Goal: Task Accomplishment & Management: Complete application form

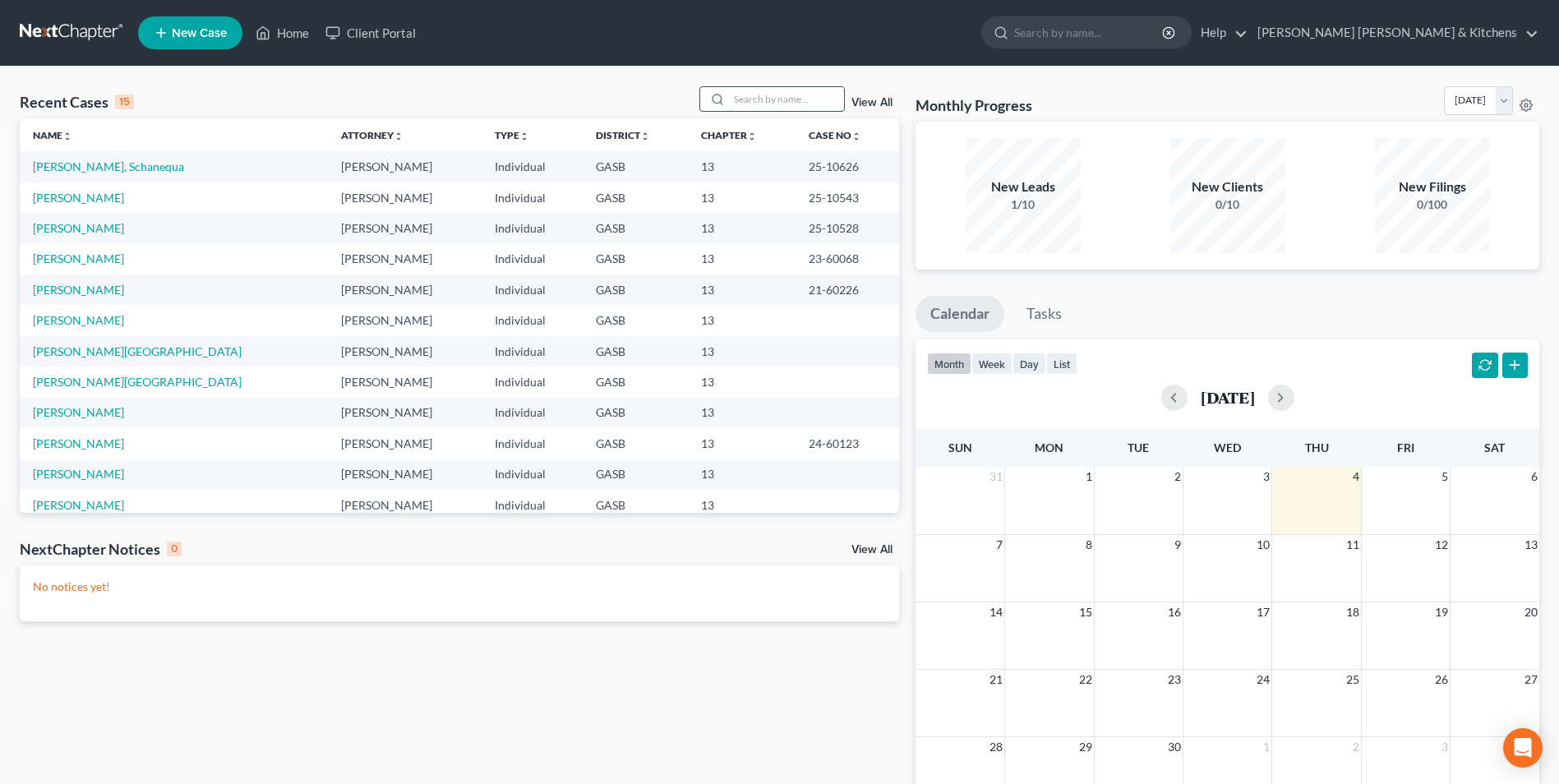
click at [769, 102] on input "search" at bounding box center [786, 99] width 115 height 24
type input "w"
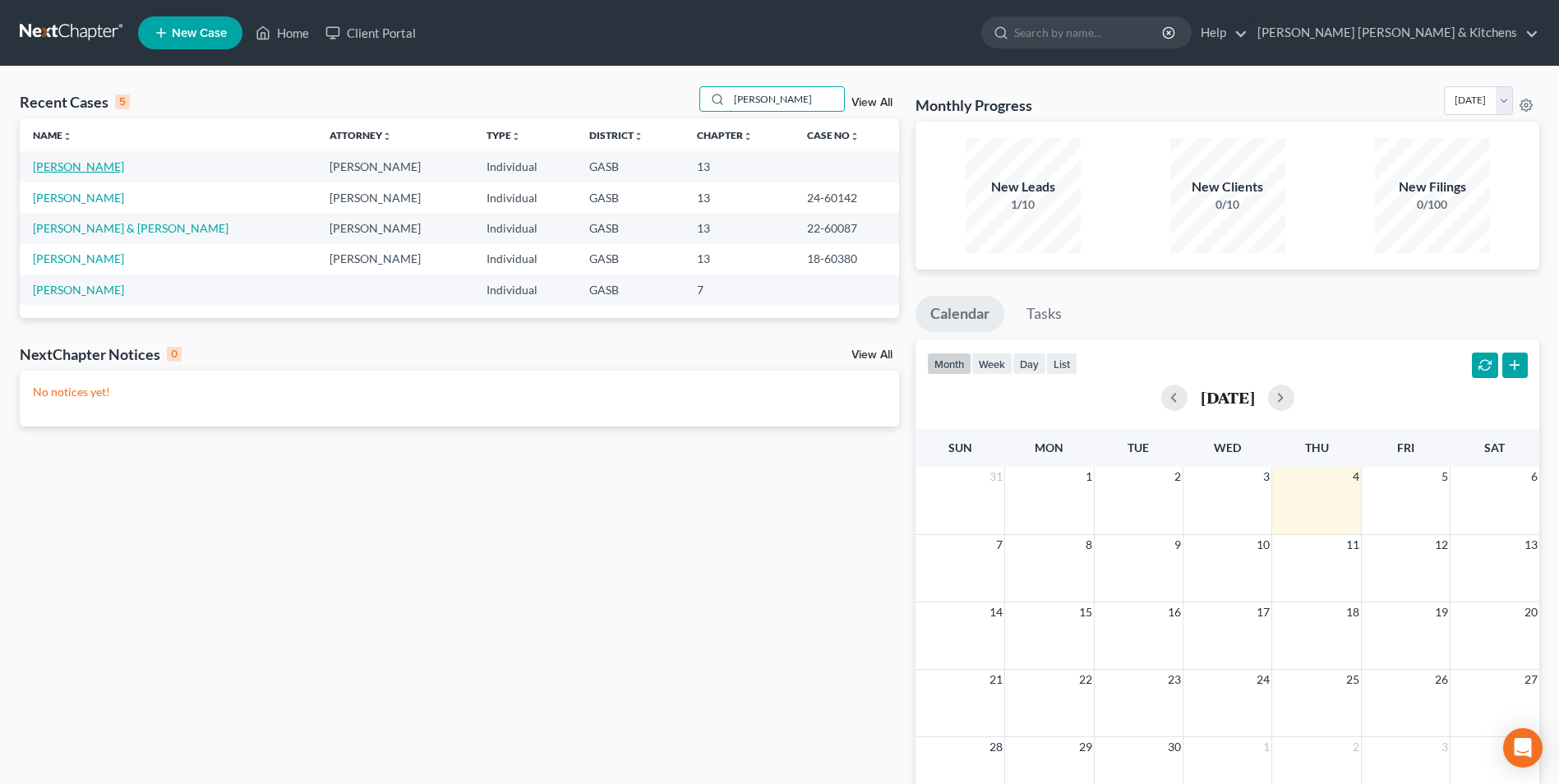
type input "[PERSON_NAME]"
click at [54, 168] on link "[PERSON_NAME]" at bounding box center [79, 165] width 92 height 14
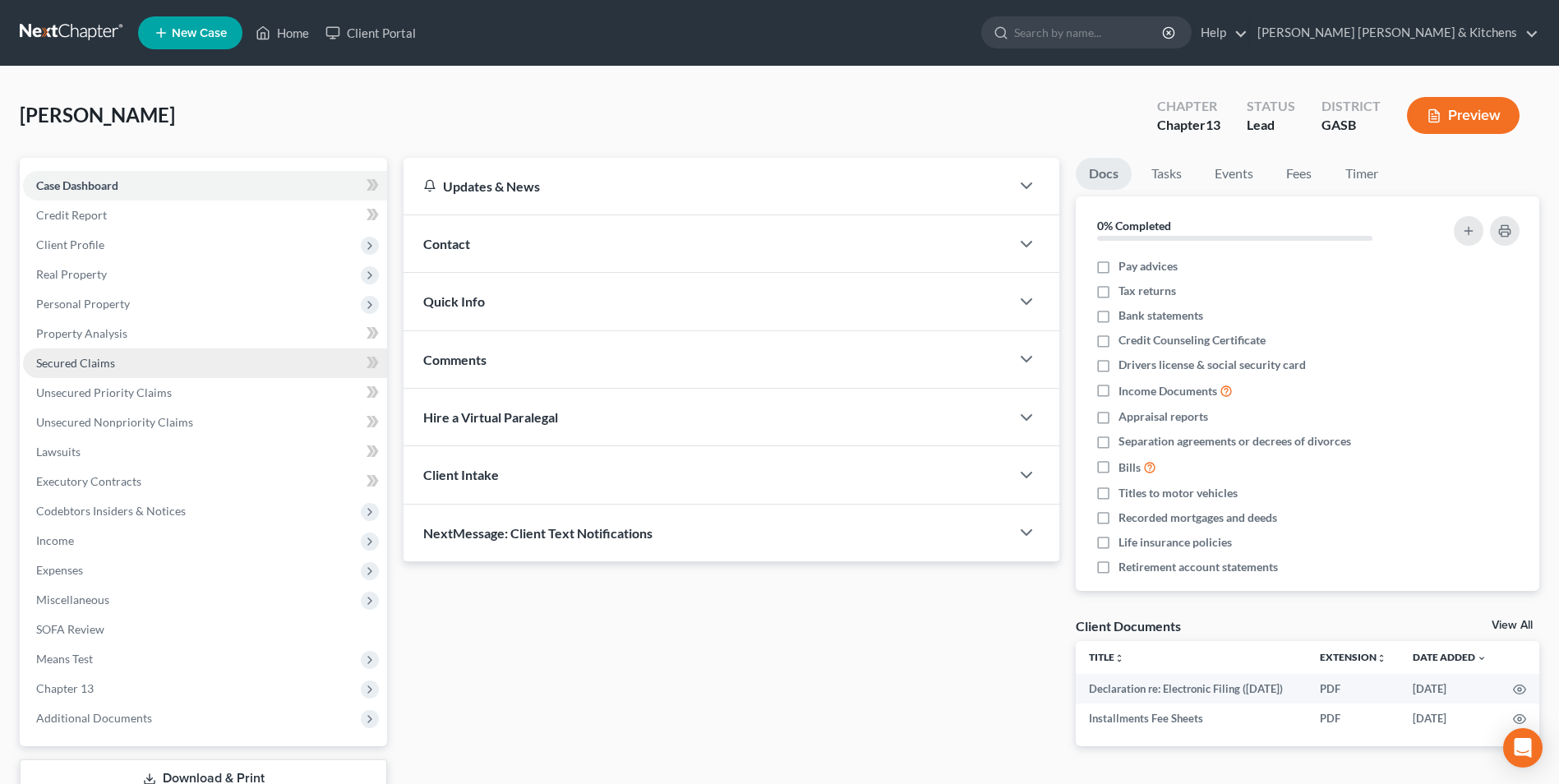
click at [92, 360] on span "Secured Claims" at bounding box center [75, 362] width 79 height 14
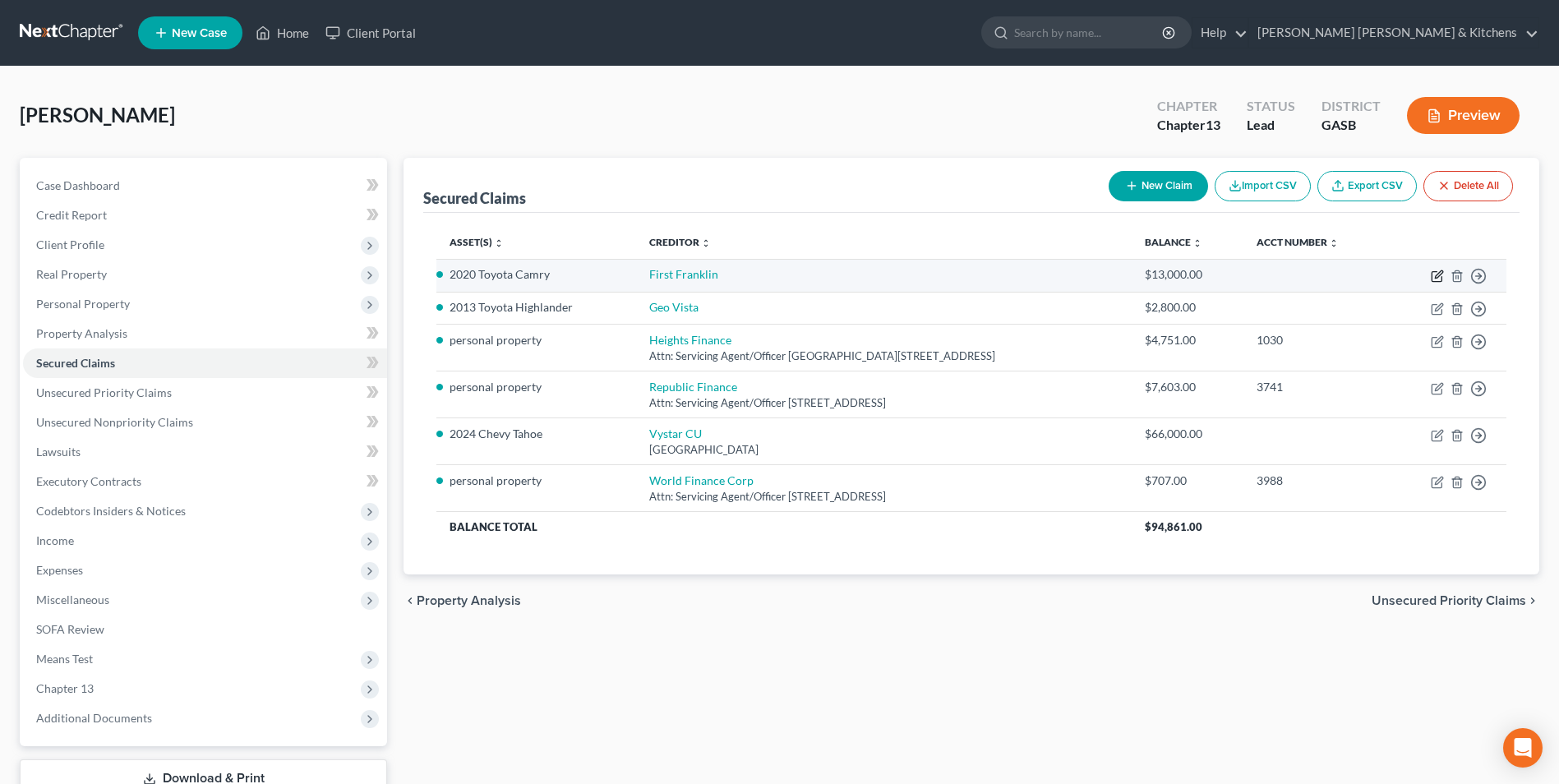
click at [1440, 274] on icon "button" at bounding box center [1437, 276] width 13 height 13
select select "3"
select select "0"
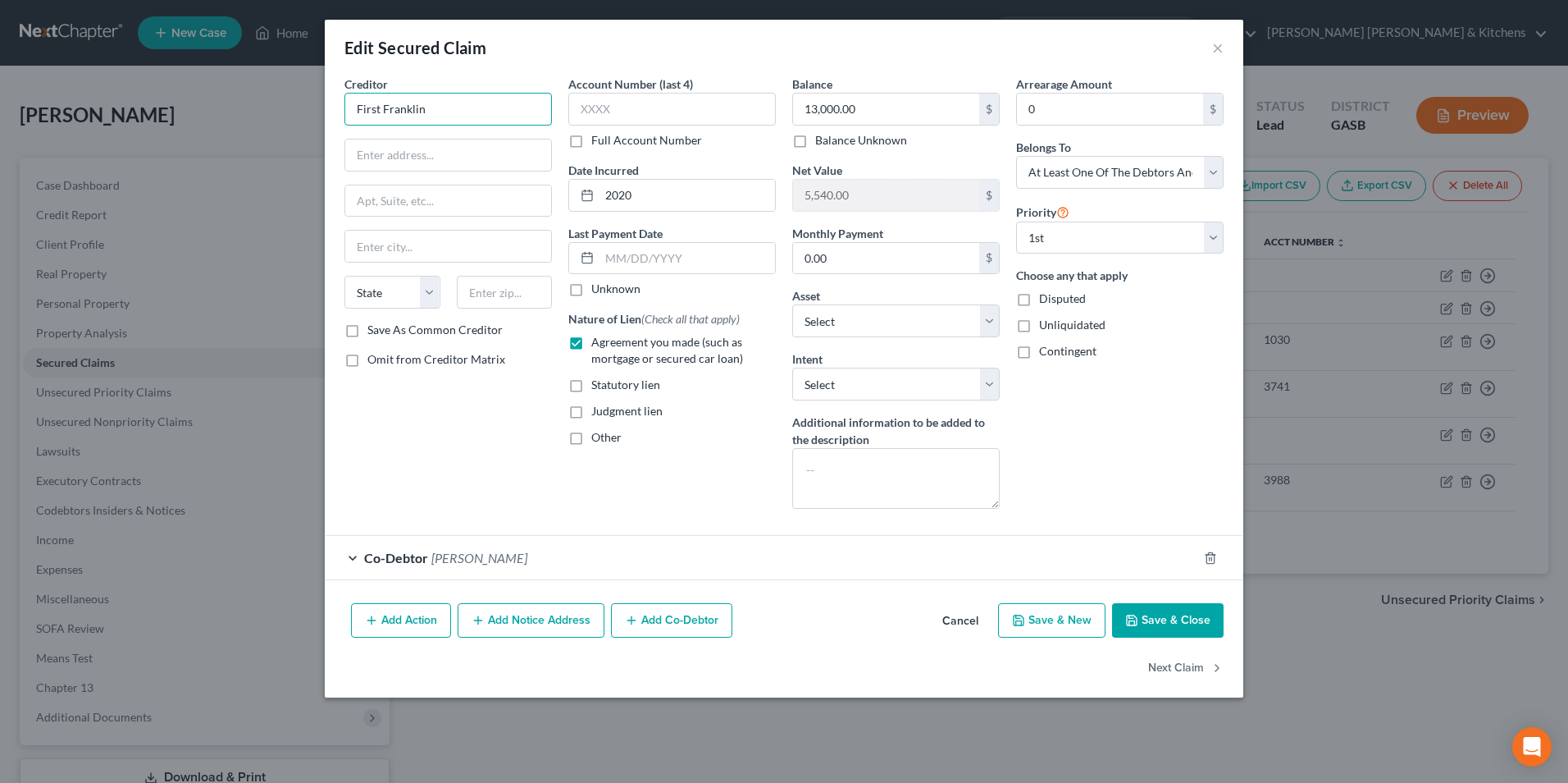
click at [485, 121] on input "First Franklin" at bounding box center [448, 109] width 208 height 33
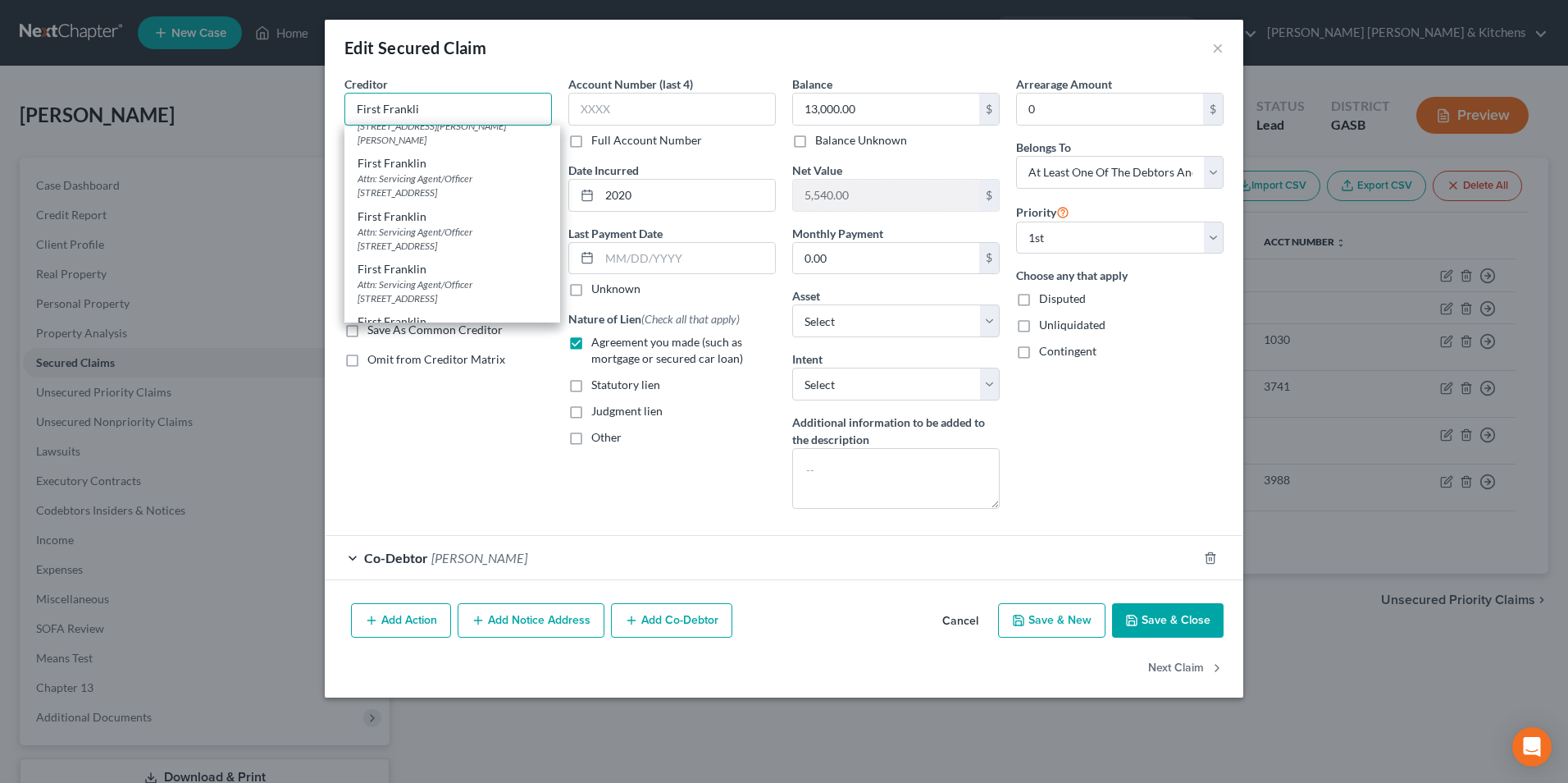
scroll to position [233, 0]
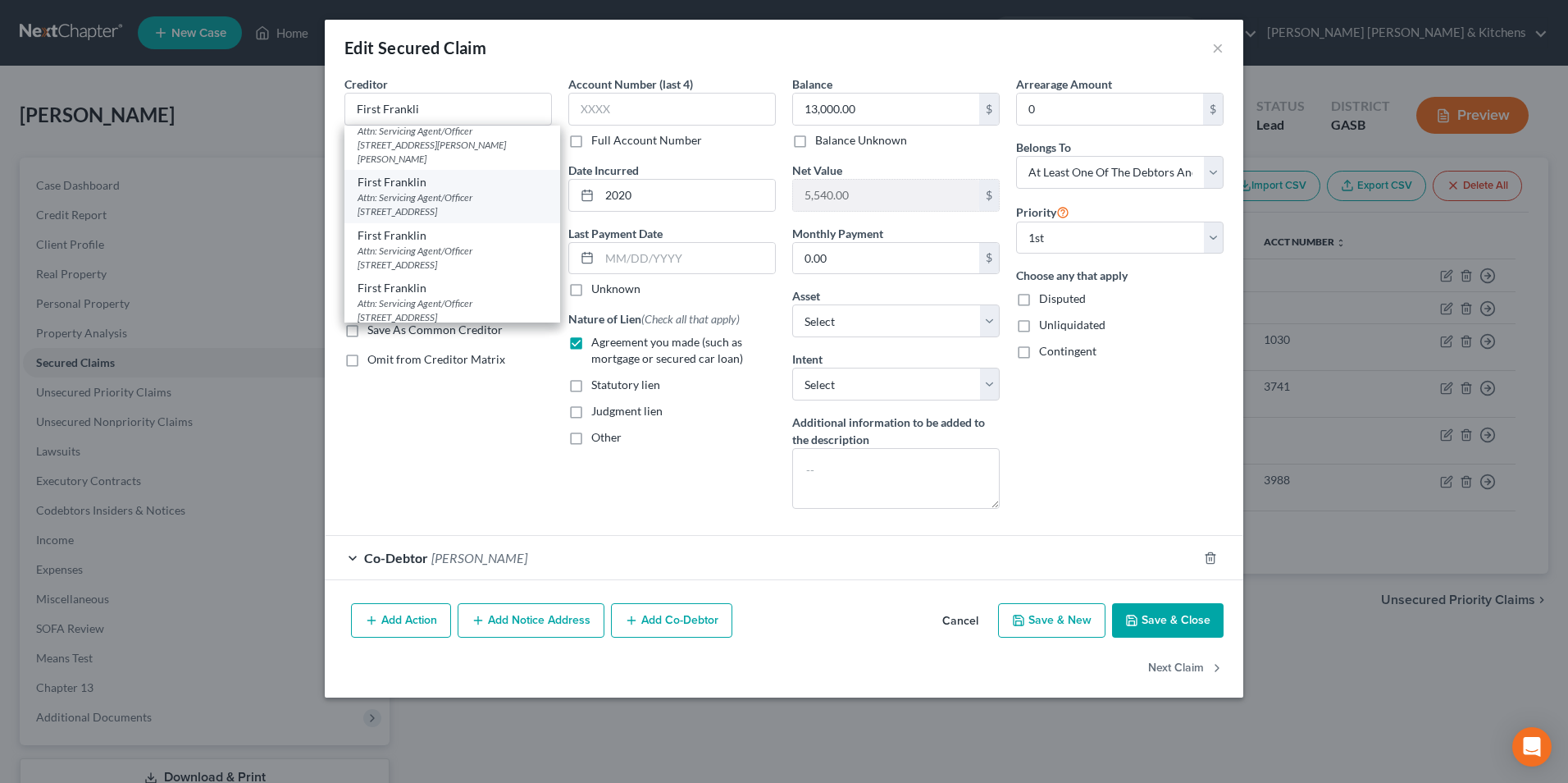
click at [461, 203] on div "Attn: Servicing Agent/Officer [STREET_ADDRESS]" at bounding box center [452, 204] width 189 height 28
type input "First Franklin"
type input "Attn: Servicing Agent/Officer"
type input "PO Box 557"
type input "Sylvania"
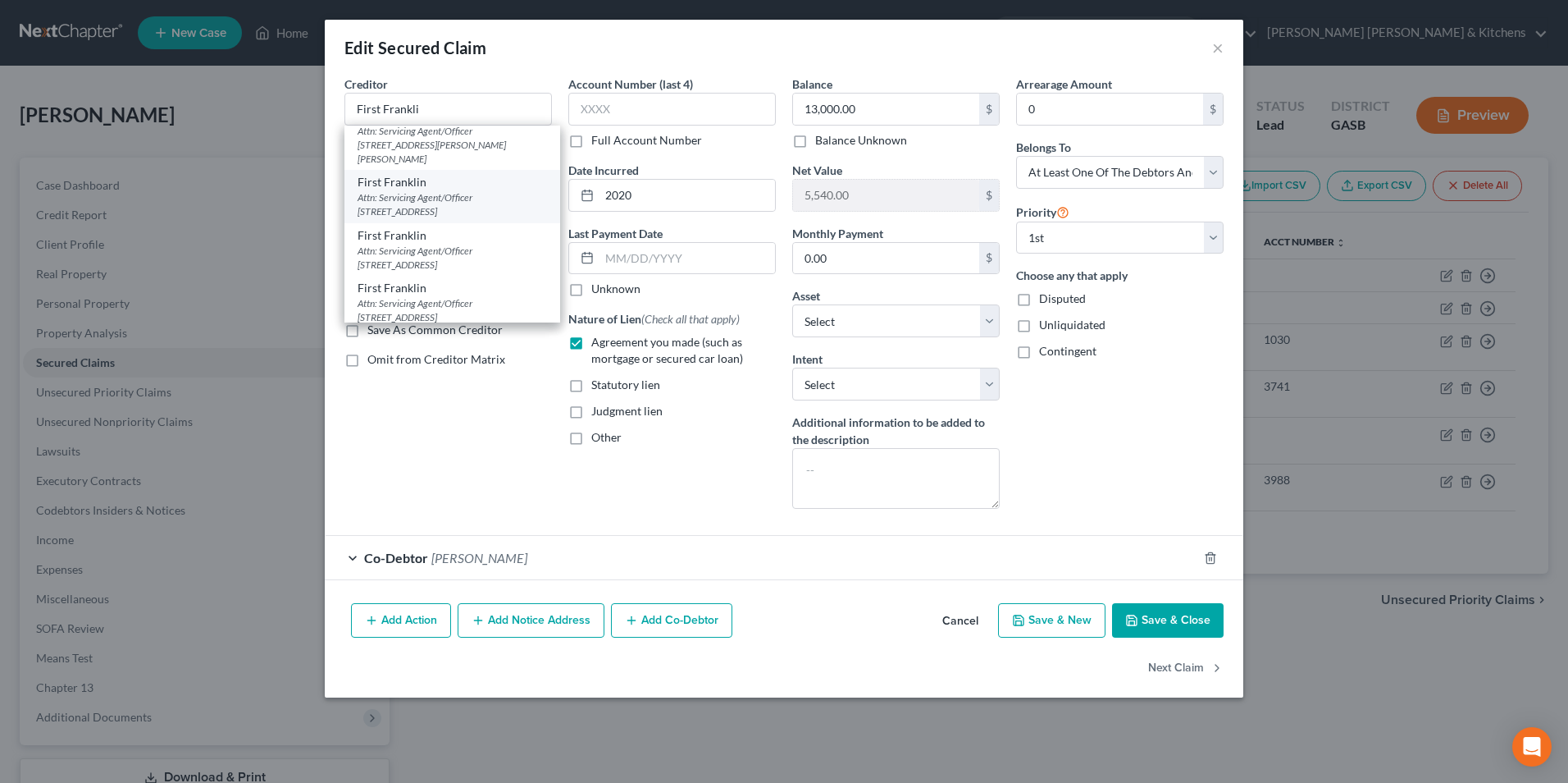
select select "10"
type input "30467"
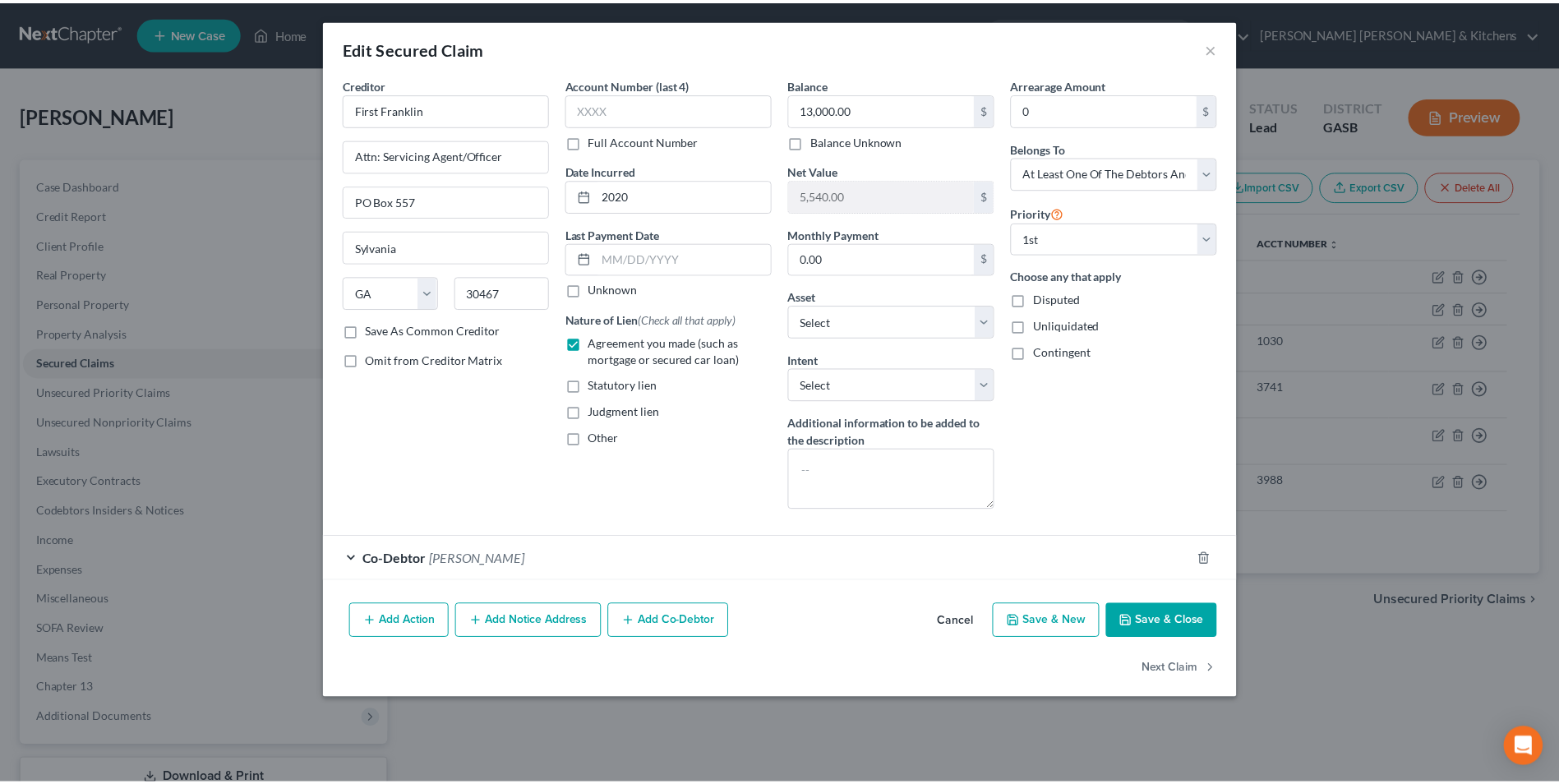
scroll to position [0, 0]
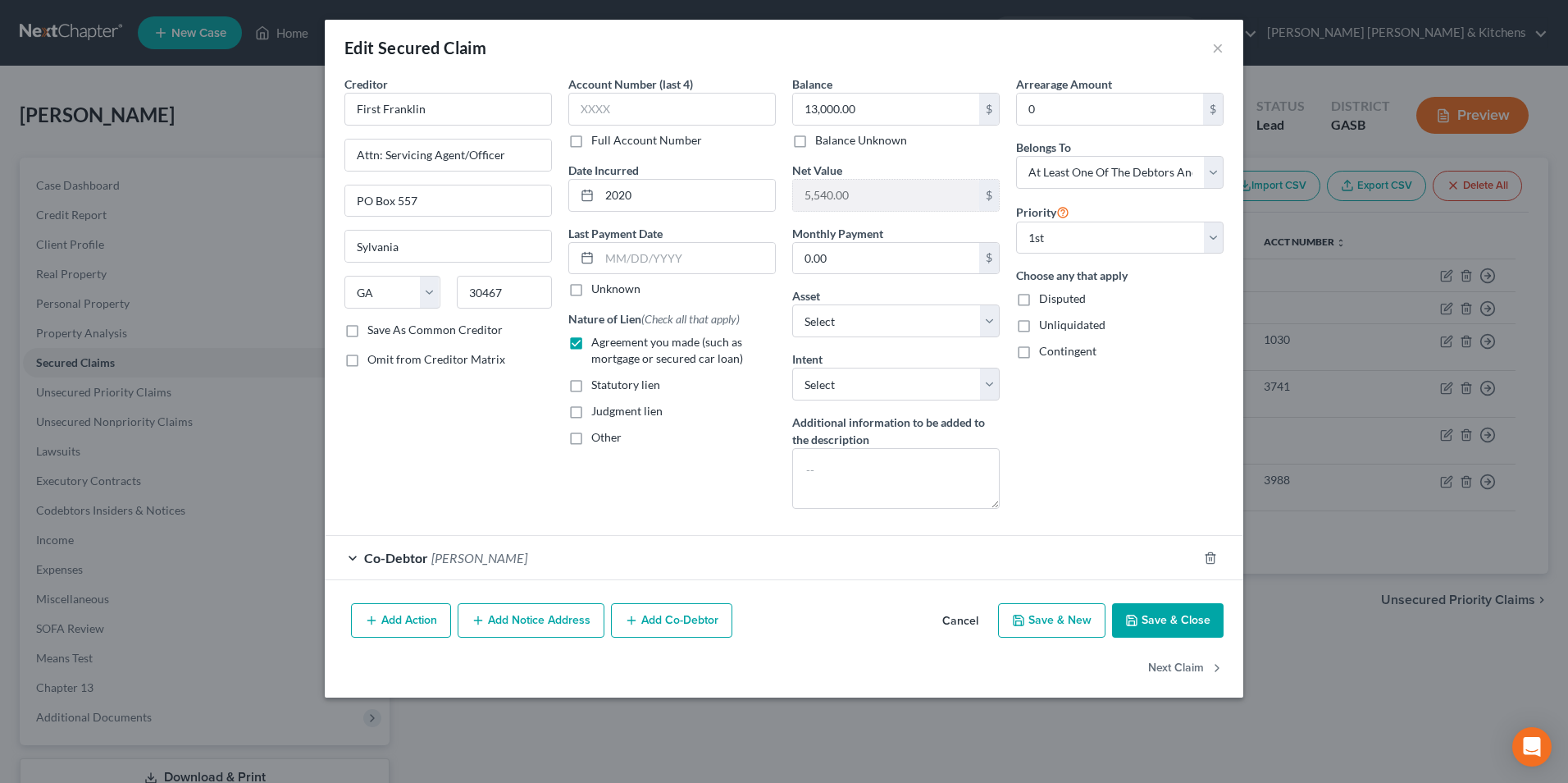
click at [1176, 608] on button "Save & Close" at bounding box center [1167, 620] width 112 height 34
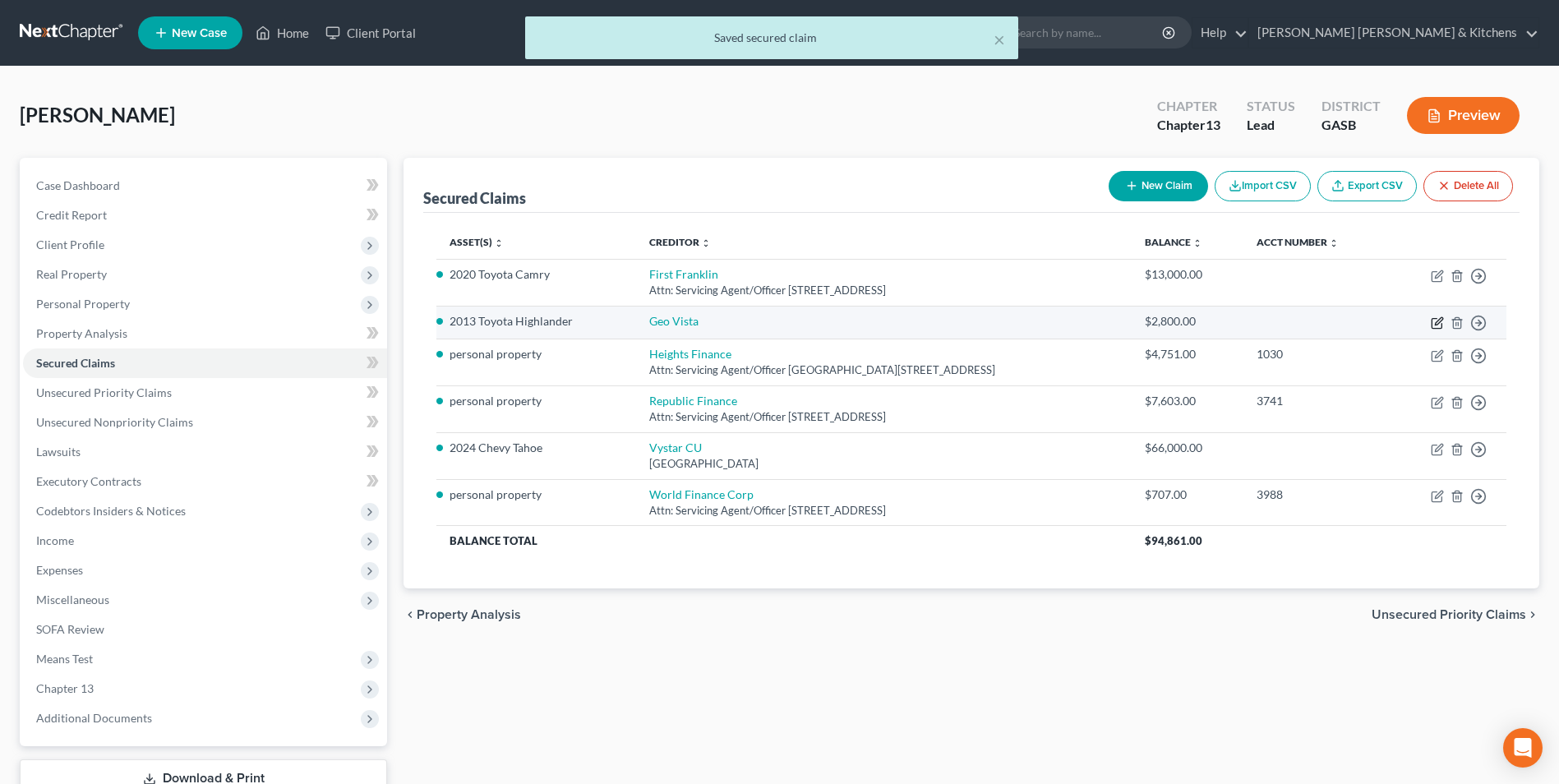
click at [1437, 321] on icon "button" at bounding box center [1437, 323] width 13 height 13
select select "3"
select select "0"
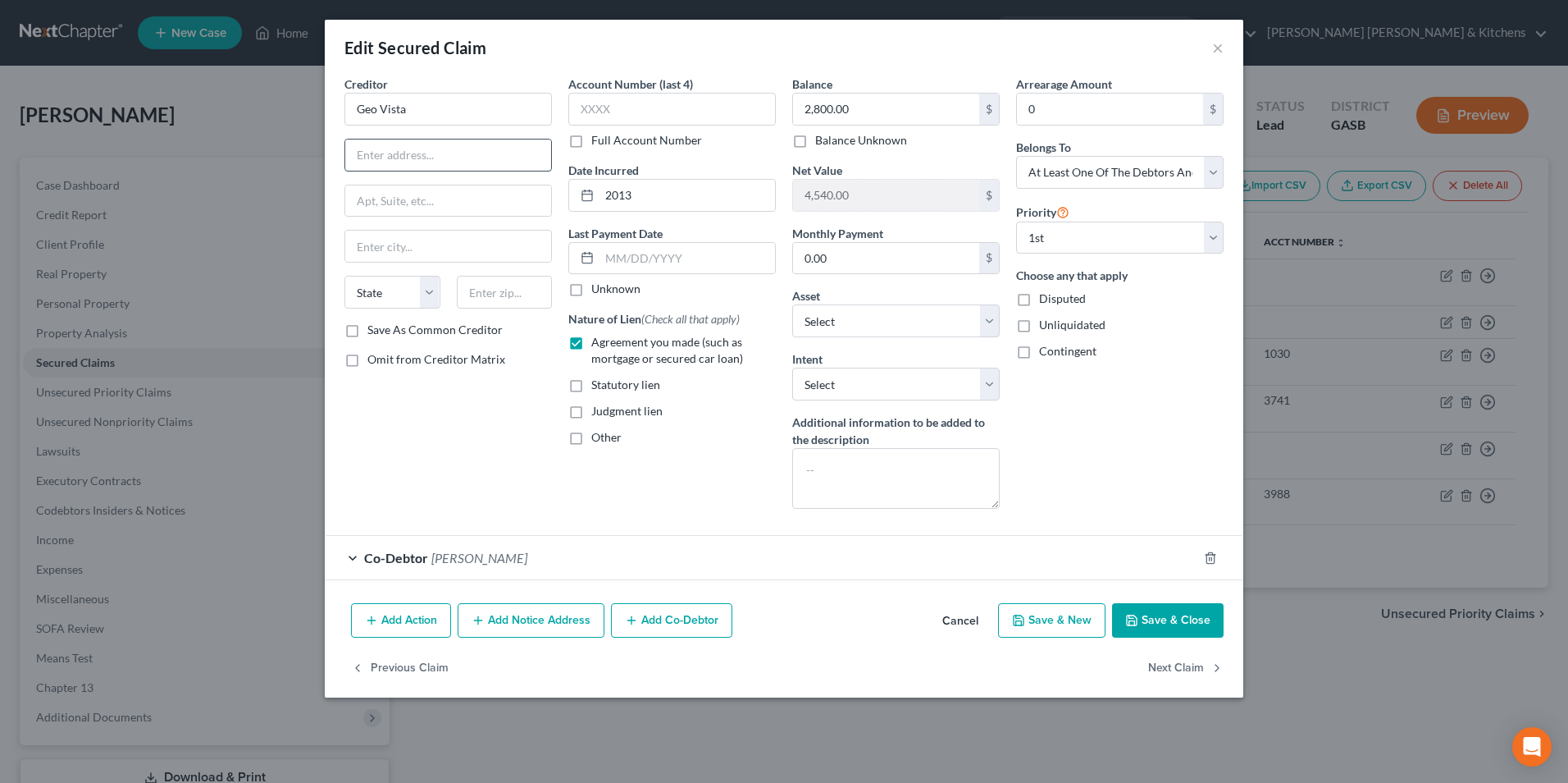
click at [481, 145] on input "text" at bounding box center [448, 155] width 206 height 31
type input "[STREET_ADDRESS]"
type input "30458"
type input "Statesboro"
select select "10"
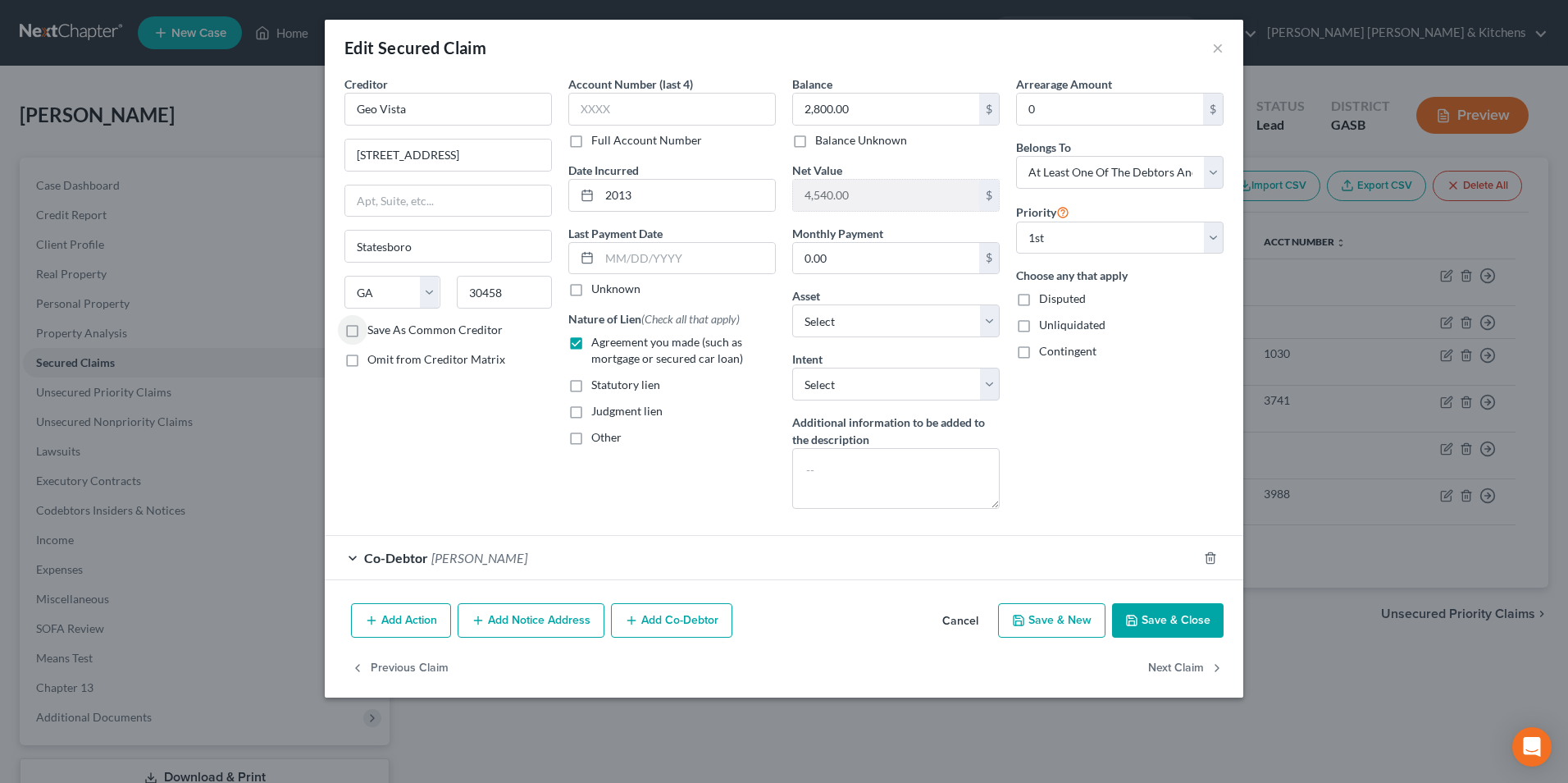
click at [1191, 622] on button "Save & Close" at bounding box center [1167, 620] width 112 height 34
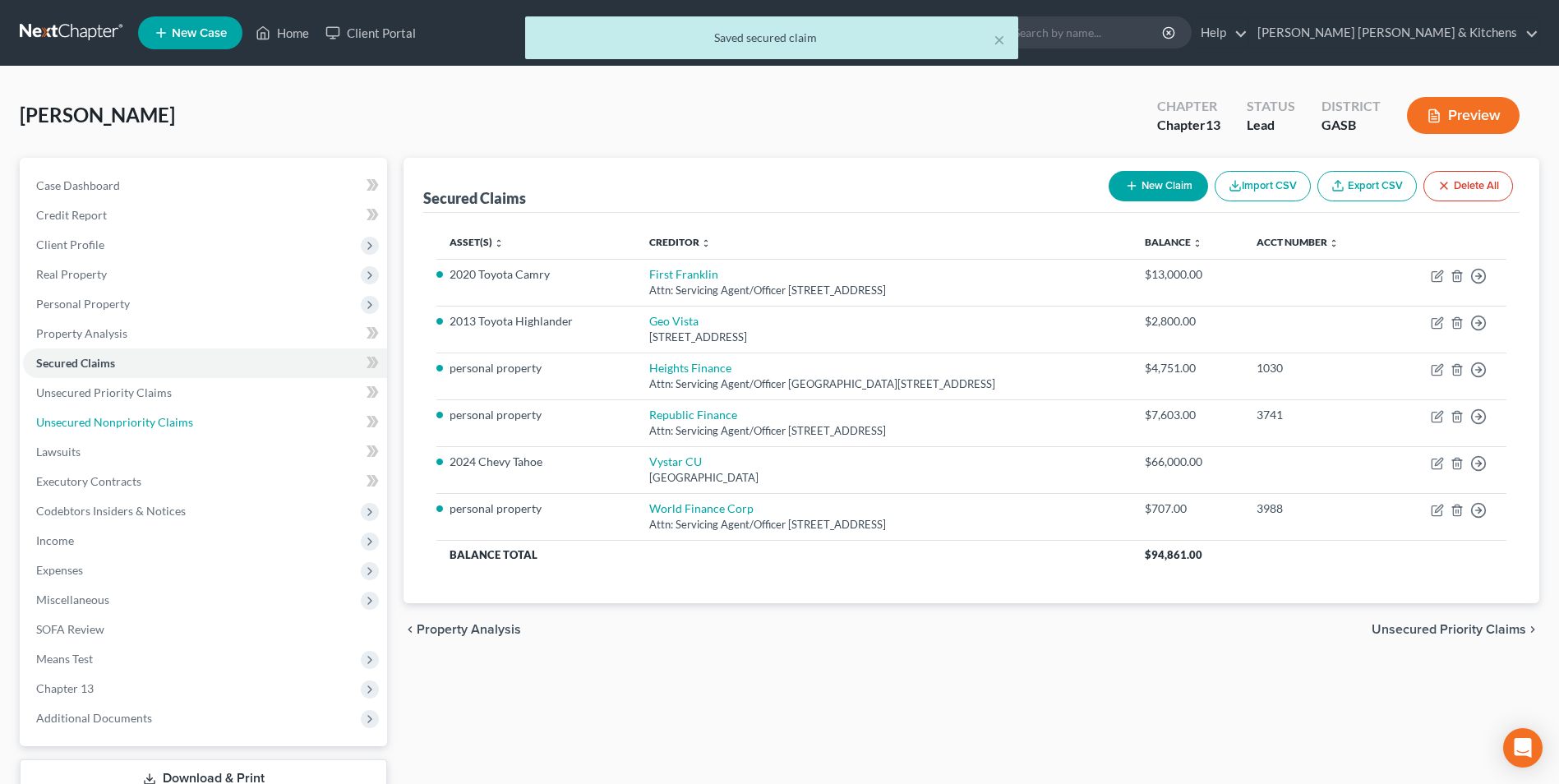
drag, startPoint x: 85, startPoint y: 427, endPoint x: 491, endPoint y: 503, distance: 413.1
click at [87, 426] on span "Unsecured Nonpriority Claims" at bounding box center [115, 422] width 157 height 14
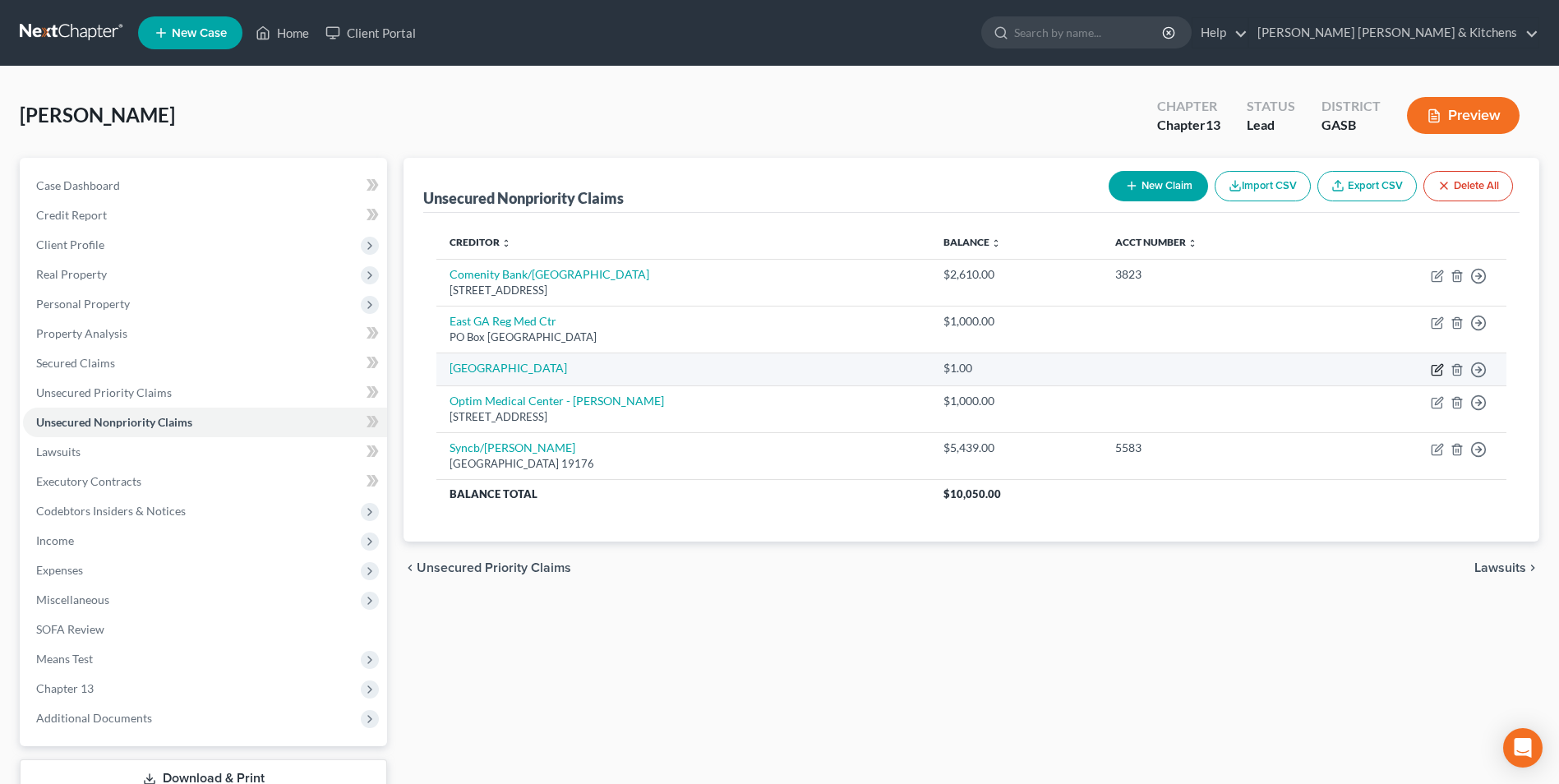
click at [1431, 370] on icon "button" at bounding box center [1436, 371] width 10 height 10
select select "9"
select select "0"
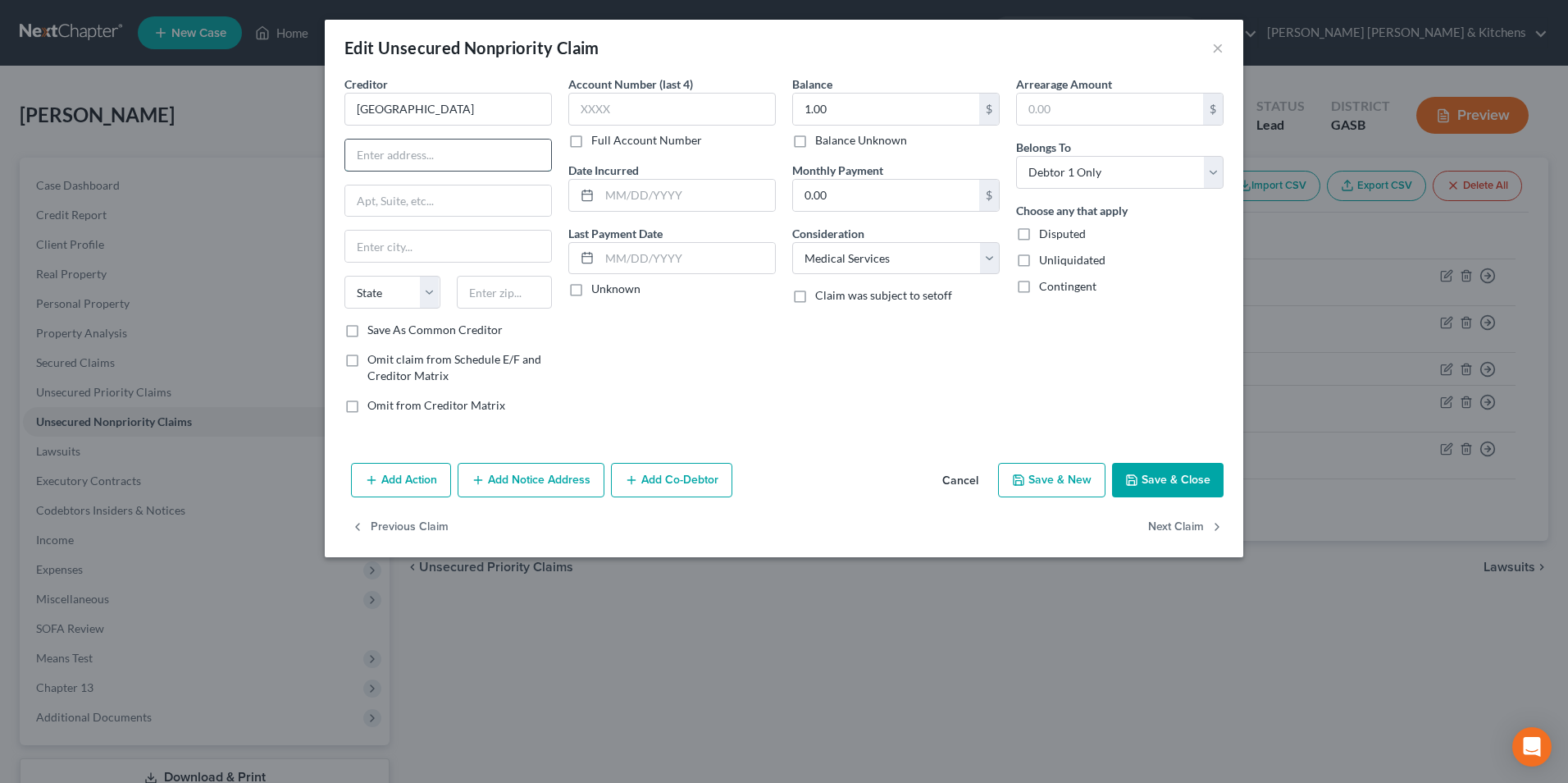
click at [538, 153] on input "text" at bounding box center [448, 155] width 206 height 31
type input "[STREET_ADDRESS]"
type input "30442"
type input "Millen"
select select "10"
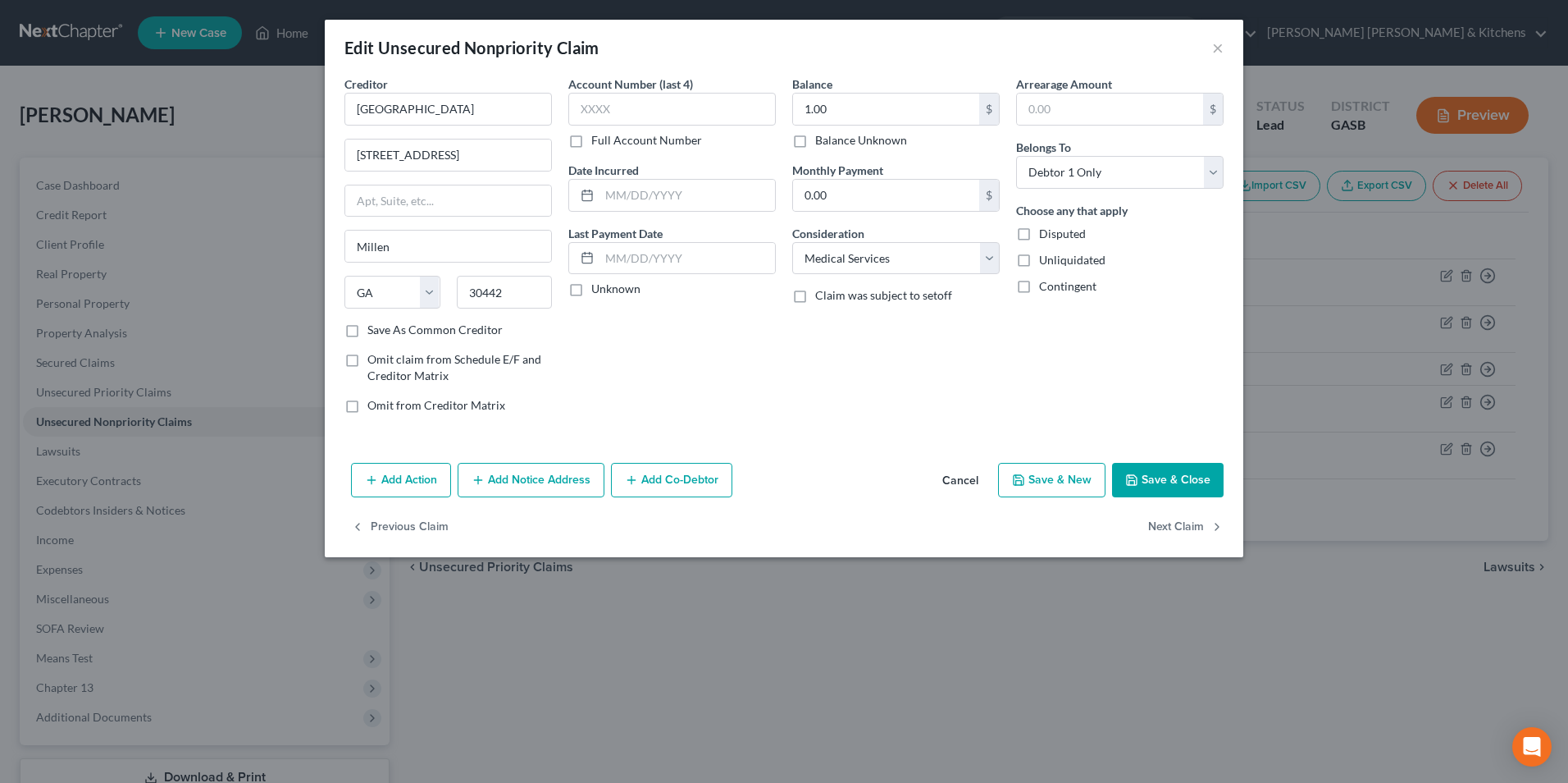
click at [1199, 488] on button "Save & Close" at bounding box center [1167, 479] width 112 height 34
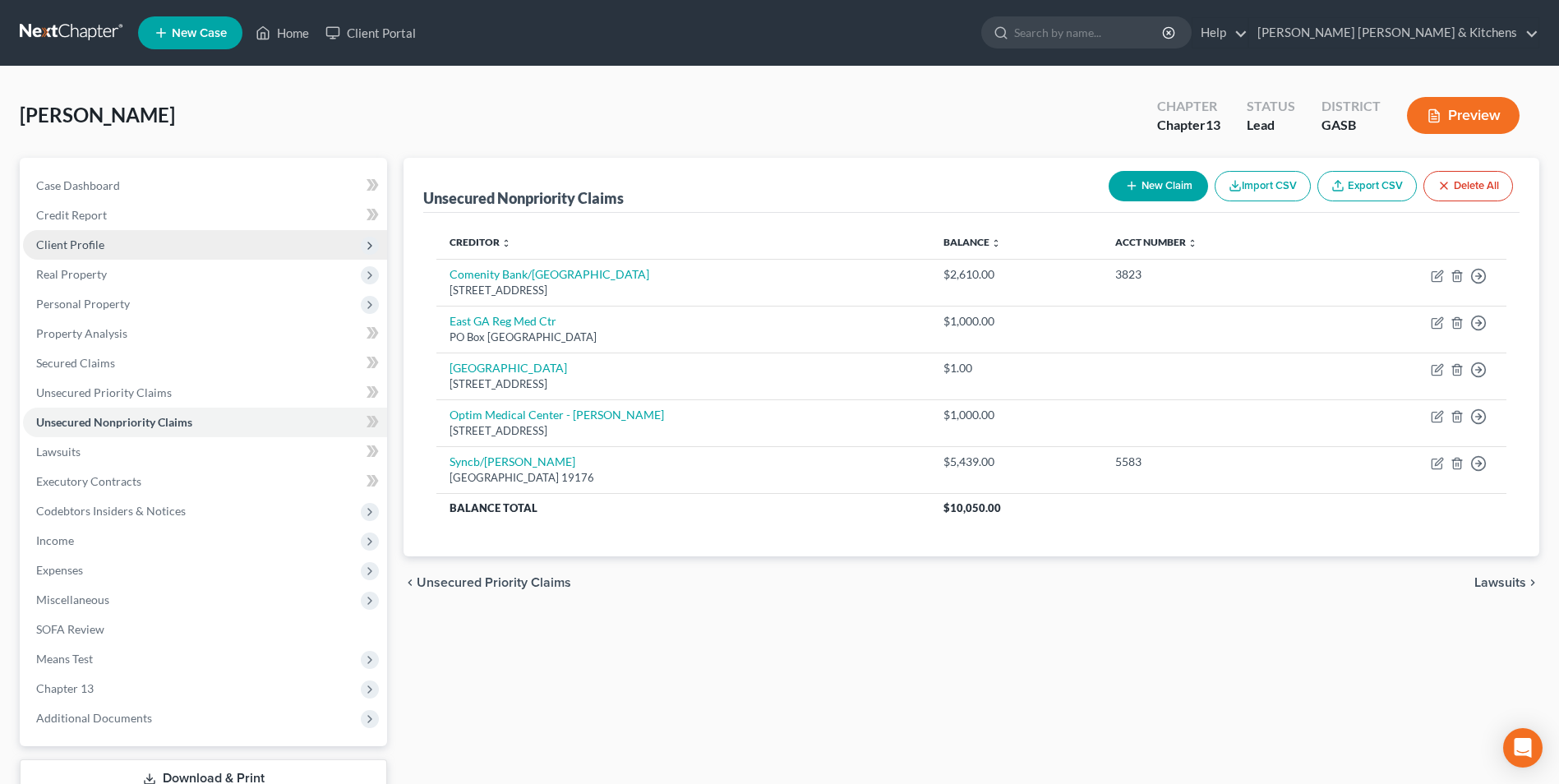
click at [115, 243] on span "Client Profile" at bounding box center [205, 245] width 364 height 30
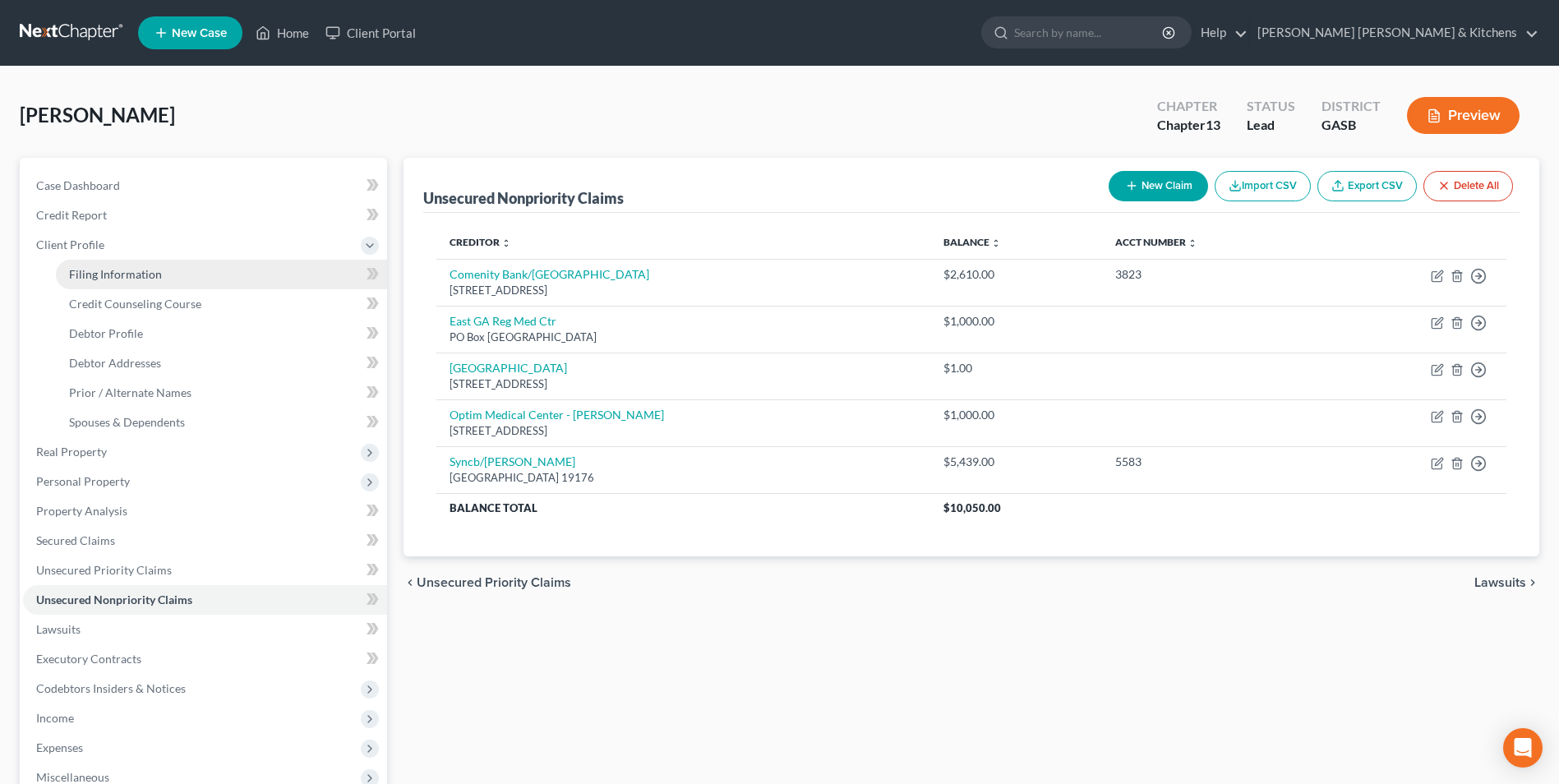
click at [122, 282] on link "Filing Information" at bounding box center [221, 275] width 331 height 30
select select "1"
select select "0"
select select "3"
select select "20"
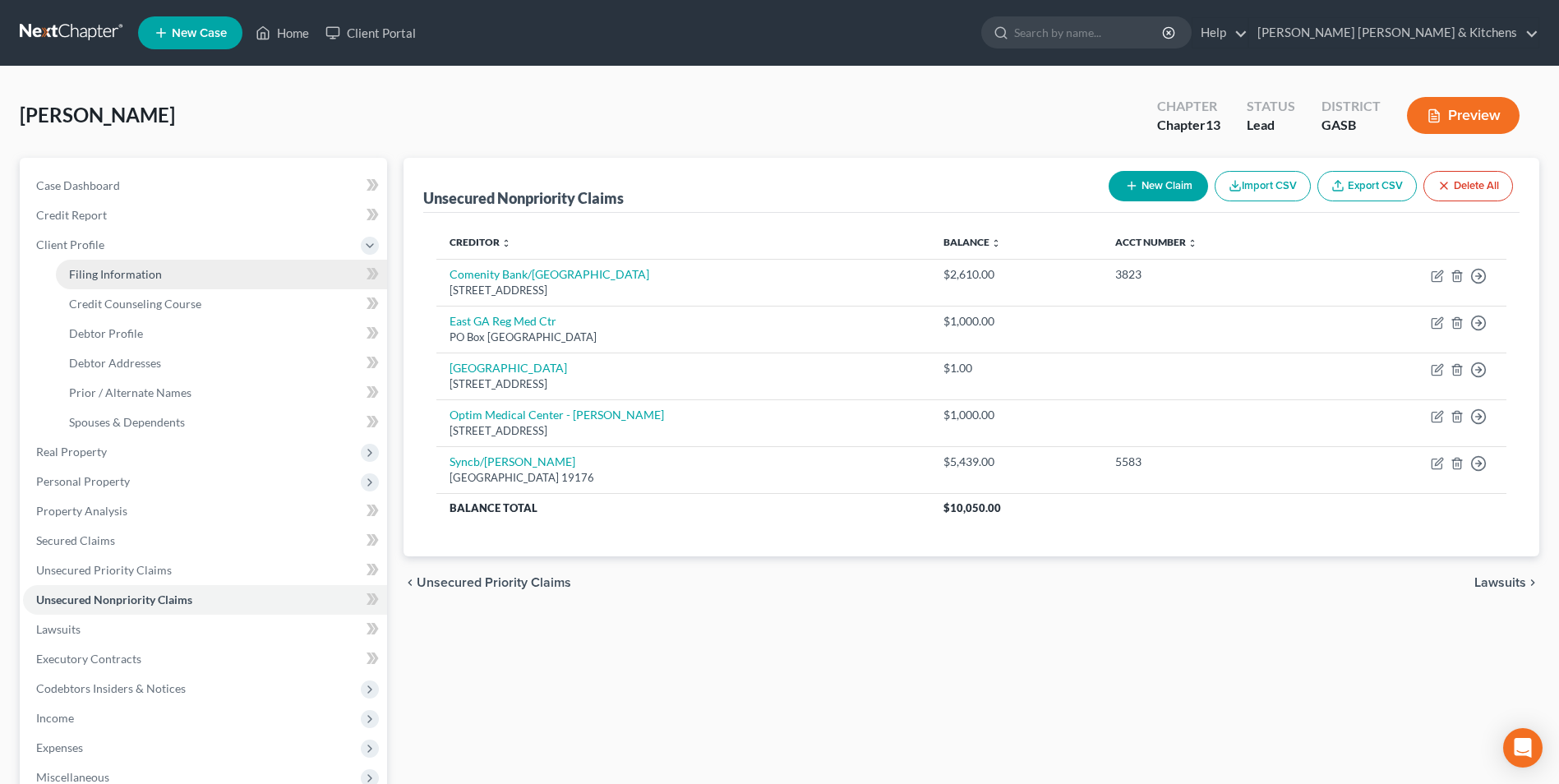
select select "0"
select select "10"
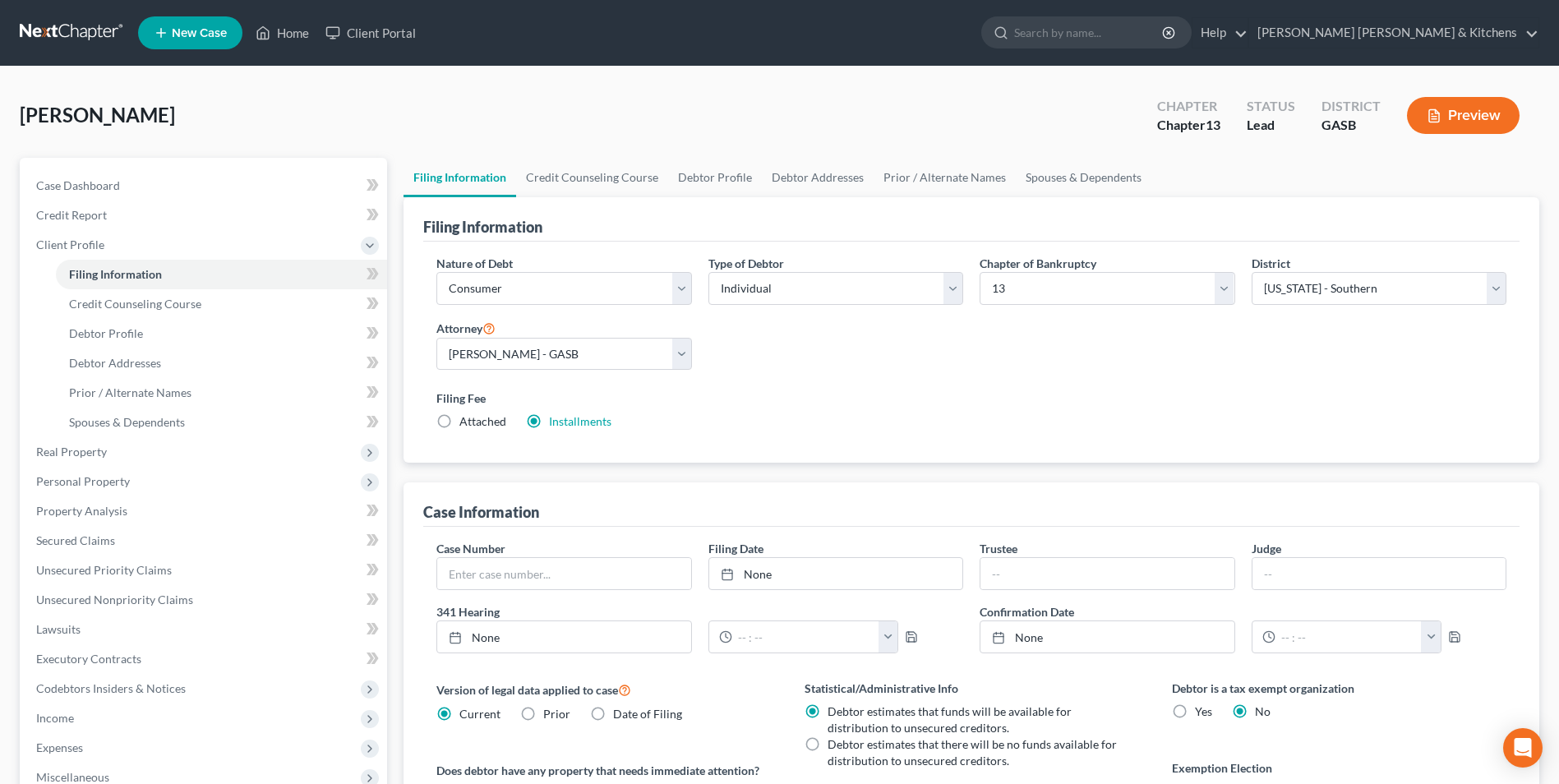
click at [460, 422] on label "Attached" at bounding box center [483, 422] width 47 height 17
click at [466, 422] on input "Attached" at bounding box center [472, 419] width 11 height 11
radio input "true"
radio input "false"
click at [112, 310] on span "Credit Counseling Course" at bounding box center [135, 303] width 132 height 14
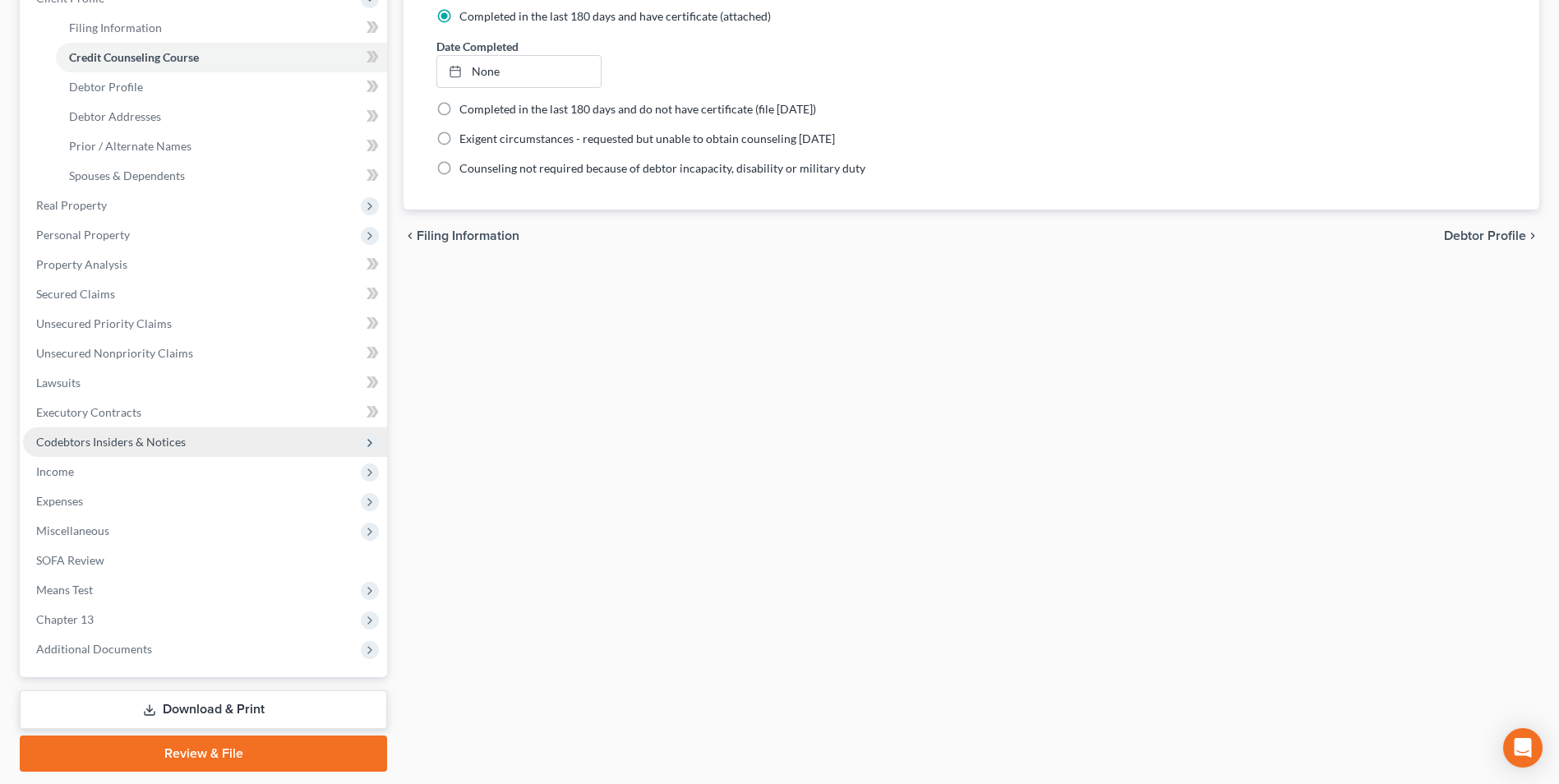
click at [175, 701] on link "Download & Print" at bounding box center [203, 710] width 367 height 39
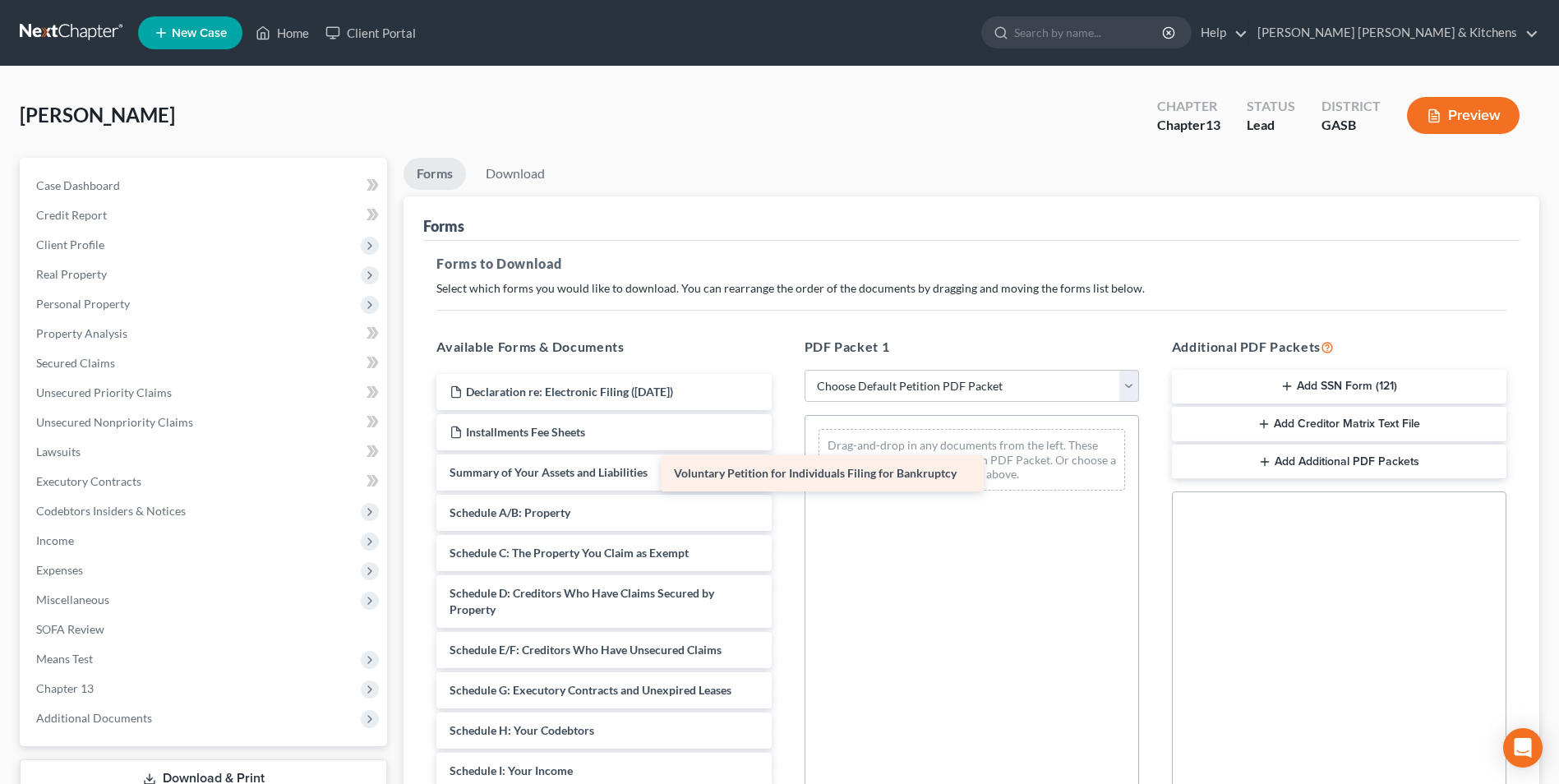
drag, startPoint x: 649, startPoint y: 472, endPoint x: 878, endPoint y: 474, distance: 229.0
click at [784, 474] on div "Voluntary Petition for Individuals Filing for Bankruptcy Declaration re: Electr…" at bounding box center [604, 758] width 361 height 770
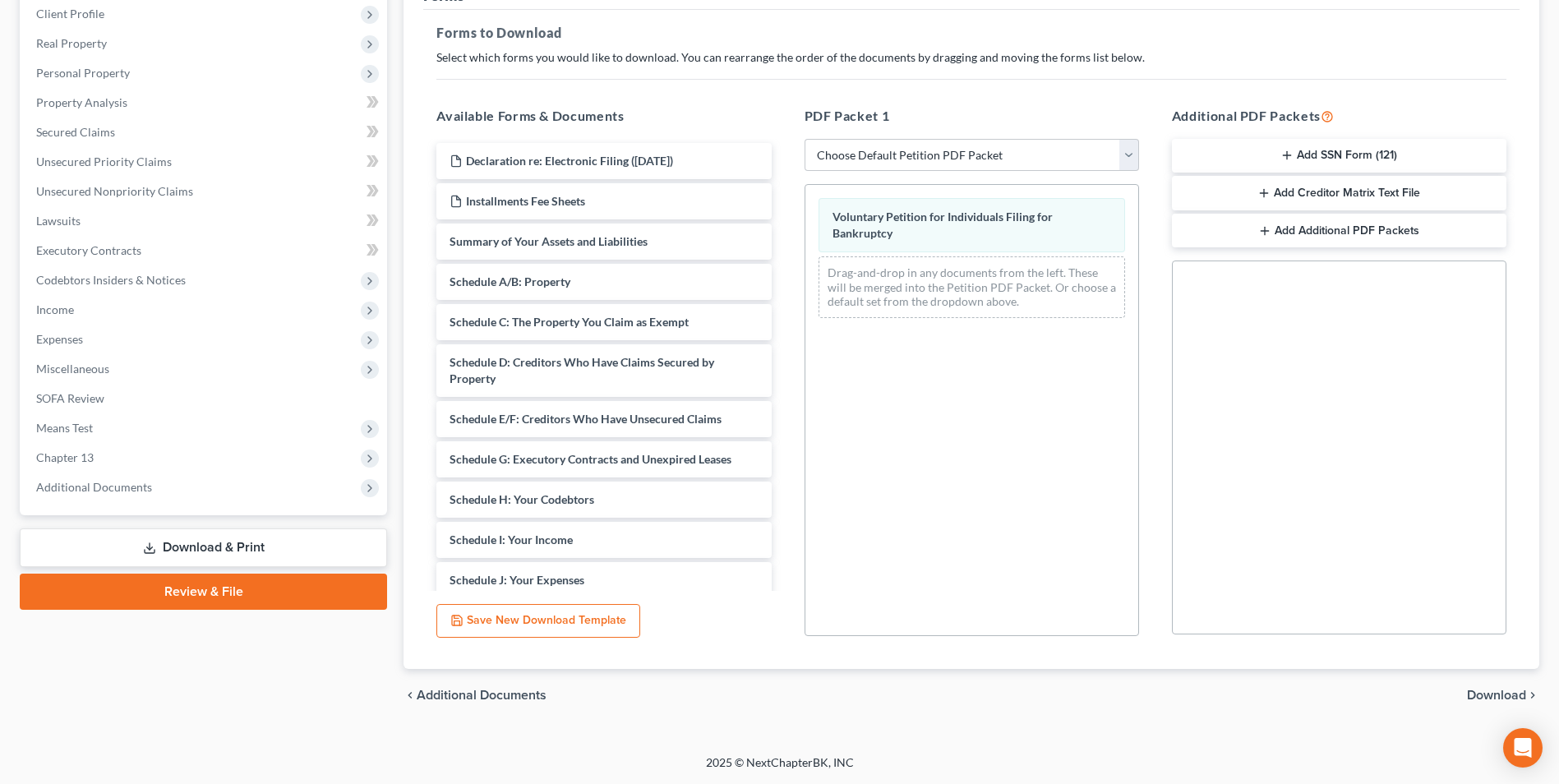
click at [1498, 694] on span "Download" at bounding box center [1497, 695] width 59 height 13
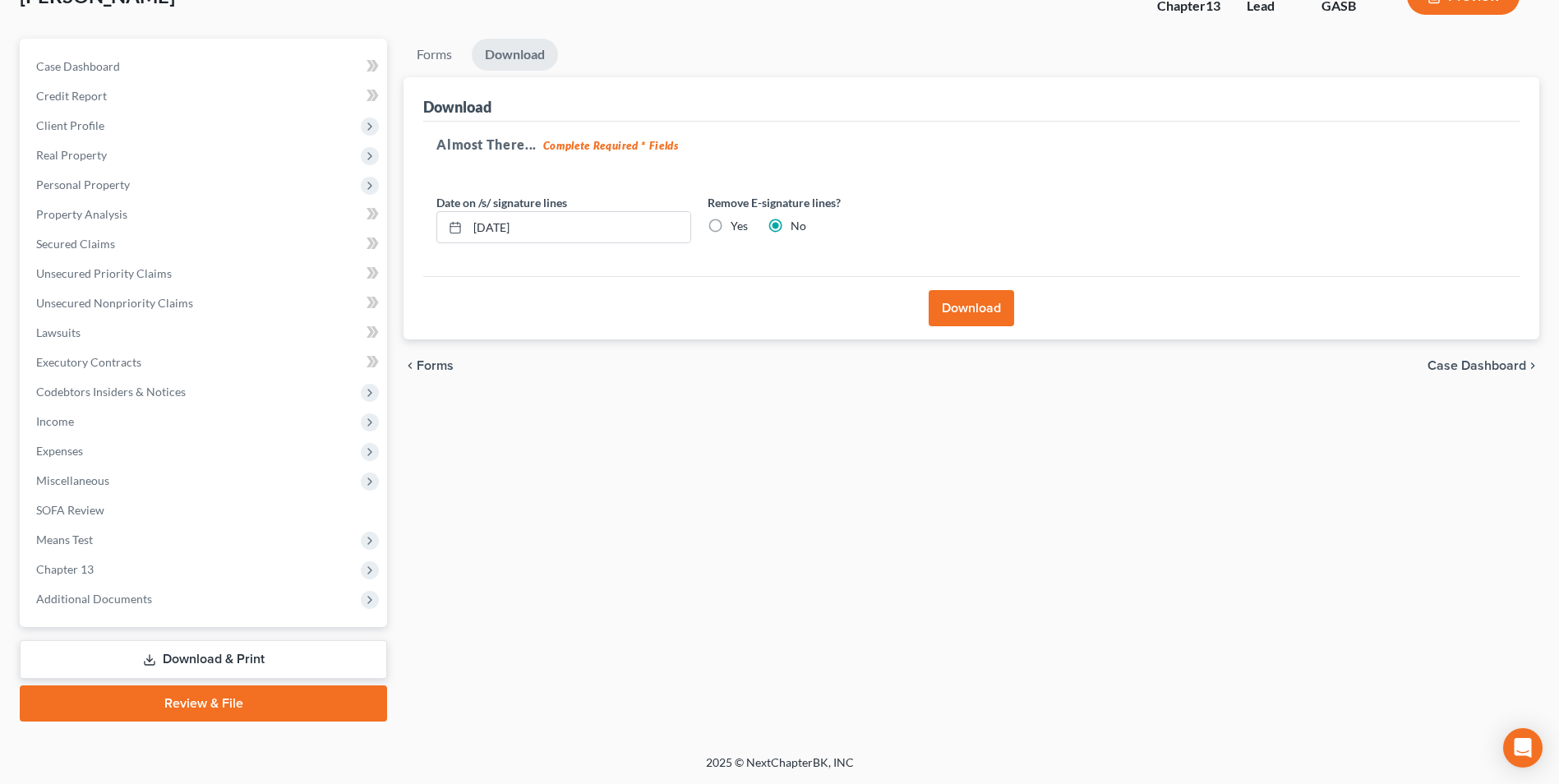
click at [942, 309] on button "Download" at bounding box center [971, 308] width 85 height 36
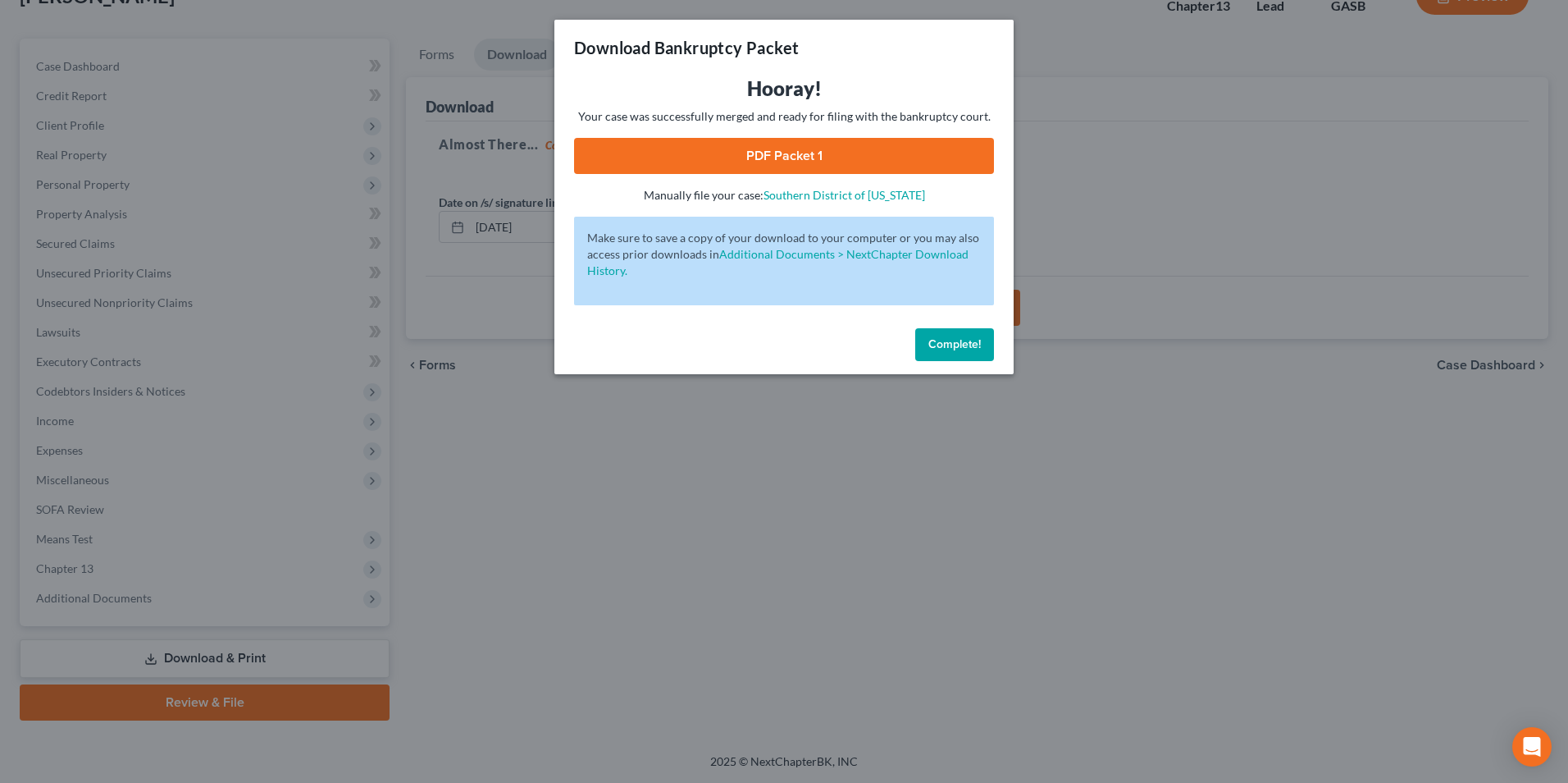
click at [793, 168] on link "PDF Packet 1" at bounding box center [784, 155] width 420 height 36
click at [636, 520] on div "Download Bankruptcy Packet Hooray! Your case was successfully merged and ready …" at bounding box center [784, 392] width 1568 height 783
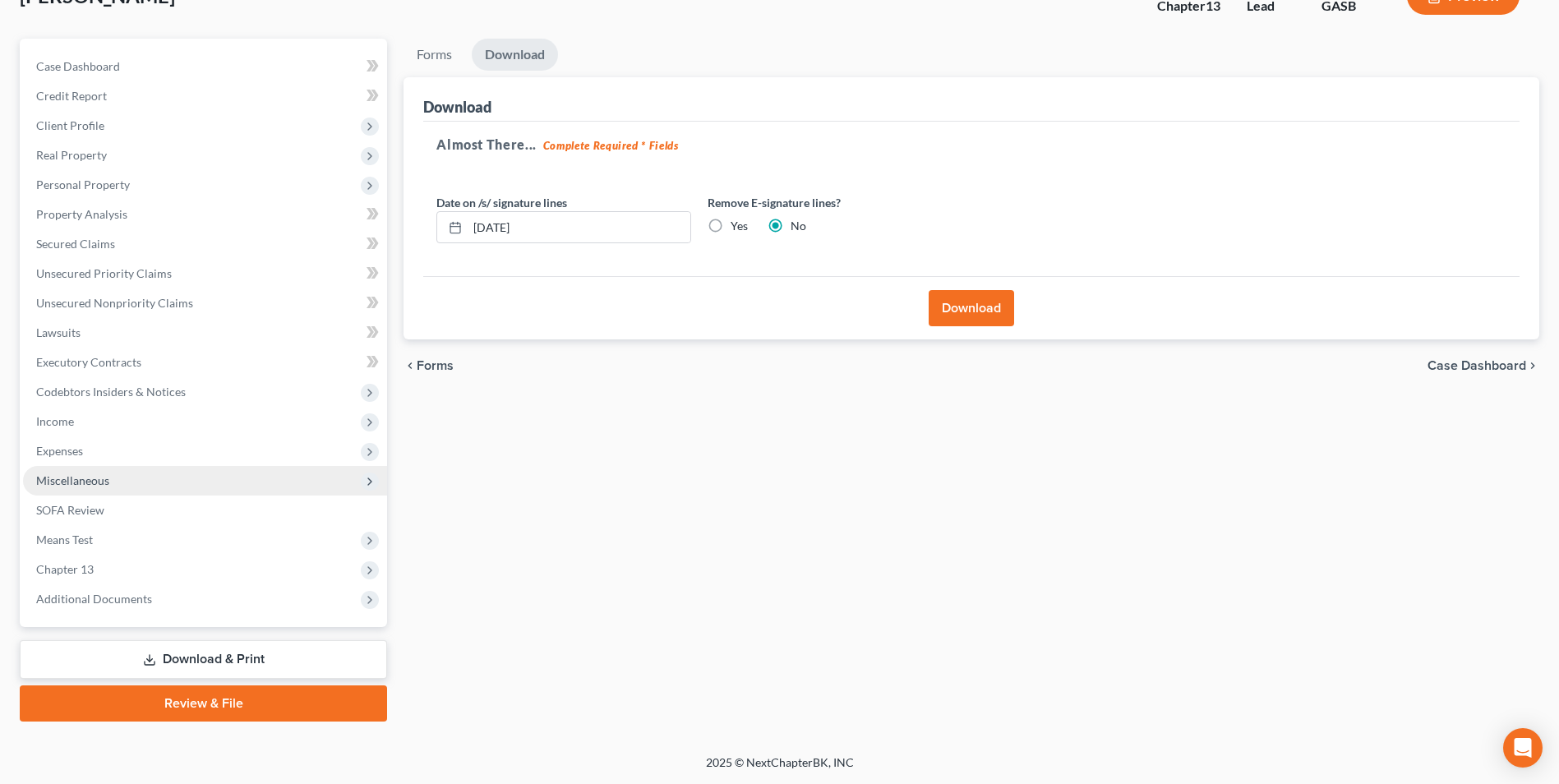
click at [75, 476] on span "Miscellaneous" at bounding box center [72, 480] width 73 height 14
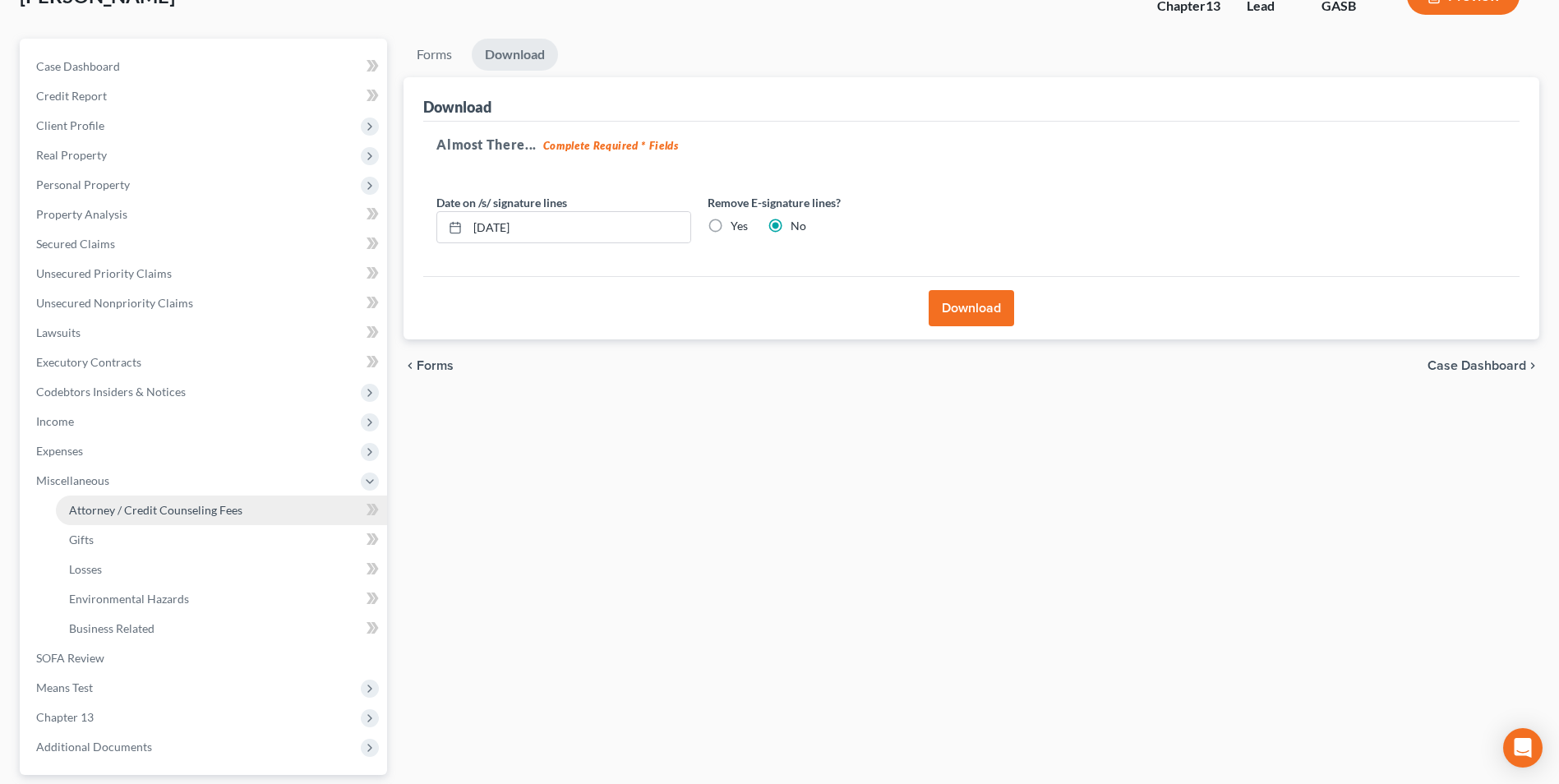
click at [81, 501] on link "Attorney / Credit Counseling Fees" at bounding box center [221, 510] width 331 height 30
select select "0"
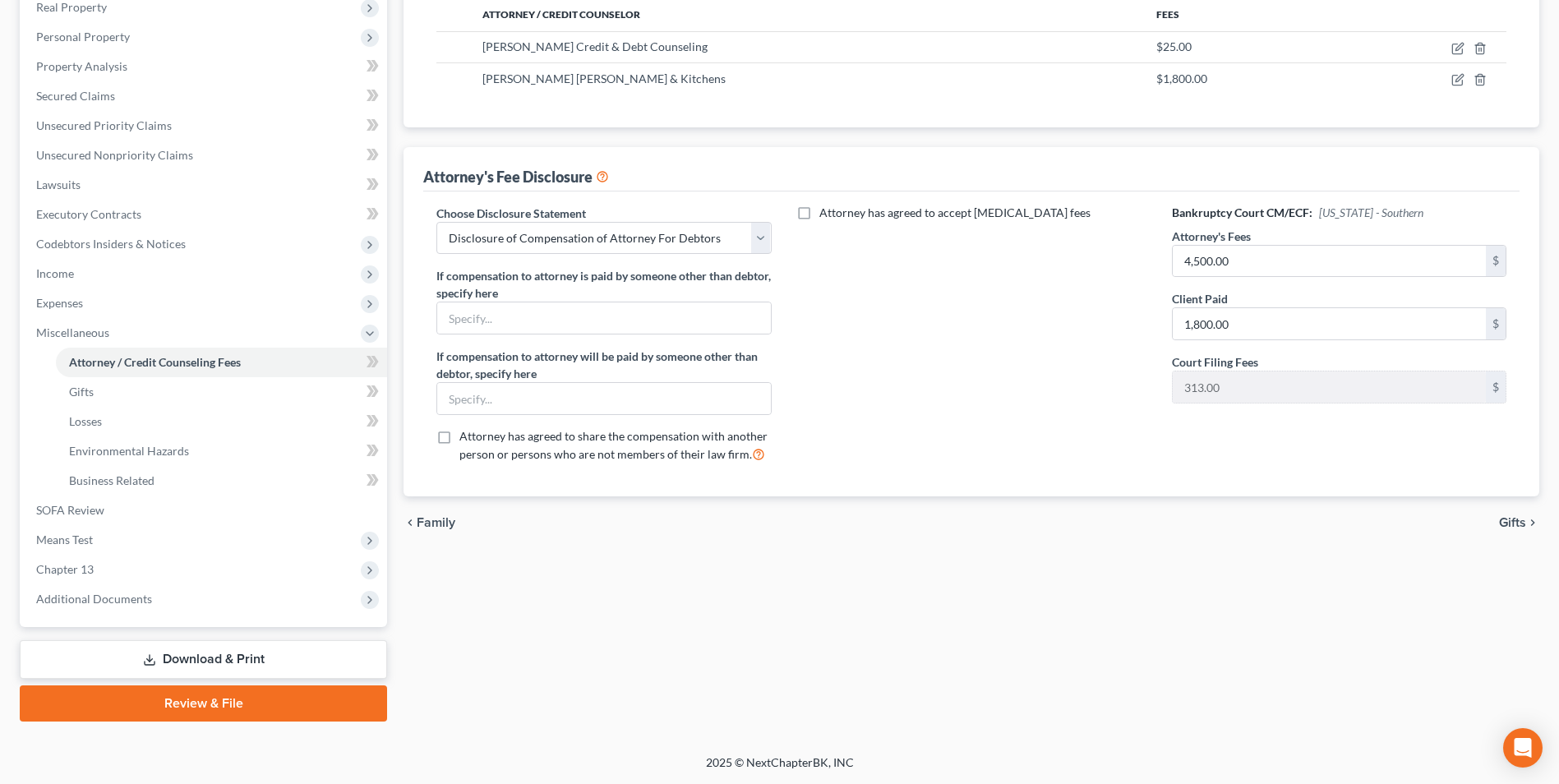
click at [215, 655] on link "Download & Print" at bounding box center [203, 659] width 367 height 39
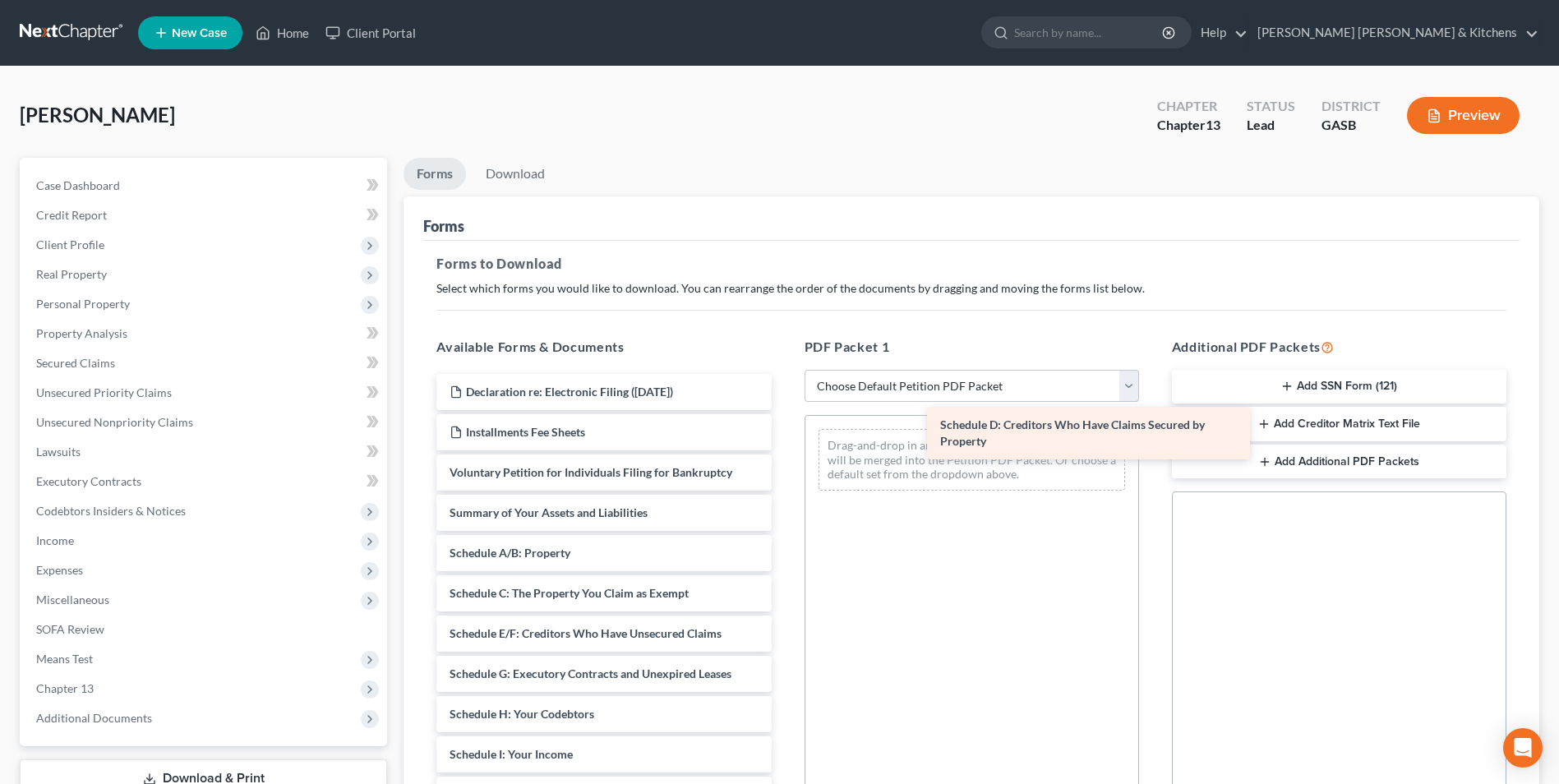
drag, startPoint x: 587, startPoint y: 642, endPoint x: 1072, endPoint y: 434, distance: 527.7
click at [784, 434] on div "Schedule D: Creditors Who Have Claims Secured by Property Declaration re: Elect…" at bounding box center [604, 750] width 361 height 753
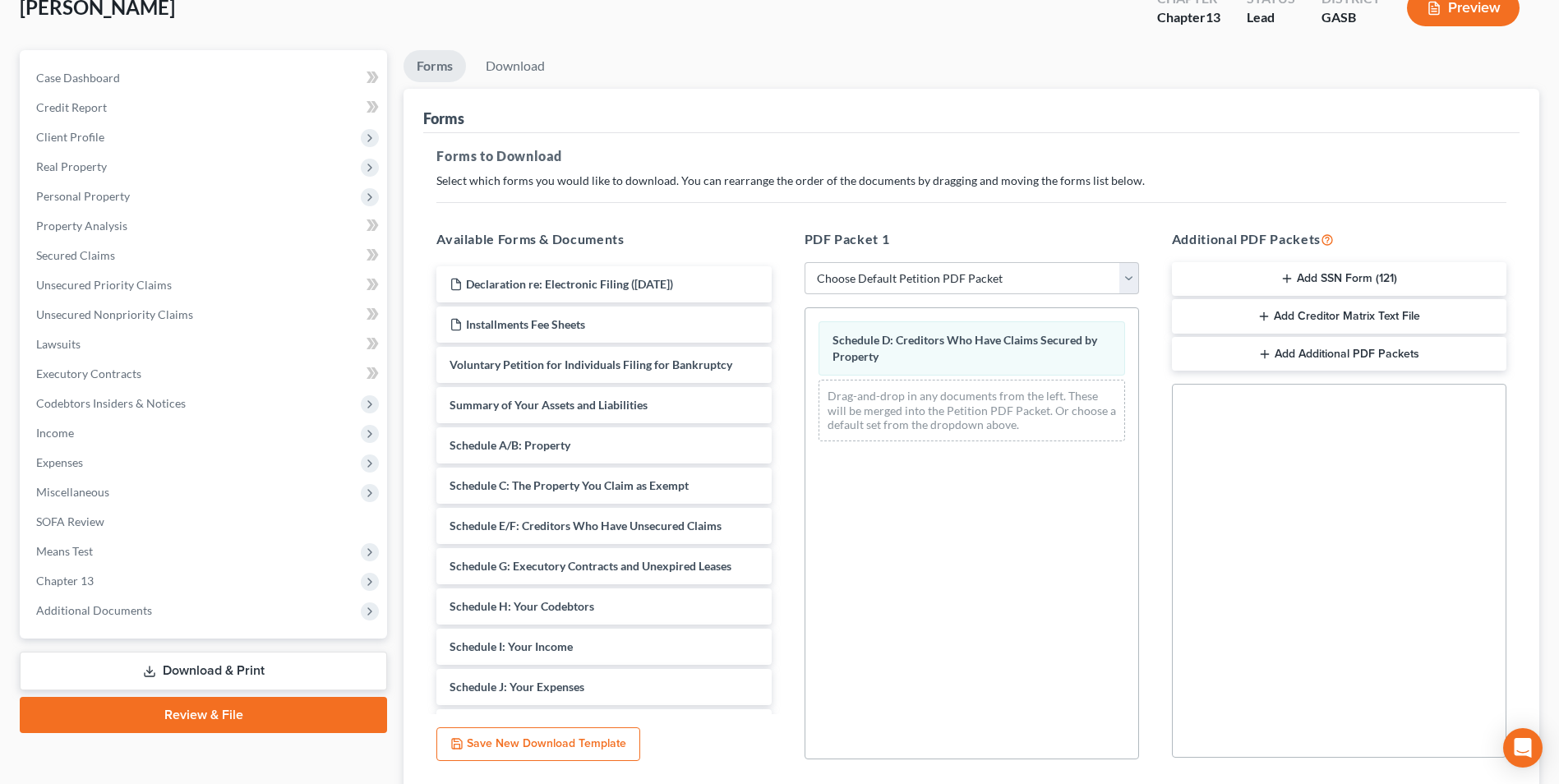
scroll to position [231, 0]
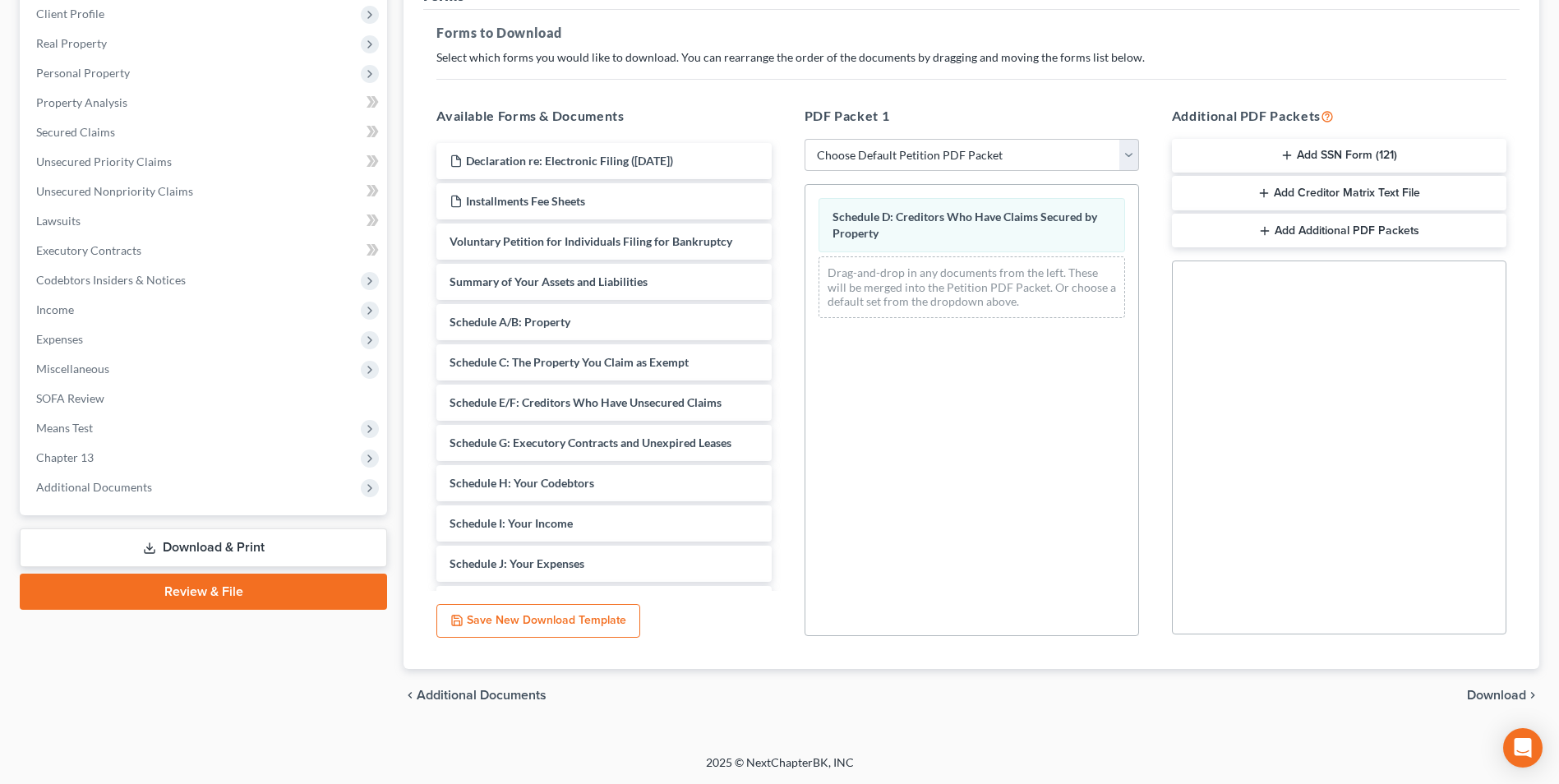
click at [1497, 690] on span "Download" at bounding box center [1497, 695] width 59 height 13
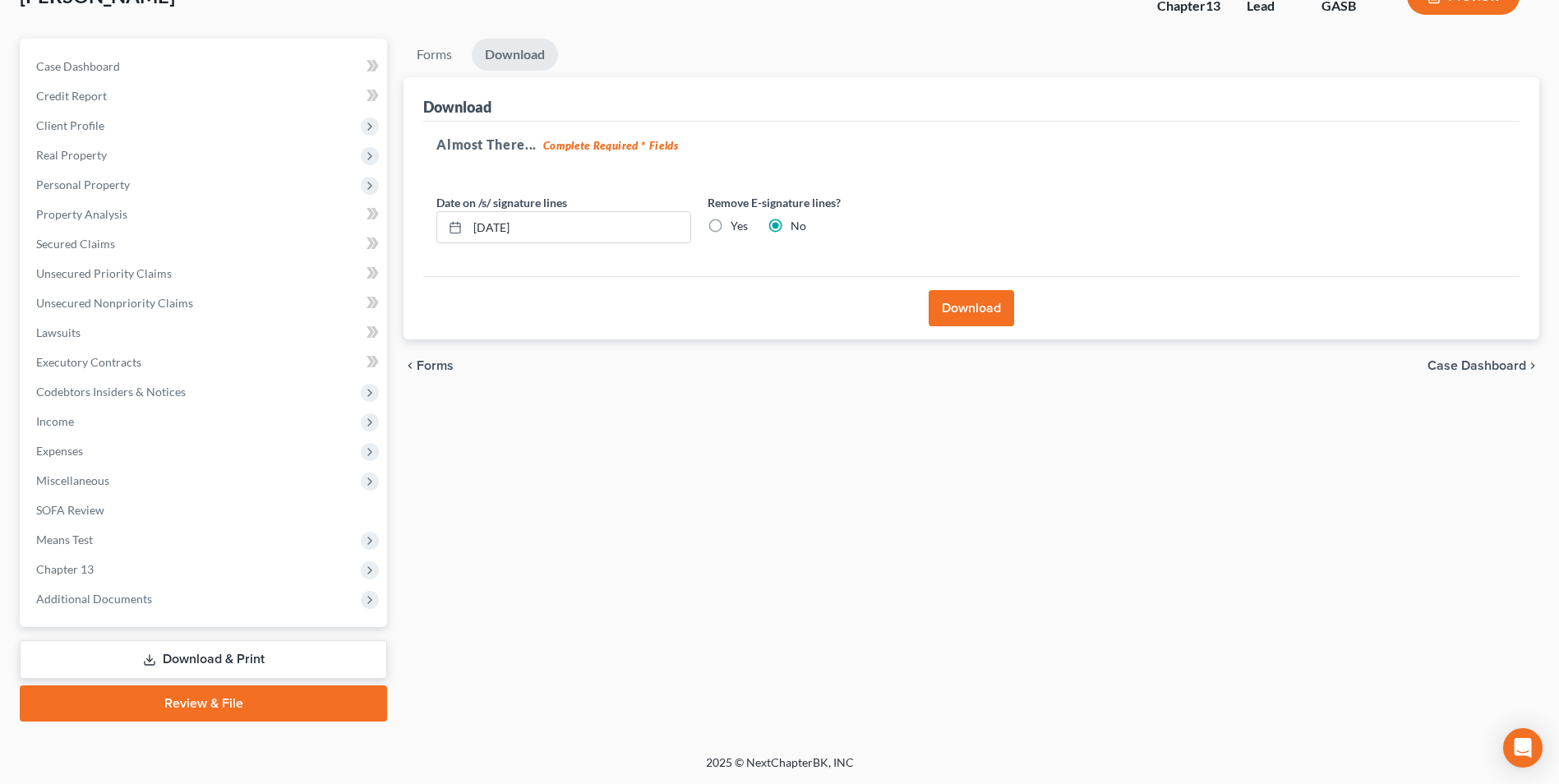
scroll to position [119, 0]
click at [988, 305] on button "Download" at bounding box center [971, 308] width 85 height 36
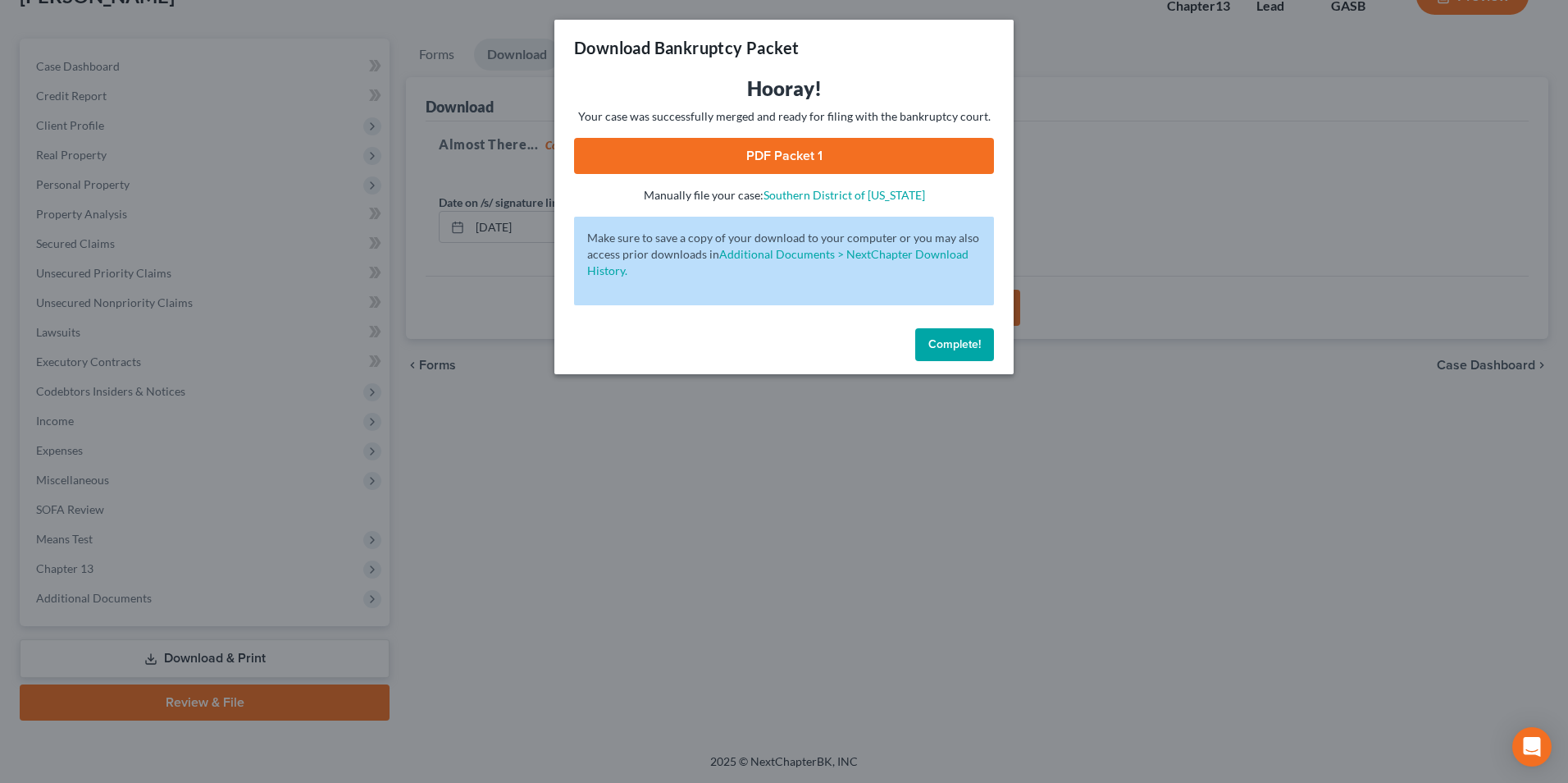
click at [792, 149] on link "PDF Packet 1" at bounding box center [784, 155] width 420 height 36
click at [785, 586] on div "Download Bankruptcy Packet Hooray! Your case was successfully merged and ready …" at bounding box center [784, 392] width 1568 height 783
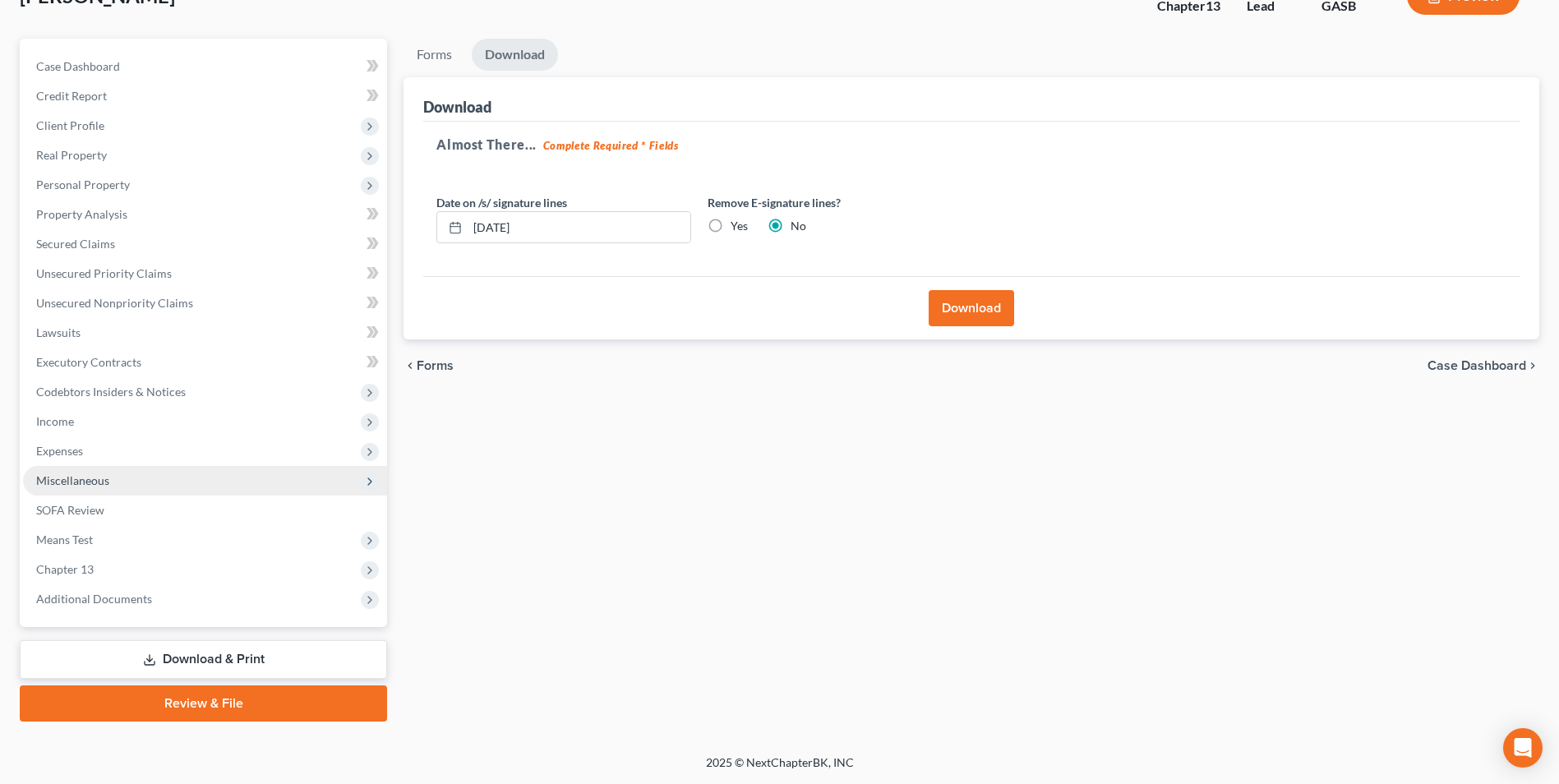
click at [50, 488] on span "Miscellaneous" at bounding box center [205, 481] width 364 height 30
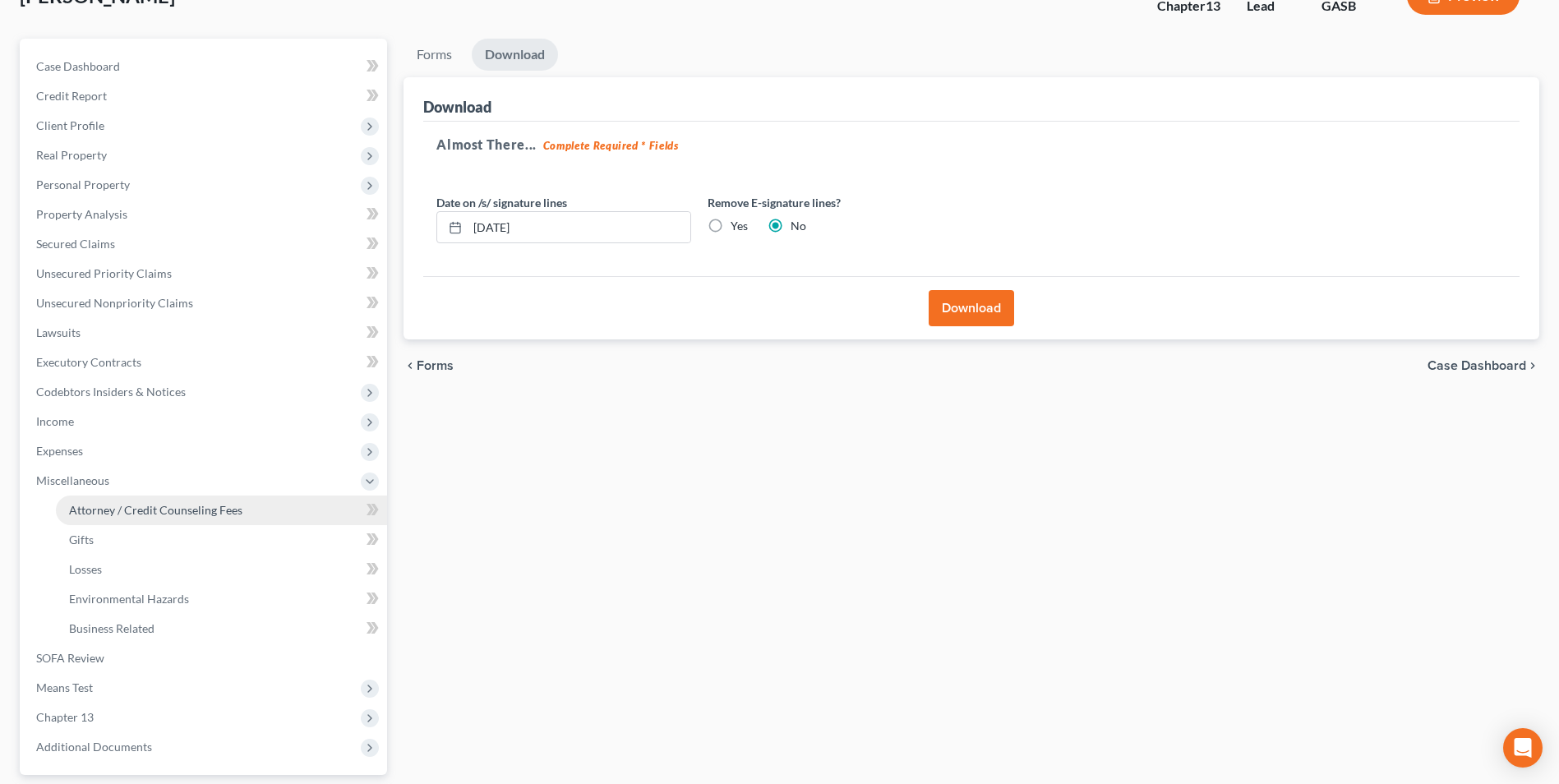
click at [65, 499] on link "Attorney / Credit Counseling Fees" at bounding box center [221, 510] width 331 height 30
select select "0"
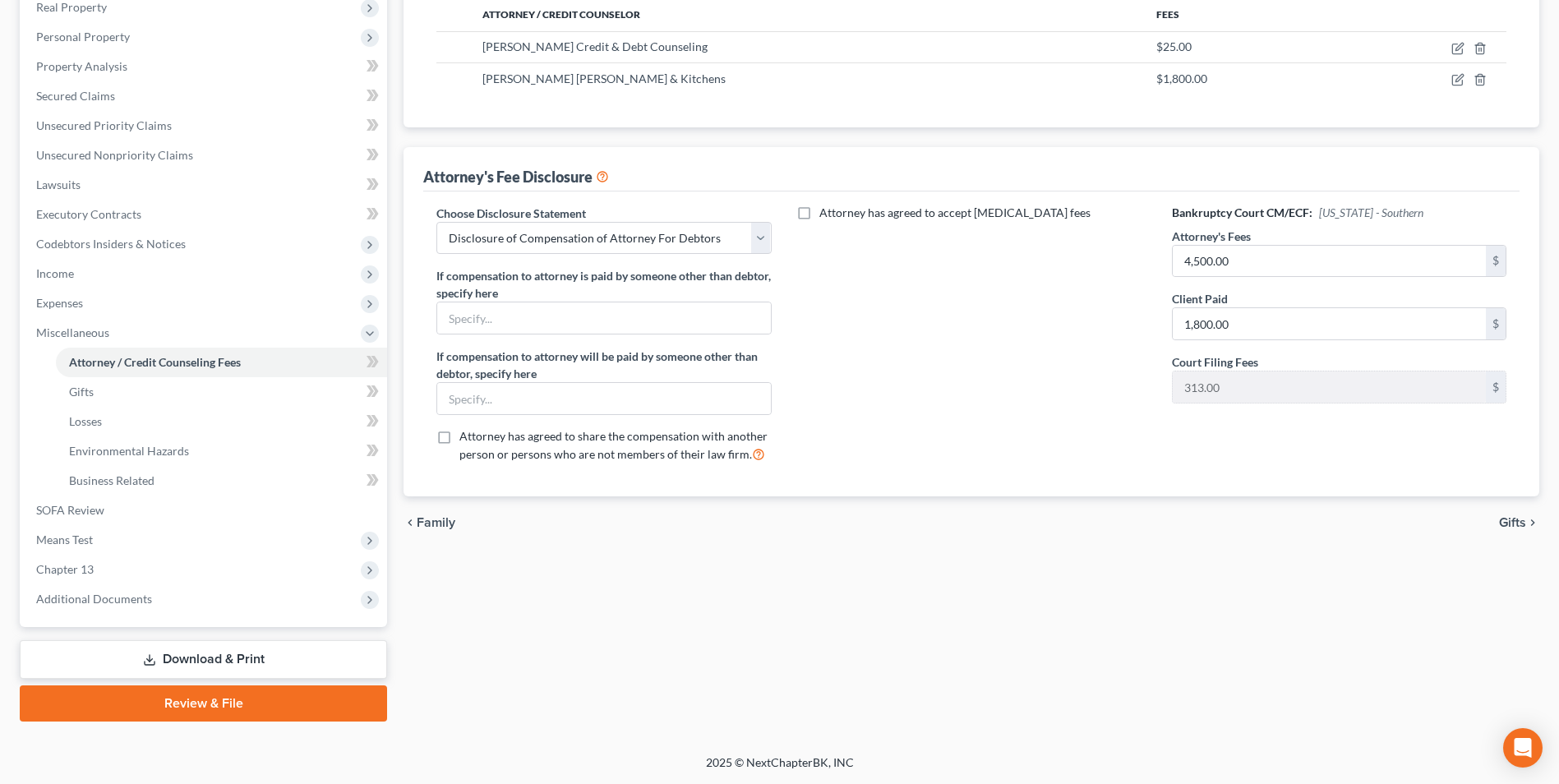
click at [237, 654] on link "Download & Print" at bounding box center [203, 659] width 367 height 39
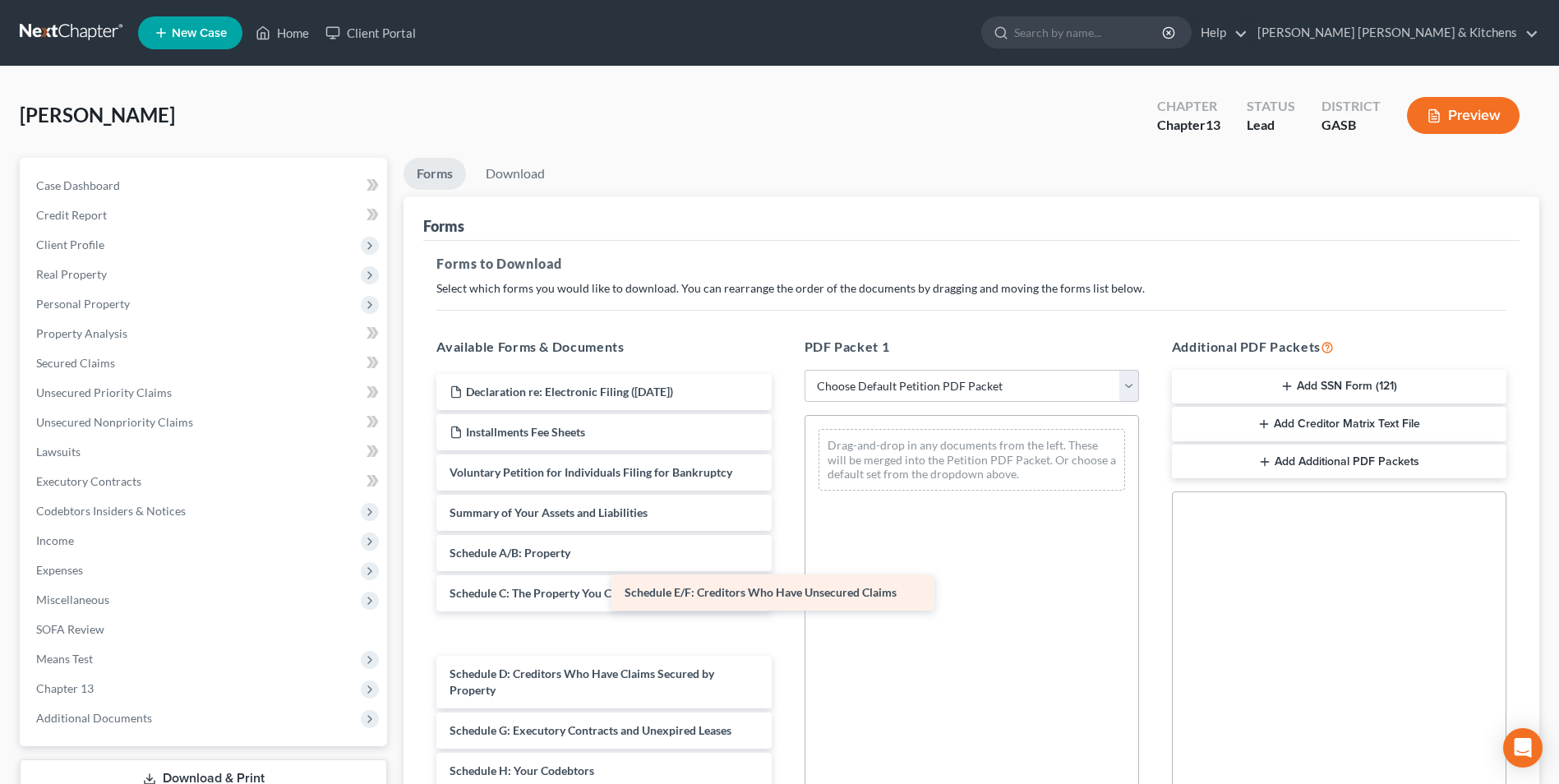
drag, startPoint x: 622, startPoint y: 692, endPoint x: 986, endPoint y: 430, distance: 448.5
click at [784, 435] on div "Schedule E/F: Creditors Who Have Unsecured Claims Declaration re: Electronic Fi…" at bounding box center [604, 778] width 361 height 810
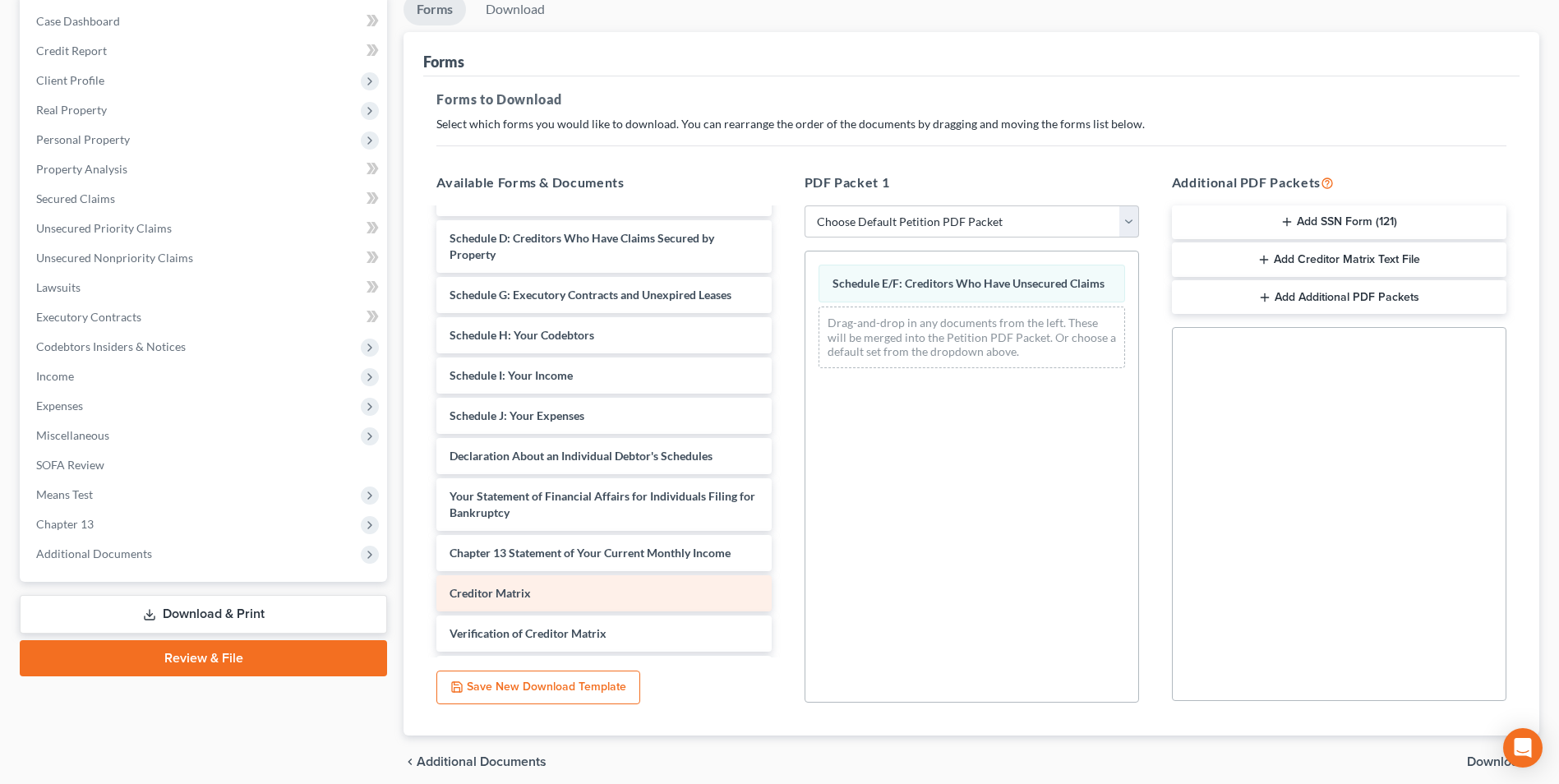
scroll to position [247, 0]
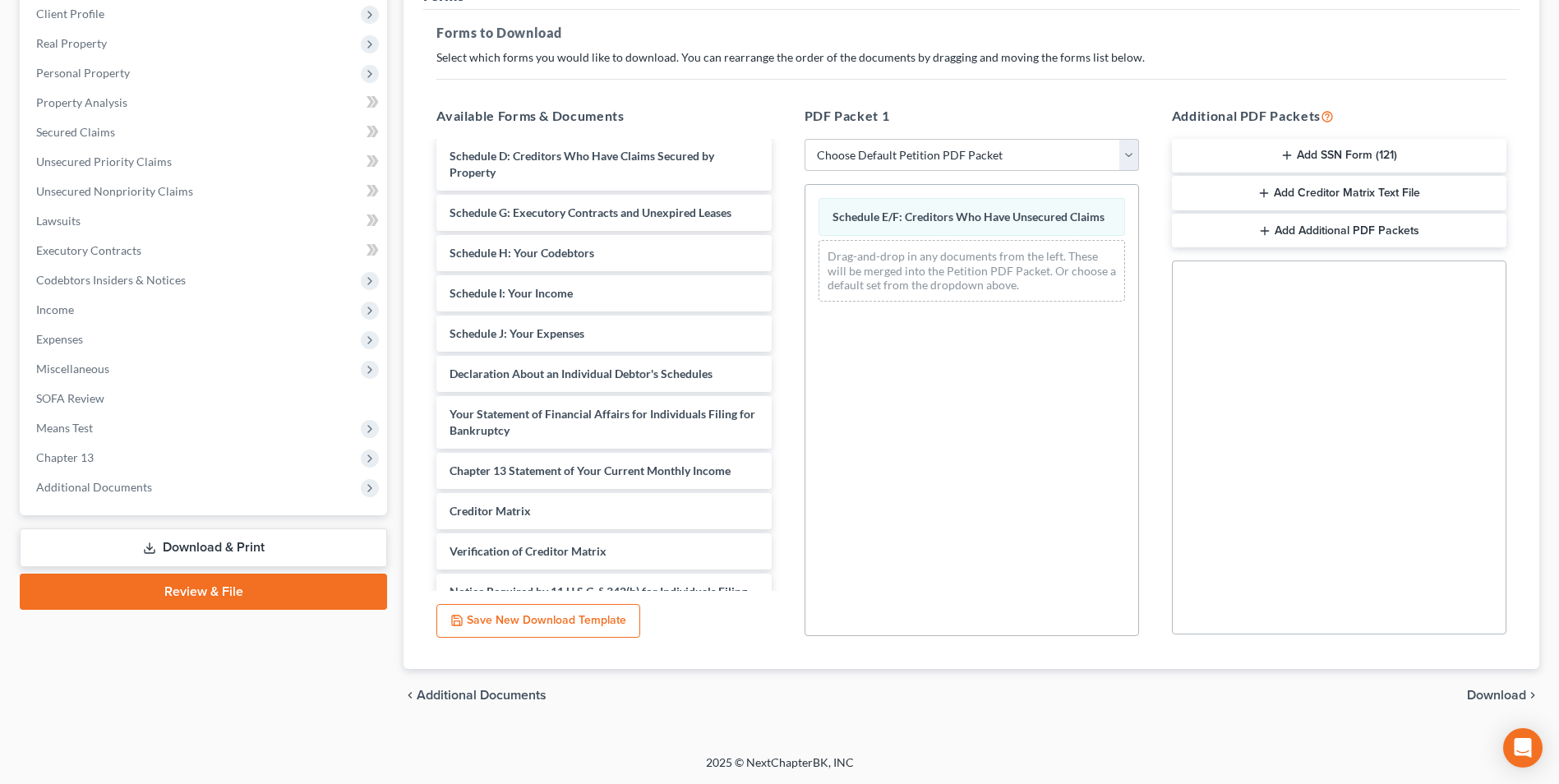
click at [1483, 692] on span "Download" at bounding box center [1497, 695] width 59 height 13
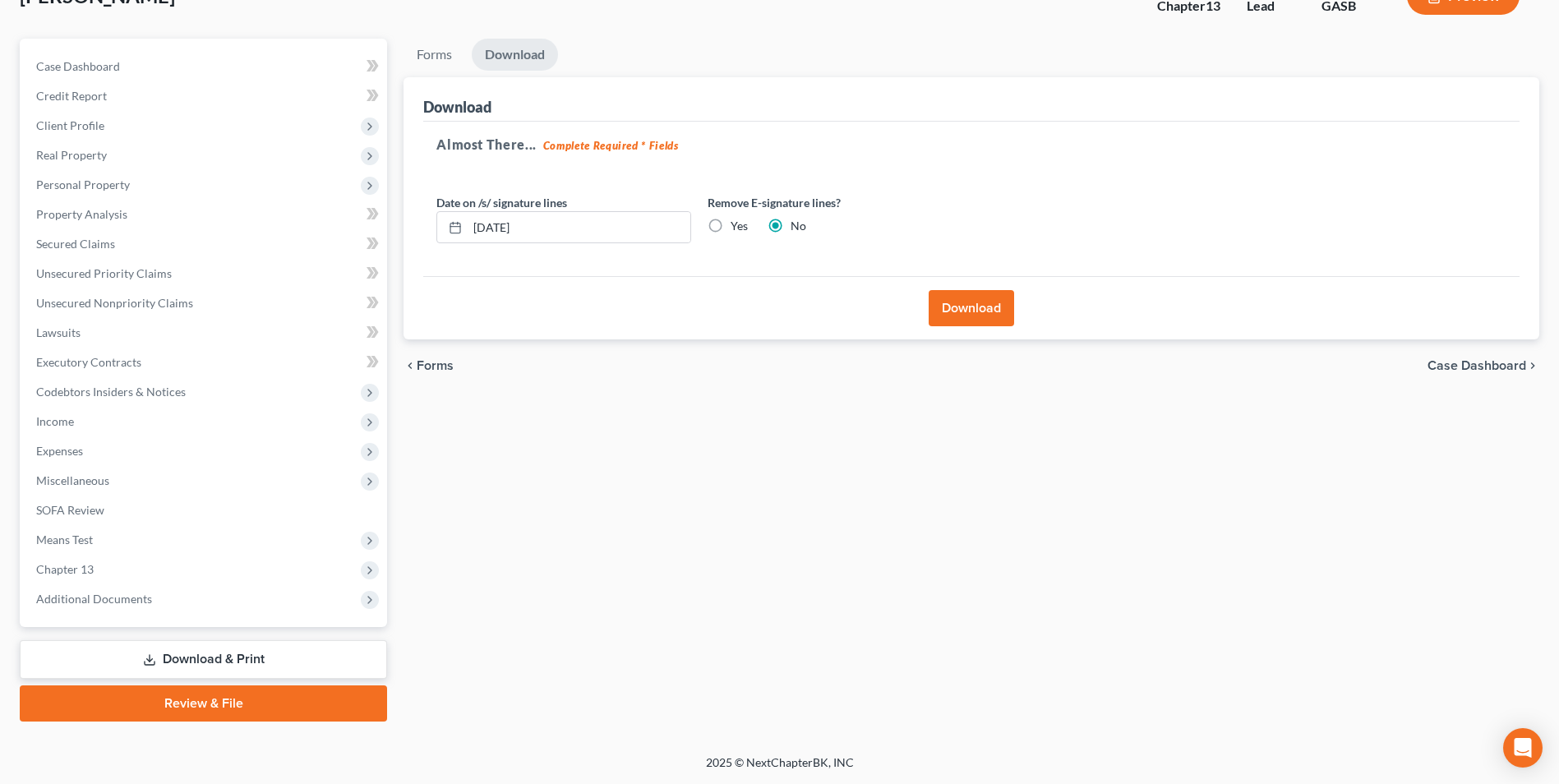
scroll to position [119, 0]
click at [971, 309] on button "Download" at bounding box center [971, 308] width 85 height 36
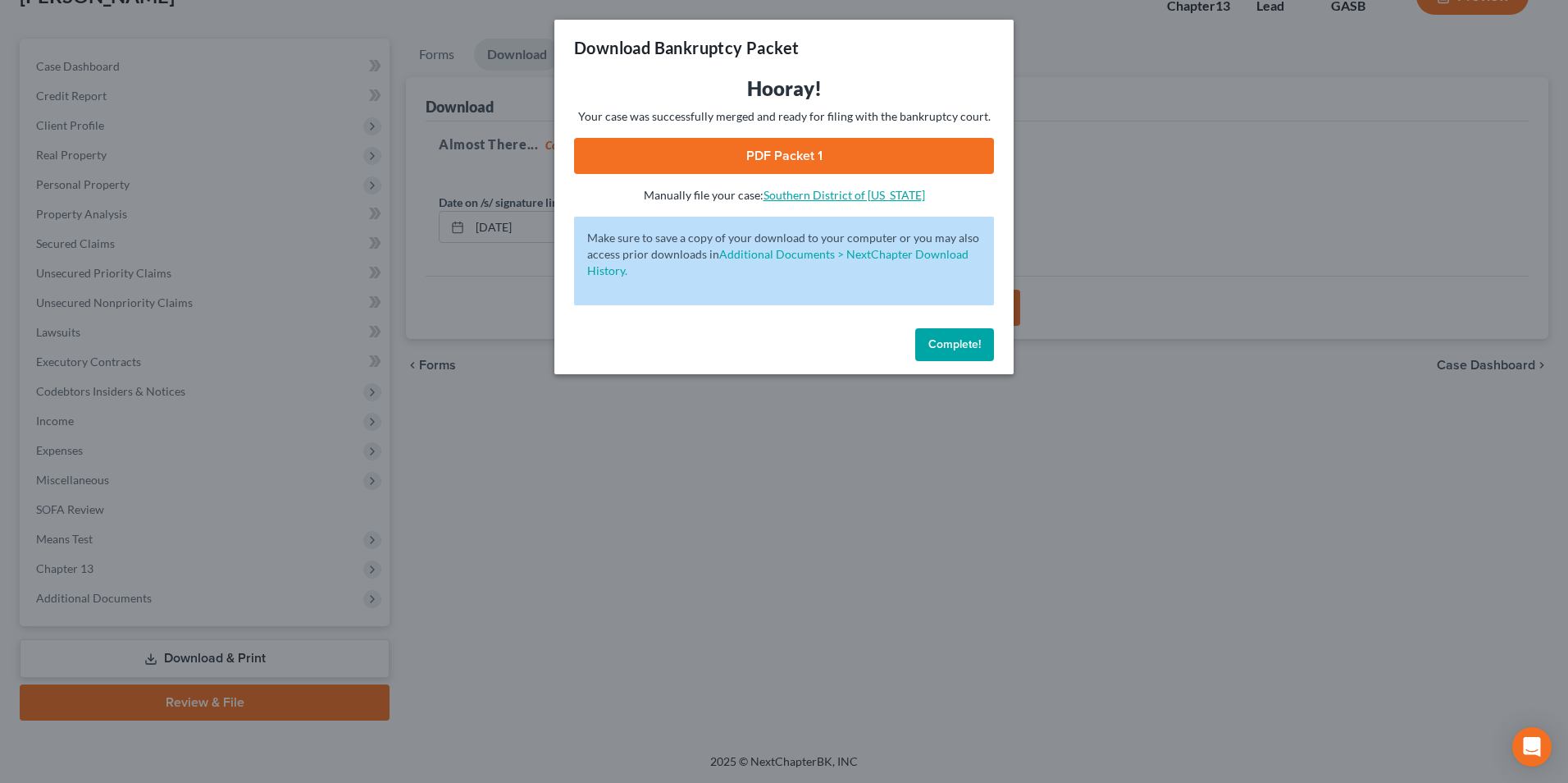
drag, startPoint x: 827, startPoint y: 164, endPoint x: 865, endPoint y: 199, distance: 51.7
click at [827, 164] on link "PDF Packet 1" at bounding box center [784, 155] width 420 height 36
click at [623, 621] on div "Download Bankruptcy Packet Hooray! Your case was successfully merged and ready …" at bounding box center [784, 392] width 1568 height 783
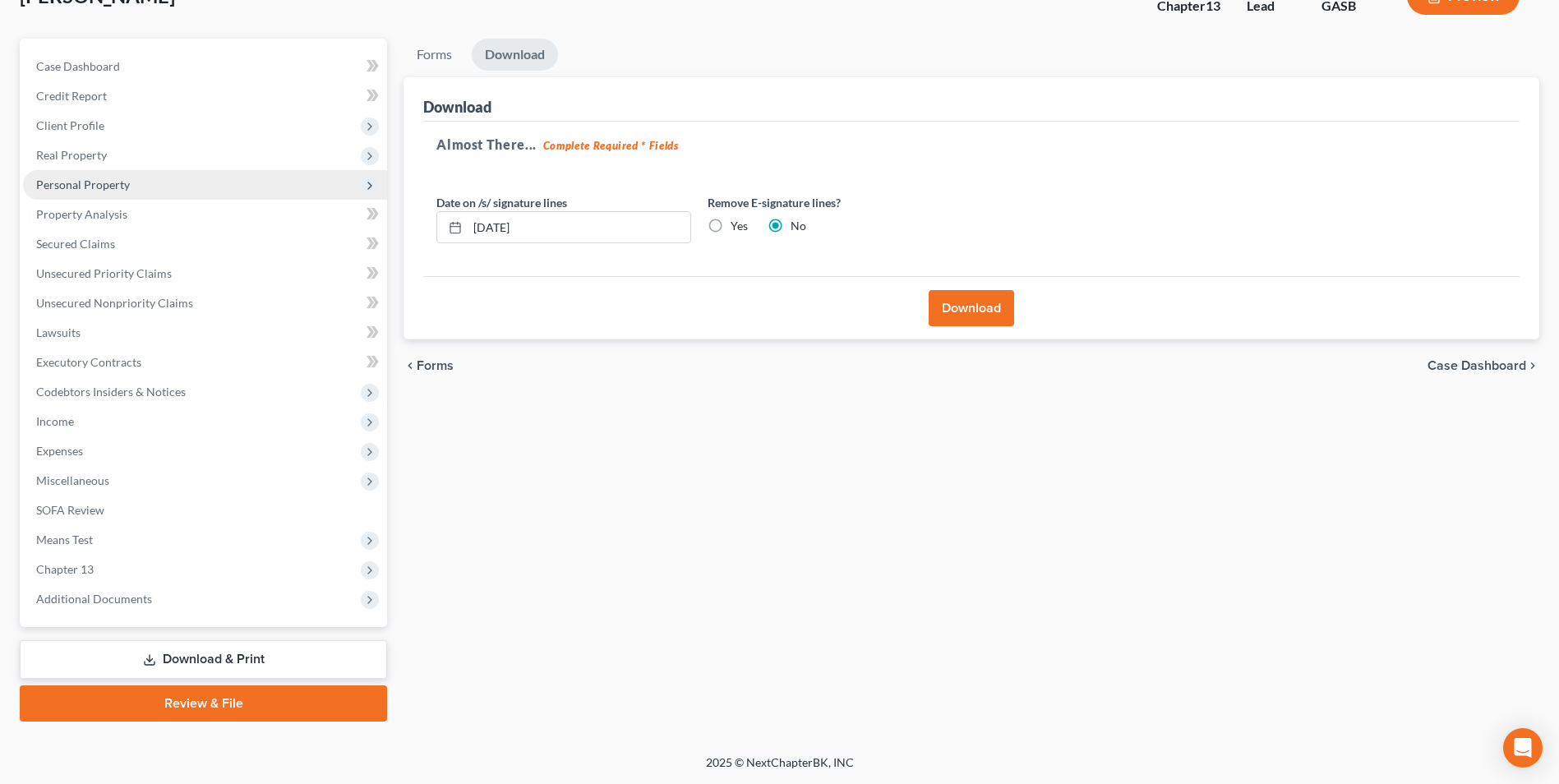
click at [92, 189] on span "Personal Property" at bounding box center [82, 184] width 93 height 14
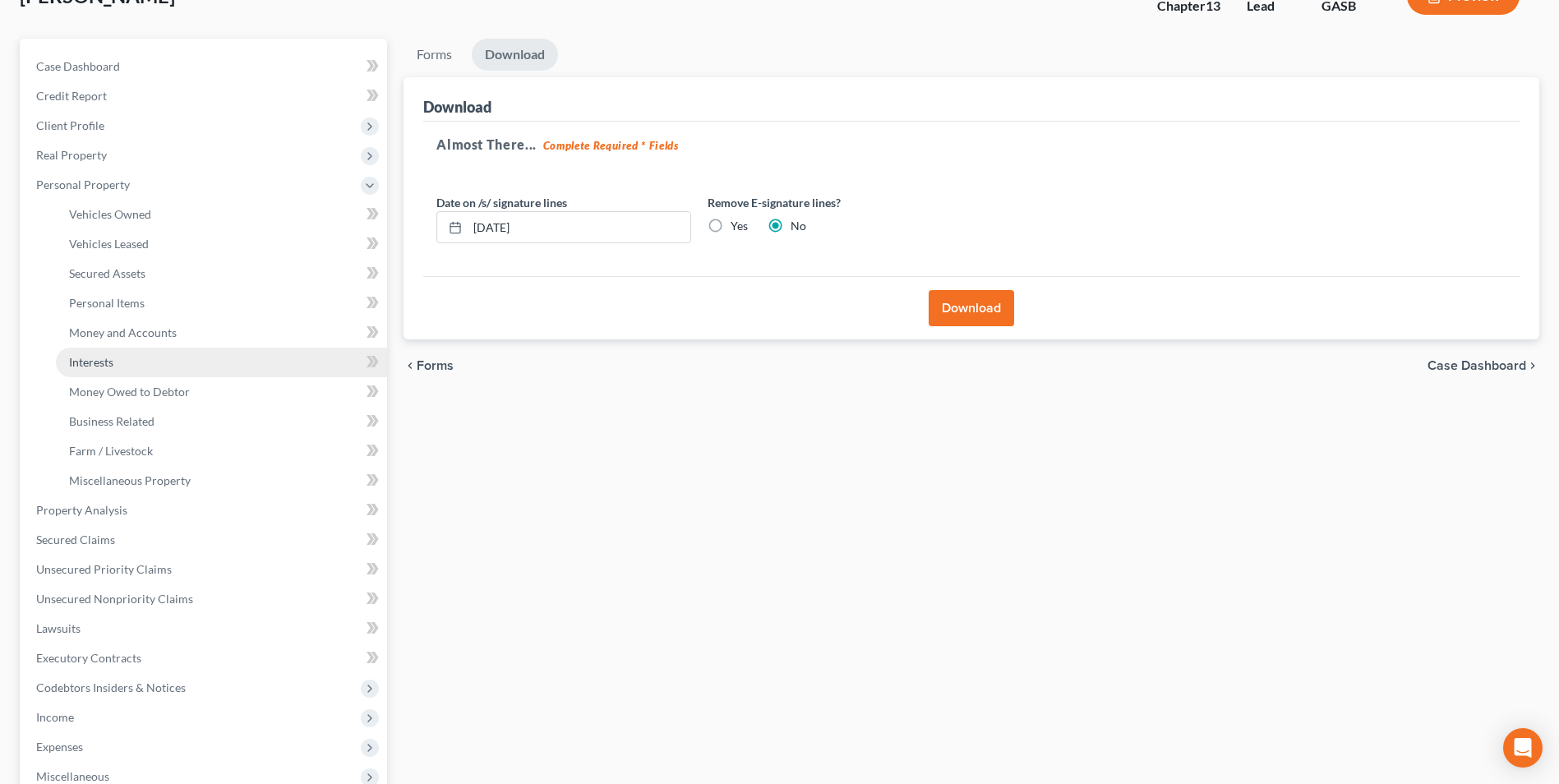
click at [91, 359] on span "Interests" at bounding box center [92, 361] width 44 height 14
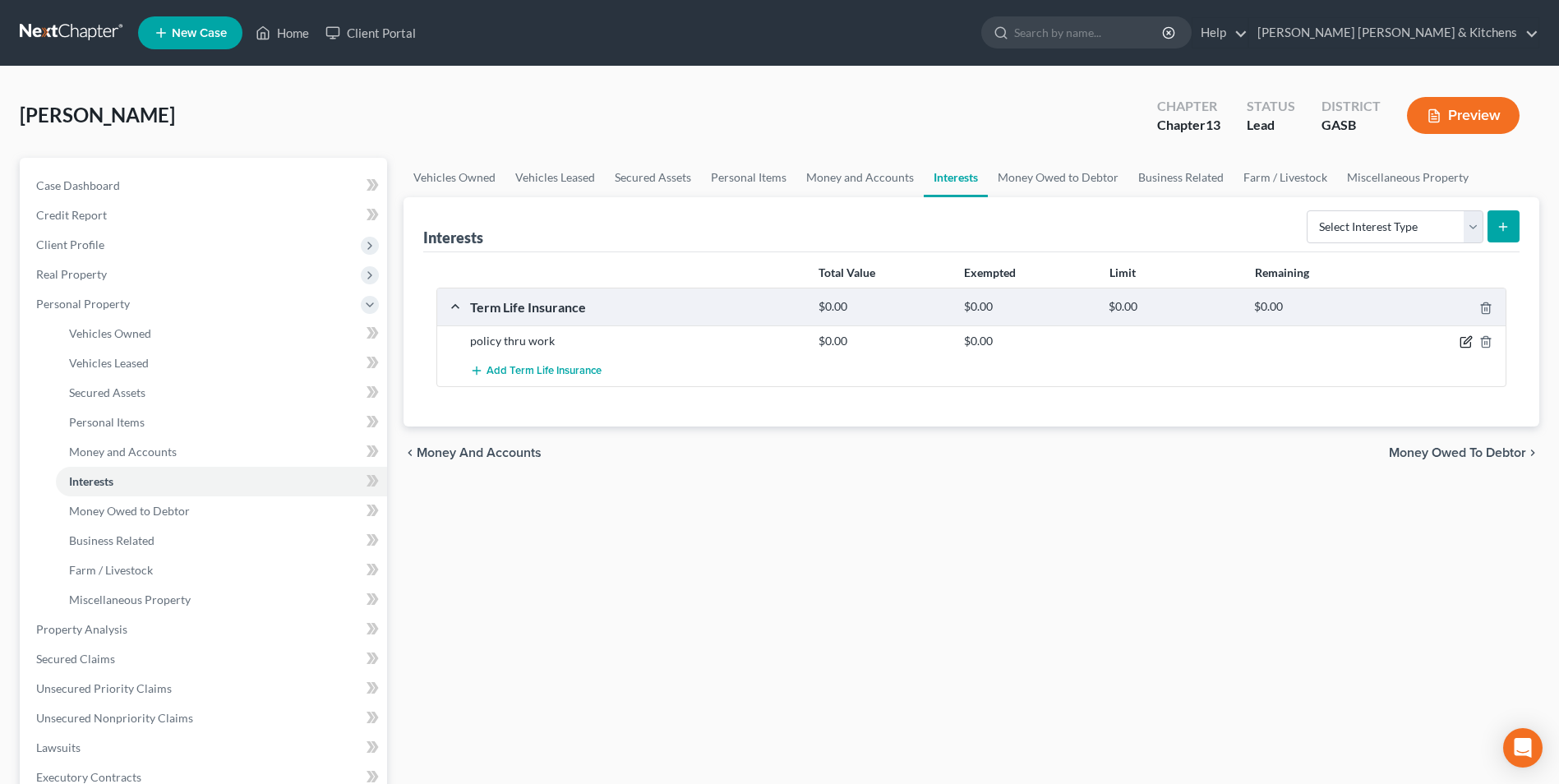
click at [1467, 344] on icon "button" at bounding box center [1467, 342] width 13 height 13
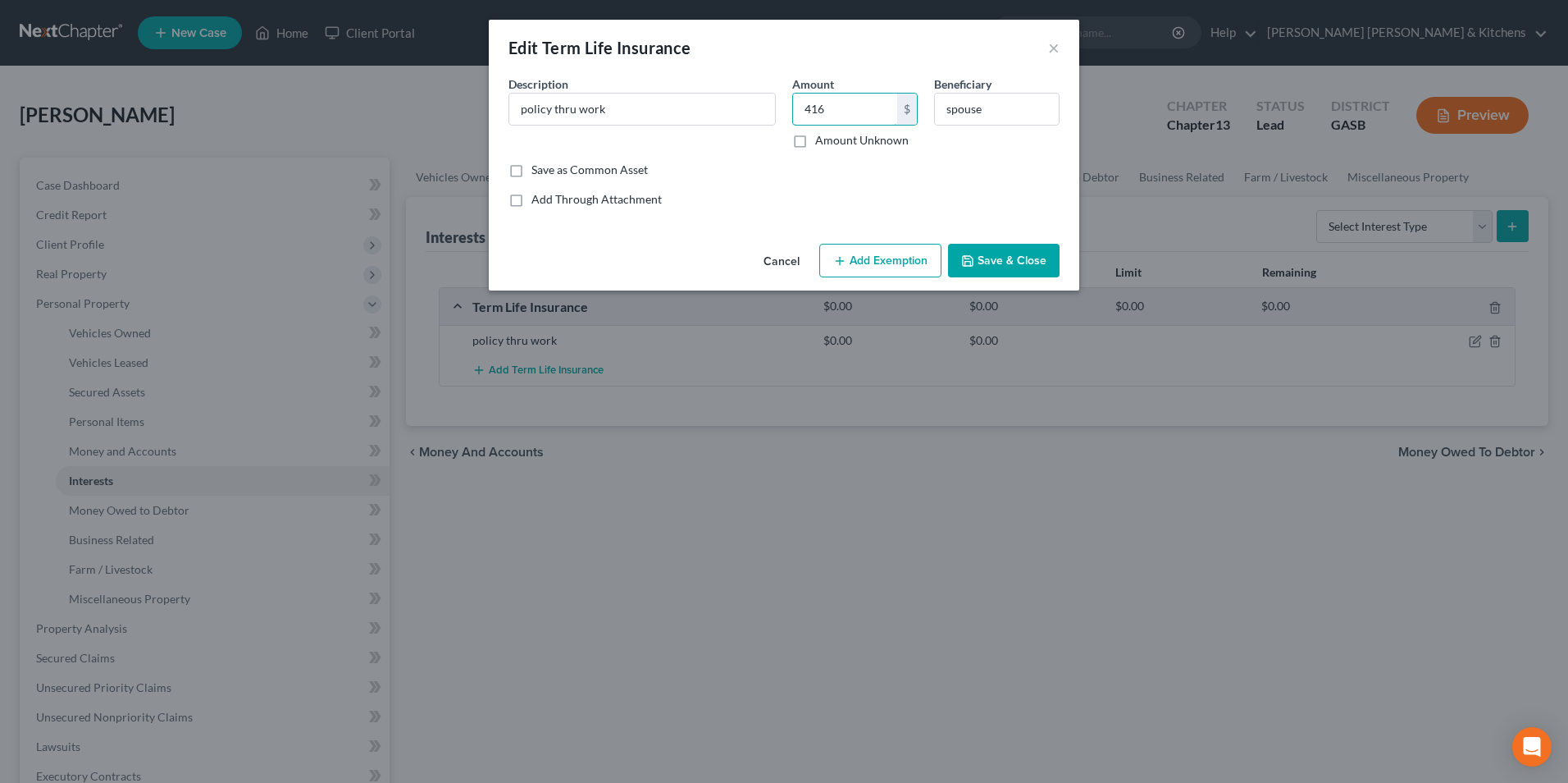
type input "416"
click at [898, 260] on button "Add Exemption" at bounding box center [880, 260] width 122 height 34
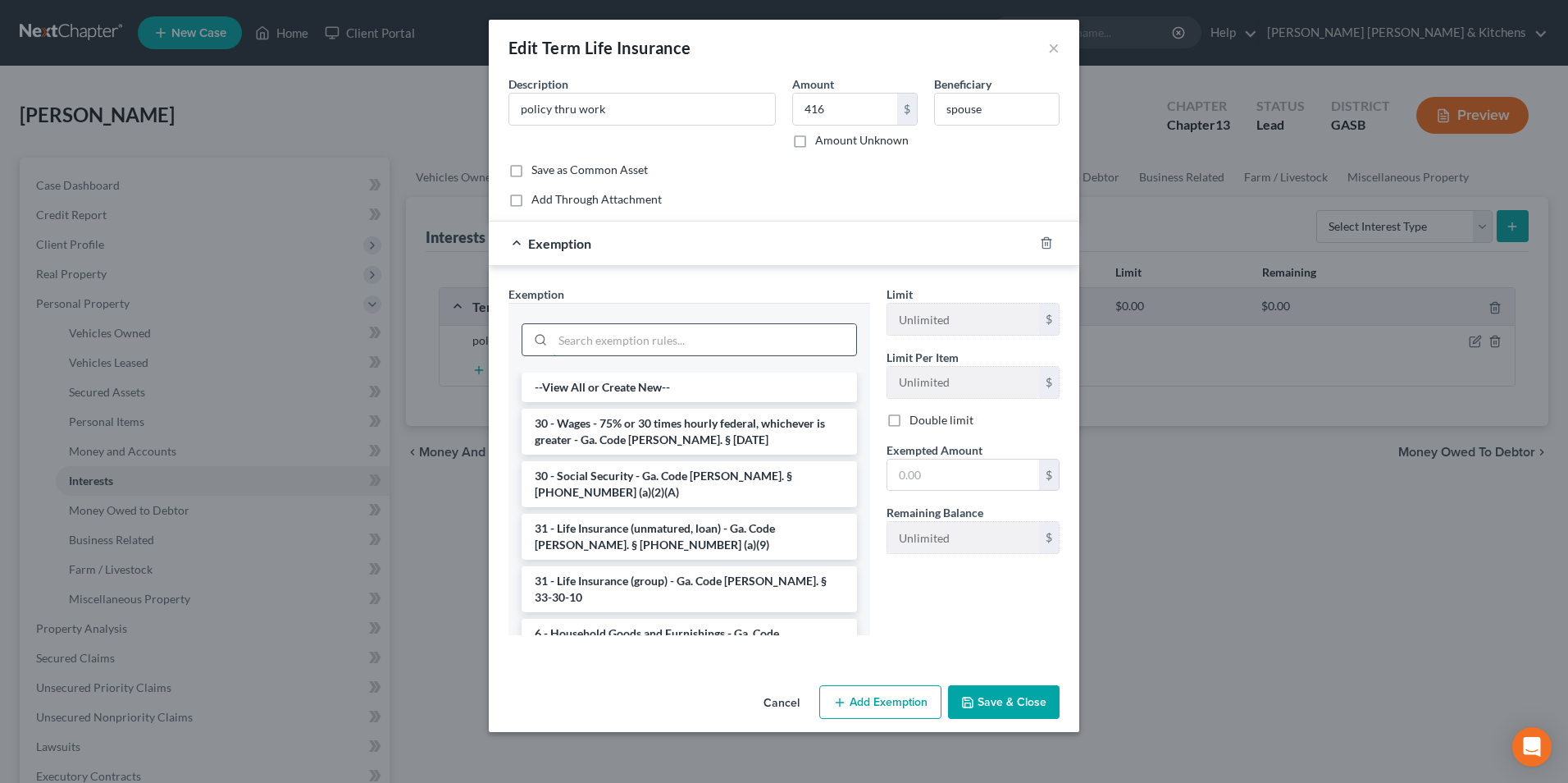
click at [593, 351] on input "search" at bounding box center [704, 340] width 304 height 31
click at [633, 520] on li "31 - Life Insurance (unmatured, loan) - Ga. Code [PERSON_NAME]. § [PHONE_NUMBER…" at bounding box center [689, 536] width 336 height 46
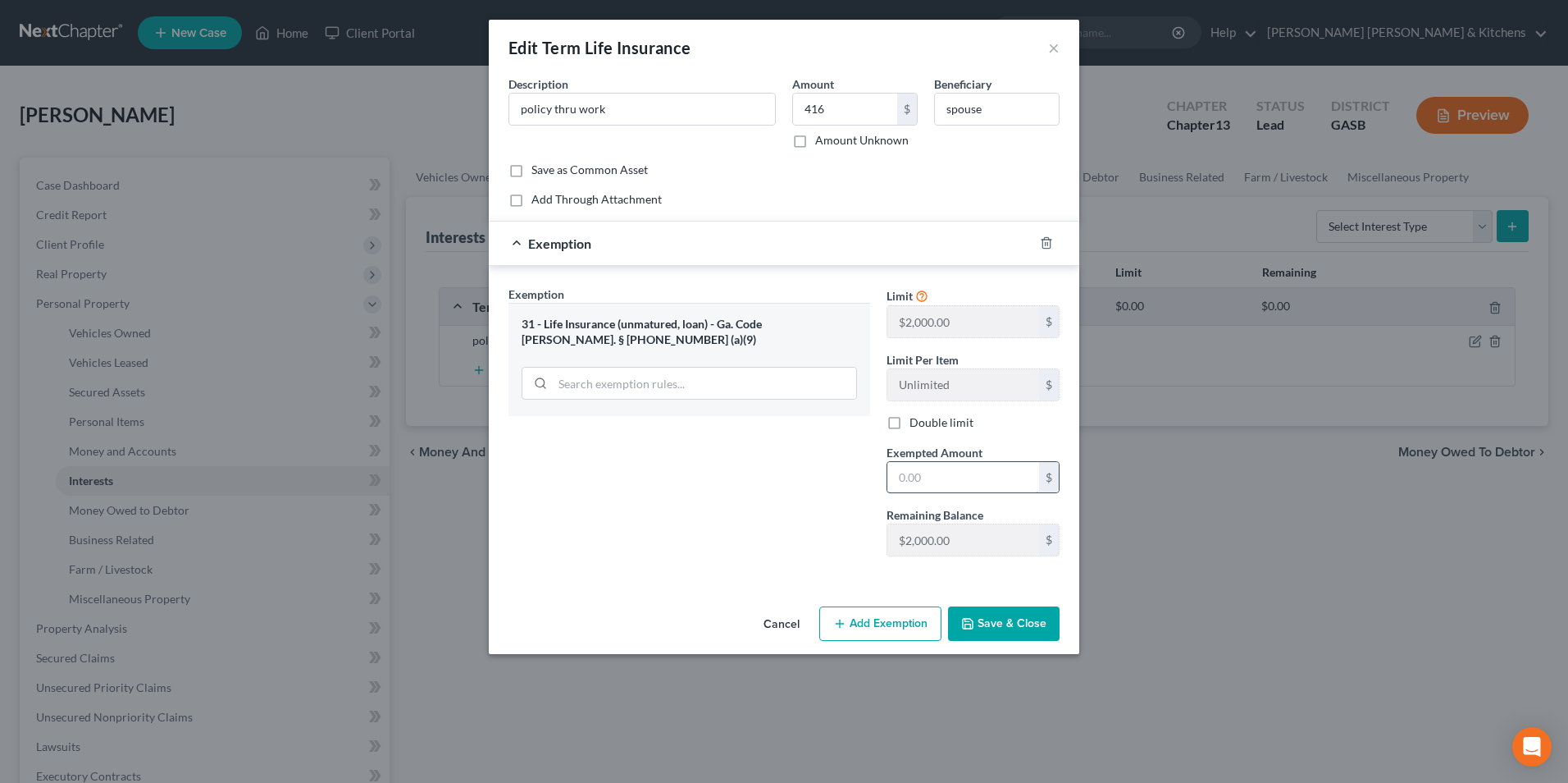
click at [932, 476] on input "text" at bounding box center [964, 477] width 151 height 31
type input "416"
click at [980, 622] on button "Save & Close" at bounding box center [1003, 623] width 112 height 34
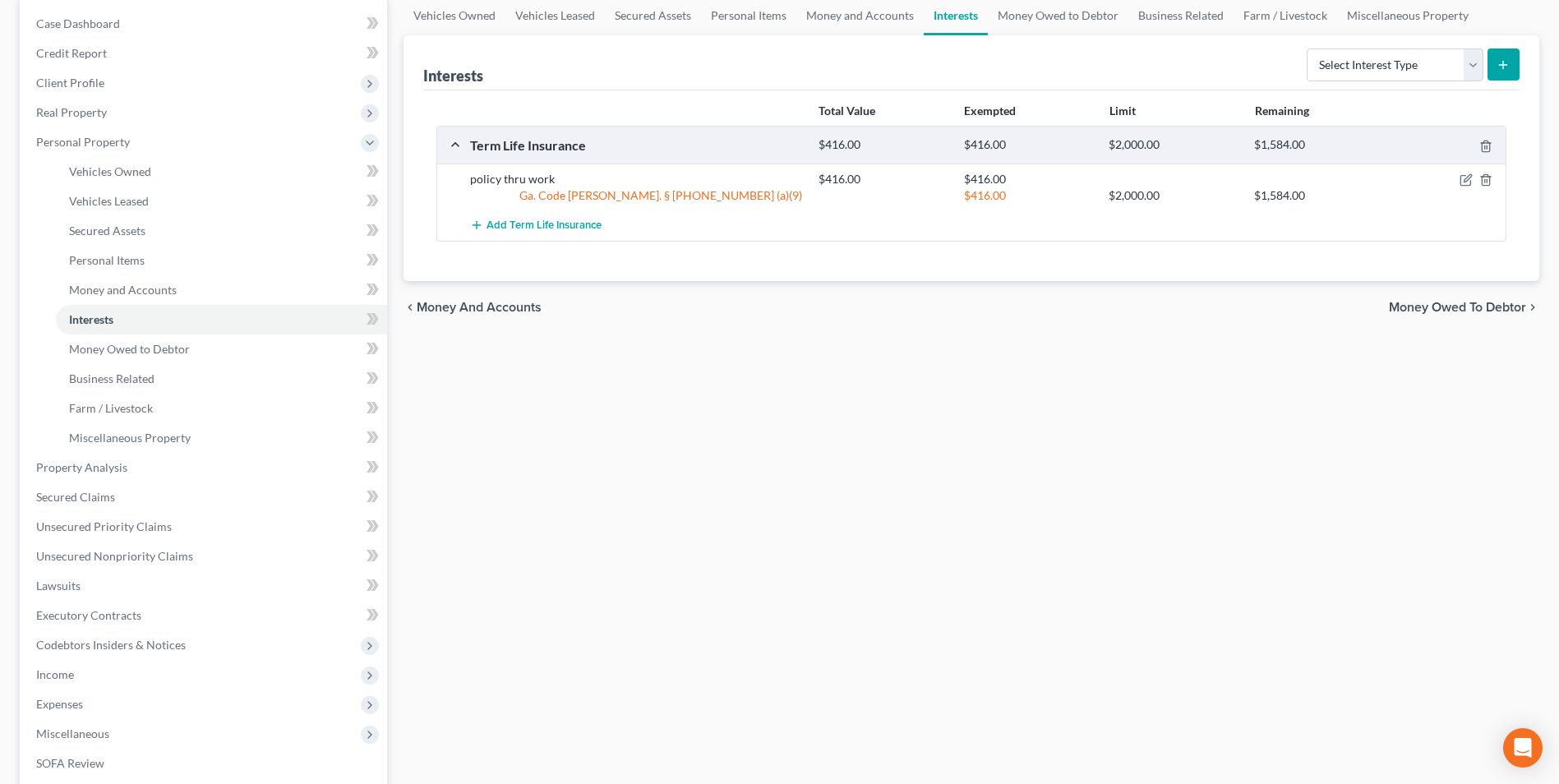
scroll to position [333, 0]
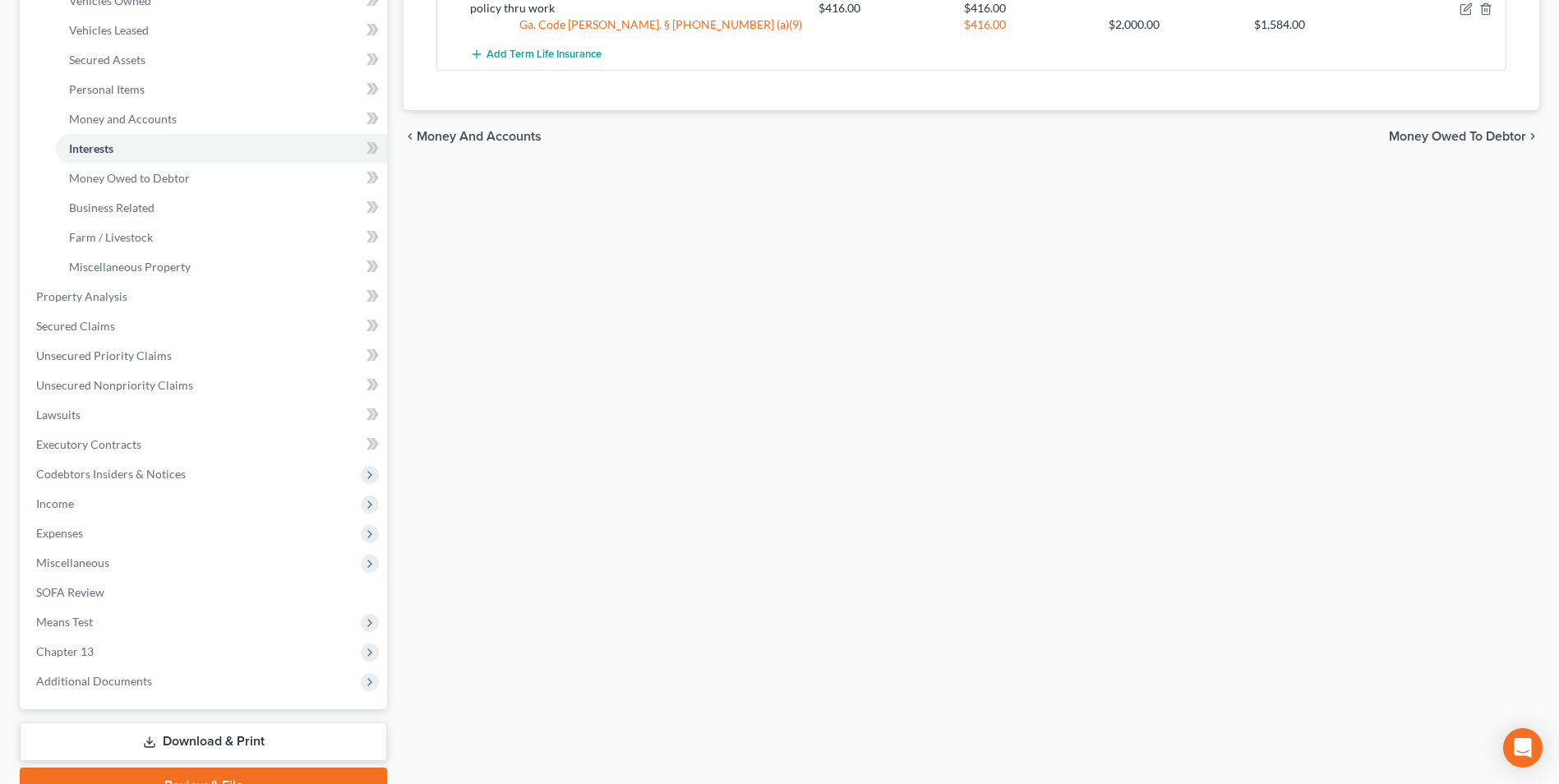
drag, startPoint x: 166, startPoint y: 734, endPoint x: 215, endPoint y: 720, distance: 51.0
click at [166, 734] on link "Download & Print" at bounding box center [203, 741] width 367 height 39
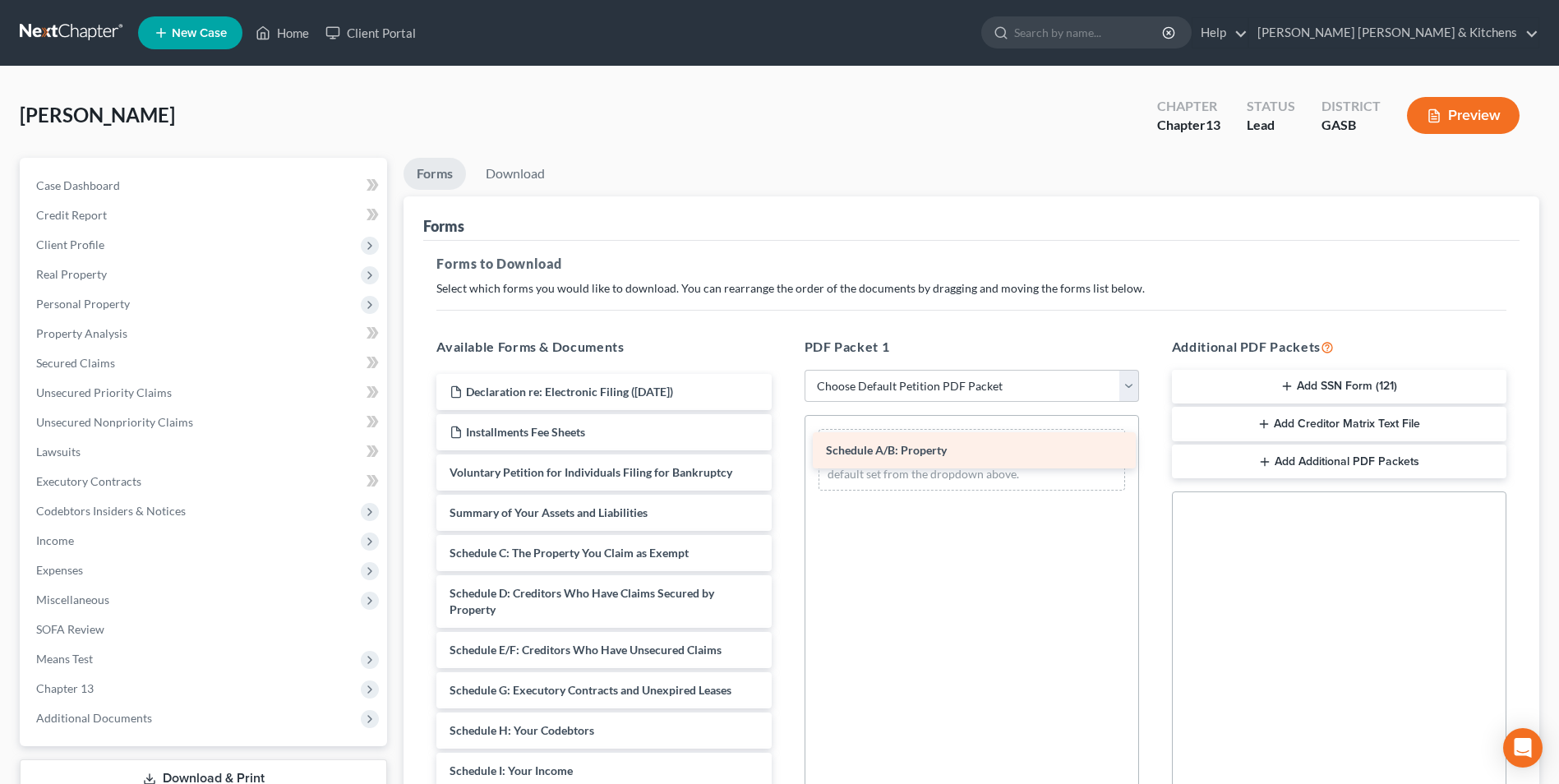
drag, startPoint x: 565, startPoint y: 551, endPoint x: 940, endPoint y: 448, distance: 388.9
click at [784, 448] on div "Schedule A/B: Property Declaration re: Electronic Filing ([DATE]) Installments …" at bounding box center [604, 758] width 361 height 770
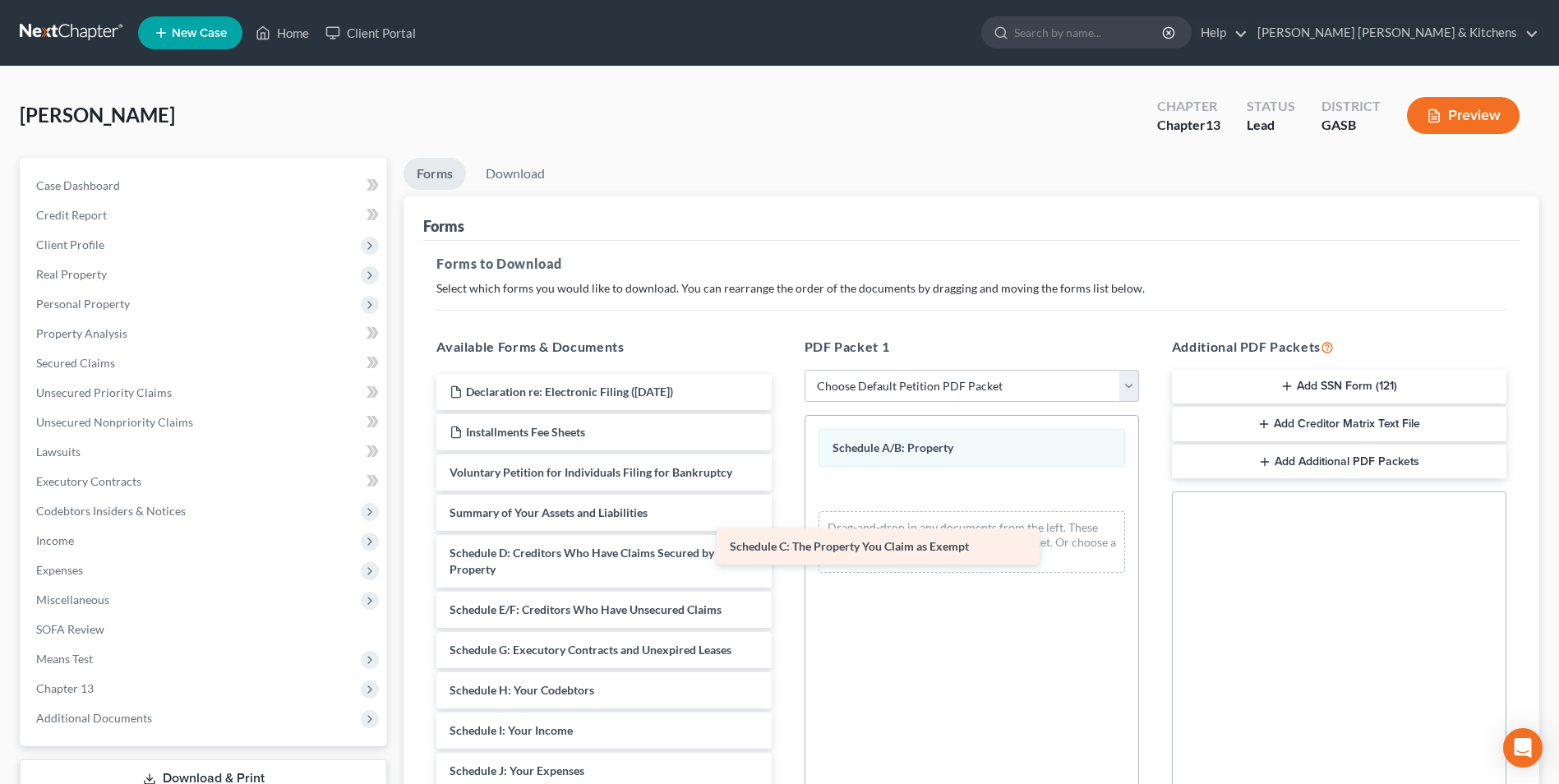
drag, startPoint x: 682, startPoint y: 553, endPoint x: 959, endPoint y: 544, distance: 277.1
click at [784, 544] on div "Schedule C: The Property You Claim as Exempt Declaration re: Electronic Filing …" at bounding box center [604, 738] width 361 height 729
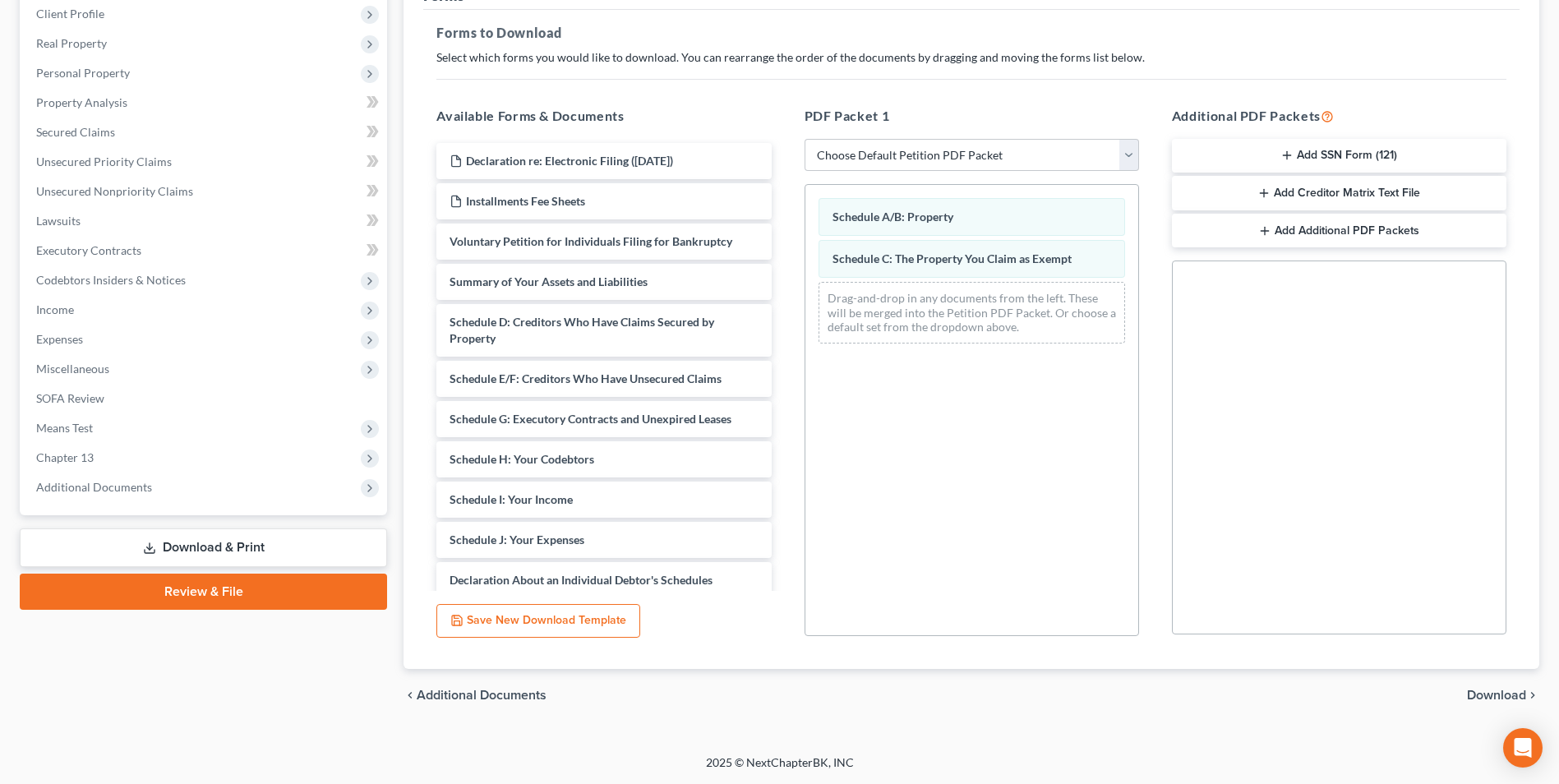
click at [1503, 696] on span "Download" at bounding box center [1497, 695] width 59 height 13
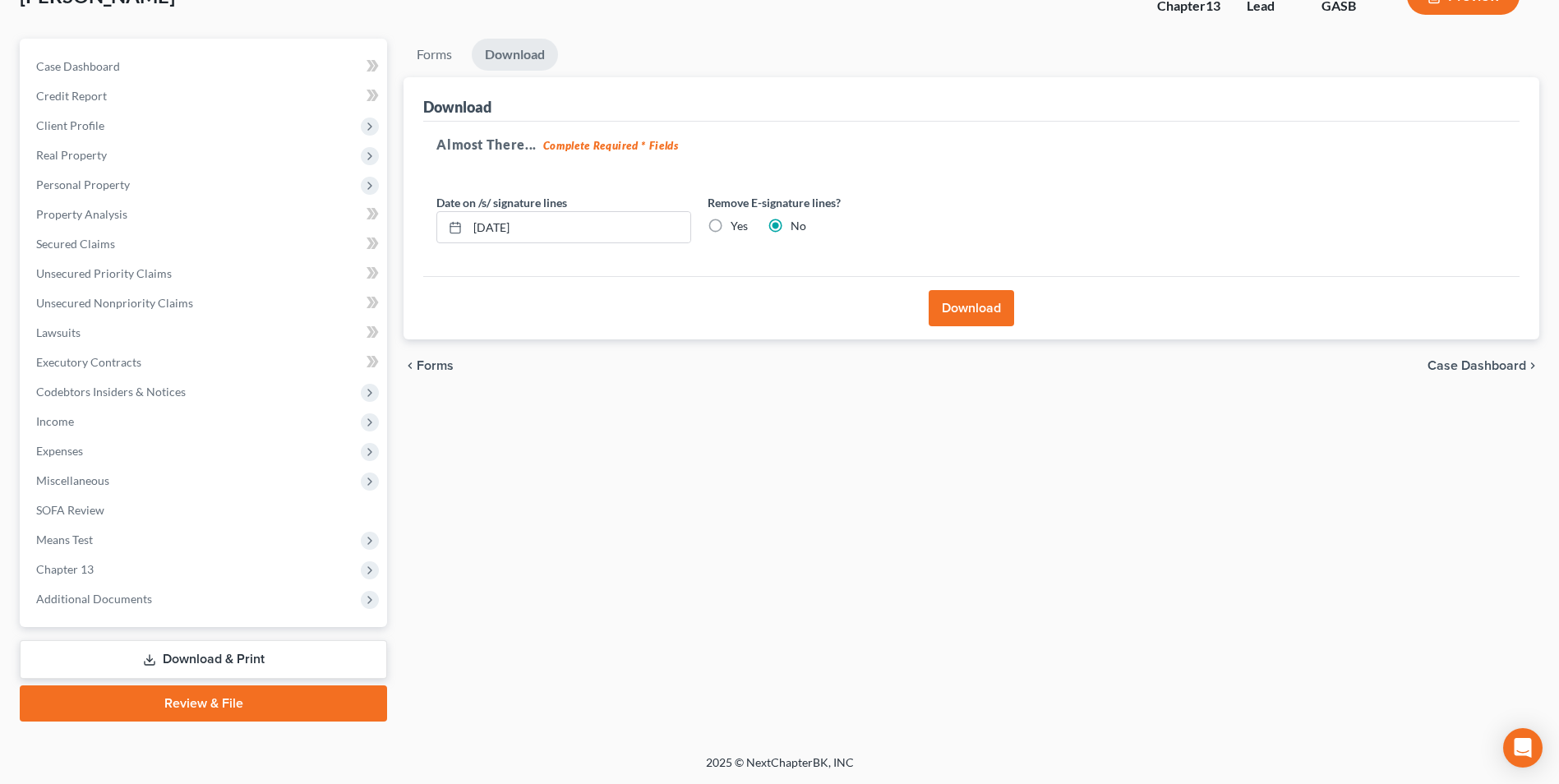
scroll to position [119, 0]
click at [988, 311] on button "Download" at bounding box center [971, 308] width 85 height 36
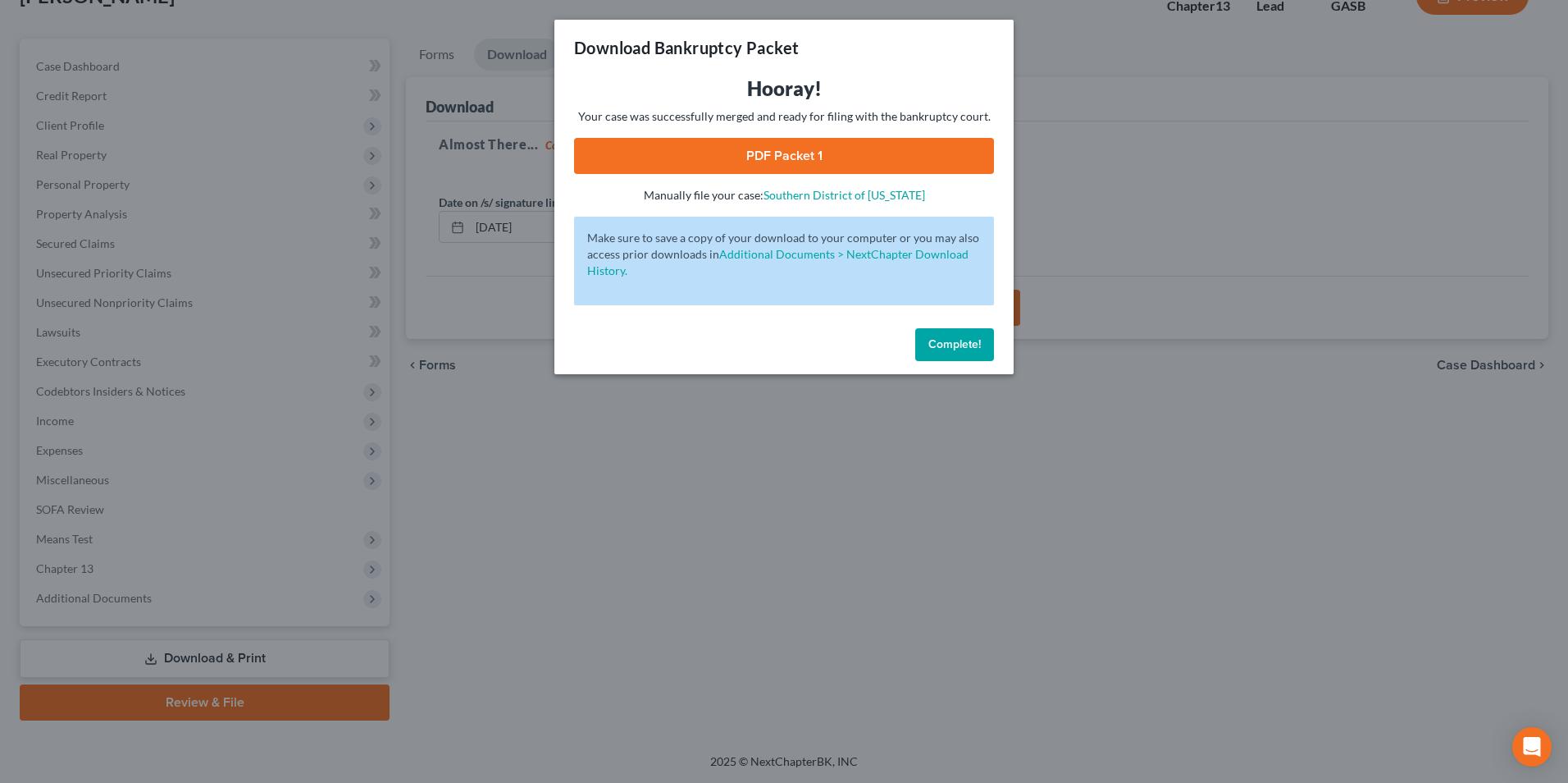
drag, startPoint x: 776, startPoint y: 162, endPoint x: 1013, endPoint y: 244, distance: 250.8
click at [776, 162] on link "PDF Packet 1" at bounding box center [784, 155] width 420 height 36
click at [582, 567] on div "Download Bankruptcy Packet Hooray! Your case was successfully merged and ready …" at bounding box center [784, 392] width 1568 height 783
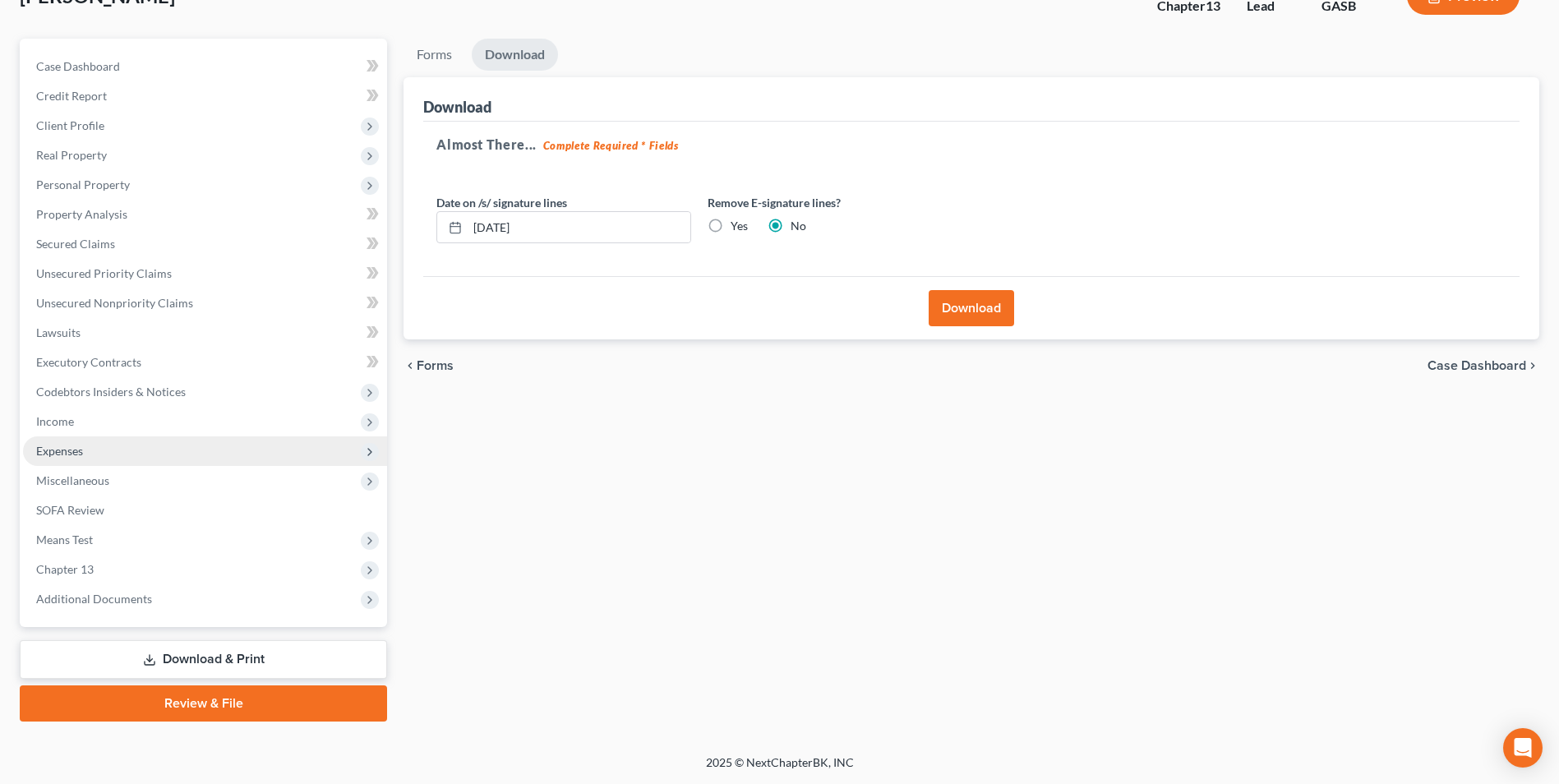
click at [66, 447] on span "Expenses" at bounding box center [59, 450] width 47 height 14
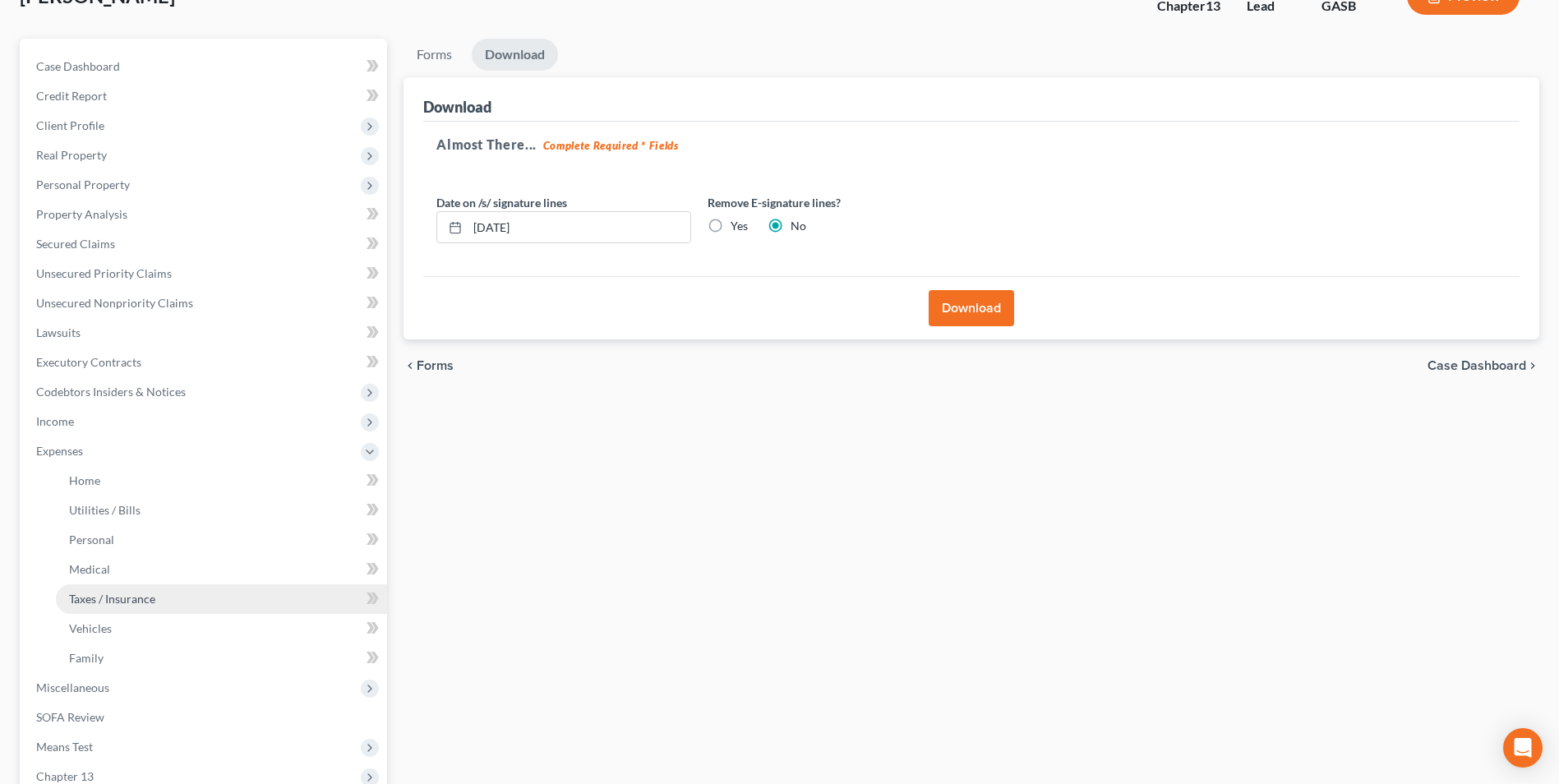
click at [88, 602] on span "Taxes / Insurance" at bounding box center [112, 598] width 86 height 14
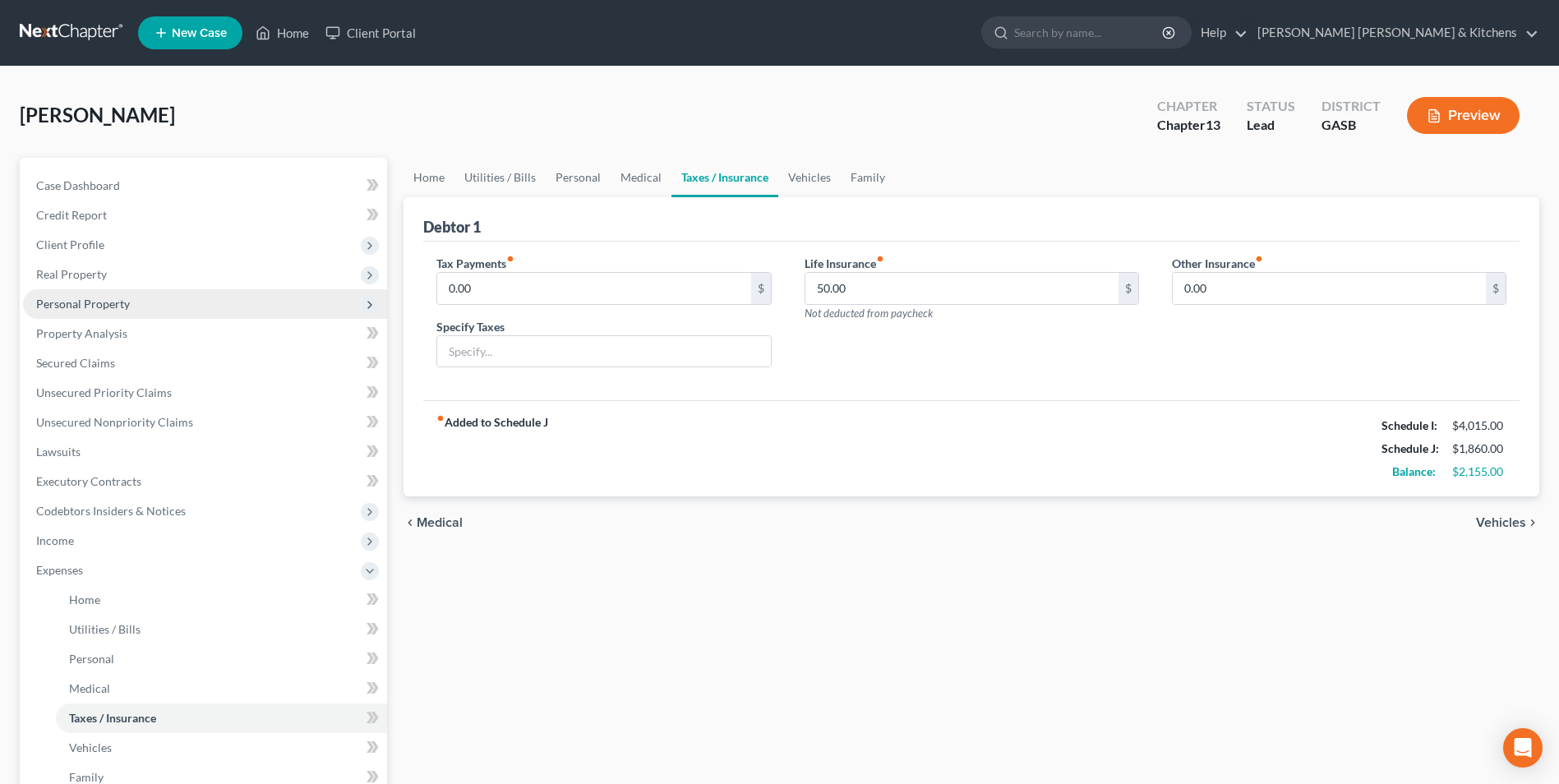
click at [77, 307] on span "Personal Property" at bounding box center [82, 303] width 93 height 14
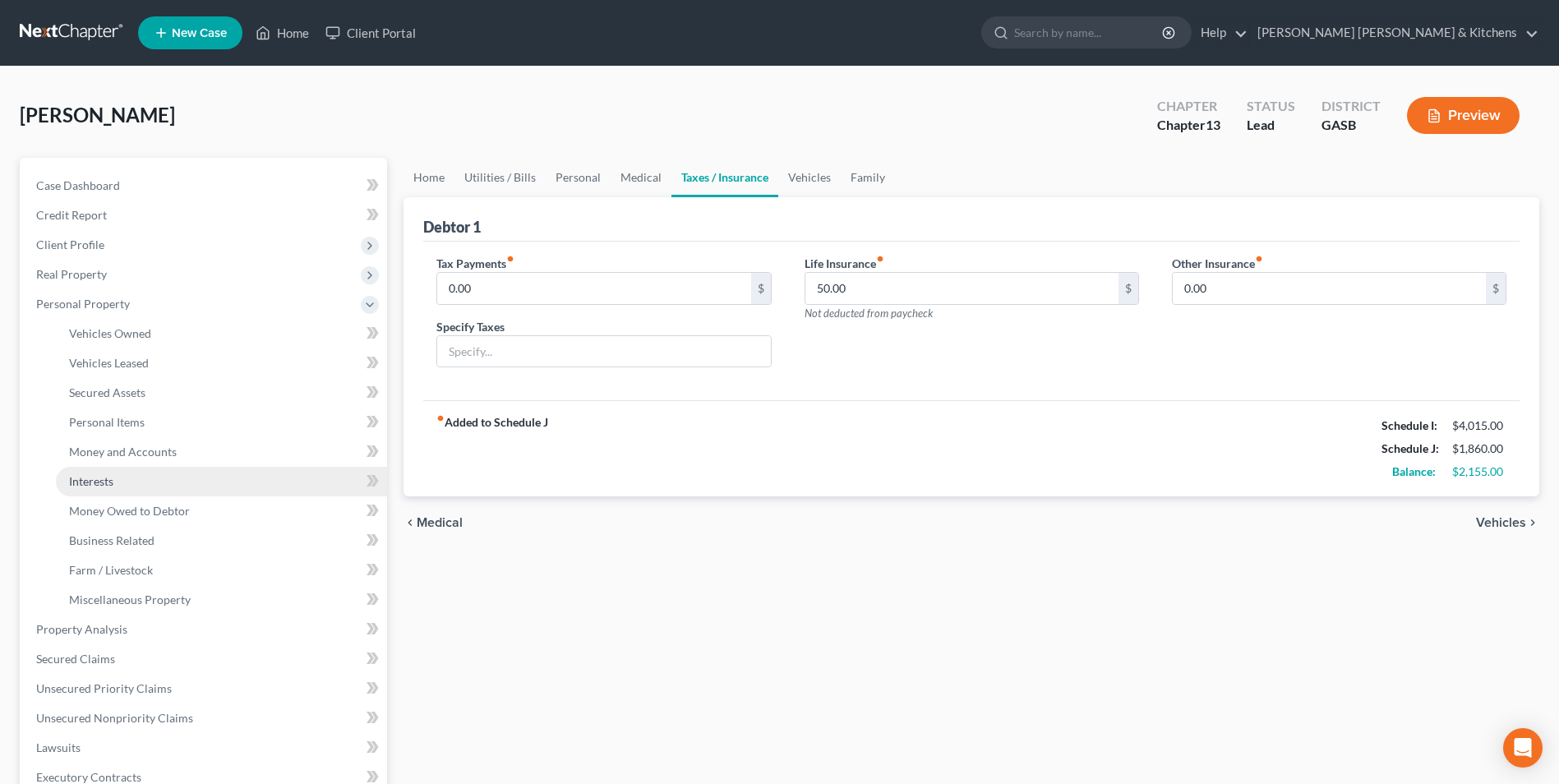
click at [113, 486] on span "Interests" at bounding box center [92, 481] width 44 height 14
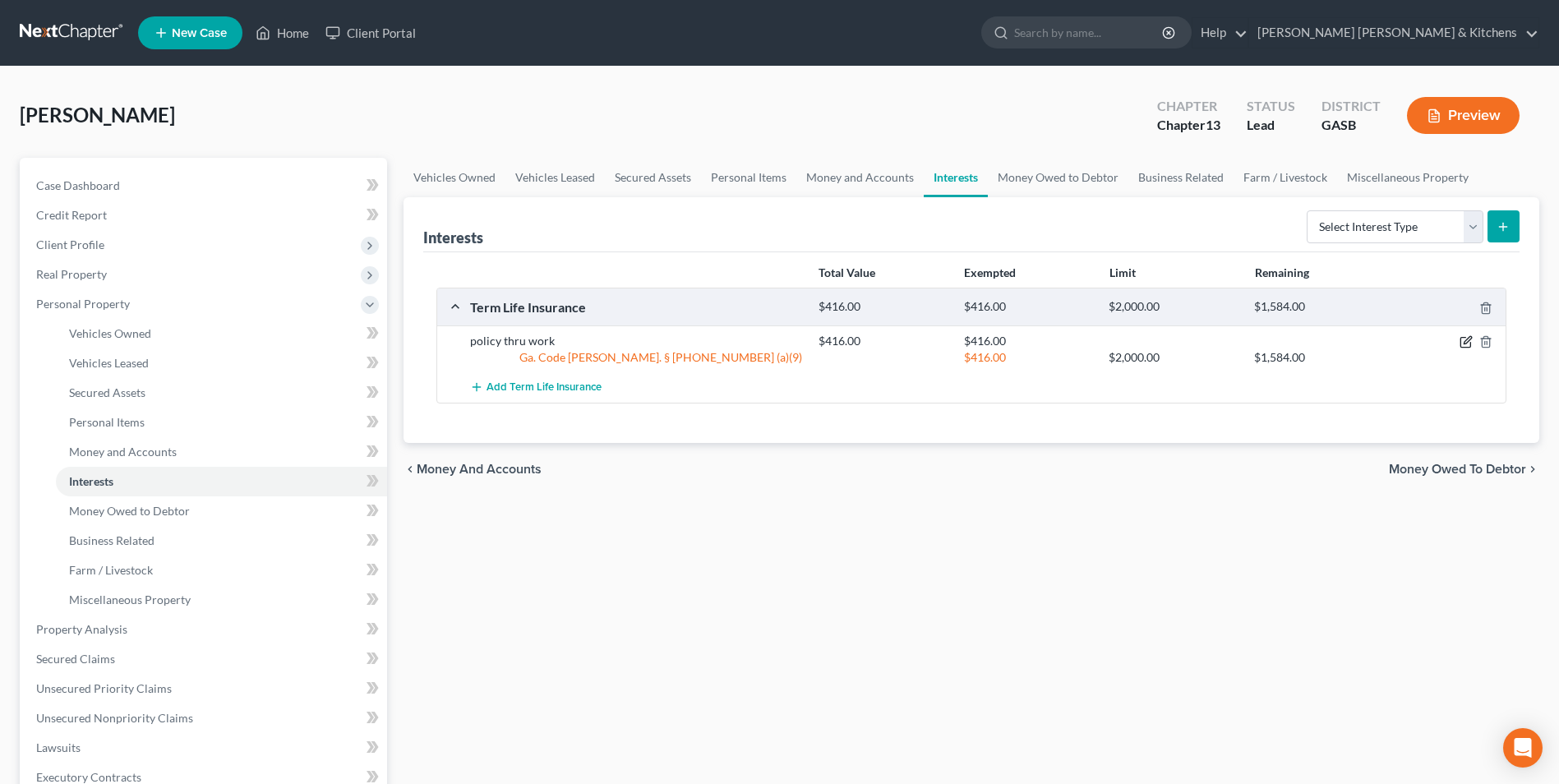
click at [1464, 340] on icon "button" at bounding box center [1467, 342] width 13 height 13
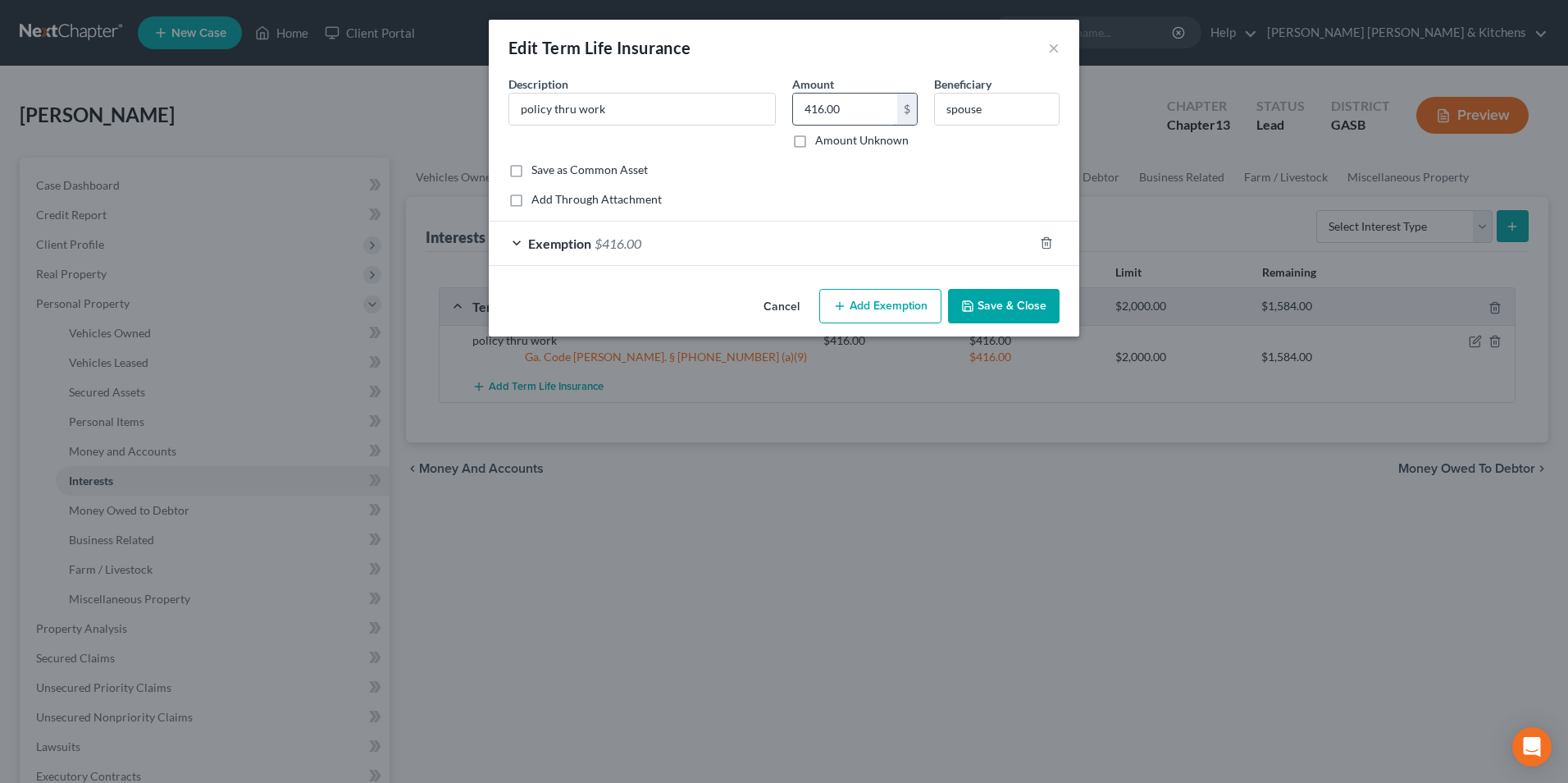
click at [859, 105] on input "416.00" at bounding box center [844, 109] width 104 height 31
type input "0.00"
click at [1042, 240] on polyline "button" at bounding box center [1047, 240] width 10 height 0
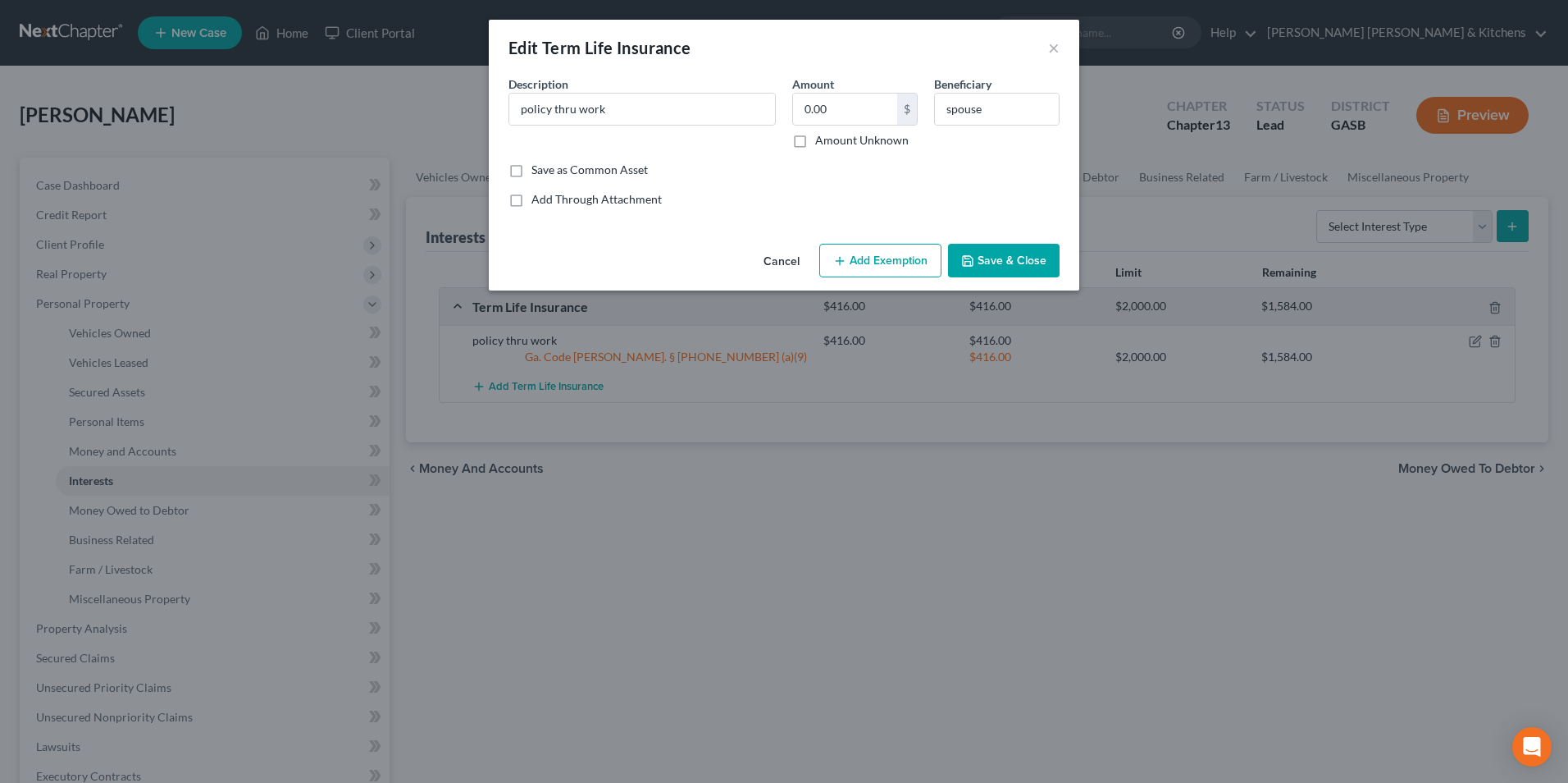
click at [1001, 264] on button "Save & Close" at bounding box center [1003, 260] width 112 height 34
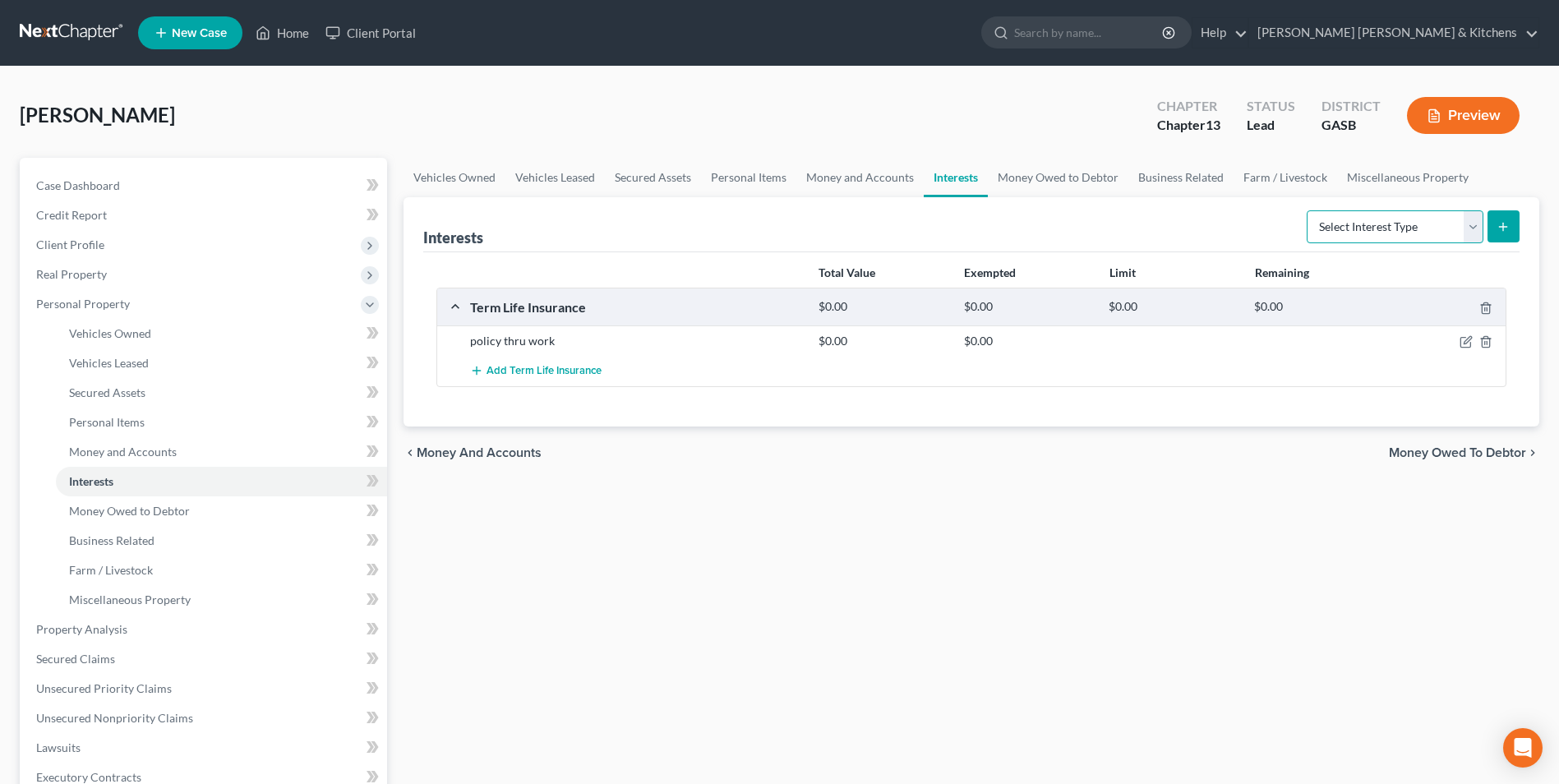
click at [1459, 227] on select "Select Interest Type 401K Annuity Bond Education IRA Government Bond Government…" at bounding box center [1394, 227] width 177 height 33
select select "whole_life_insurance"
click at [1308, 211] on select "Select Interest Type 401K Annuity Bond Education IRA Government Bond Government…" at bounding box center [1394, 227] width 177 height 33
click at [1488, 219] on button "submit" at bounding box center [1504, 227] width 32 height 32
click at [1497, 232] on icon "submit" at bounding box center [1504, 227] width 13 height 13
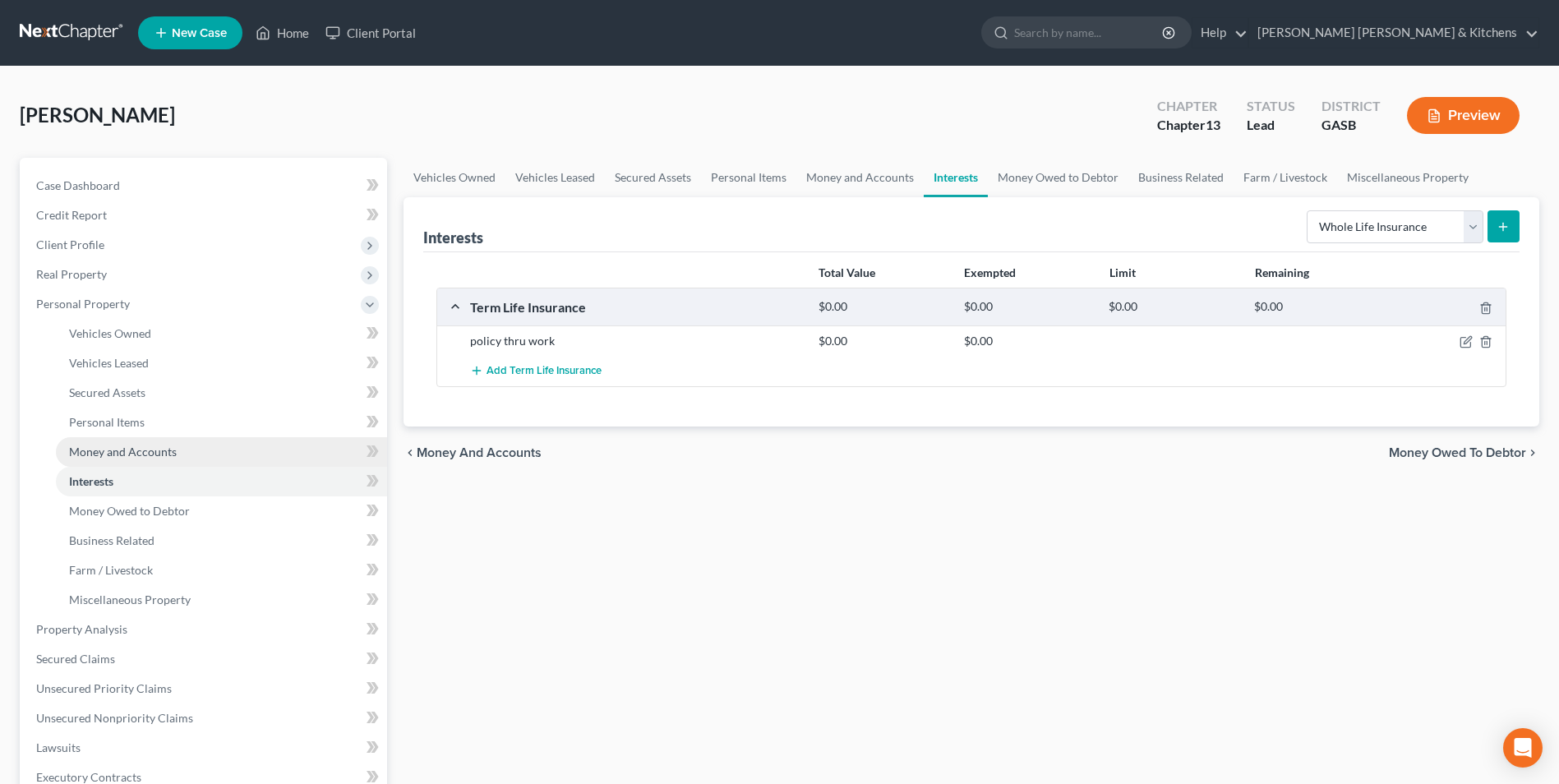
click at [107, 455] on span "Money and Accounts" at bounding box center [123, 451] width 107 height 14
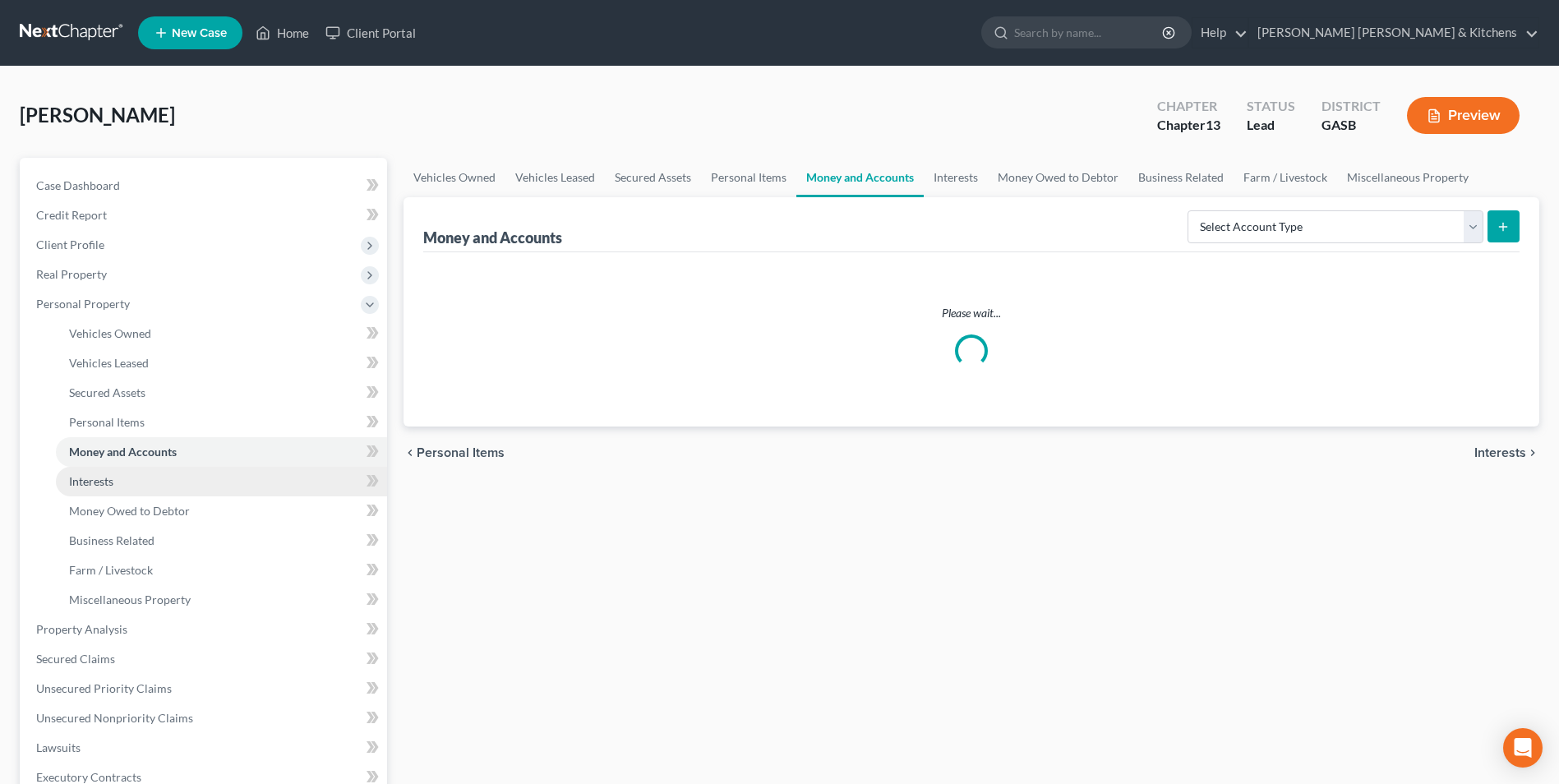
click at [103, 481] on span "Interests" at bounding box center [92, 481] width 44 height 14
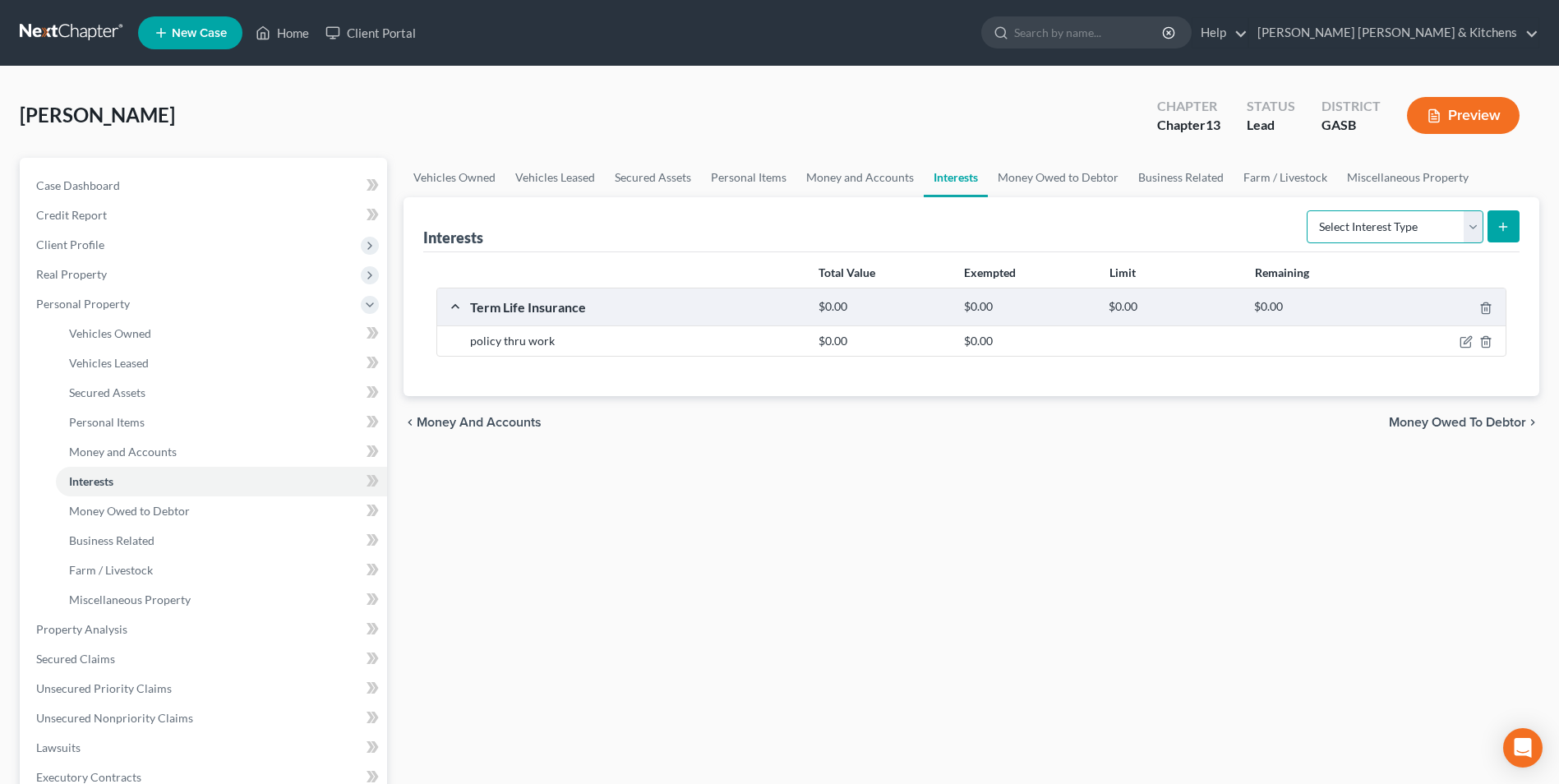
click at [1372, 231] on select "Select Interest Type 401K Annuity Bond Education IRA Government Bond Government…" at bounding box center [1394, 227] width 177 height 33
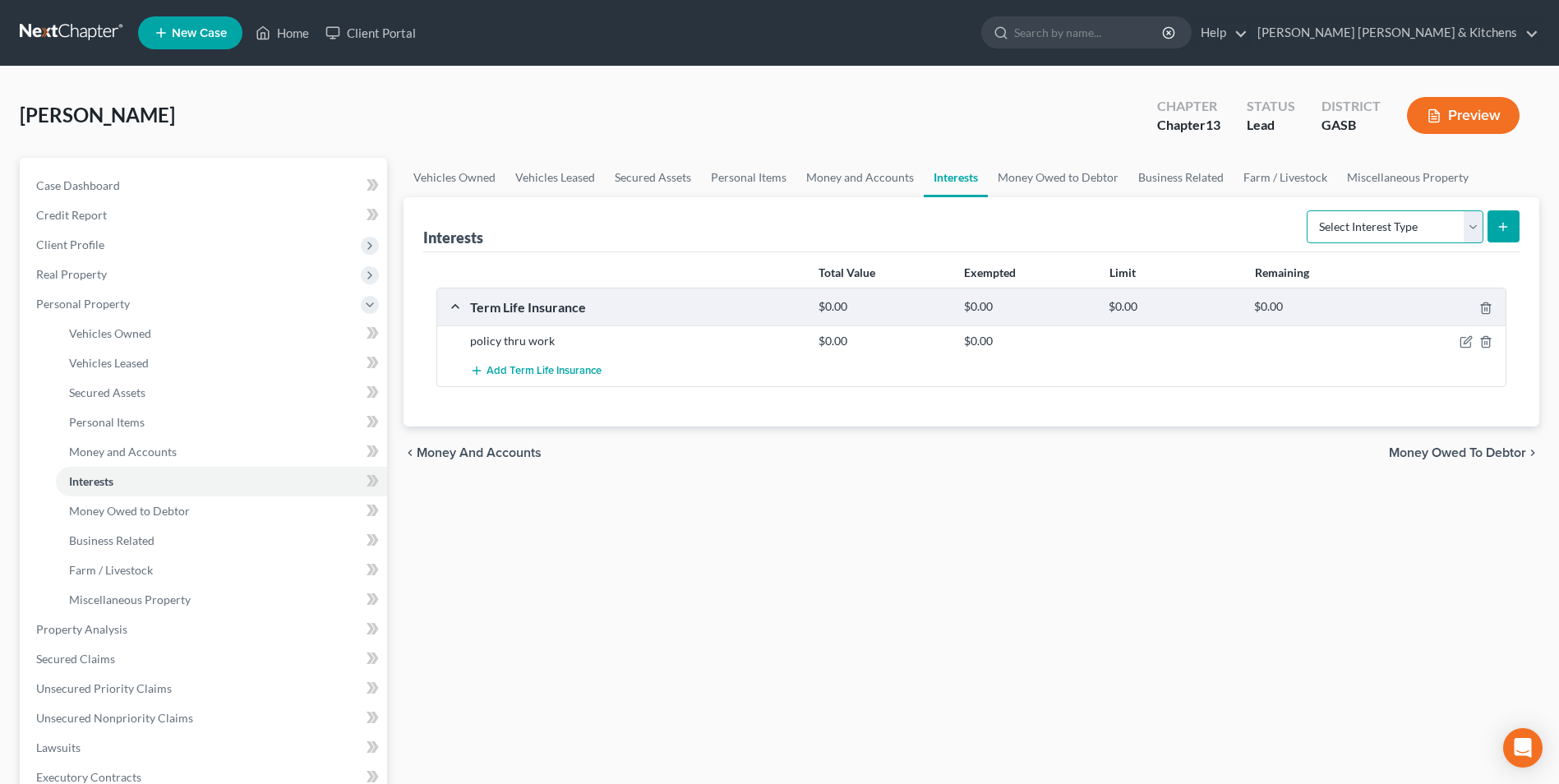
select select "whole_life_insurance"
click at [1308, 211] on select "Select Interest Type 401K Annuity Bond Education IRA Government Bond Government…" at bounding box center [1394, 227] width 177 height 33
click at [1497, 226] on icon "submit" at bounding box center [1504, 227] width 13 height 13
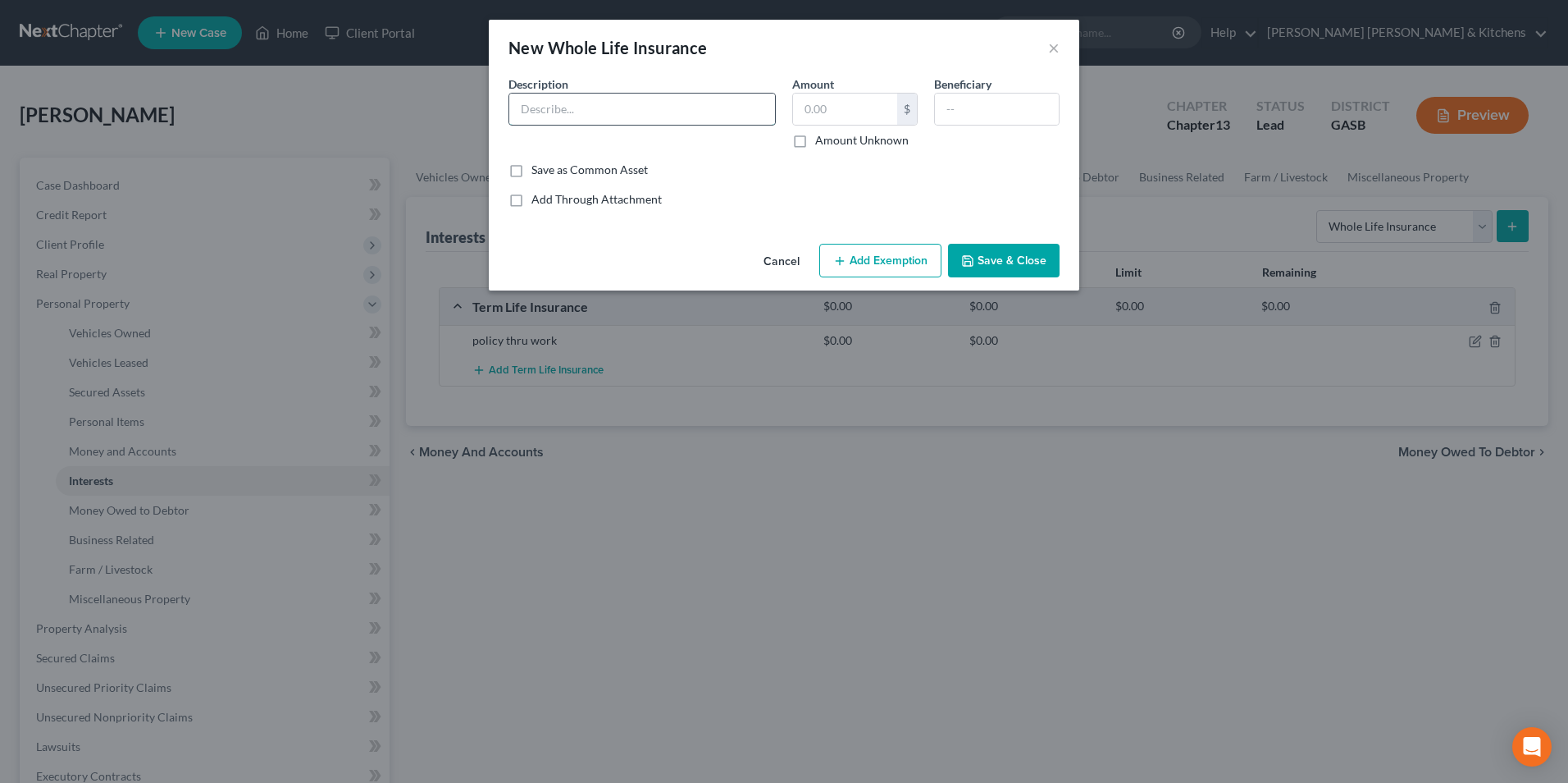
click at [599, 124] on input "text" at bounding box center [642, 109] width 266 height 31
type input "life insurance"
click at [866, 122] on input "text" at bounding box center [844, 109] width 104 height 31
type input "416"
click at [959, 114] on input "text" at bounding box center [997, 109] width 124 height 31
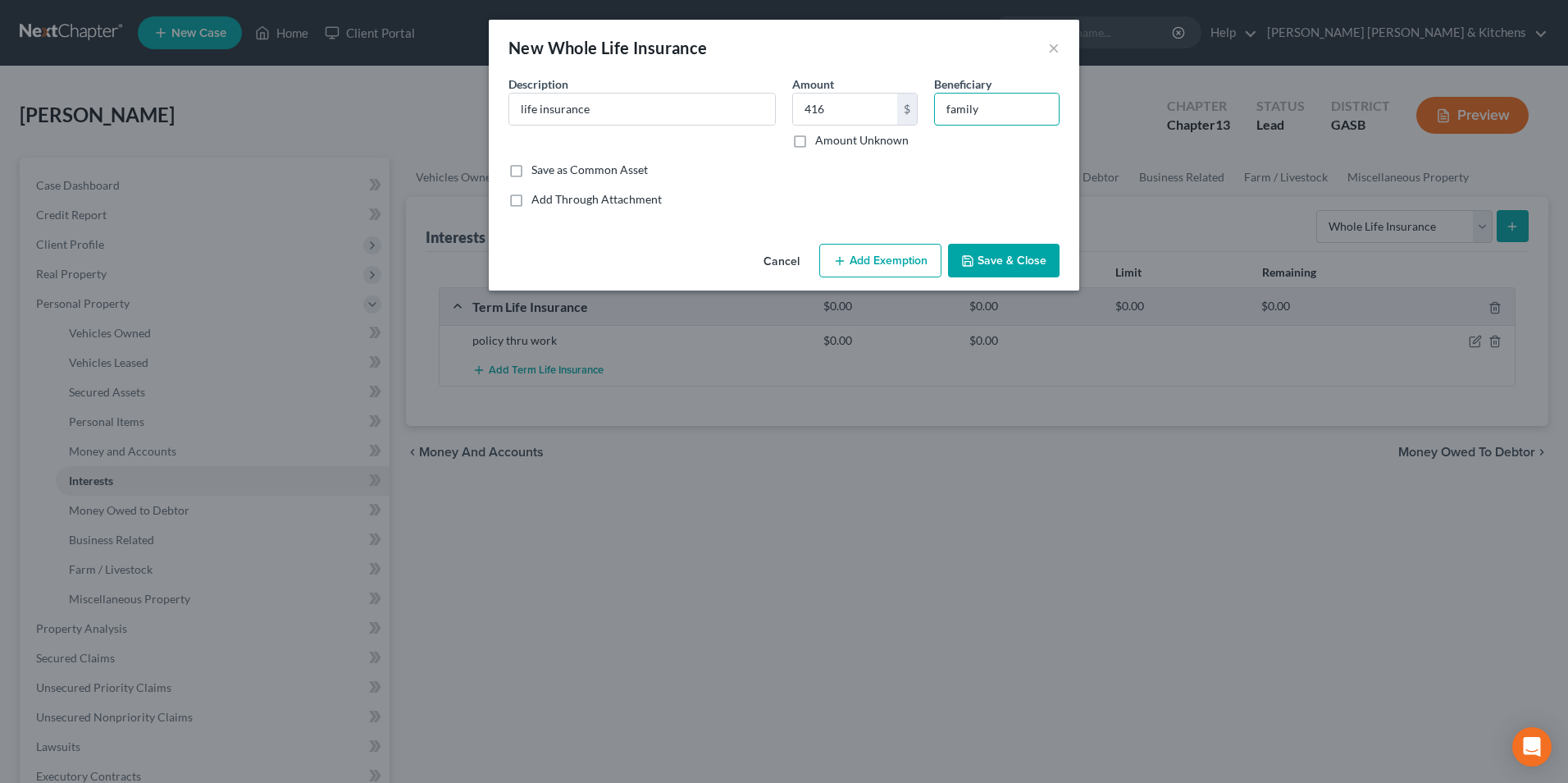
type input "family"
click at [914, 277] on button "Add Exemption" at bounding box center [880, 260] width 122 height 34
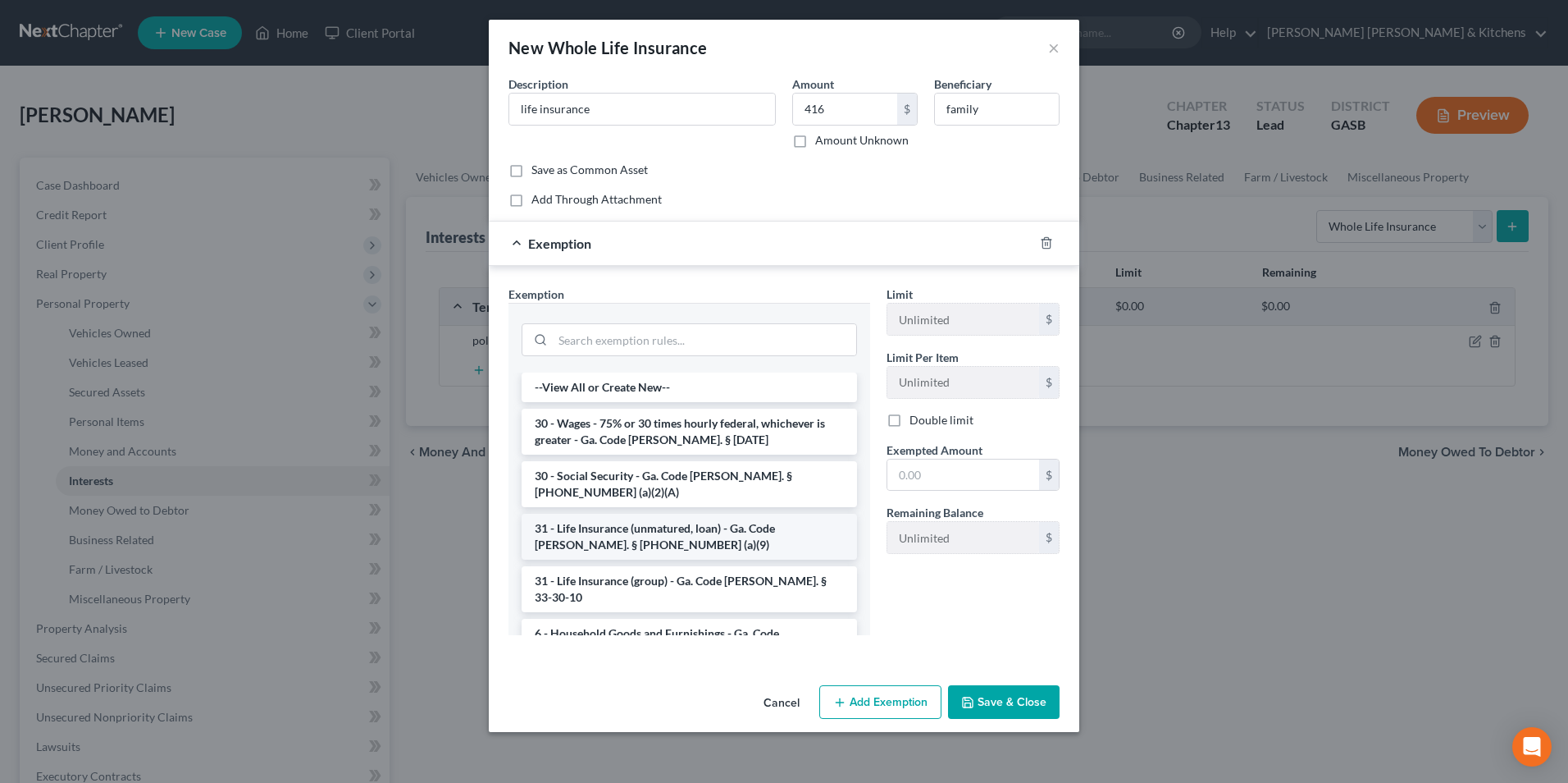
click at [647, 520] on li "31 - Life Insurance (unmatured, loan) - Ga. Code [PERSON_NAME]. § [PHONE_NUMBER…" at bounding box center [689, 536] width 336 height 46
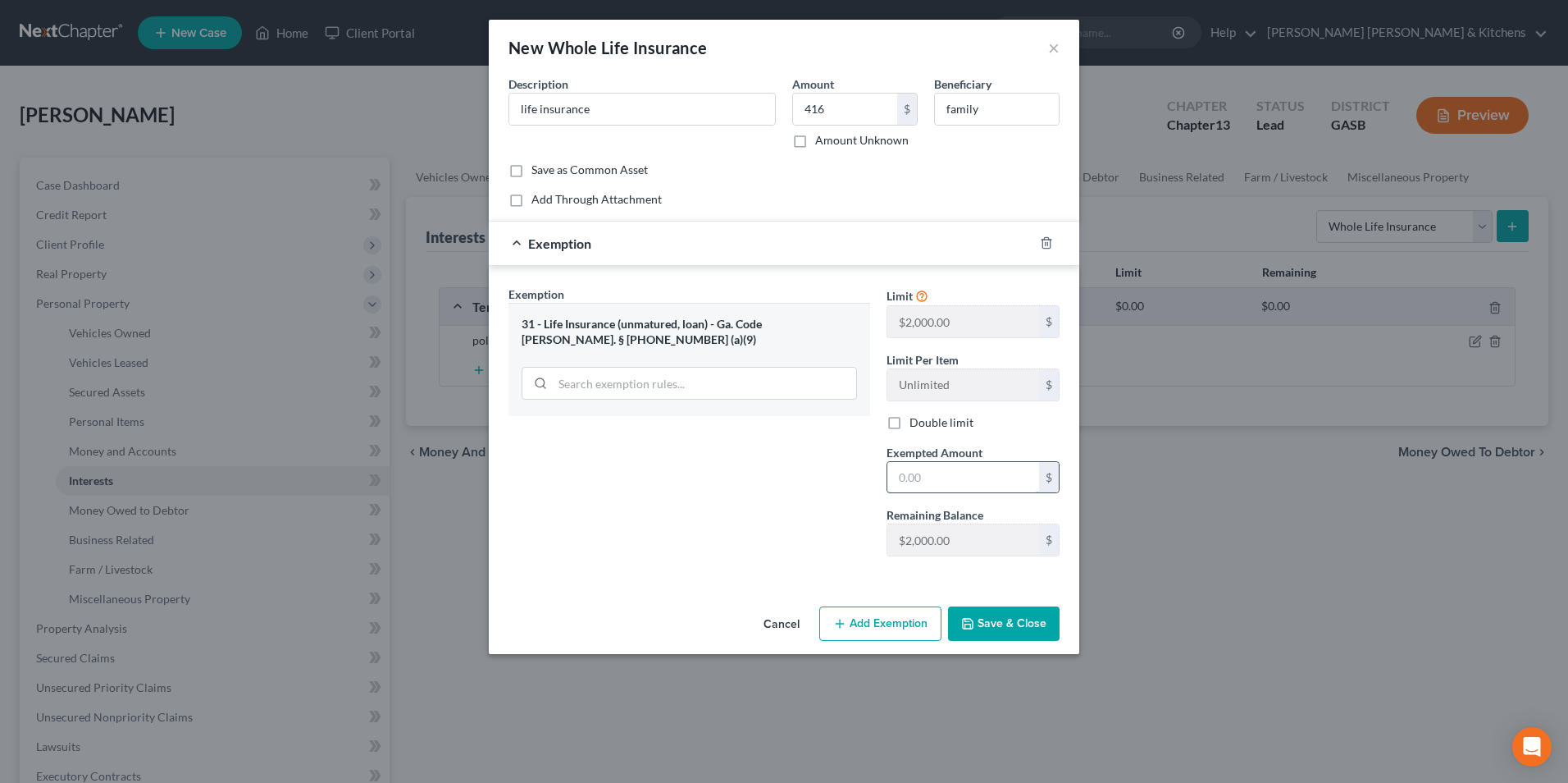
click at [953, 478] on input "text" at bounding box center [964, 477] width 151 height 31
type input "416"
click at [1010, 630] on button "Save & Close" at bounding box center [1003, 623] width 112 height 34
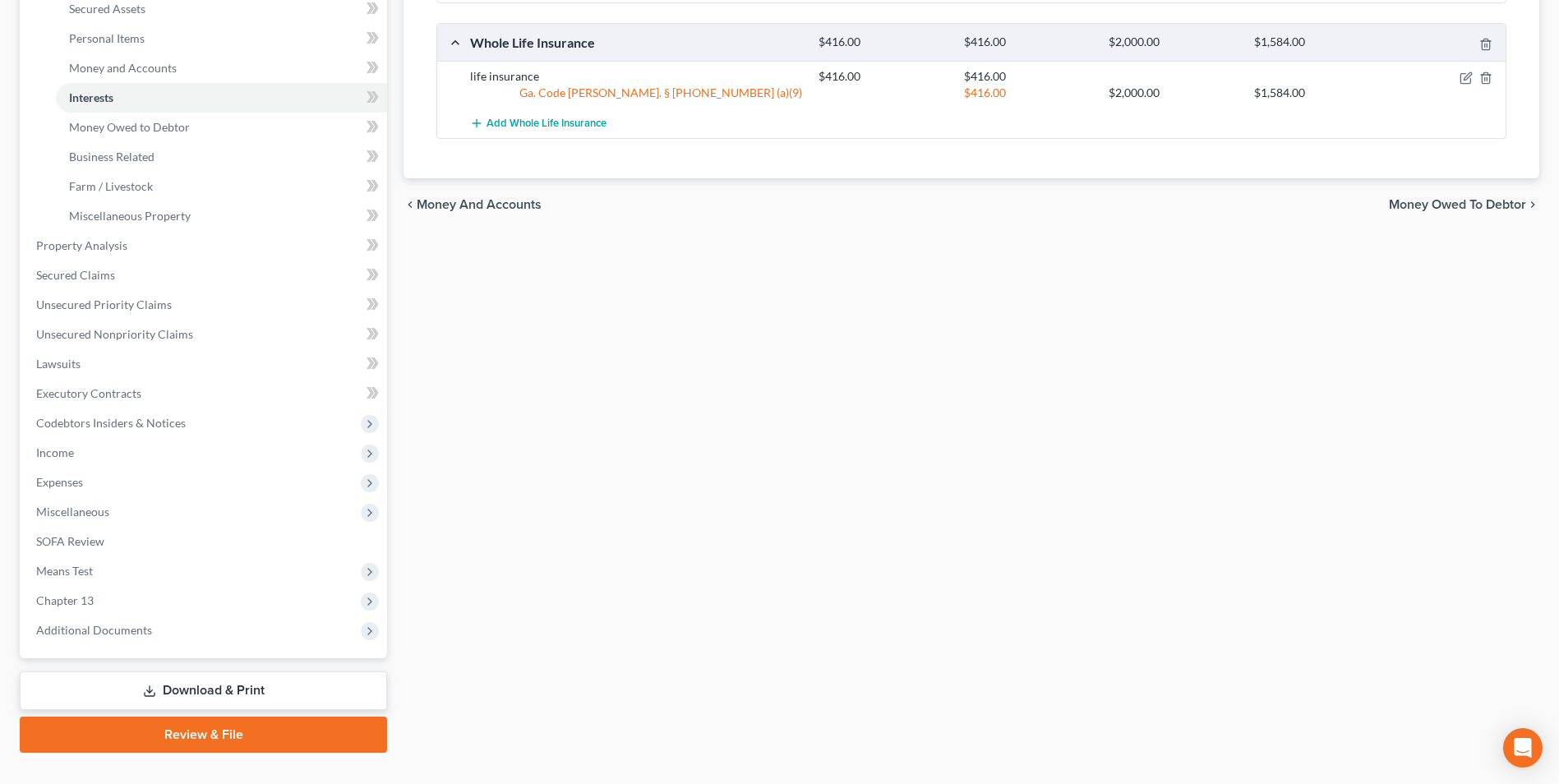
scroll to position [415, 0]
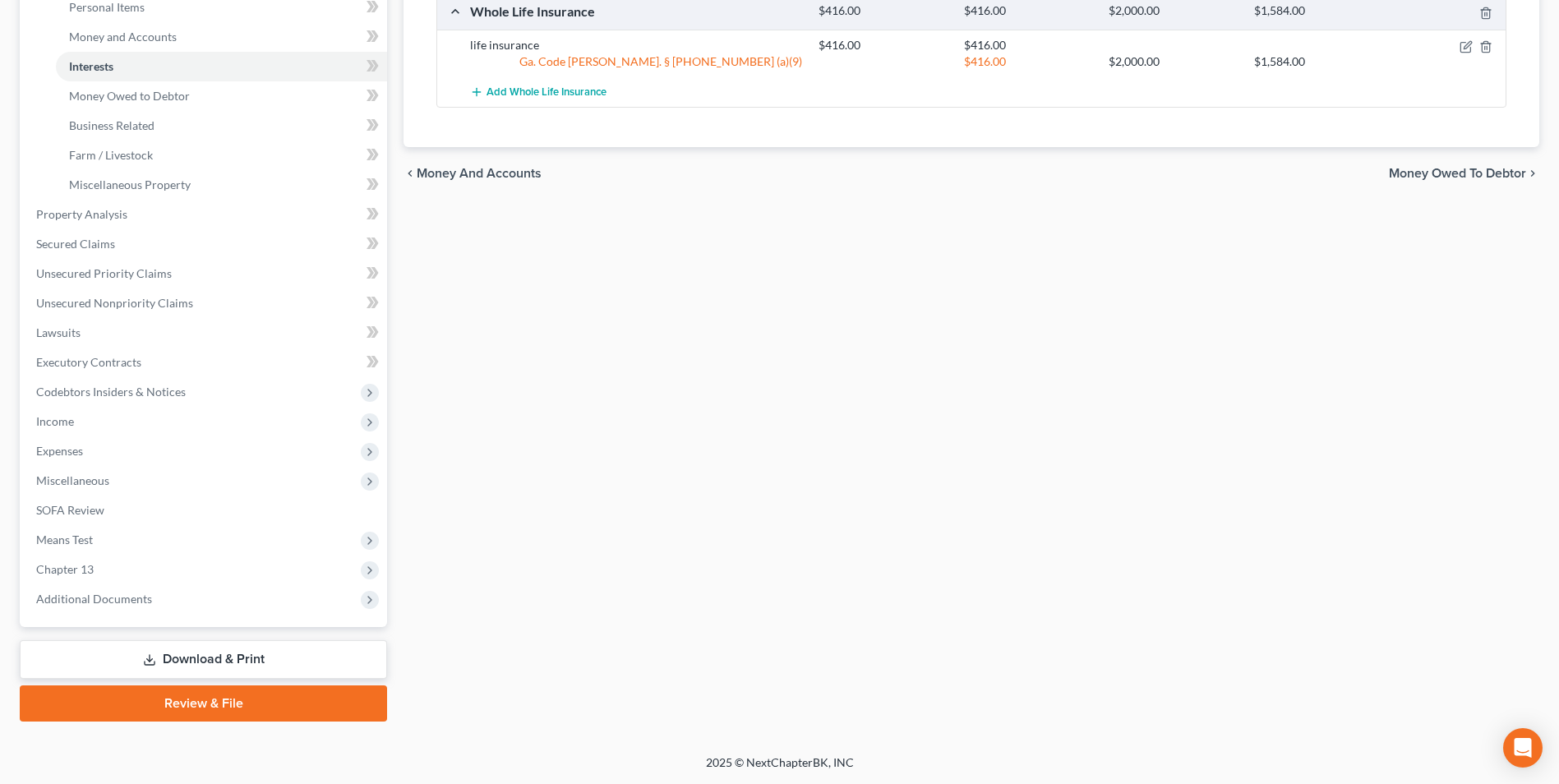
click at [181, 662] on link "Download & Print" at bounding box center [203, 659] width 367 height 39
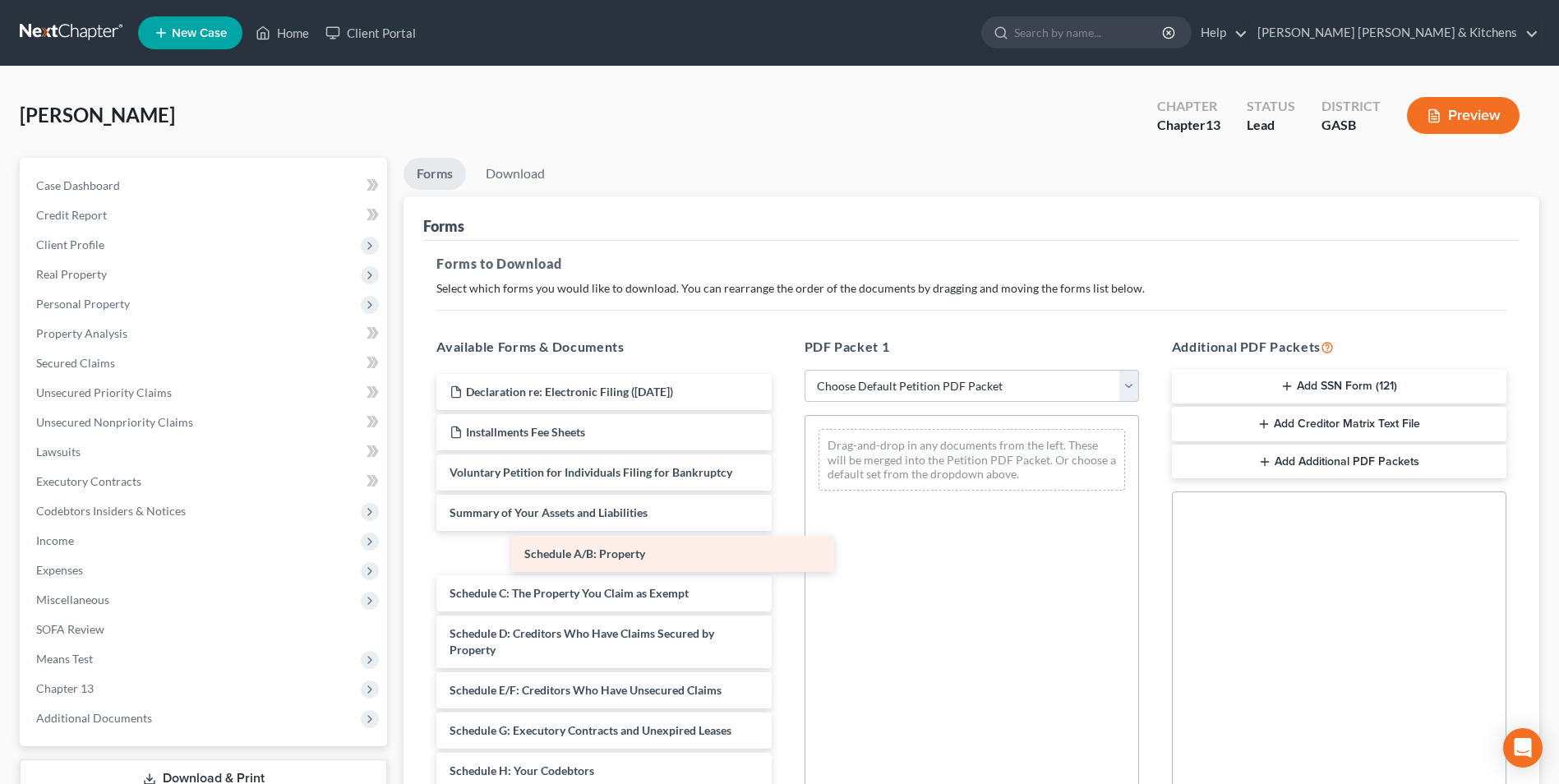
drag, startPoint x: 572, startPoint y: 544, endPoint x: 951, endPoint y: 433, distance: 394.9
click at [784, 433] on div "Schedule A/B: Property Declaration re: Electronic Filing ([DATE]) Installments …" at bounding box center [604, 778] width 361 height 810
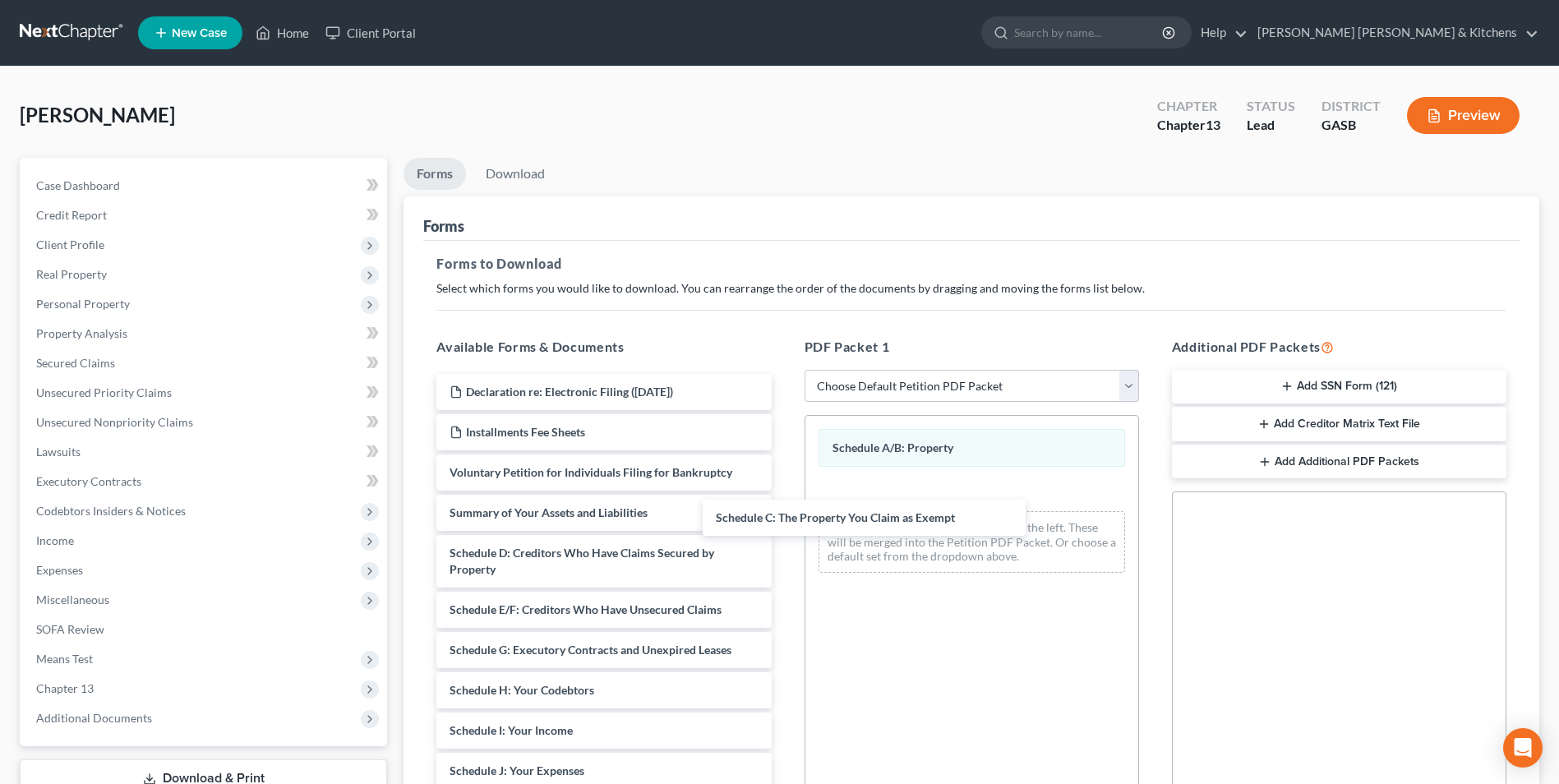
drag, startPoint x: 625, startPoint y: 555, endPoint x: 904, endPoint y: 514, distance: 282.0
click at [784, 513] on div "Schedule C: The Property You Claim as Exempt Declaration re: Electronic Filing …" at bounding box center [604, 738] width 361 height 729
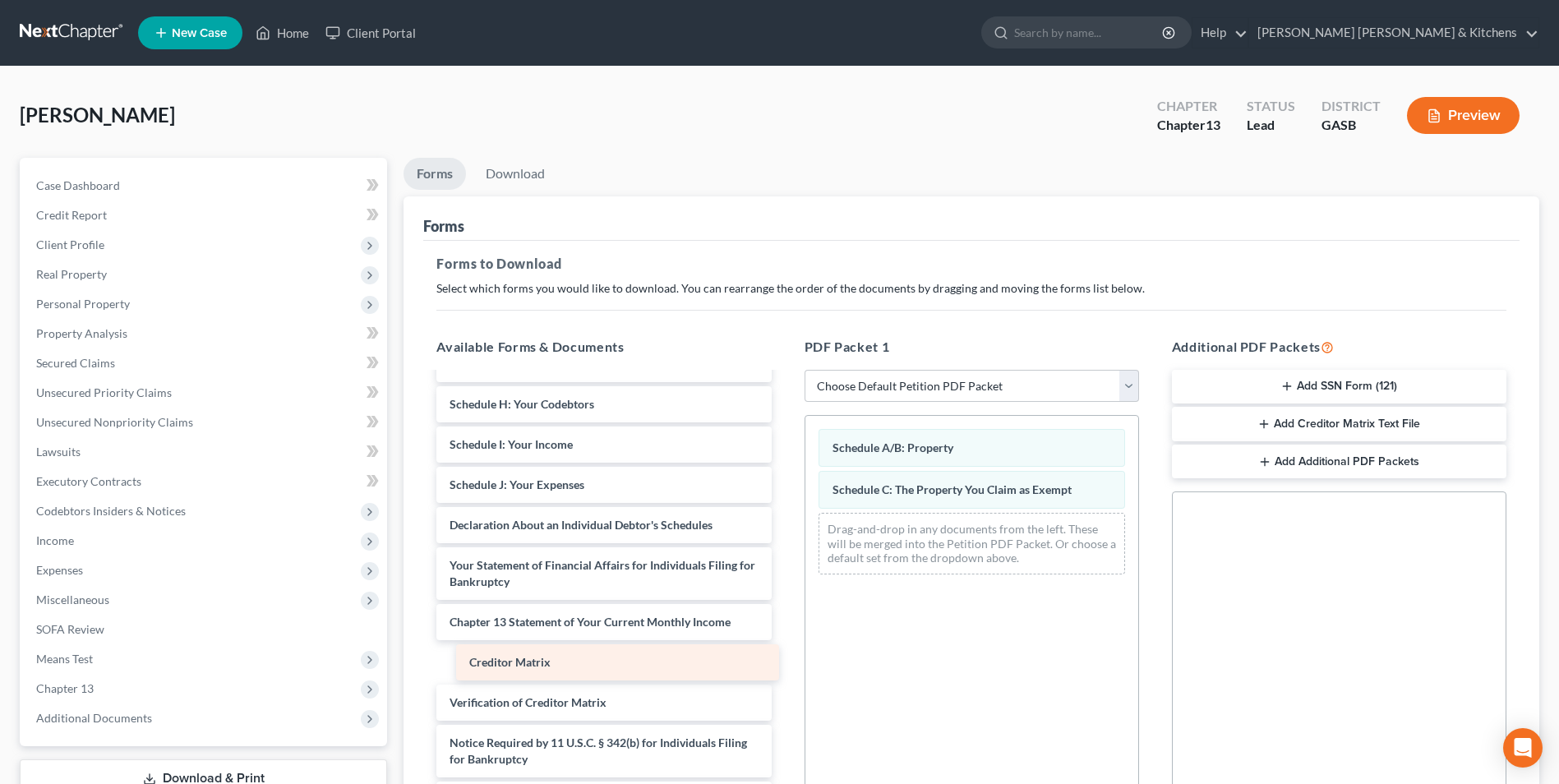
scroll to position [246, 0]
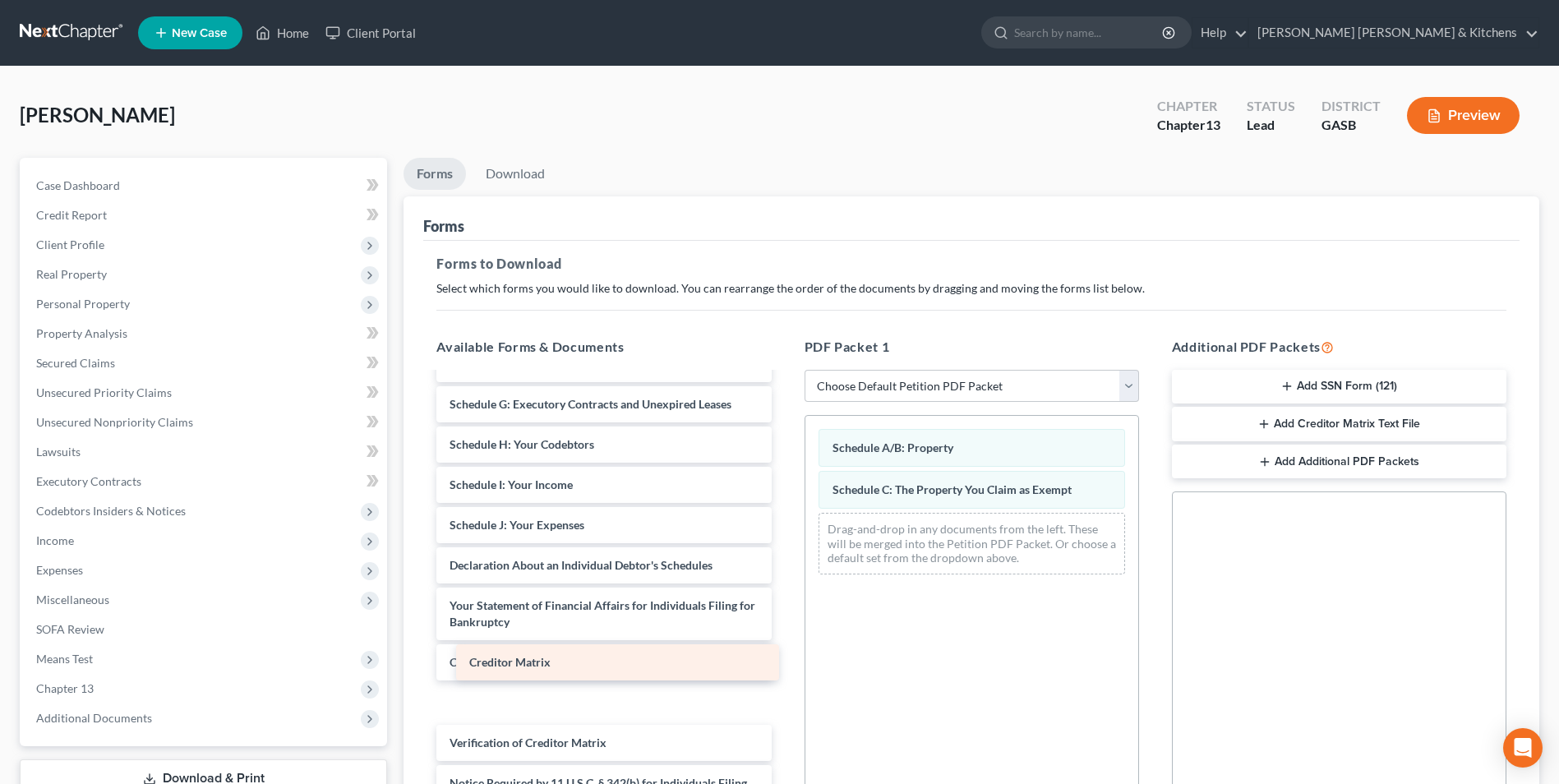
drag, startPoint x: 527, startPoint y: 660, endPoint x: 991, endPoint y: 546, distance: 477.8
click at [784, 546] on div "Creditor Matrix Declaration re: Electronic Filing ([DATE]) Installments Fee She…" at bounding box center [604, 493] width 361 height 729
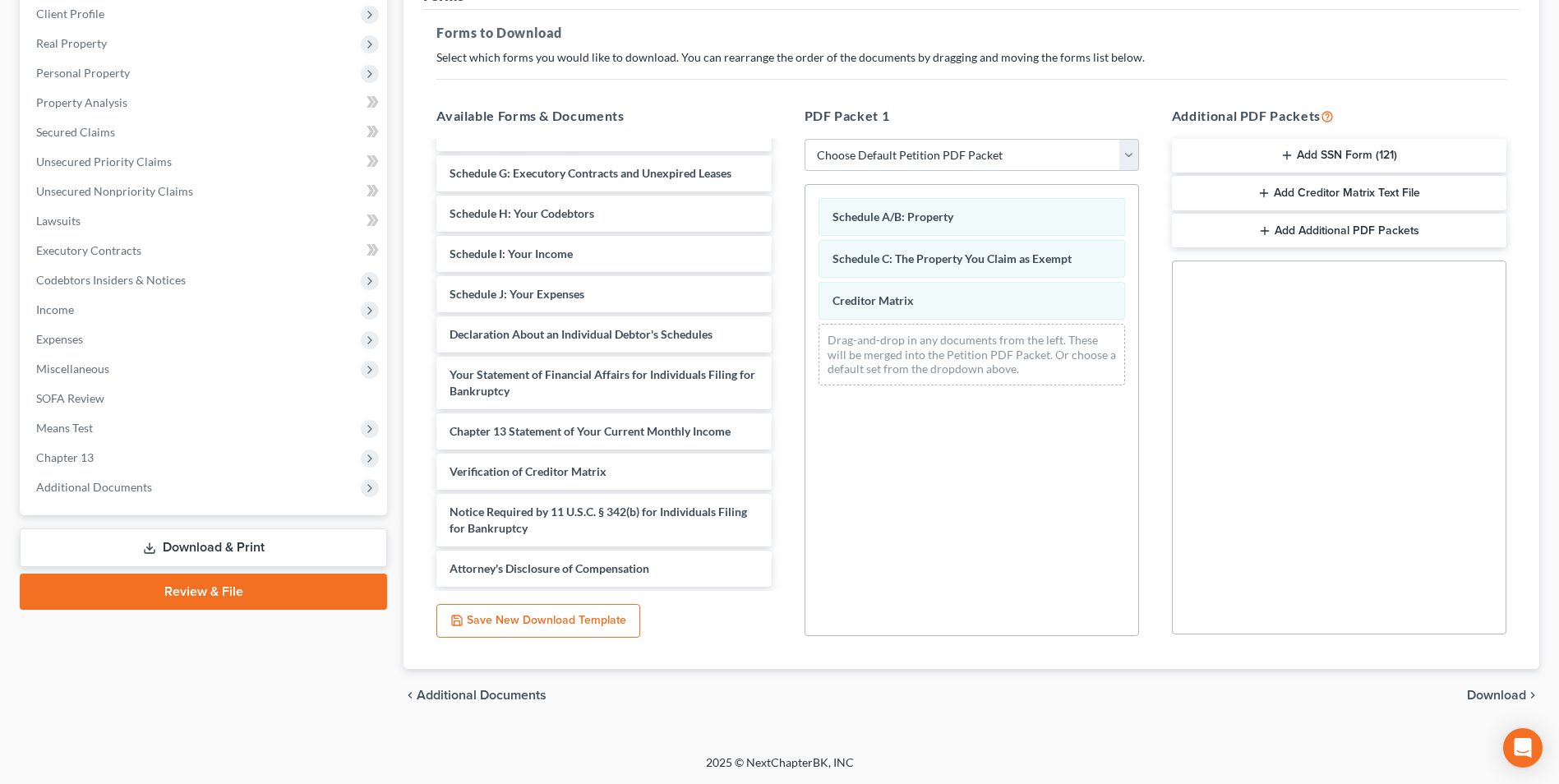
click at [1507, 689] on span "Download" at bounding box center [1497, 695] width 59 height 13
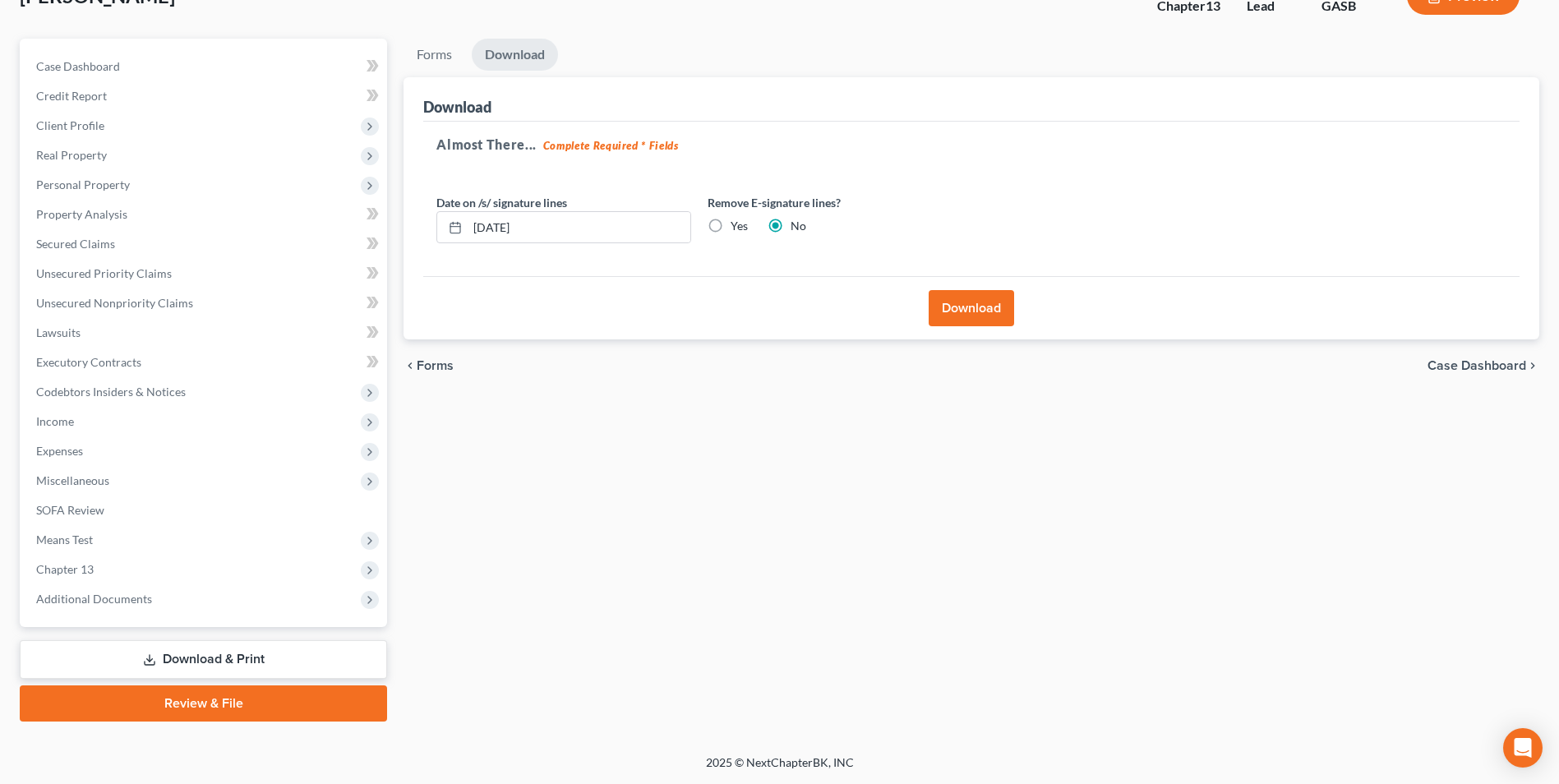
scroll to position [119, 0]
click at [964, 297] on button "Download" at bounding box center [971, 308] width 85 height 36
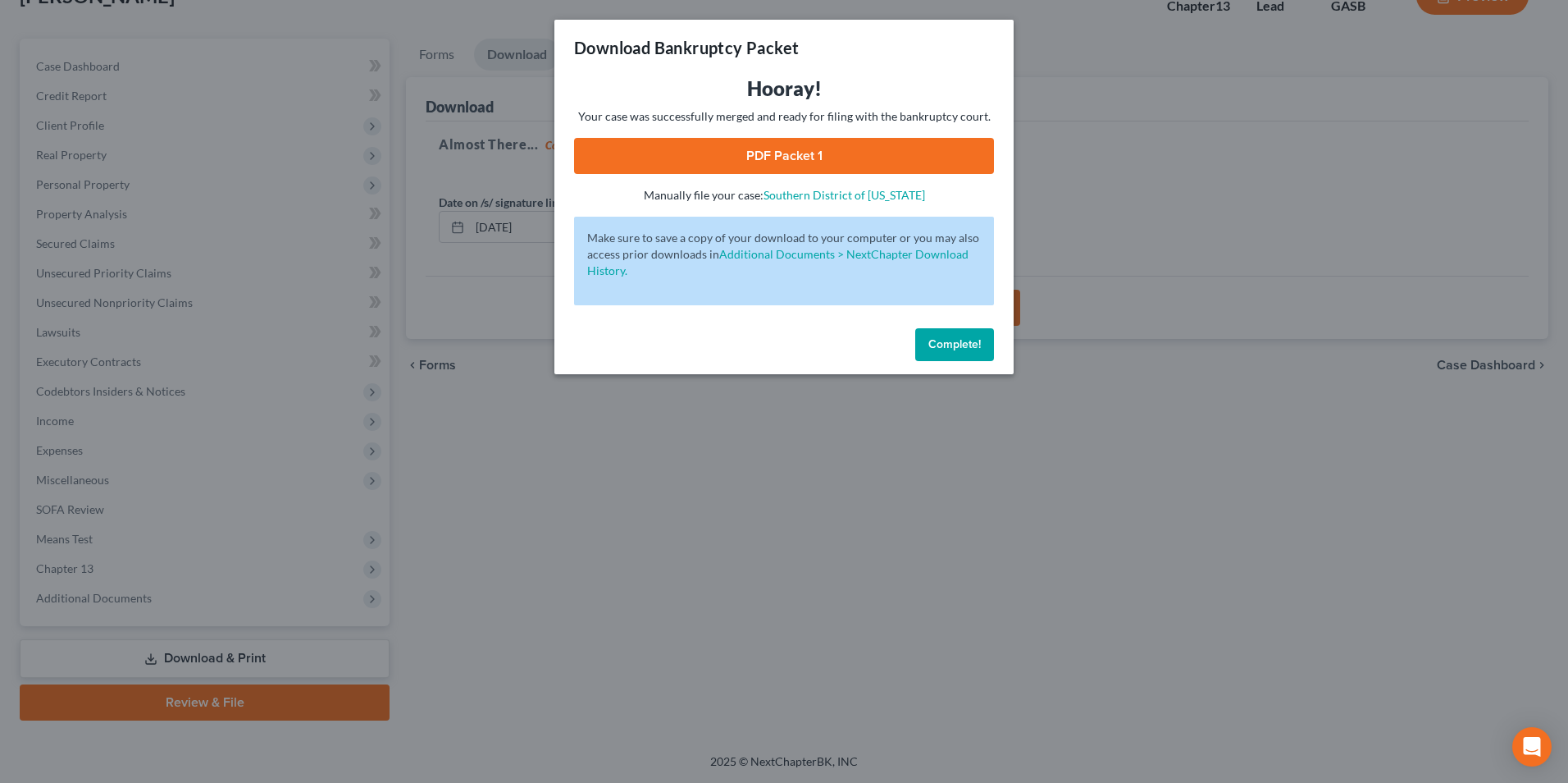
drag, startPoint x: 806, startPoint y: 159, endPoint x: 825, endPoint y: 215, distance: 59.1
click at [806, 159] on link "PDF Packet 1" at bounding box center [784, 155] width 420 height 36
click at [619, 682] on div "Download Bankruptcy Packet Hooray! Your case was successfully merged and ready …" at bounding box center [784, 392] width 1568 height 783
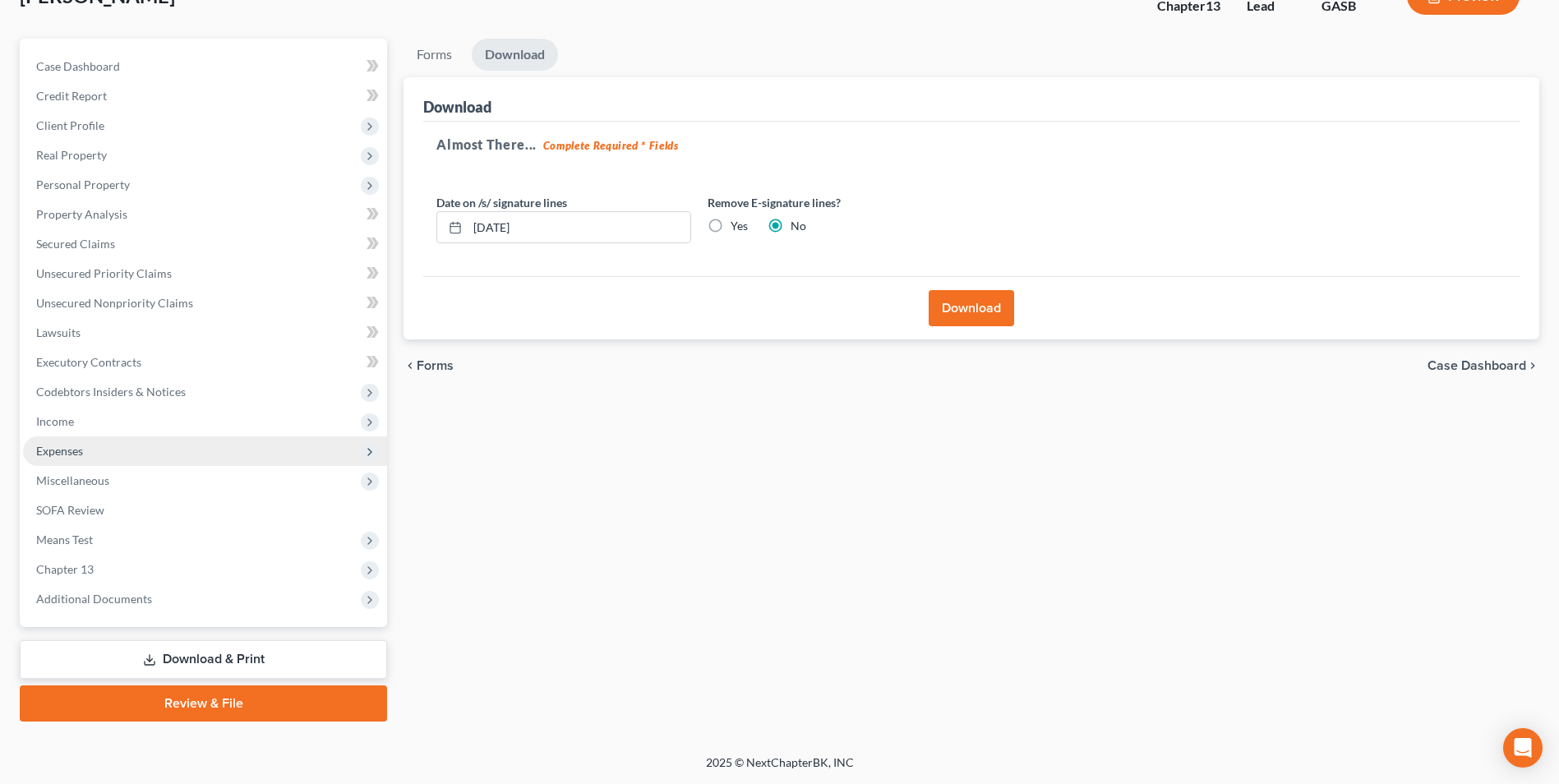
click at [92, 447] on span "Expenses" at bounding box center [205, 451] width 364 height 30
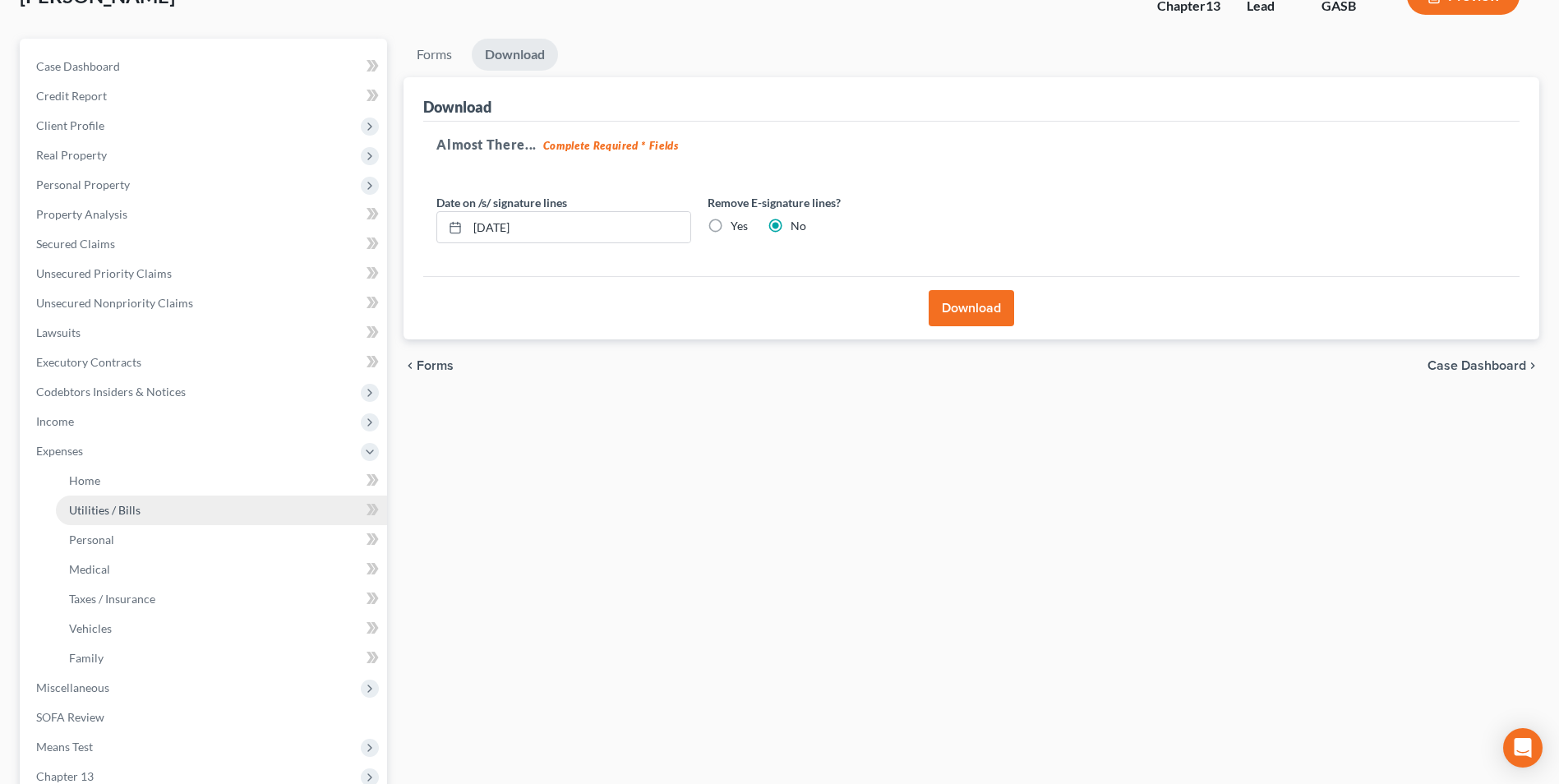
click at [93, 508] on span "Utilities / Bills" at bounding box center [104, 509] width 71 height 14
click at [118, 509] on span "Utilities / Bills" at bounding box center [104, 509] width 71 height 14
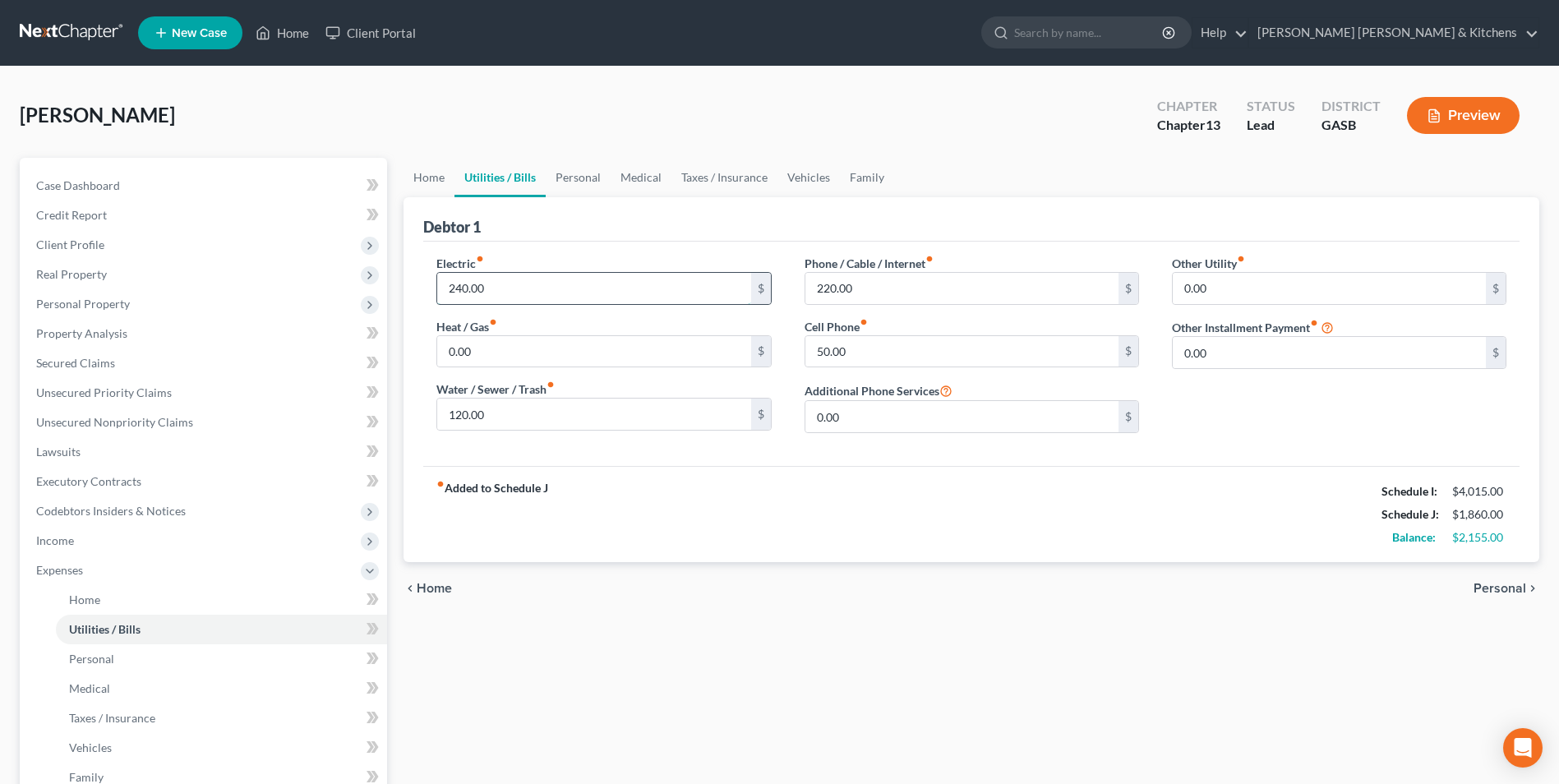
click at [502, 284] on input "240.00" at bounding box center [594, 288] width 313 height 31
type input "180"
type input "80"
type input "200"
type input "0"
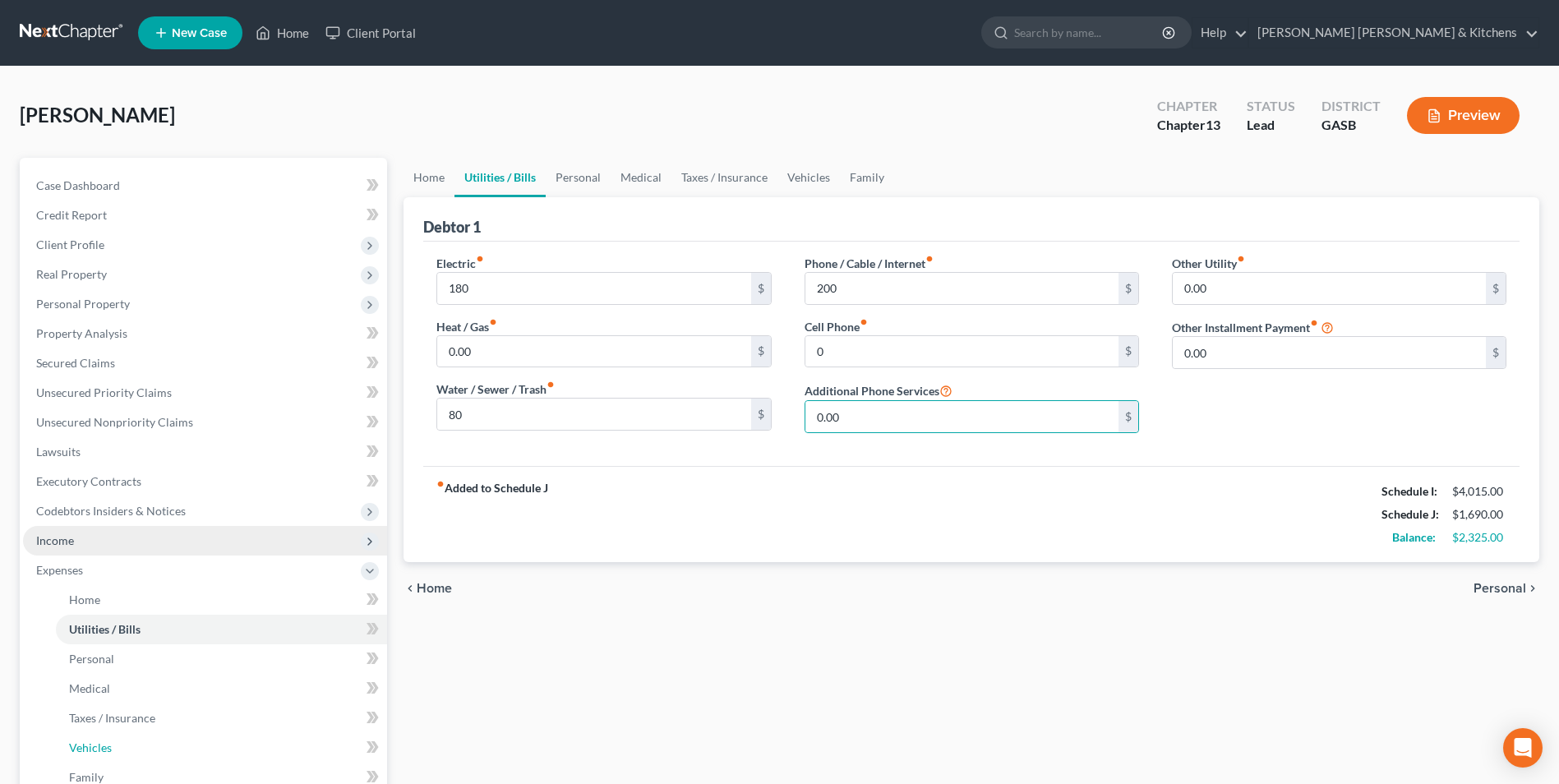
drag, startPoint x: 84, startPoint y: 746, endPoint x: 252, endPoint y: 531, distance: 272.9
click at [84, 746] on span "Vehicles" at bounding box center [91, 747] width 43 height 14
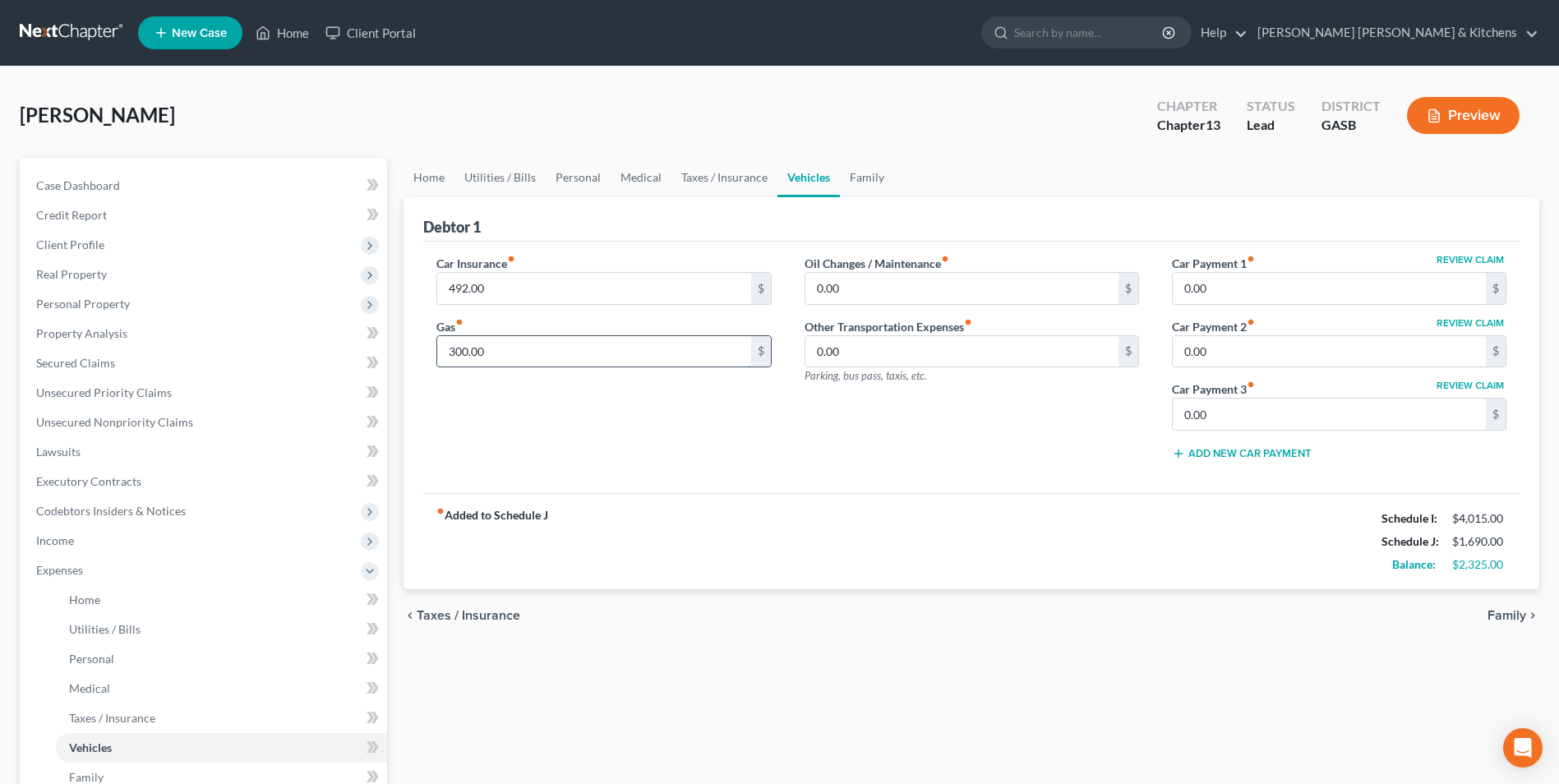
click at [496, 352] on input "300.00" at bounding box center [594, 352] width 313 height 31
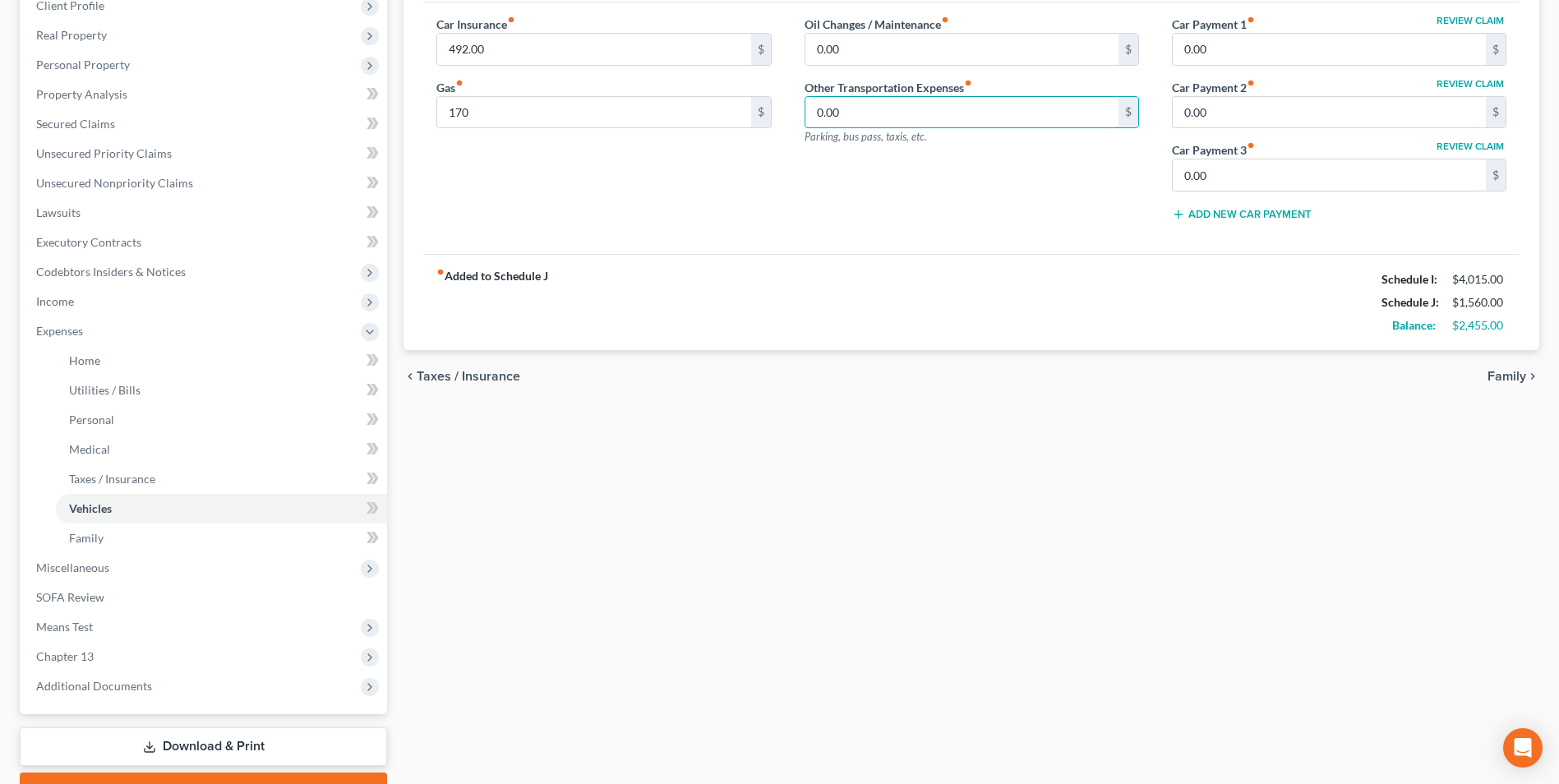
scroll to position [326, 0]
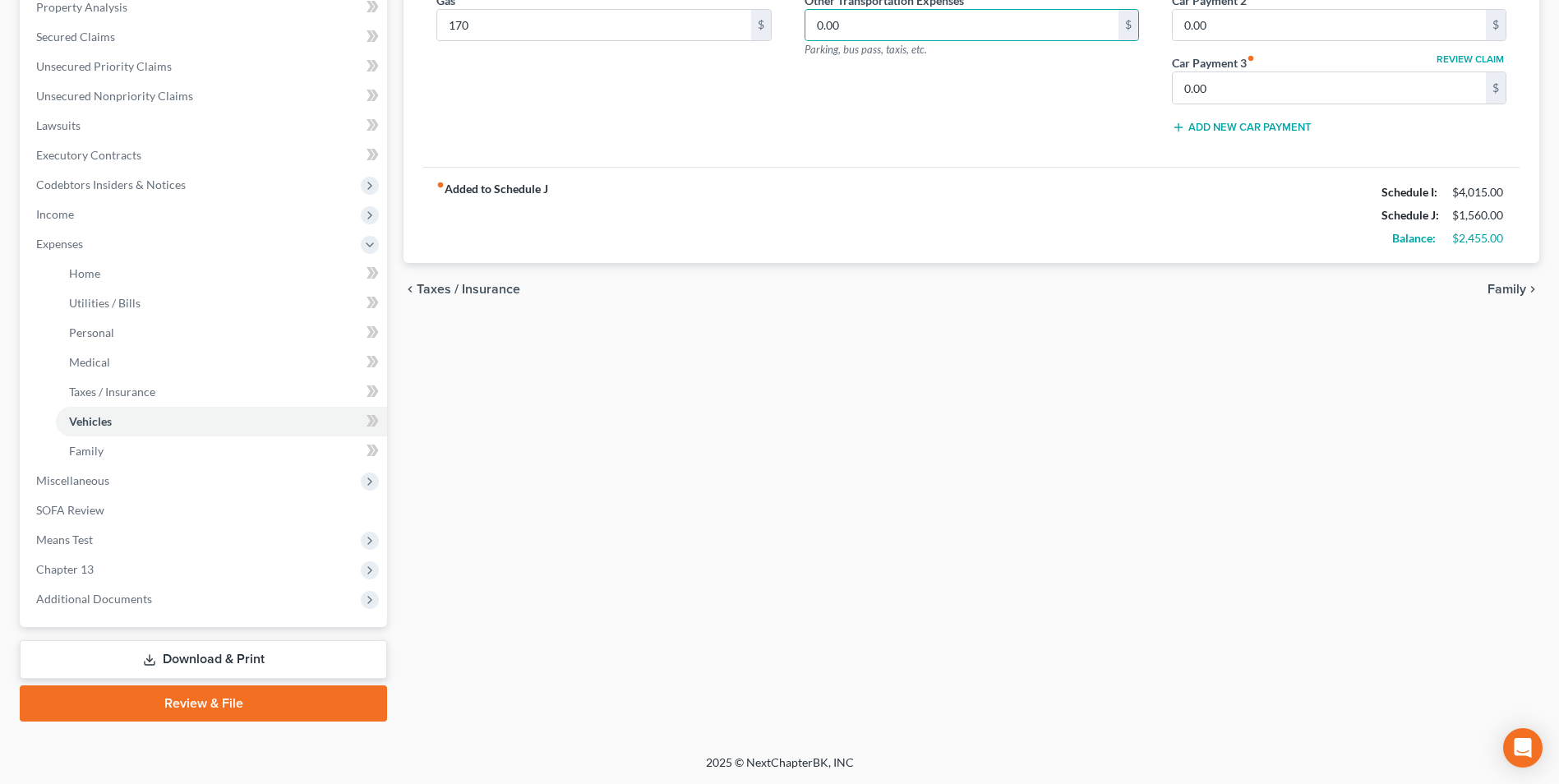
click at [189, 663] on link "Download & Print" at bounding box center [203, 659] width 367 height 39
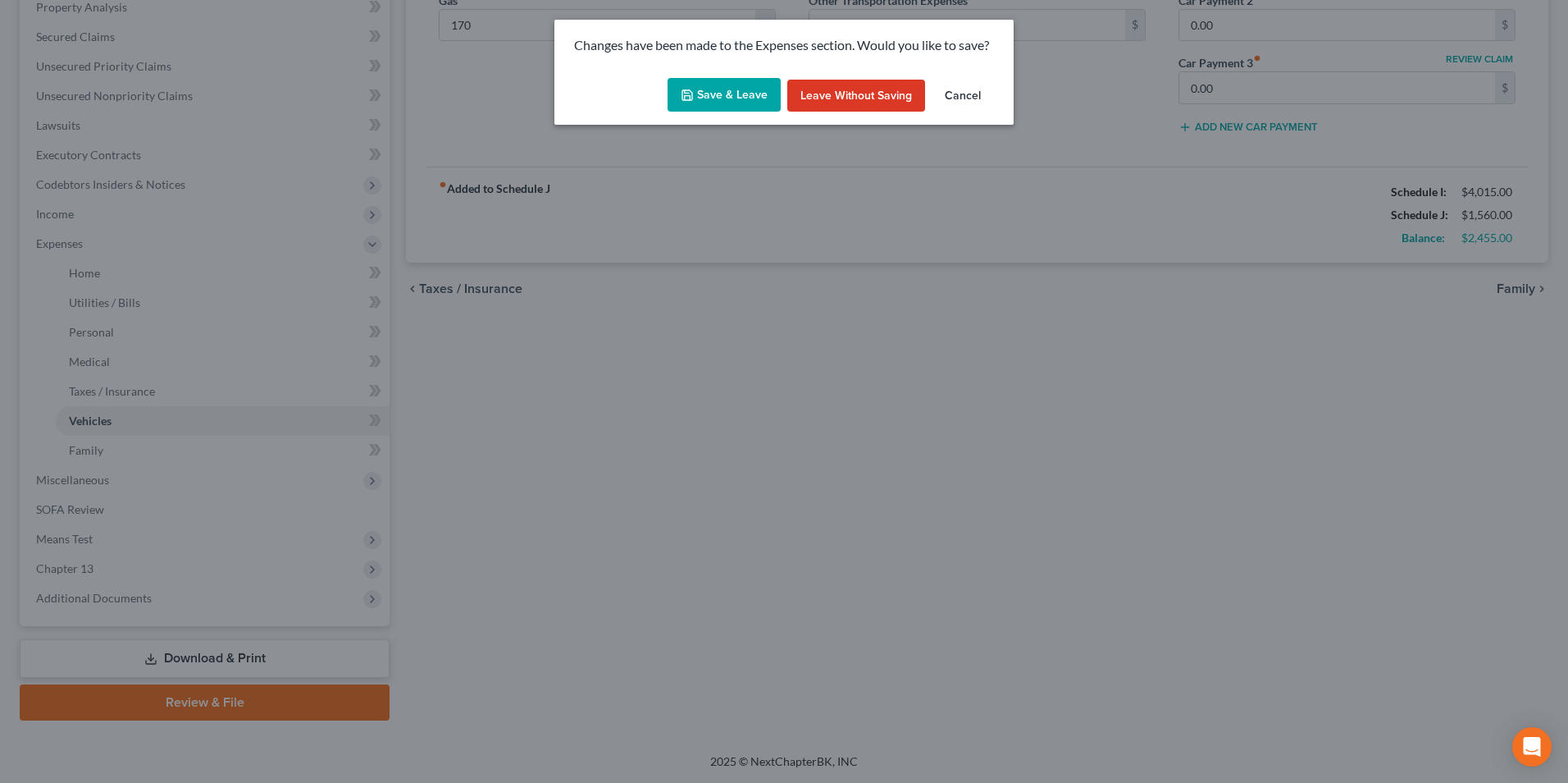
click at [737, 91] on button "Save & Leave" at bounding box center [724, 94] width 114 height 34
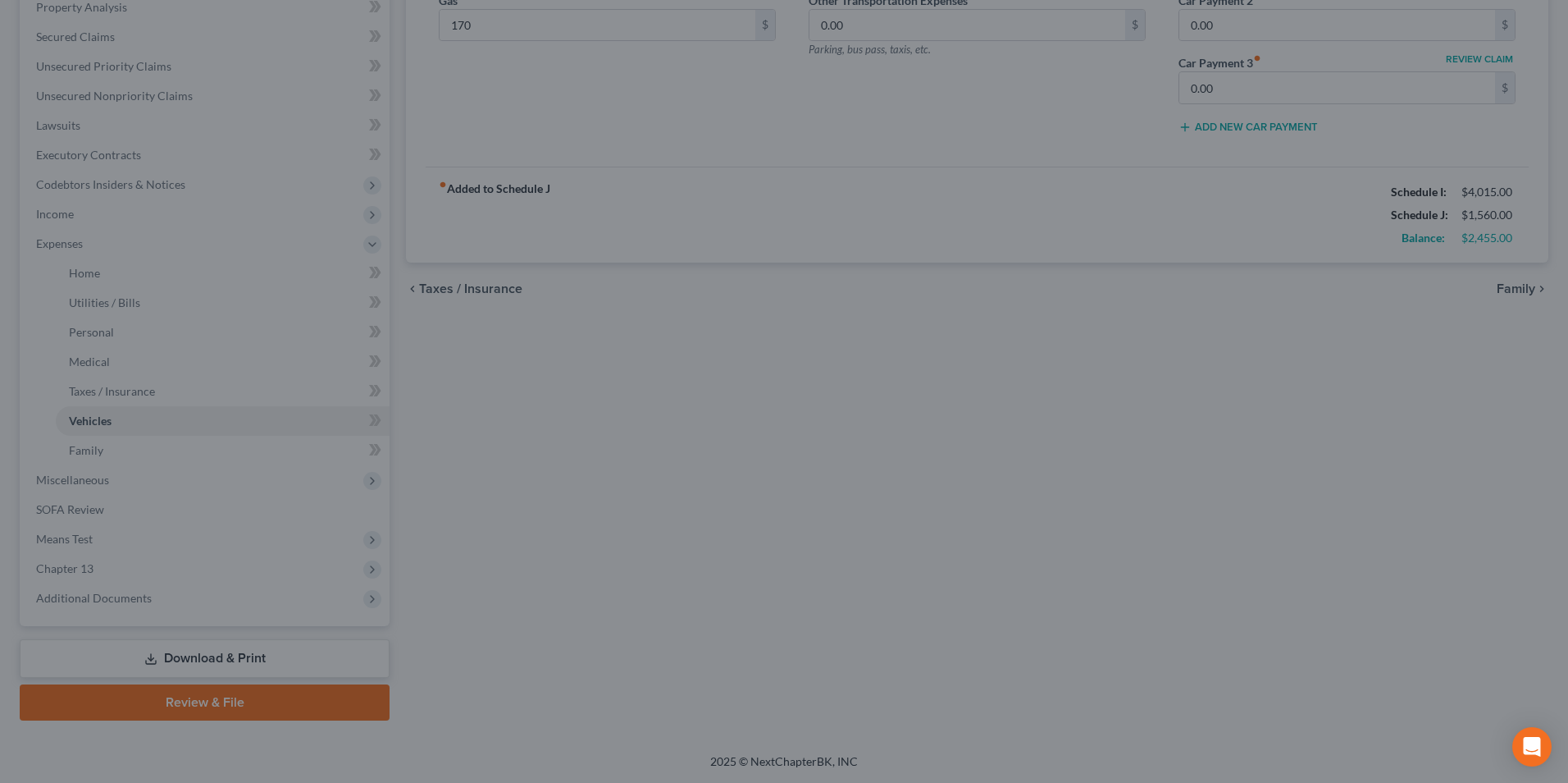
type input "170.00"
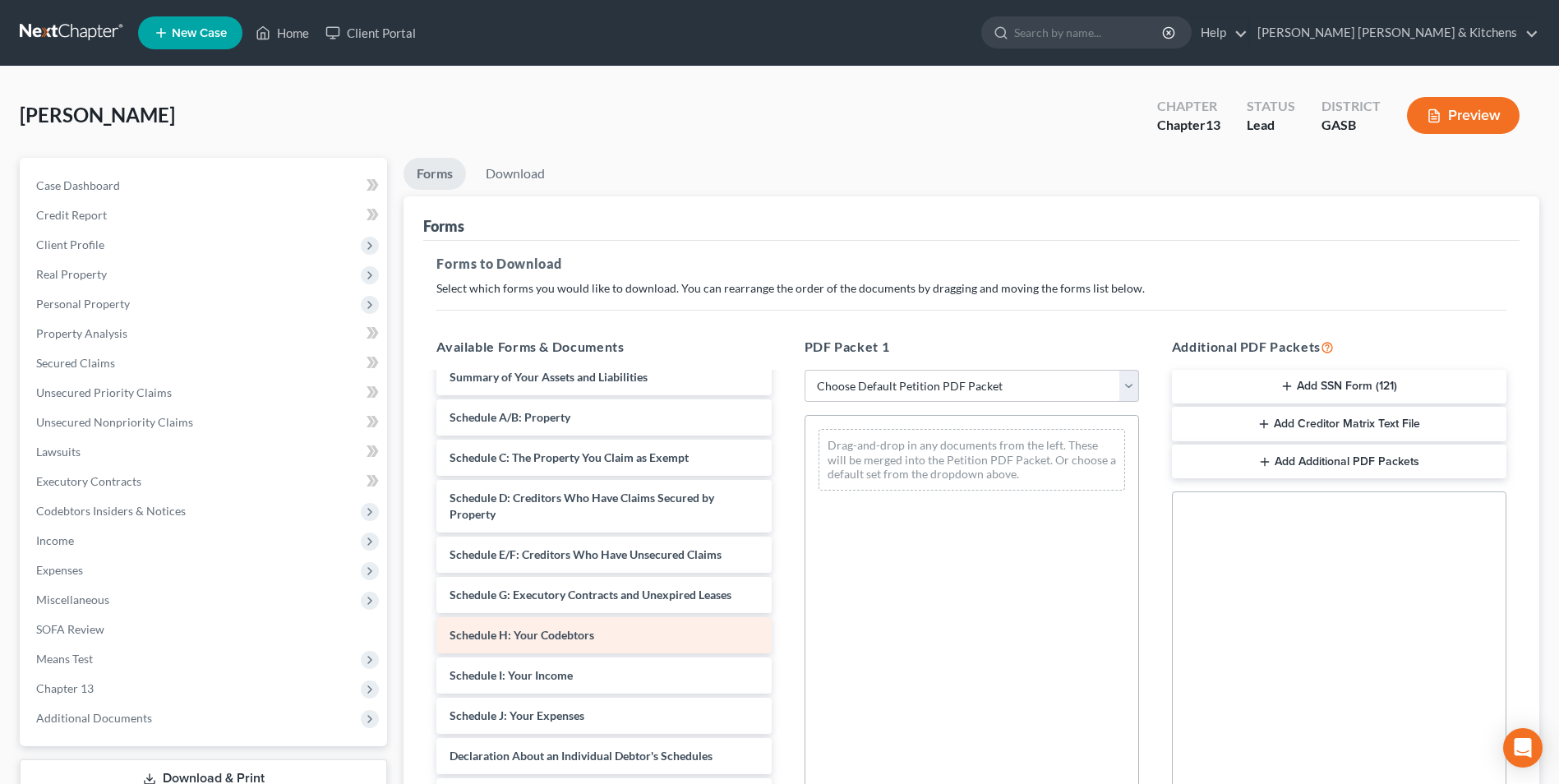
scroll to position [165, 0]
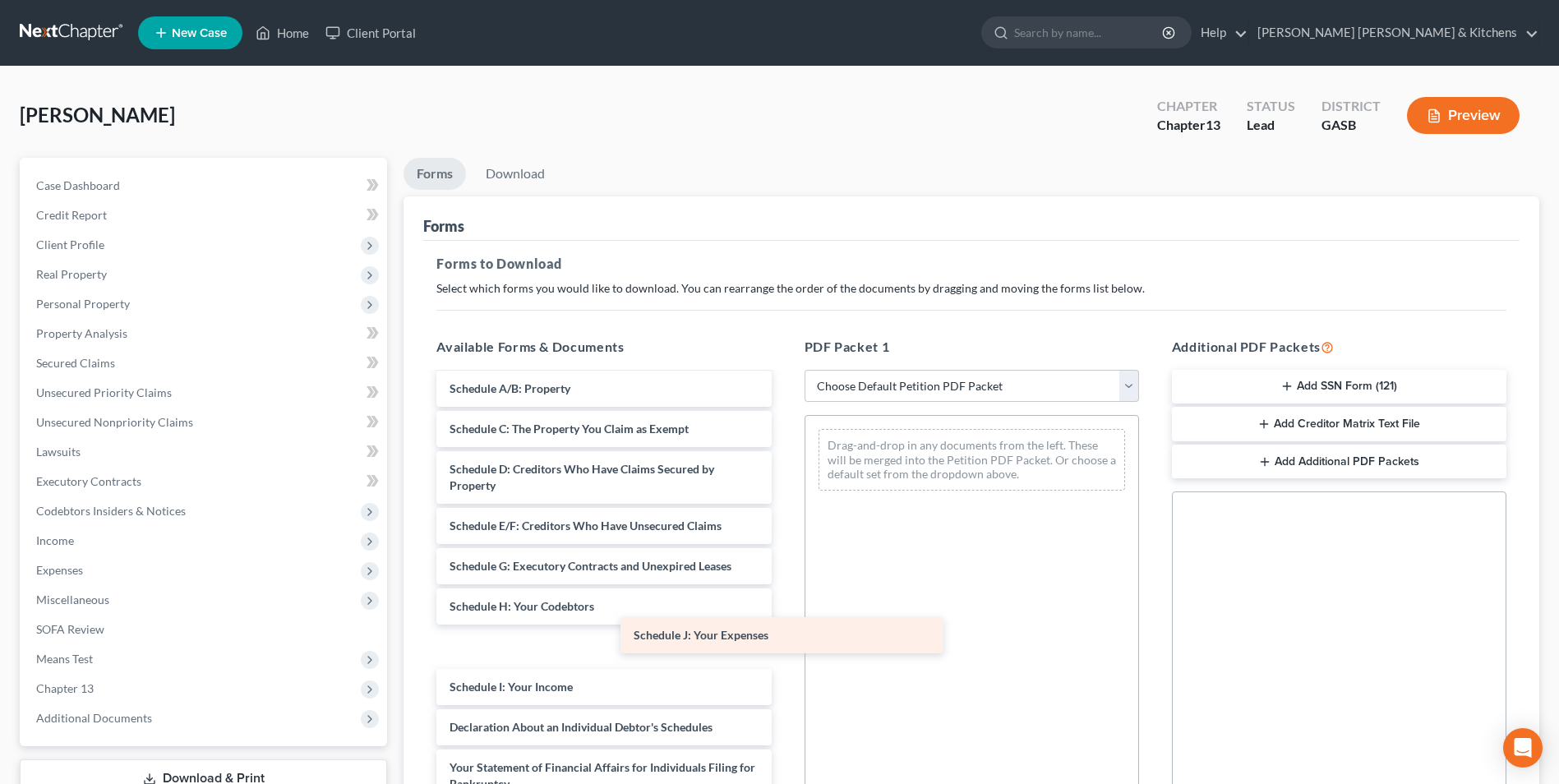
drag, startPoint x: 623, startPoint y: 673, endPoint x: 987, endPoint y: 474, distance: 414.8
click at [784, 475] on div "Schedule J: Your Expenses Declaration re: Electronic Filing ([DATE]) Installmen…" at bounding box center [604, 615] width 361 height 810
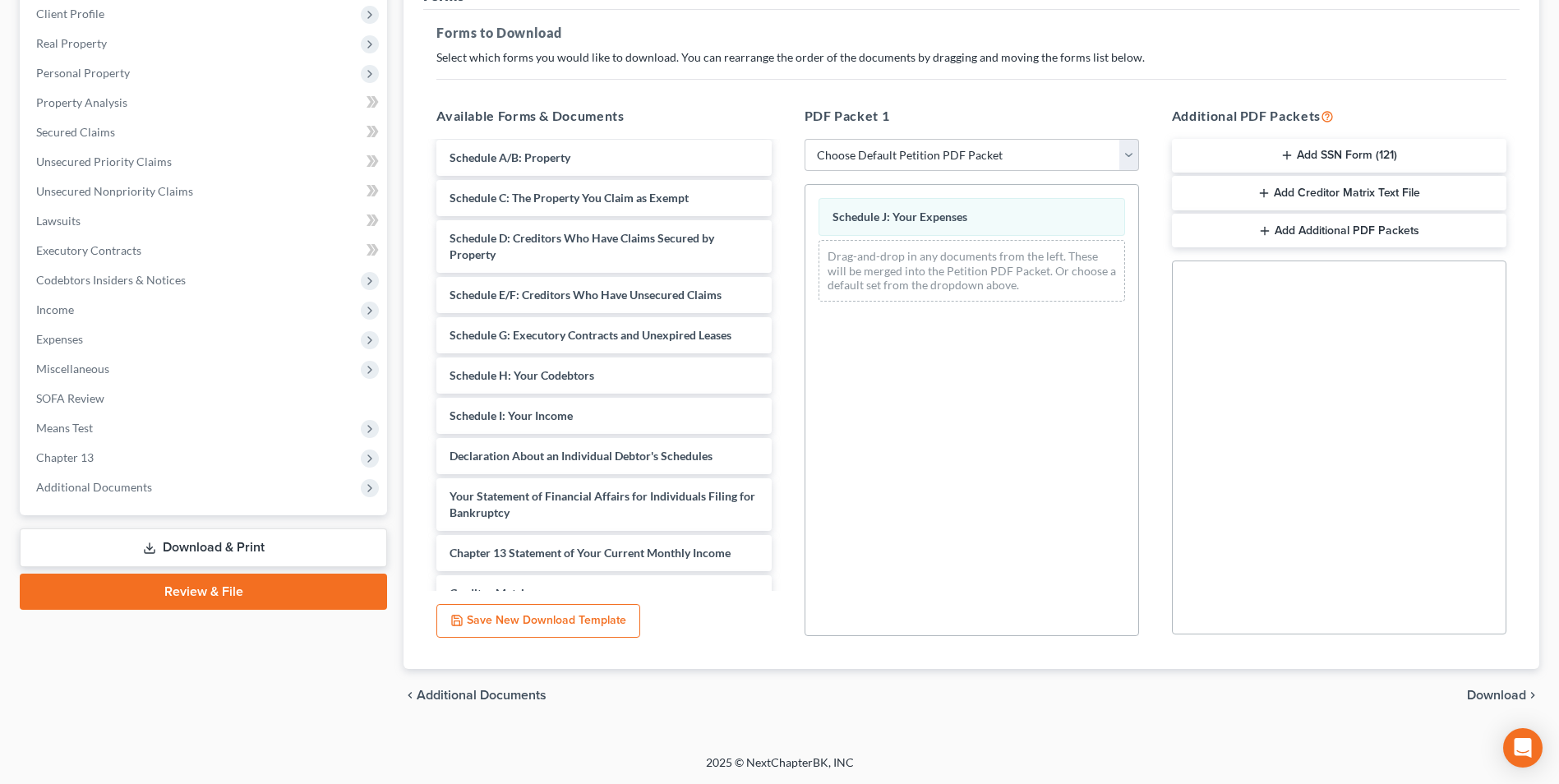
click at [1493, 693] on span "Download" at bounding box center [1497, 695] width 59 height 13
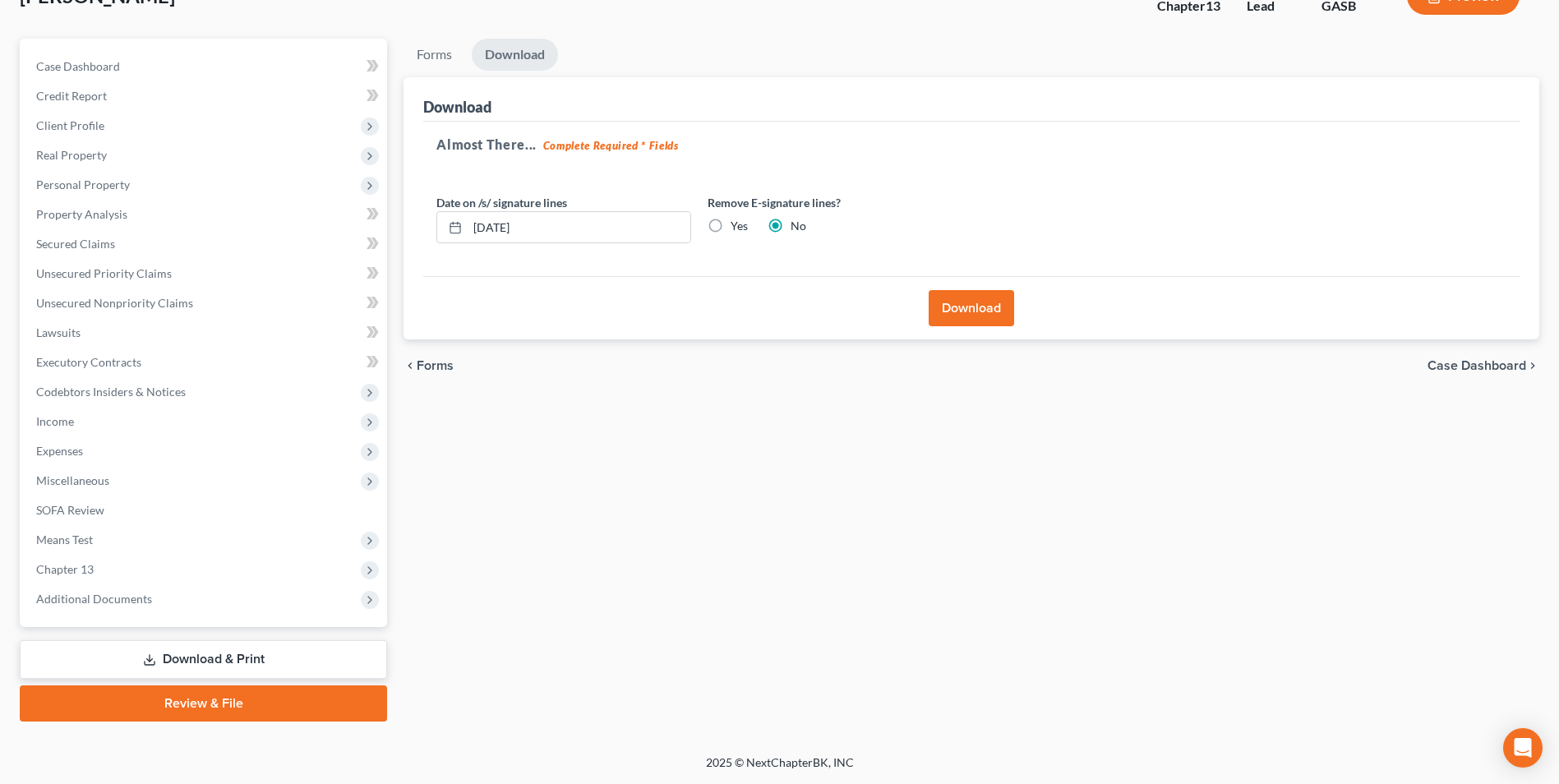
scroll to position [119, 0]
click at [968, 310] on button "Download" at bounding box center [971, 308] width 85 height 36
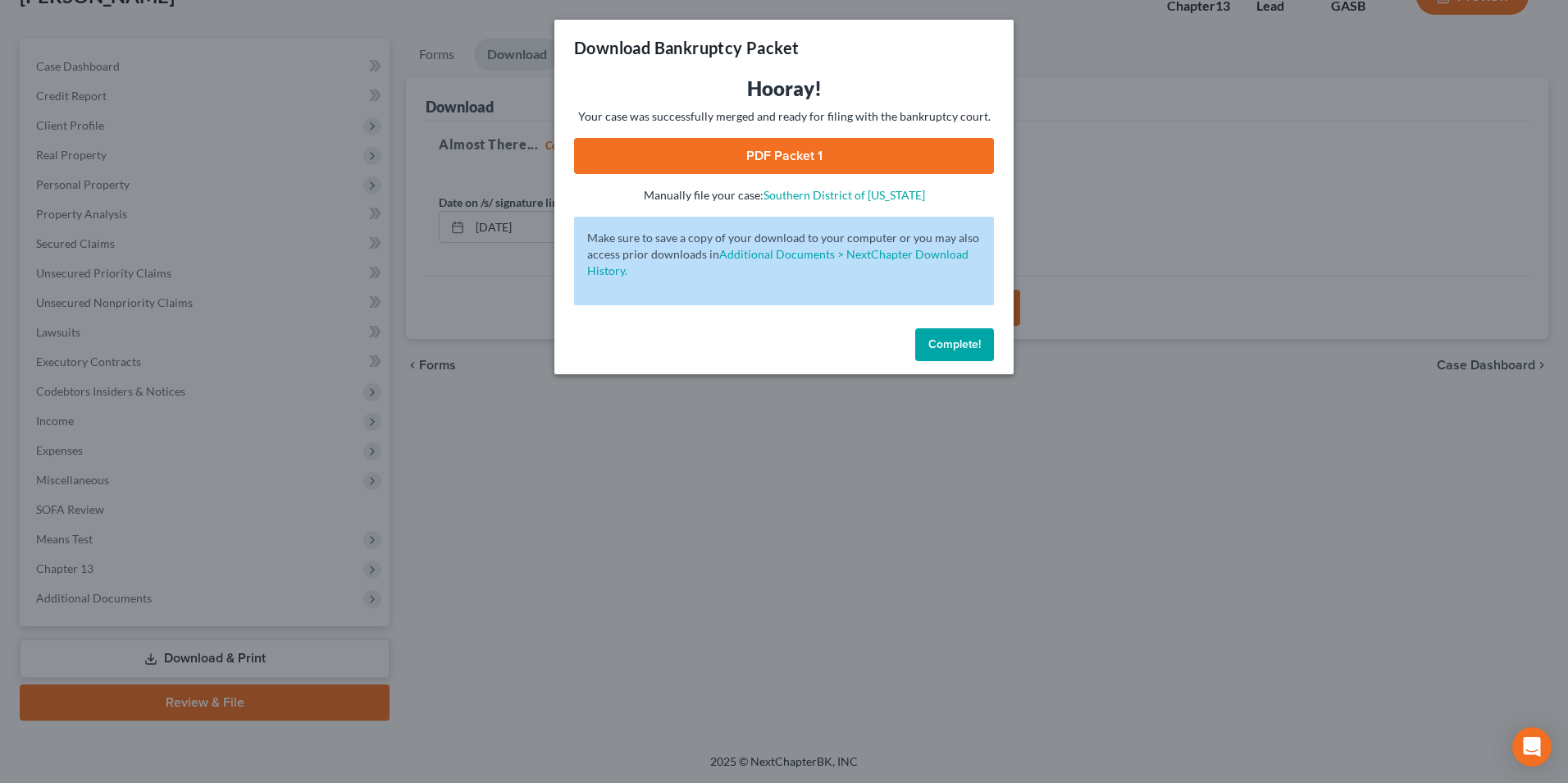
click at [886, 169] on link "PDF Packet 1" at bounding box center [784, 155] width 420 height 36
click at [596, 520] on div "Download Bankruptcy Packet Hooray! Your case was successfully merged and ready …" at bounding box center [784, 392] width 1568 height 783
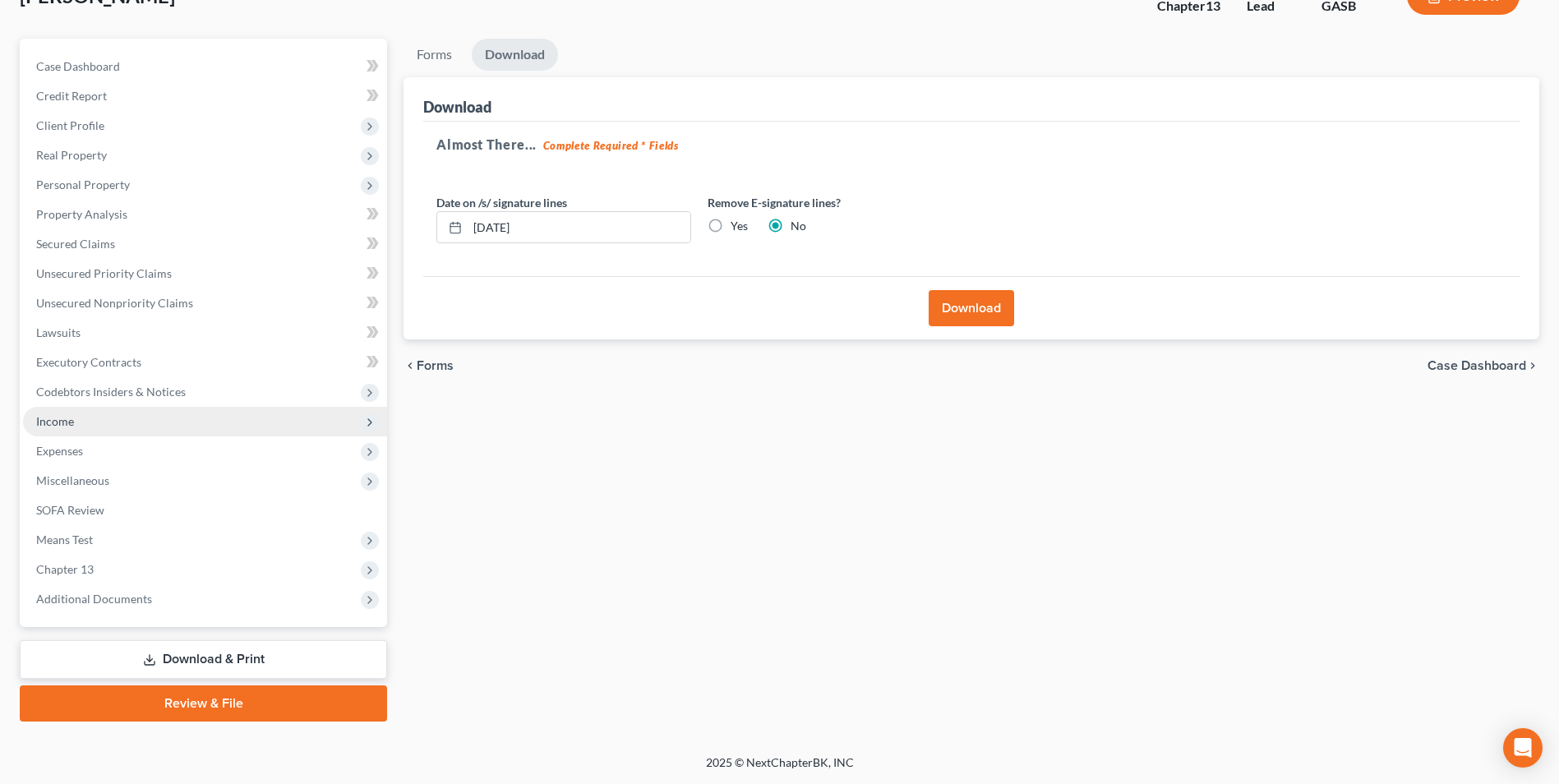
click at [60, 426] on span "Income" at bounding box center [55, 421] width 38 height 14
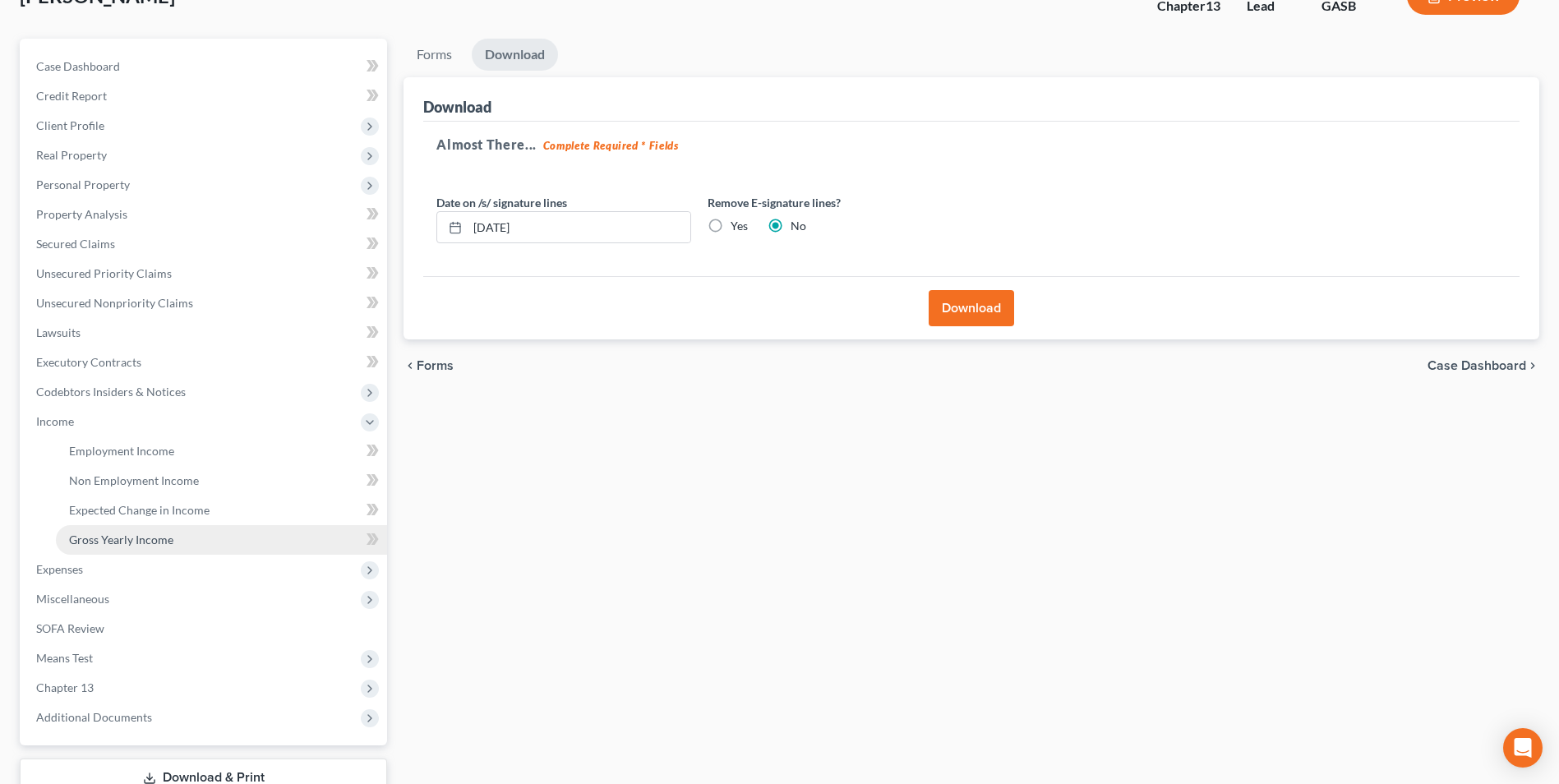
click at [101, 542] on span "Gross Yearly Income" at bounding box center [121, 539] width 104 height 14
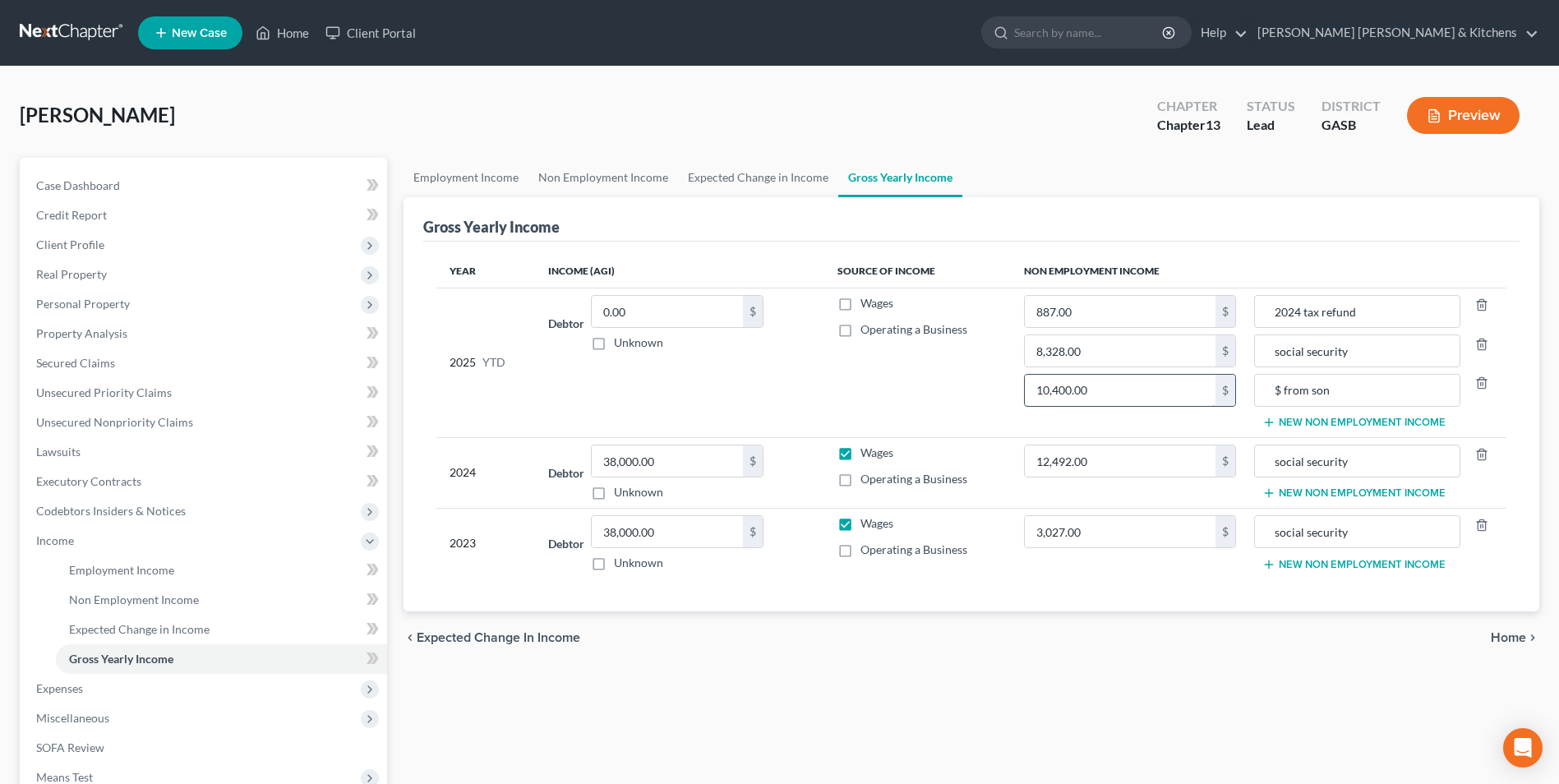
click at [1167, 389] on input "10,400.00" at bounding box center [1120, 390] width 190 height 31
click at [92, 708] on span "Miscellaneous" at bounding box center [205, 718] width 364 height 30
click at [83, 661] on span "Gifts" at bounding box center [81, 658] width 25 height 14
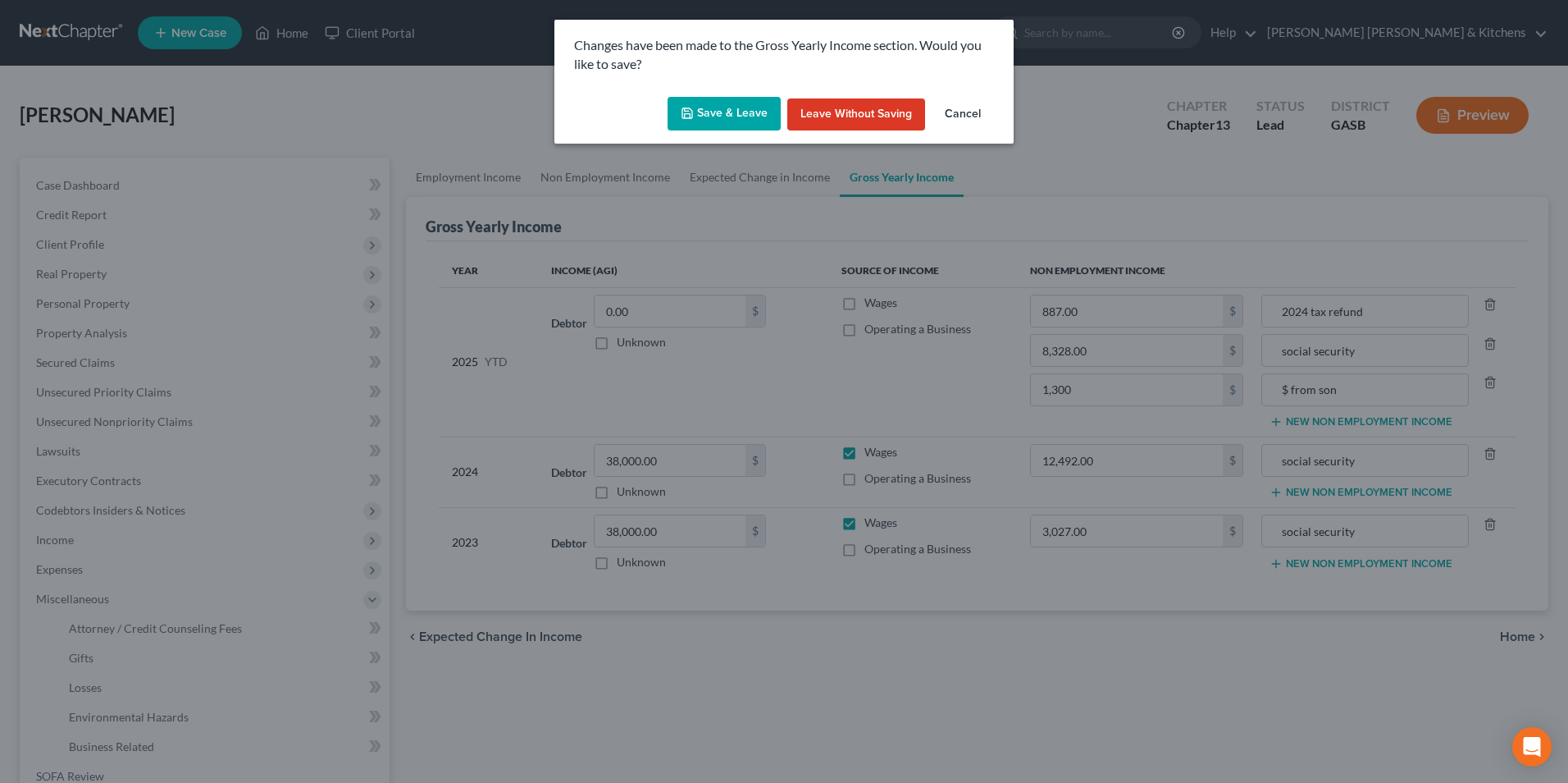
click at [738, 108] on button "Save & Leave" at bounding box center [724, 114] width 114 height 34
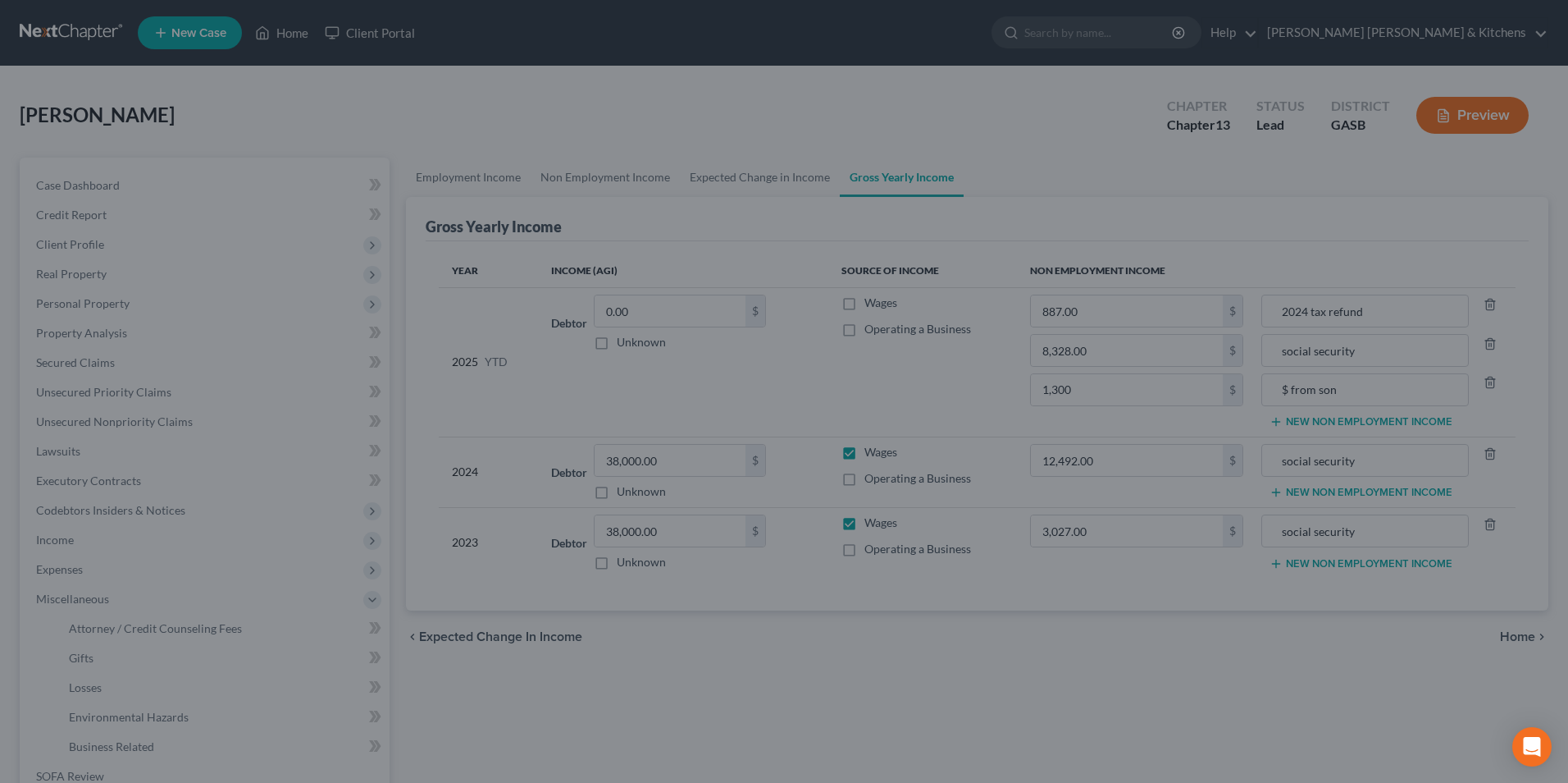
type input "1,300.00"
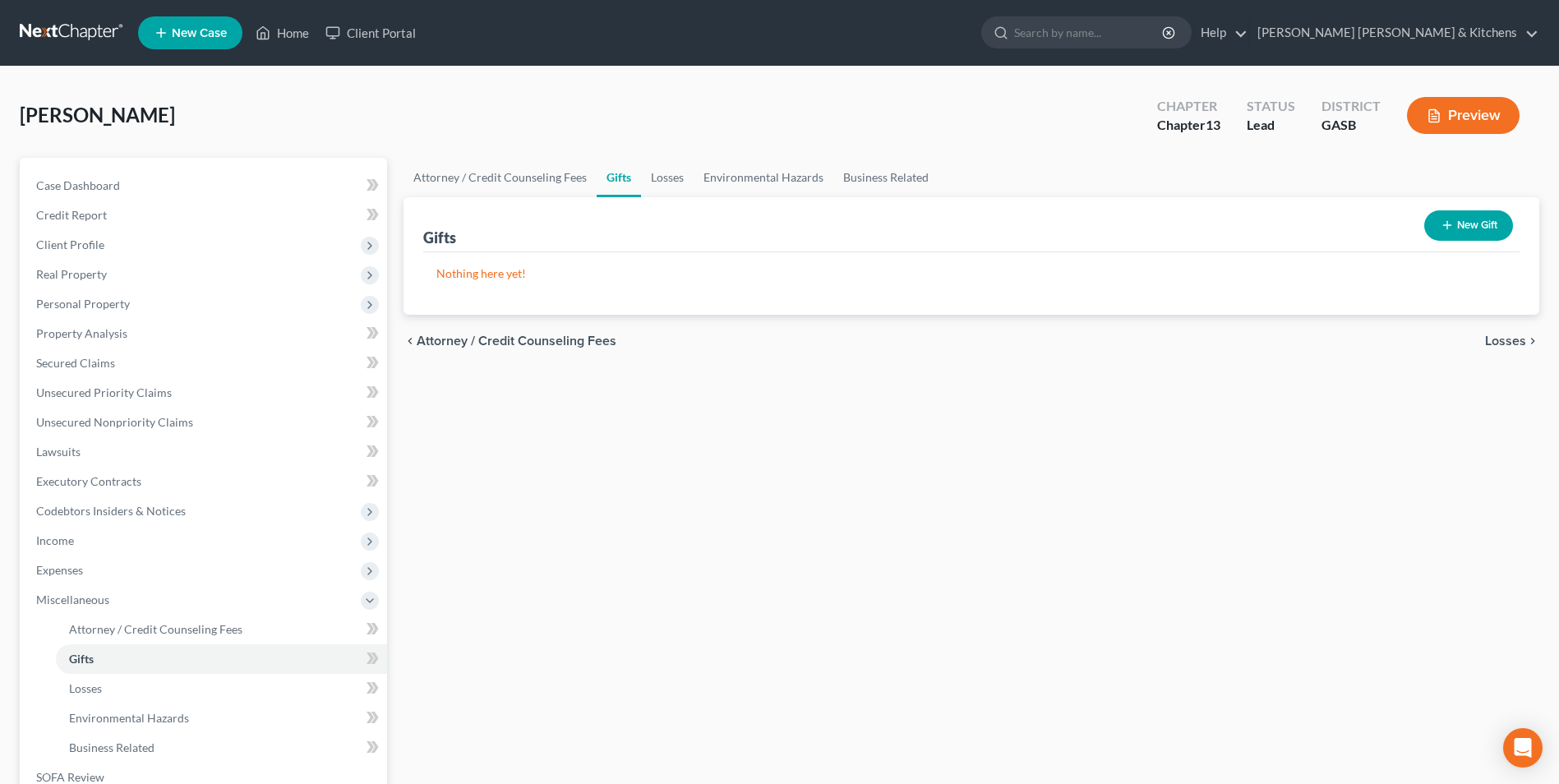
click at [1453, 227] on button "New Gift" at bounding box center [1468, 226] width 89 height 31
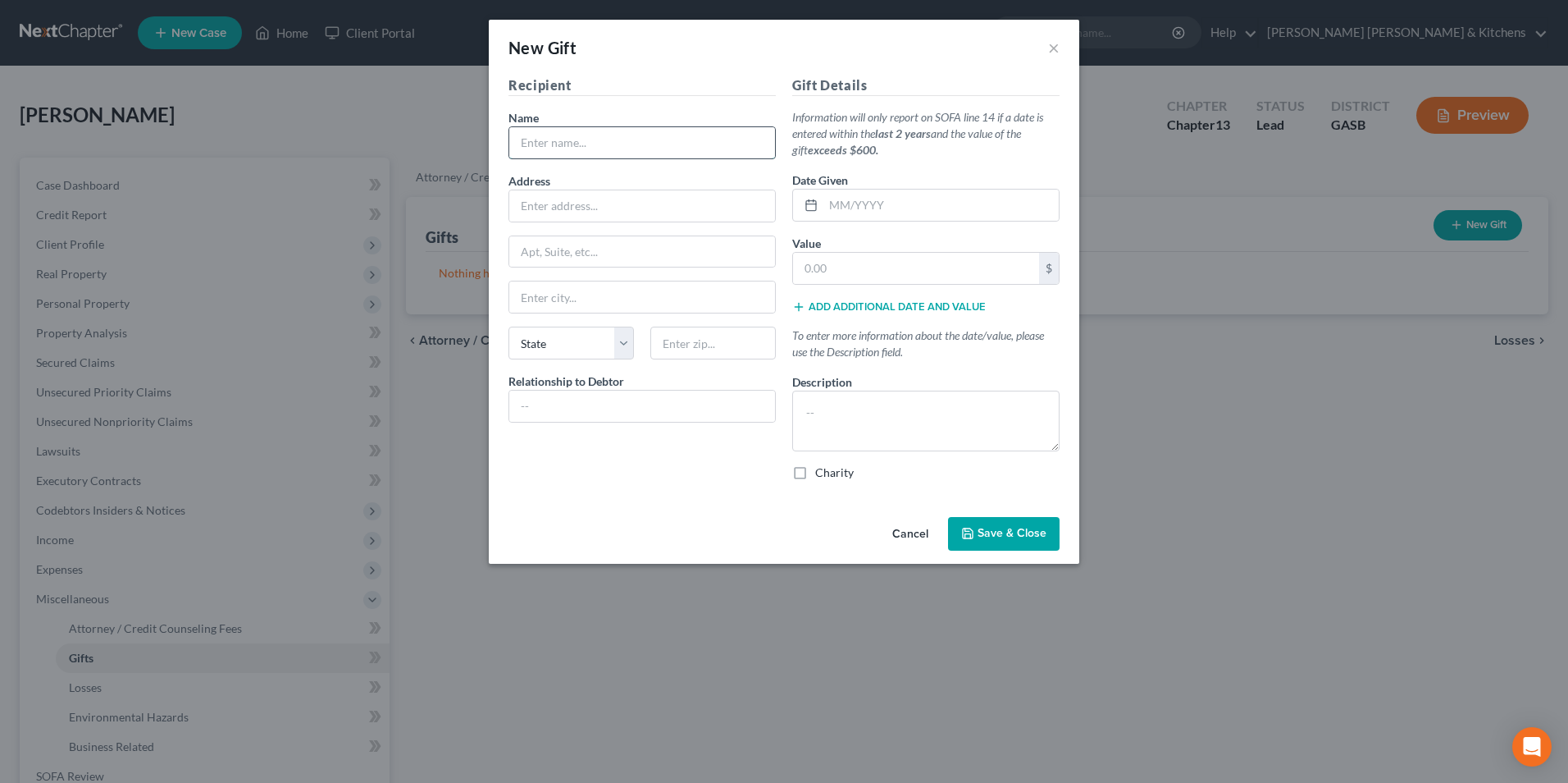
click at [545, 151] on input "text" at bounding box center [642, 143] width 266 height 31
type input "[DEMOGRAPHIC_DATA]"
click at [826, 203] on input "text" at bounding box center [940, 205] width 235 height 31
type input "08/2025"
click at [815, 270] on input "text" at bounding box center [916, 269] width 246 height 31
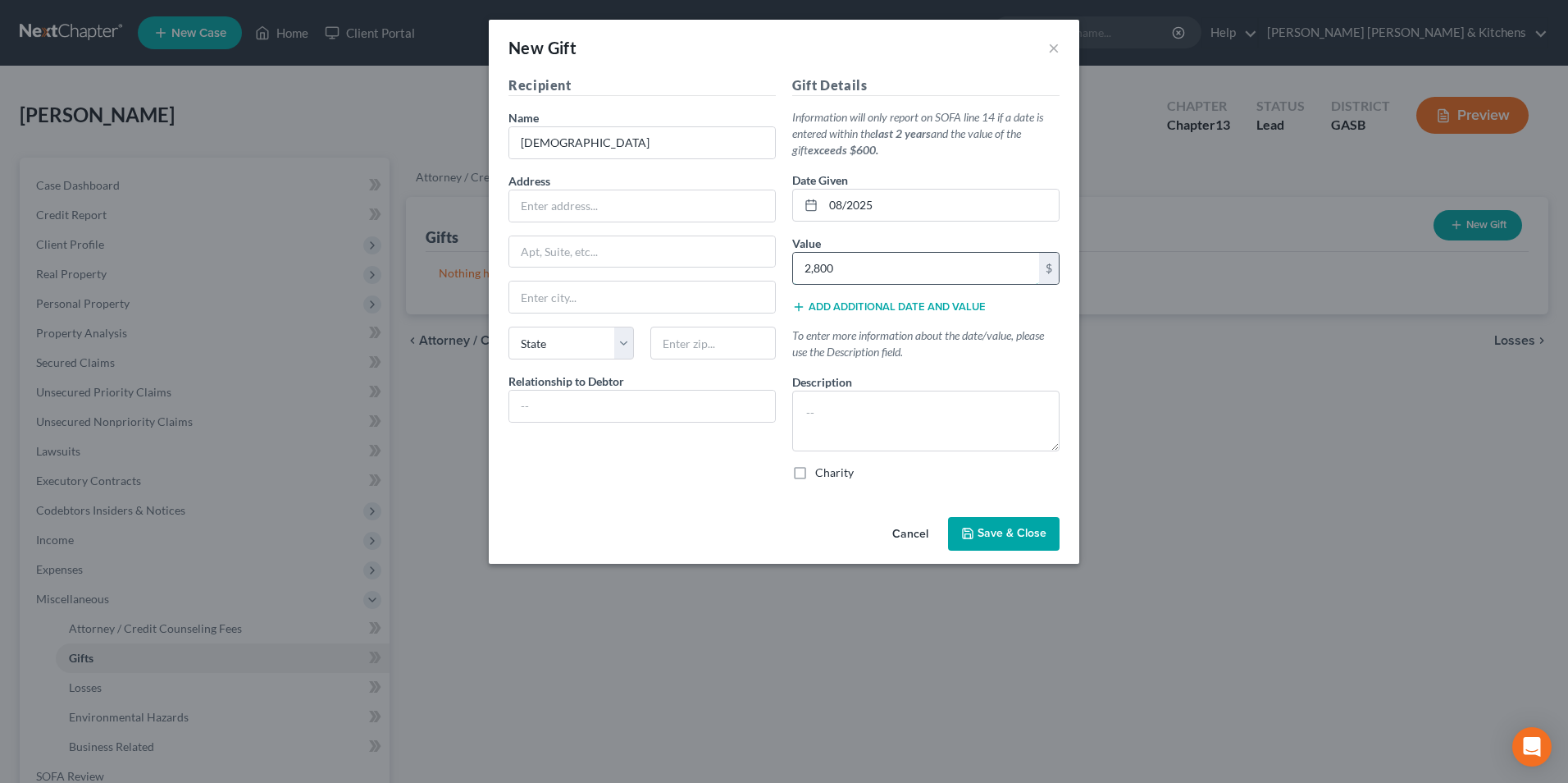
type input "2,800"
click at [812, 431] on textarea at bounding box center [927, 421] width 268 height 61
type textarea "approx tithes paid YTD"
click at [815, 477] on label "Charity" at bounding box center [834, 473] width 39 height 17
click at [822, 476] on input "Charity" at bounding box center [828, 470] width 11 height 11
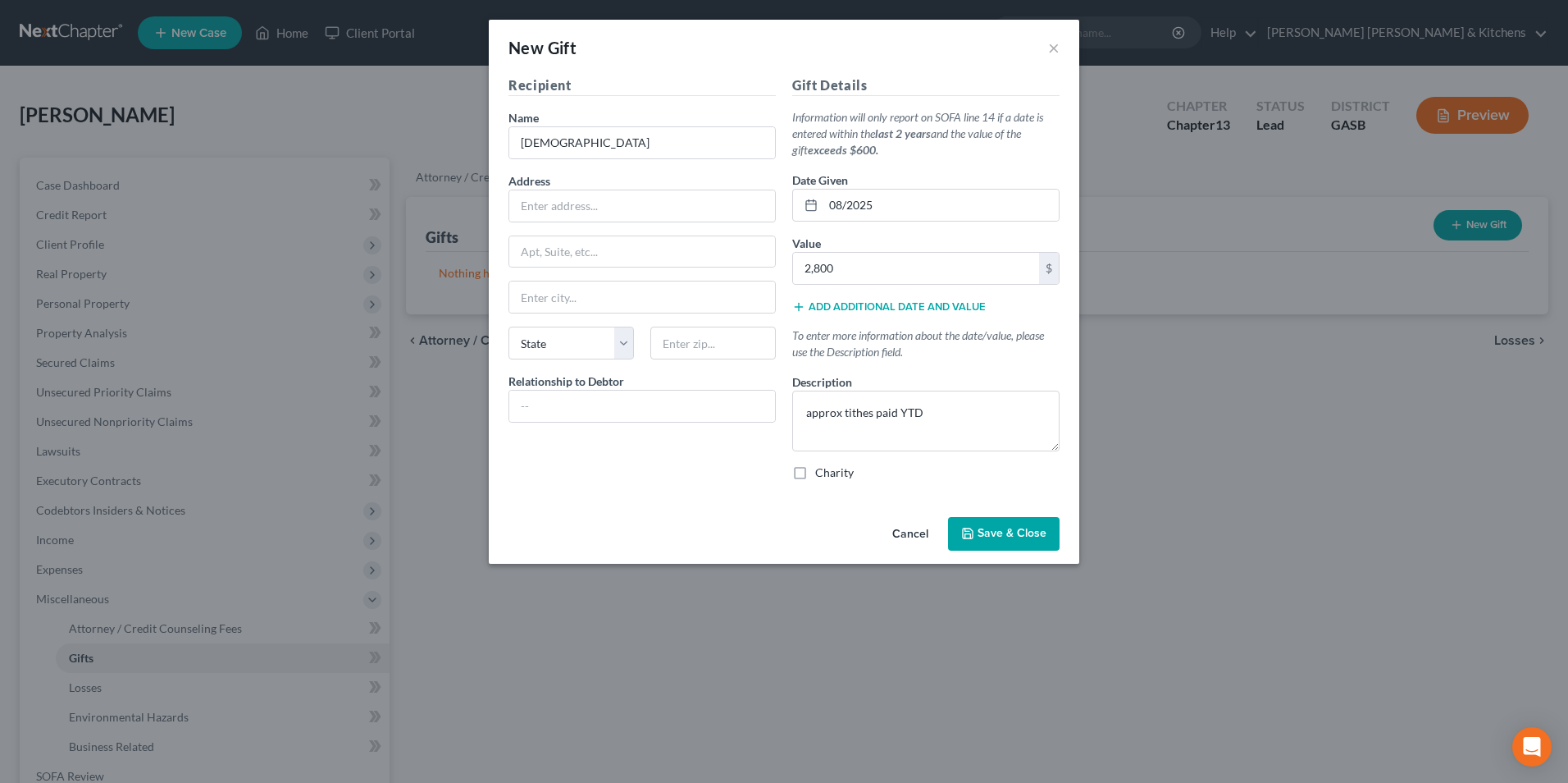
checkbox input "true"
click at [977, 548] on button "Save & Close" at bounding box center [1003, 534] width 112 height 34
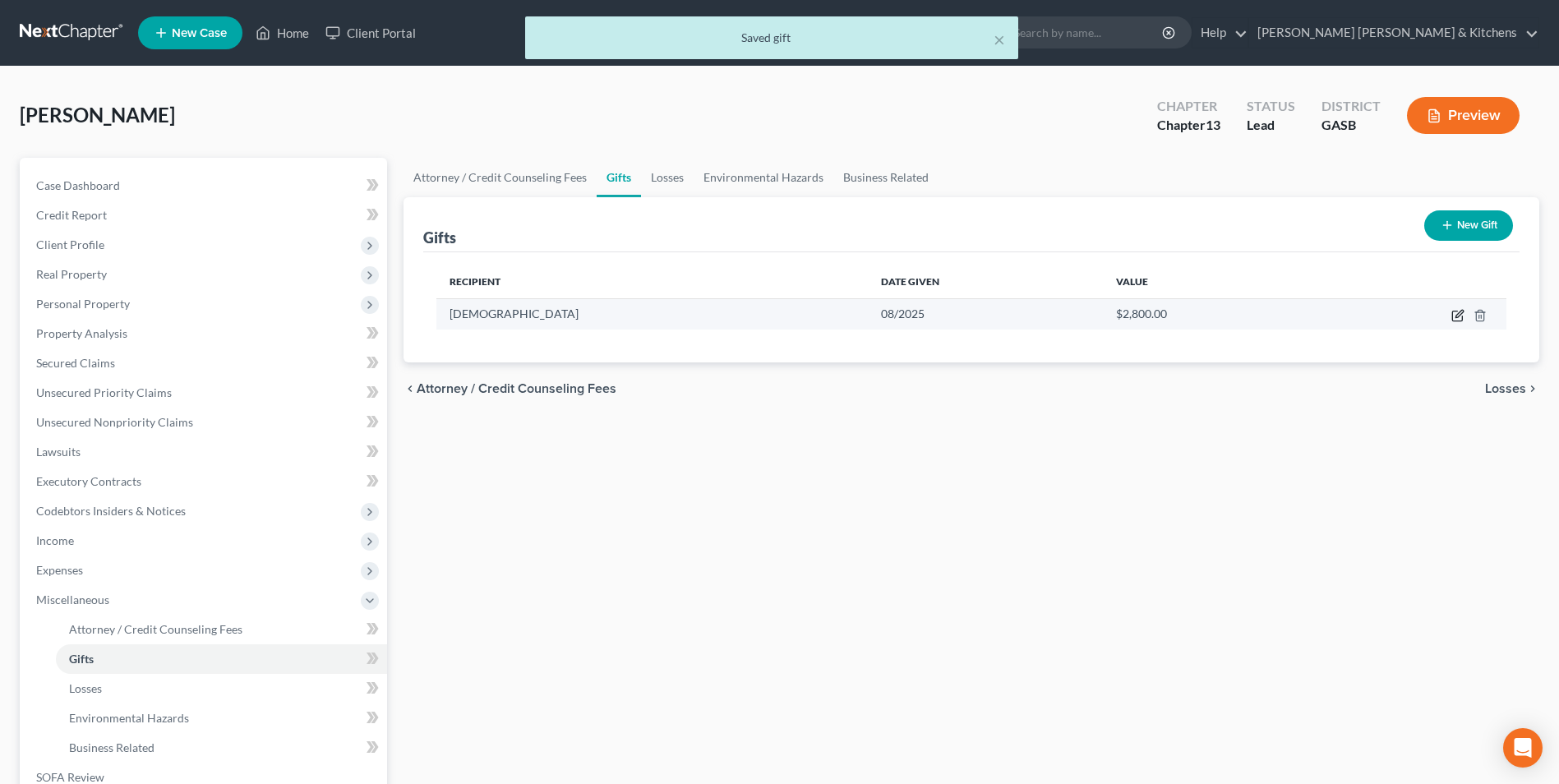
click at [1455, 312] on icon "button" at bounding box center [1458, 315] width 13 height 13
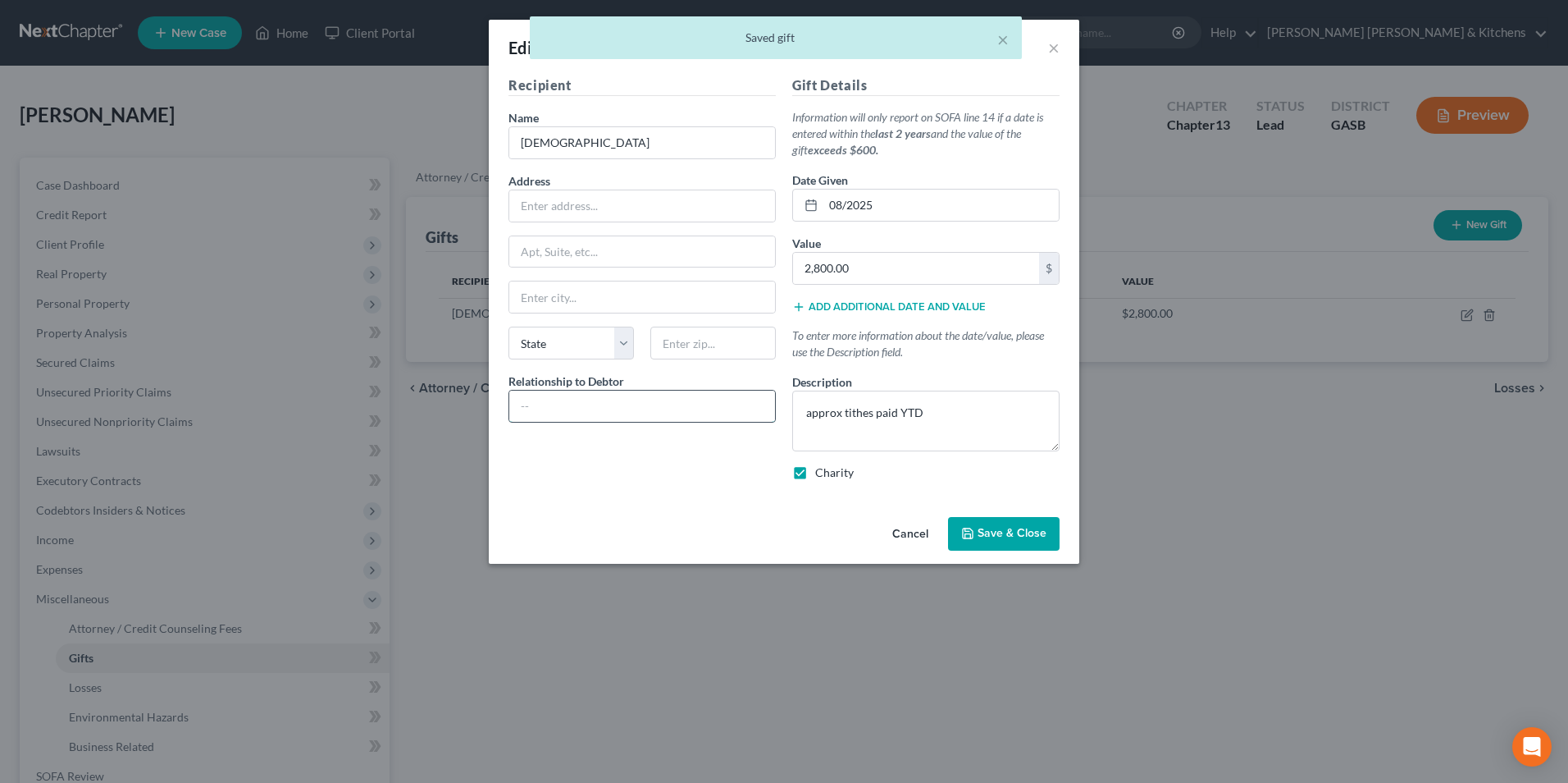
click at [568, 396] on input "text" at bounding box center [642, 406] width 266 height 31
type input "none"
click at [1015, 533] on span "Save & Close" at bounding box center [1011, 534] width 69 height 14
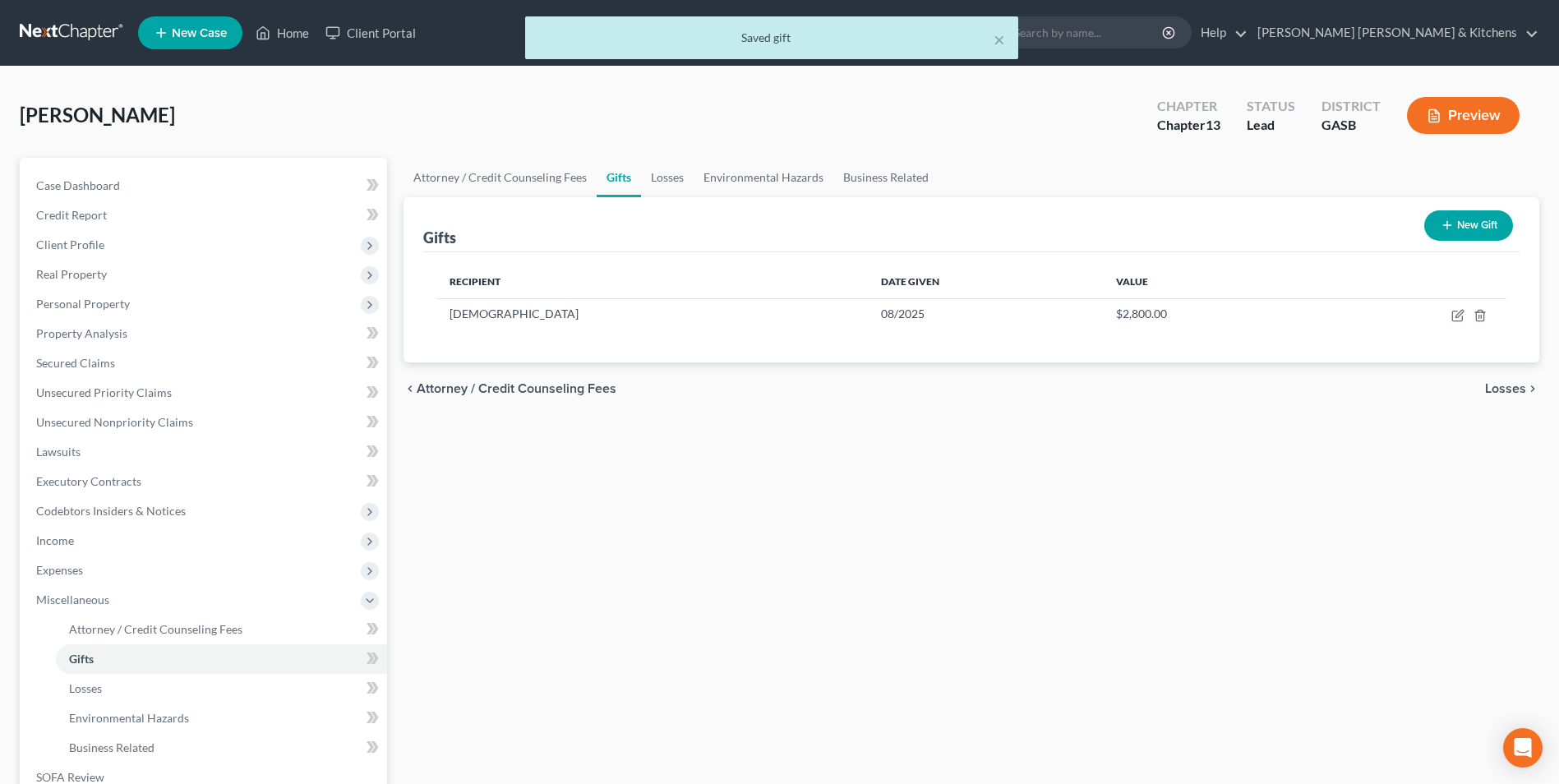
click at [1496, 226] on button "New Gift" at bounding box center [1468, 226] width 89 height 31
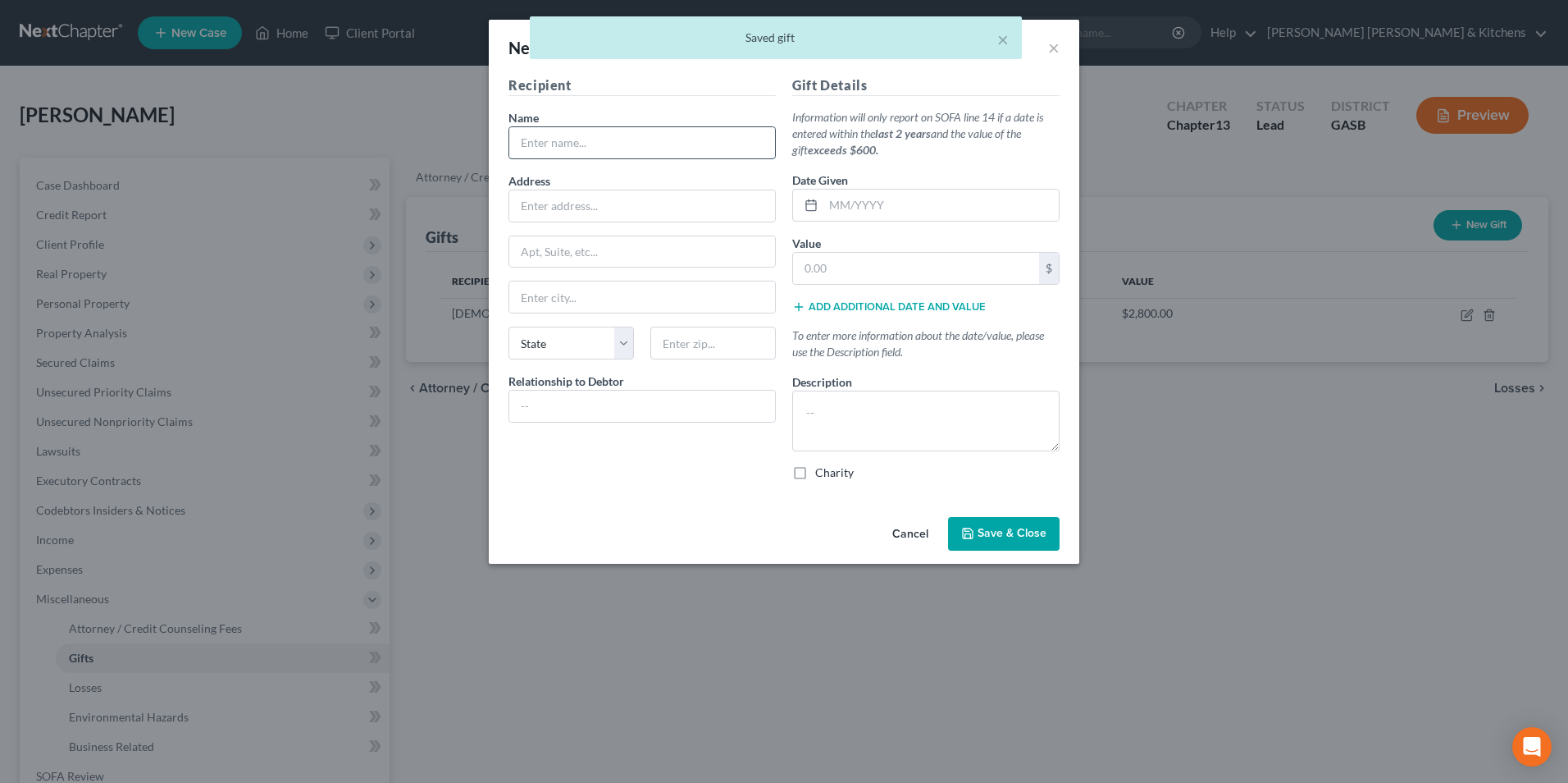
click at [610, 150] on input "text" at bounding box center [642, 143] width 266 height 31
type input "[DEMOGRAPHIC_DATA]"
type input "08/2025"
type input "2,800"
click at [712, 397] on input "text" at bounding box center [642, 406] width 266 height 31
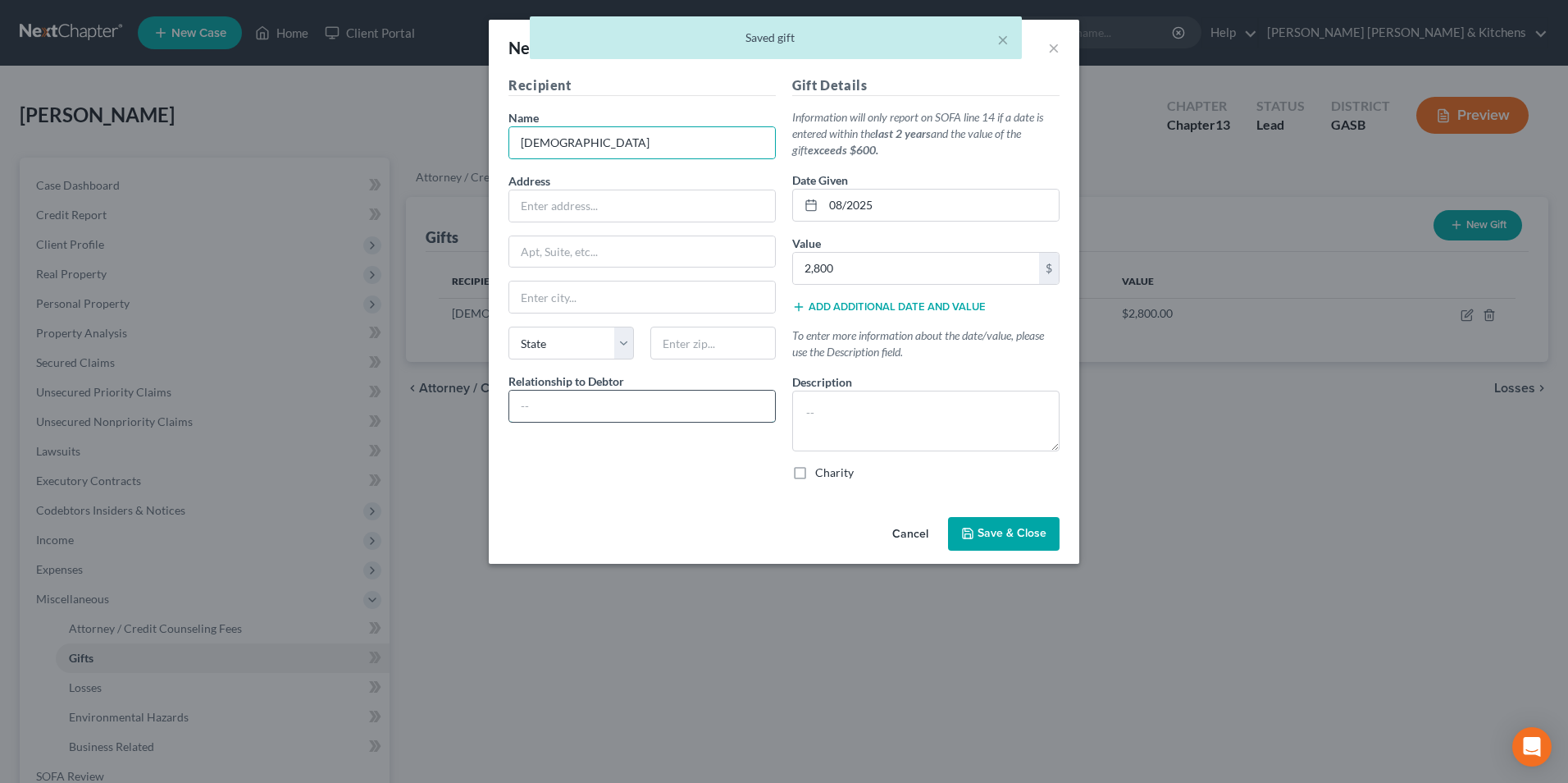
type input "none"
click at [916, 211] on input "08/2025" at bounding box center [940, 205] width 235 height 31
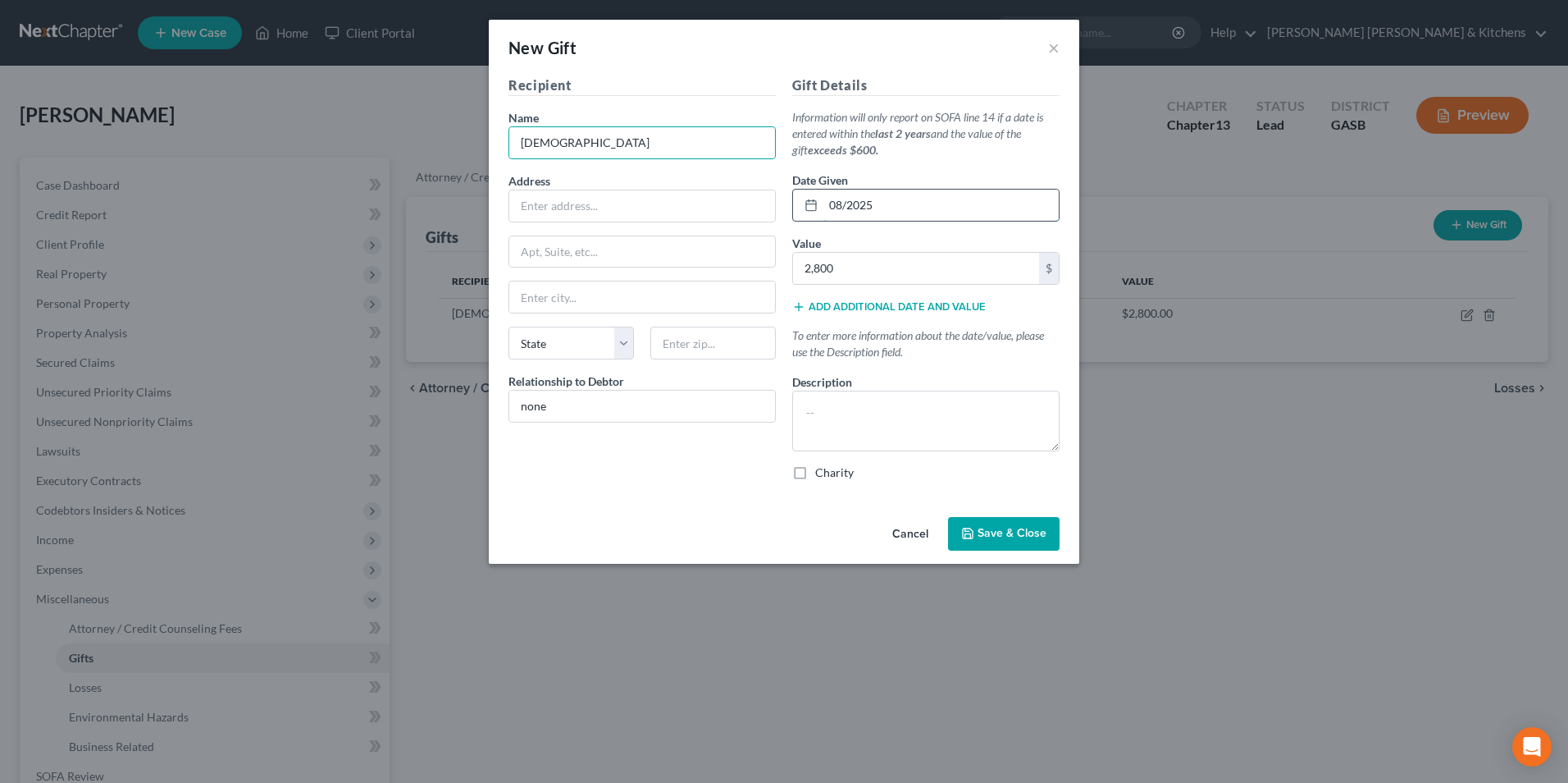
drag, startPoint x: 916, startPoint y: 211, endPoint x: 830, endPoint y: 211, distance: 86.0
click at [831, 212] on input "08/2025" at bounding box center [940, 205] width 235 height 31
type input "12/2024"
type input "4,800"
click at [904, 430] on textarea at bounding box center [927, 421] width 268 height 61
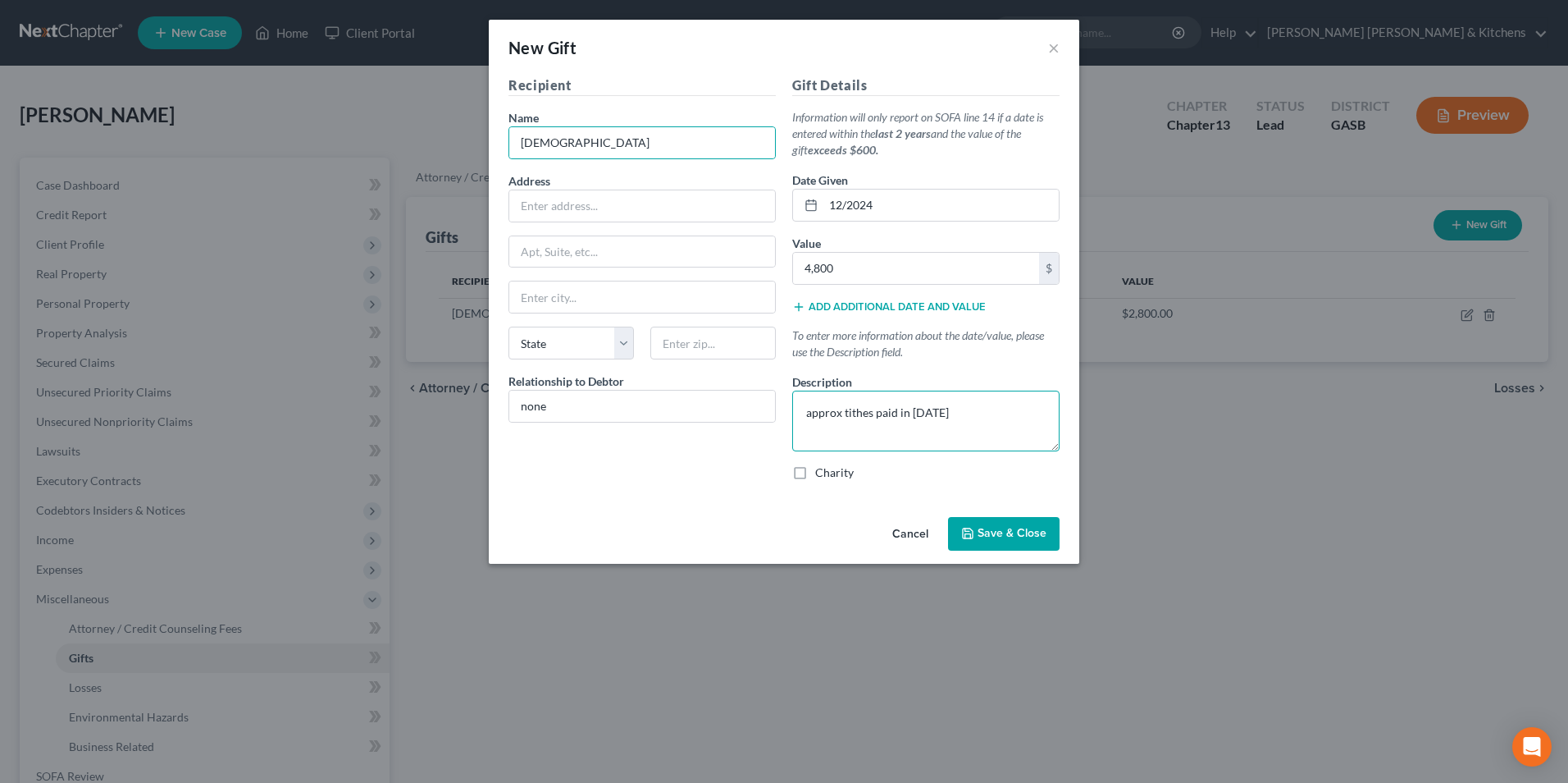
type textarea "approx tithes paid in [DATE]"
click at [815, 471] on label "Charity" at bounding box center [834, 473] width 39 height 17
click at [822, 471] on input "Charity" at bounding box center [828, 470] width 11 height 11
checkbox input "true"
click at [1039, 535] on span "Save & Close" at bounding box center [1011, 534] width 69 height 14
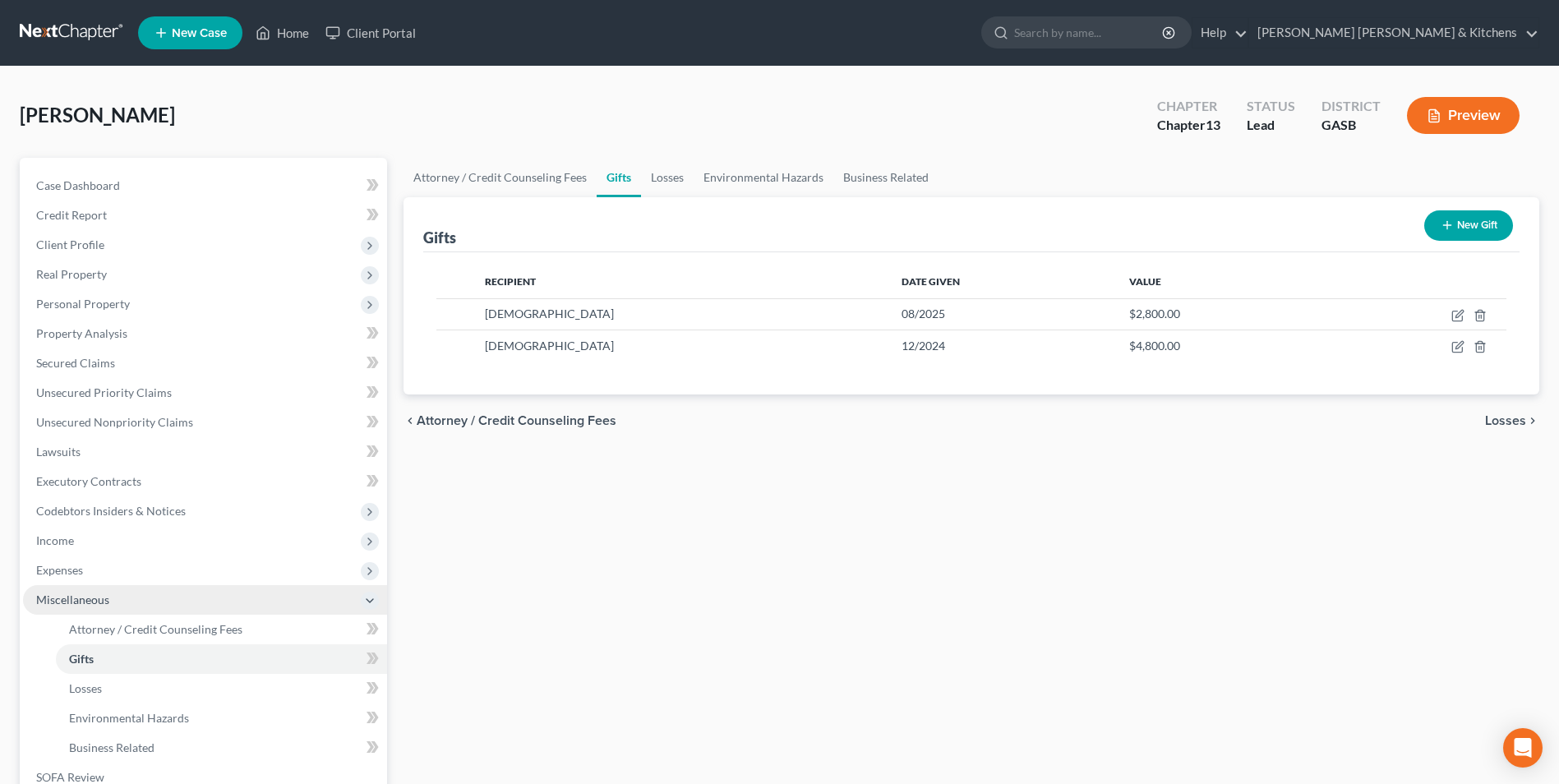
click at [103, 613] on span "Miscellaneous" at bounding box center [205, 600] width 364 height 30
click at [68, 607] on span "Miscellaneous" at bounding box center [205, 600] width 364 height 30
click at [75, 627] on span "Attorney / Credit Counseling Fees" at bounding box center [156, 629] width 174 height 14
select select "0"
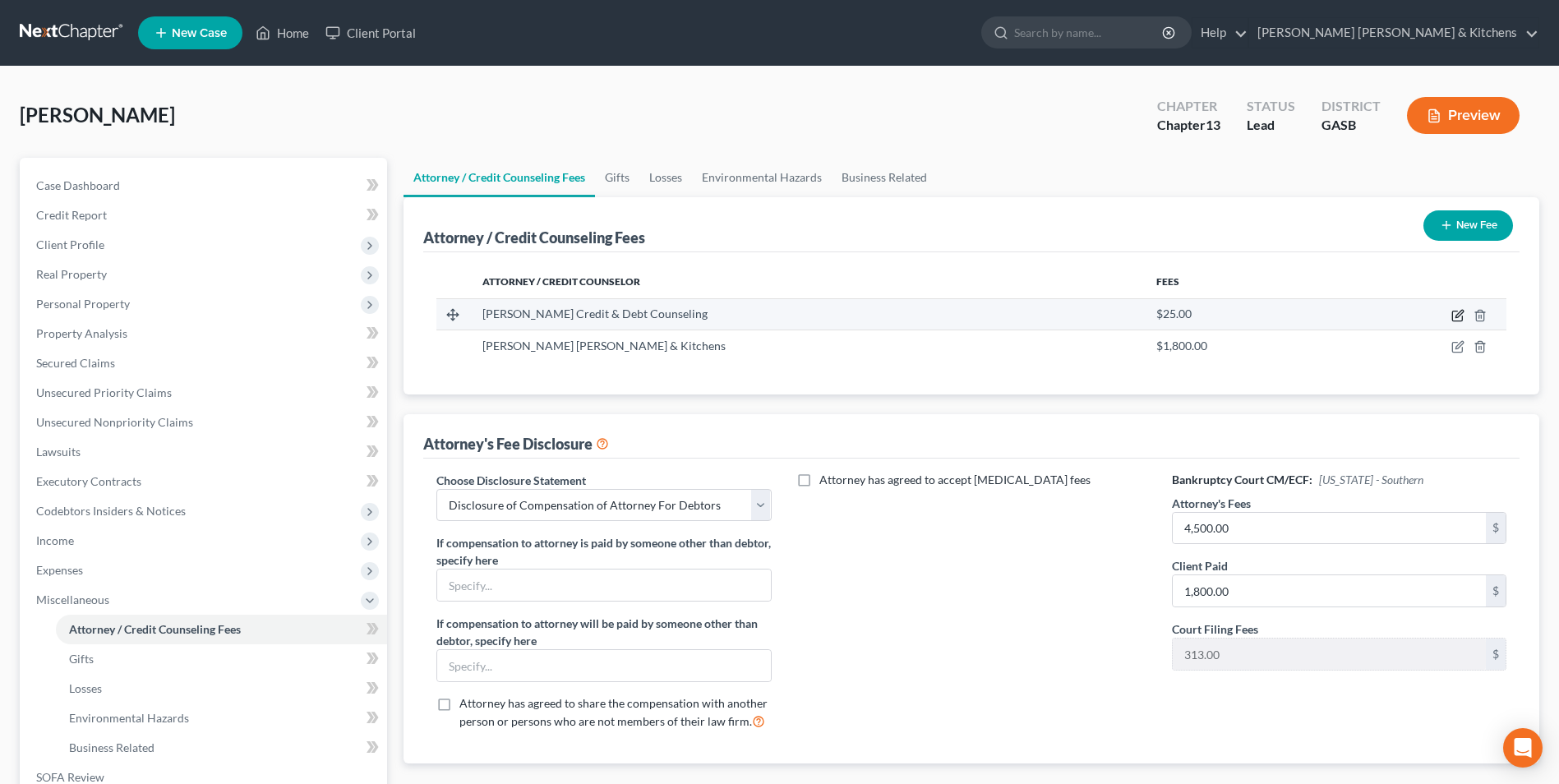
click at [1462, 312] on icon "button" at bounding box center [1458, 315] width 13 height 13
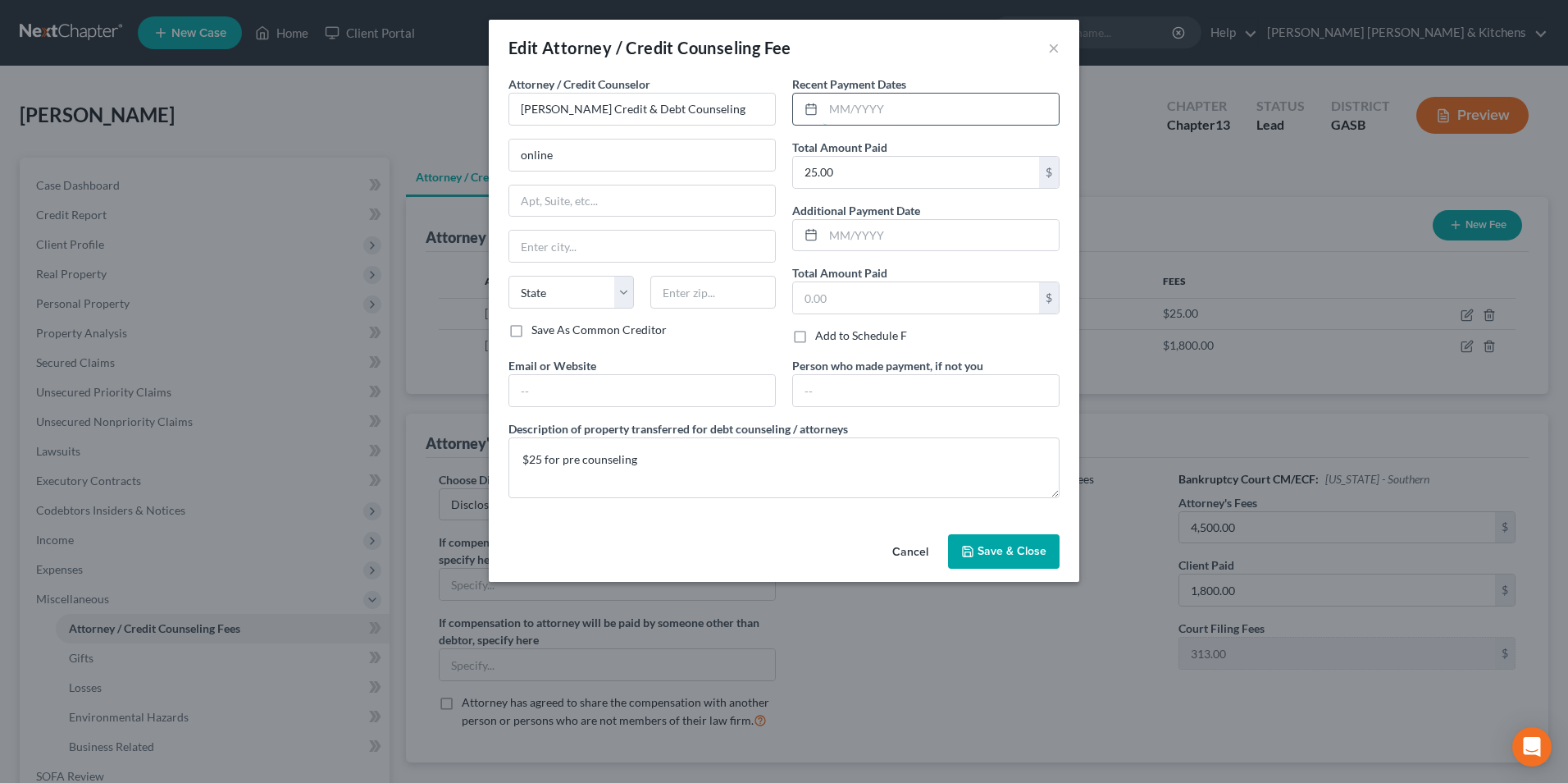
click at [948, 124] on input "text" at bounding box center [940, 109] width 235 height 31
type input "[DATE]"
click at [1014, 551] on span "Save & Close" at bounding box center [1011, 550] width 69 height 14
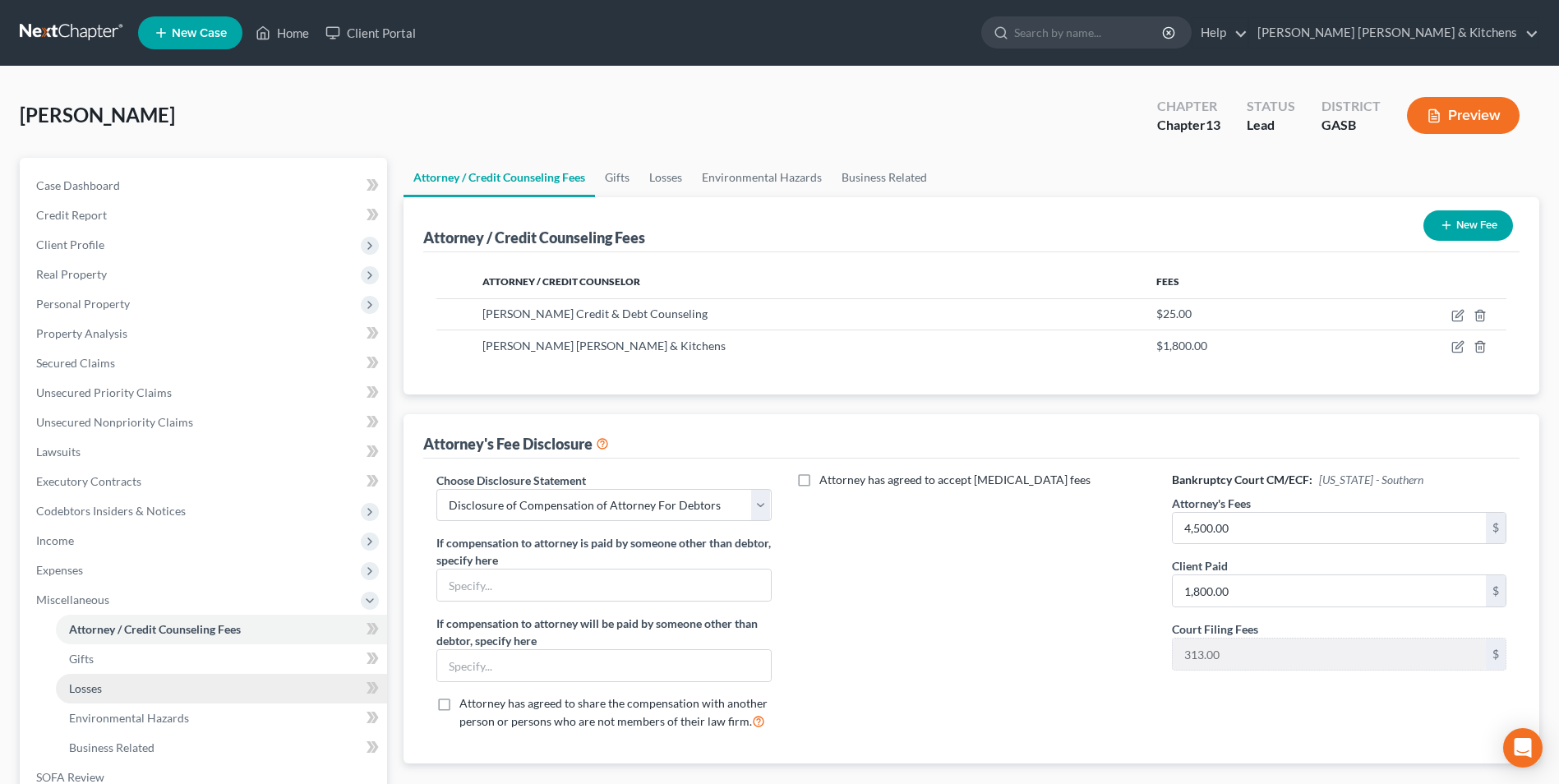
click at [77, 687] on span "Losses" at bounding box center [86, 688] width 33 height 14
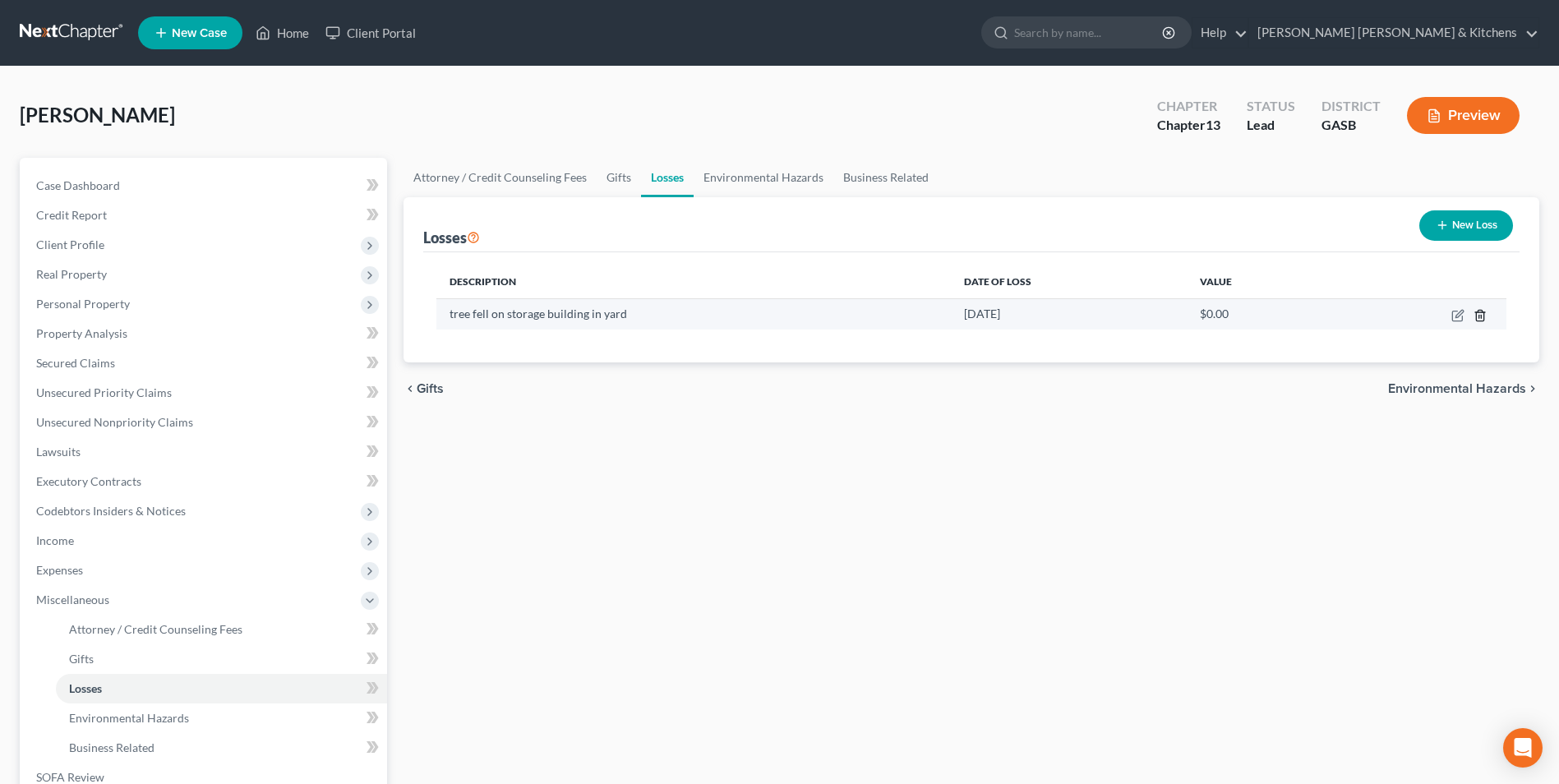
click at [1482, 321] on icon "button" at bounding box center [1479, 315] width 7 height 11
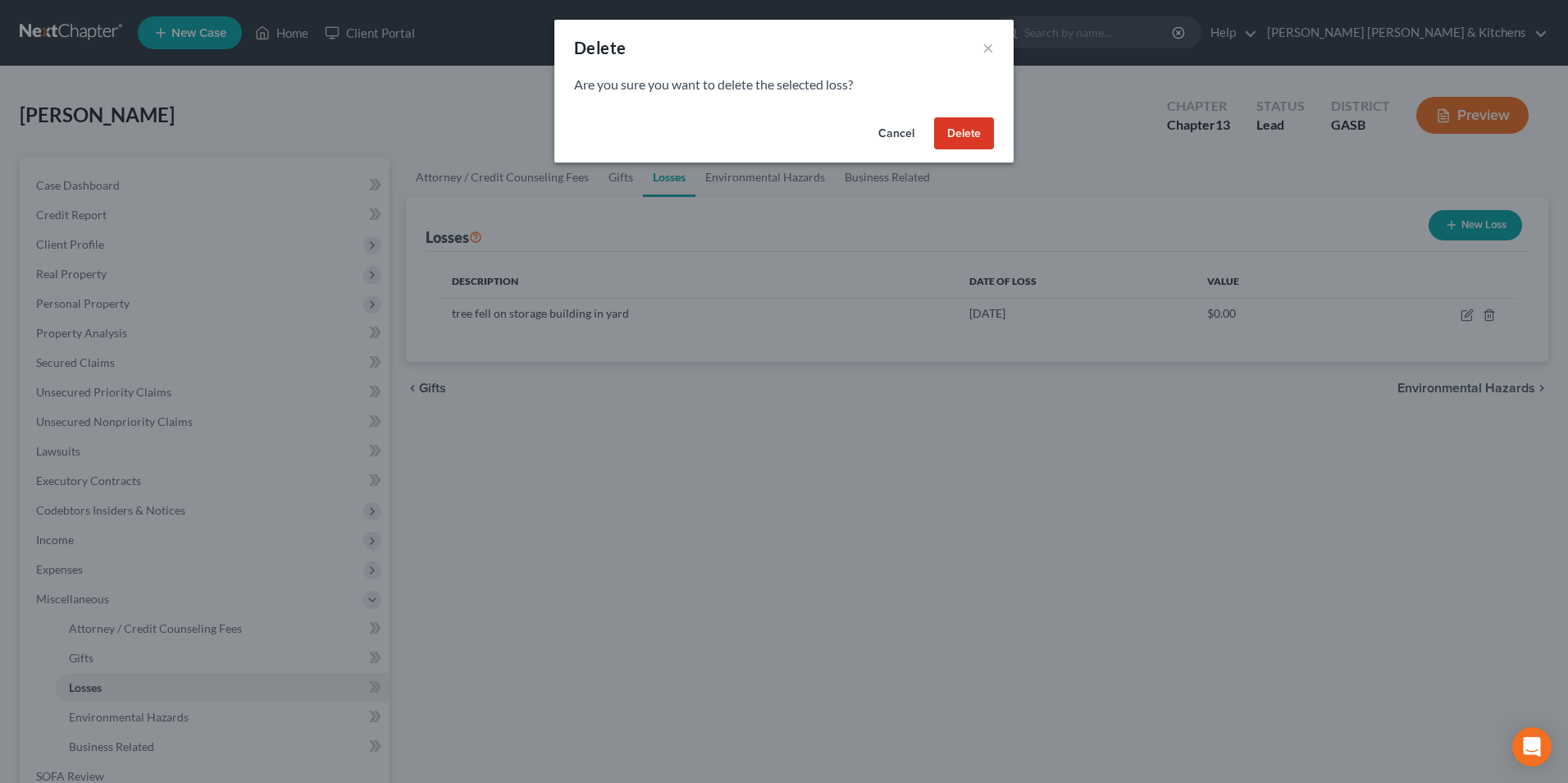
click at [967, 139] on button "Delete" at bounding box center [964, 134] width 60 height 33
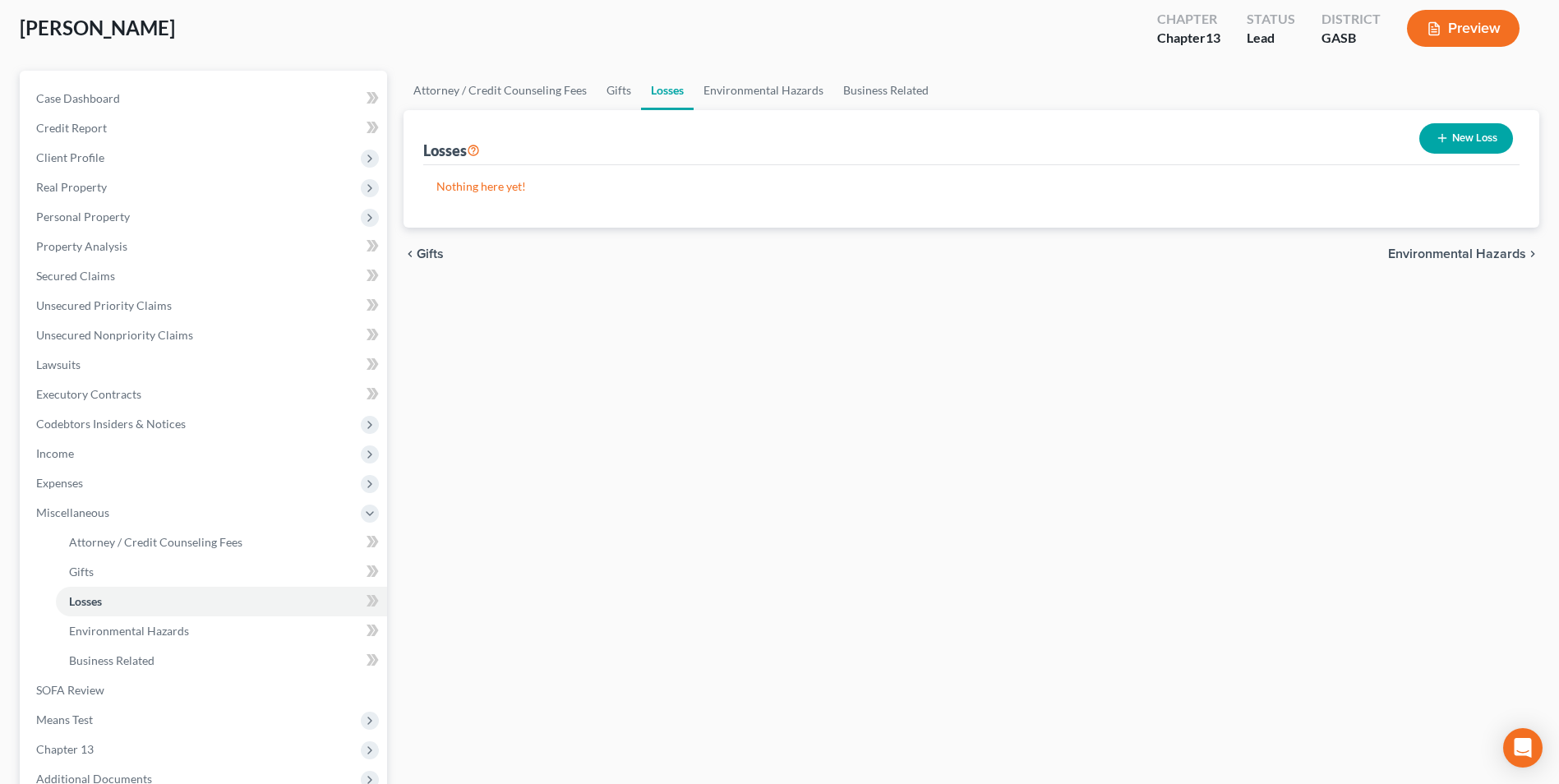
scroll to position [267, 0]
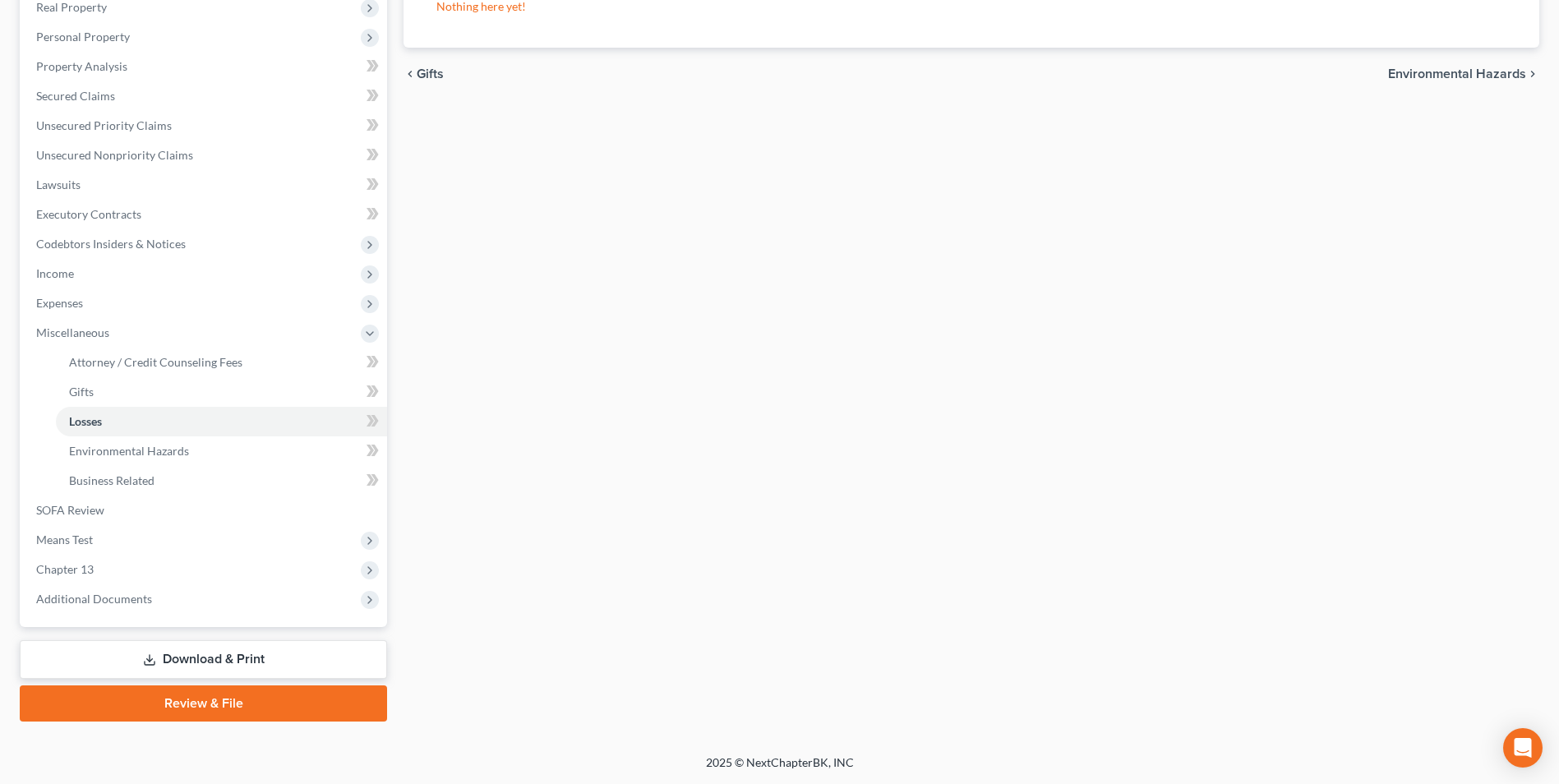
click at [218, 661] on link "Download & Print" at bounding box center [203, 659] width 367 height 39
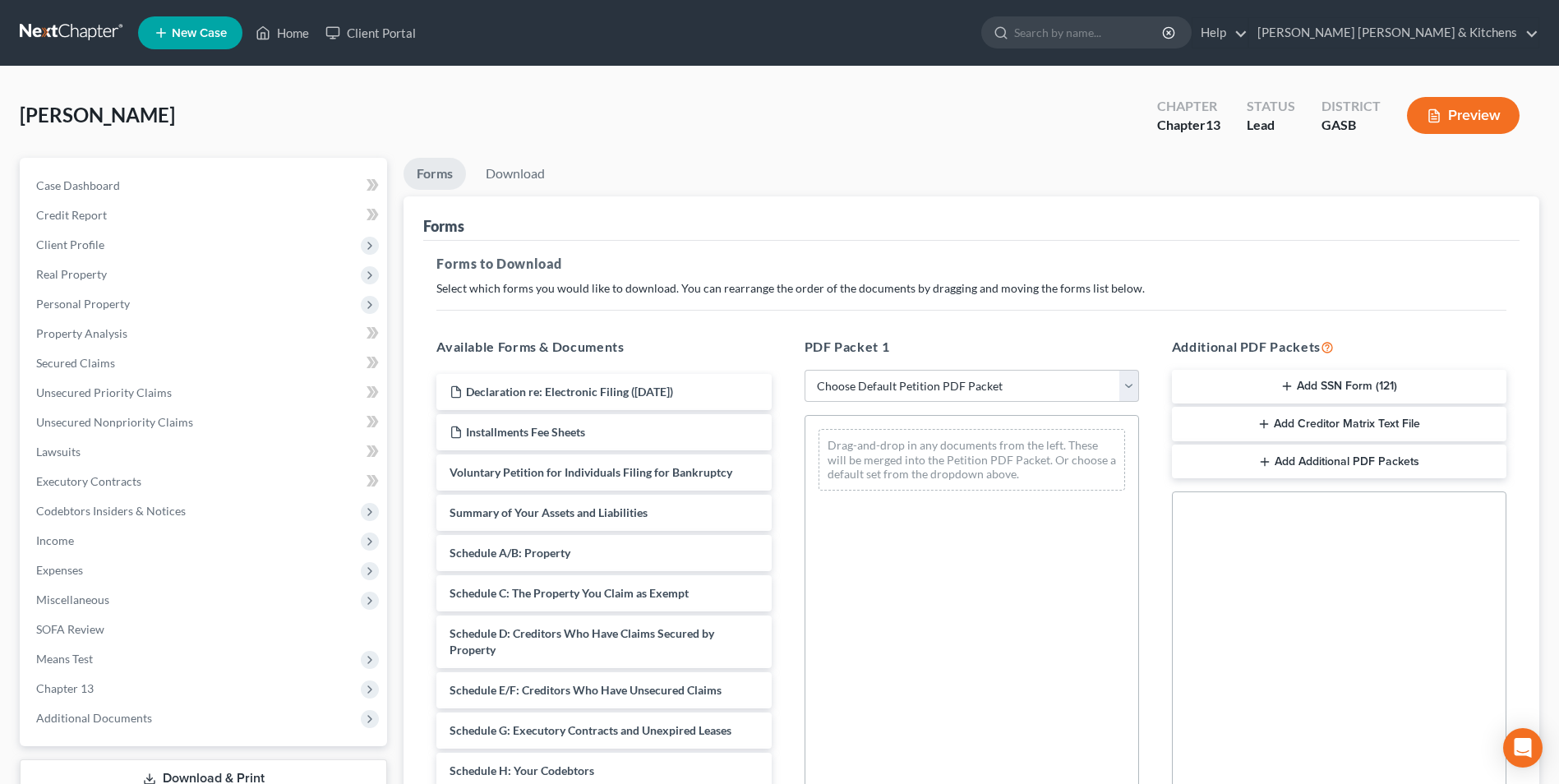
scroll to position [165, 0]
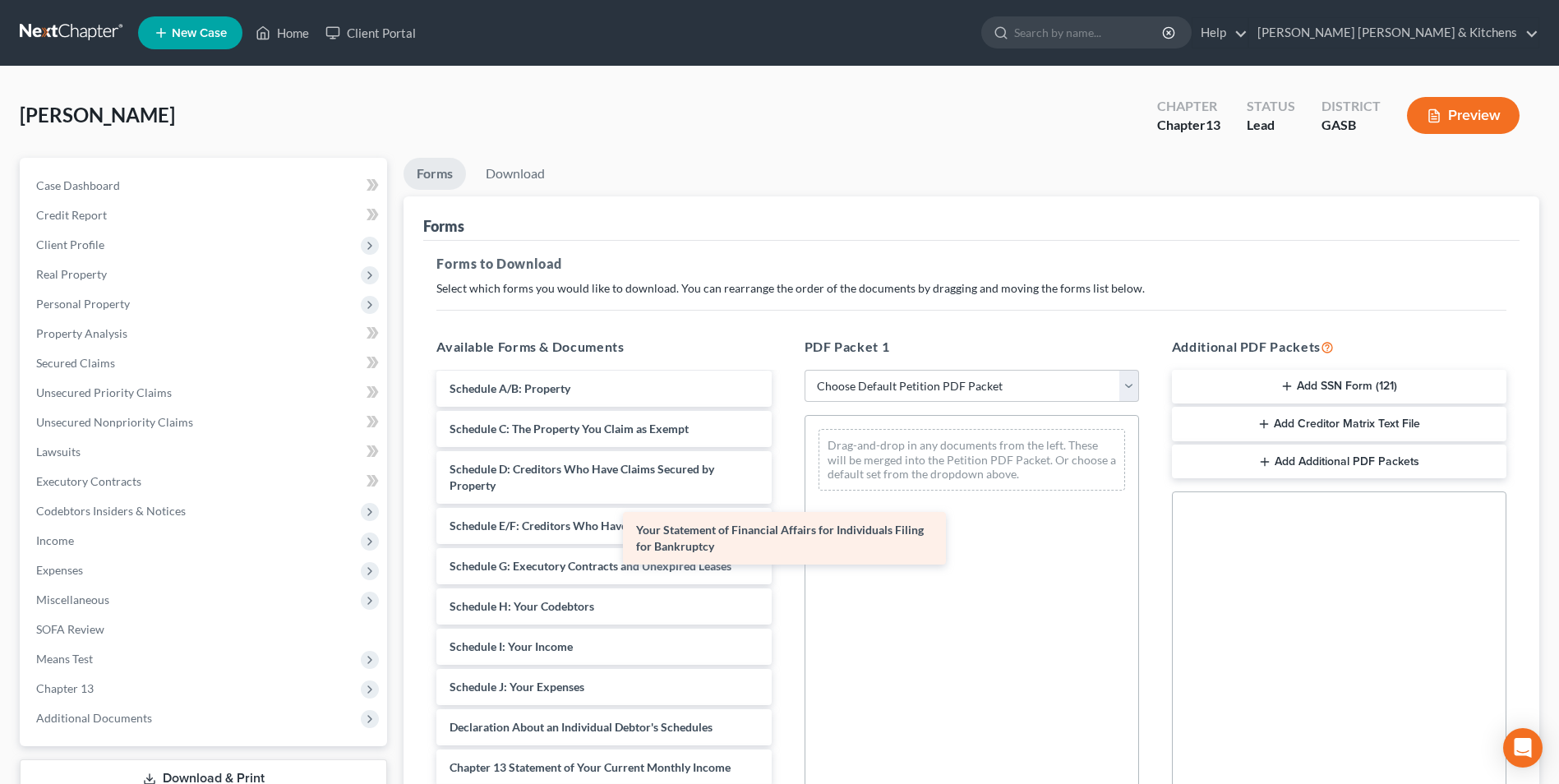
drag, startPoint x: 720, startPoint y: 765, endPoint x: 1013, endPoint y: 418, distance: 454.2
click at [784, 427] on div "Your Statement of Financial Affairs for Individuals Filing for Bankruptcy Decla…" at bounding box center [604, 586] width 361 height 753
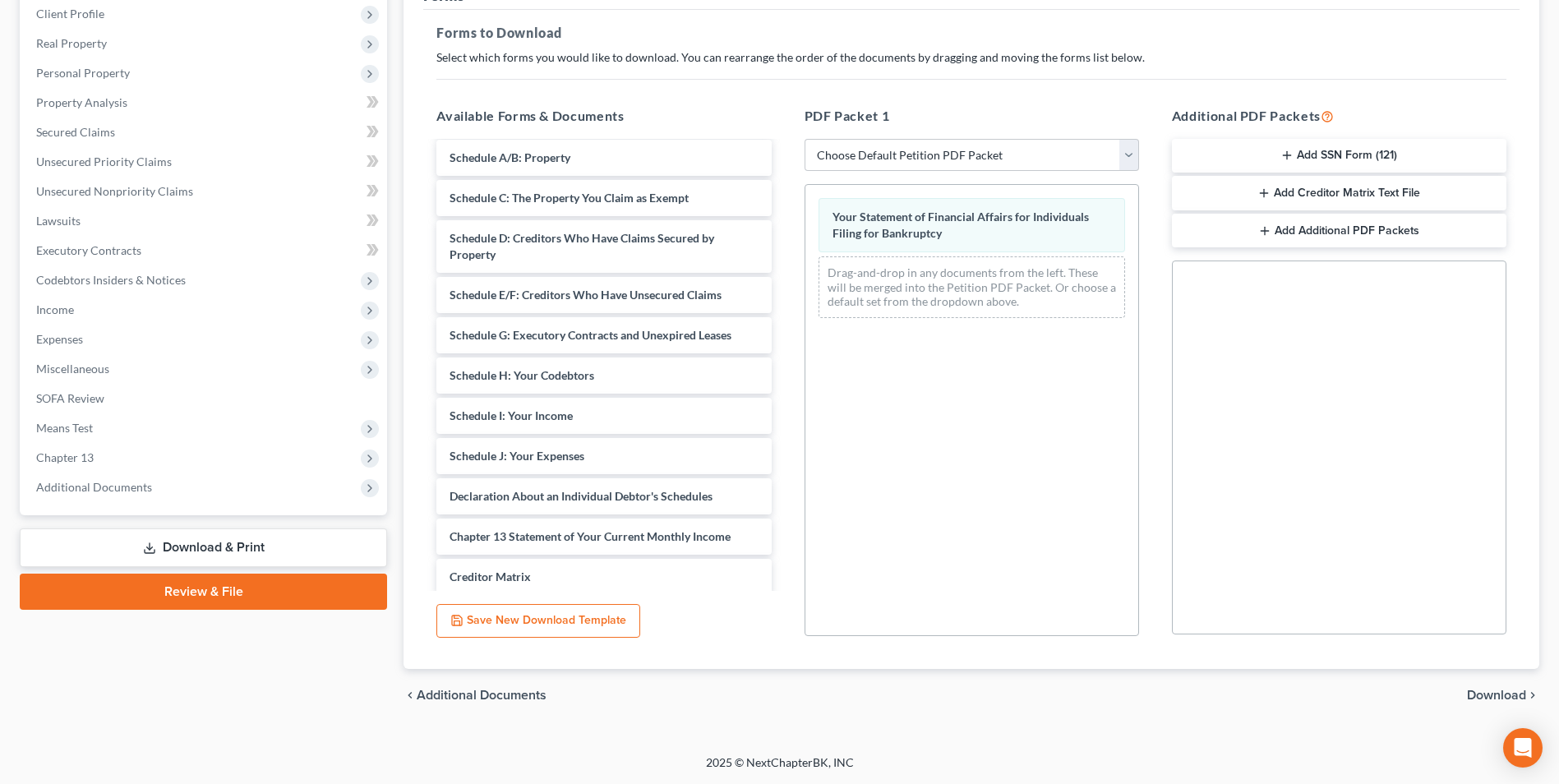
click at [1513, 692] on span "Download" at bounding box center [1497, 695] width 59 height 13
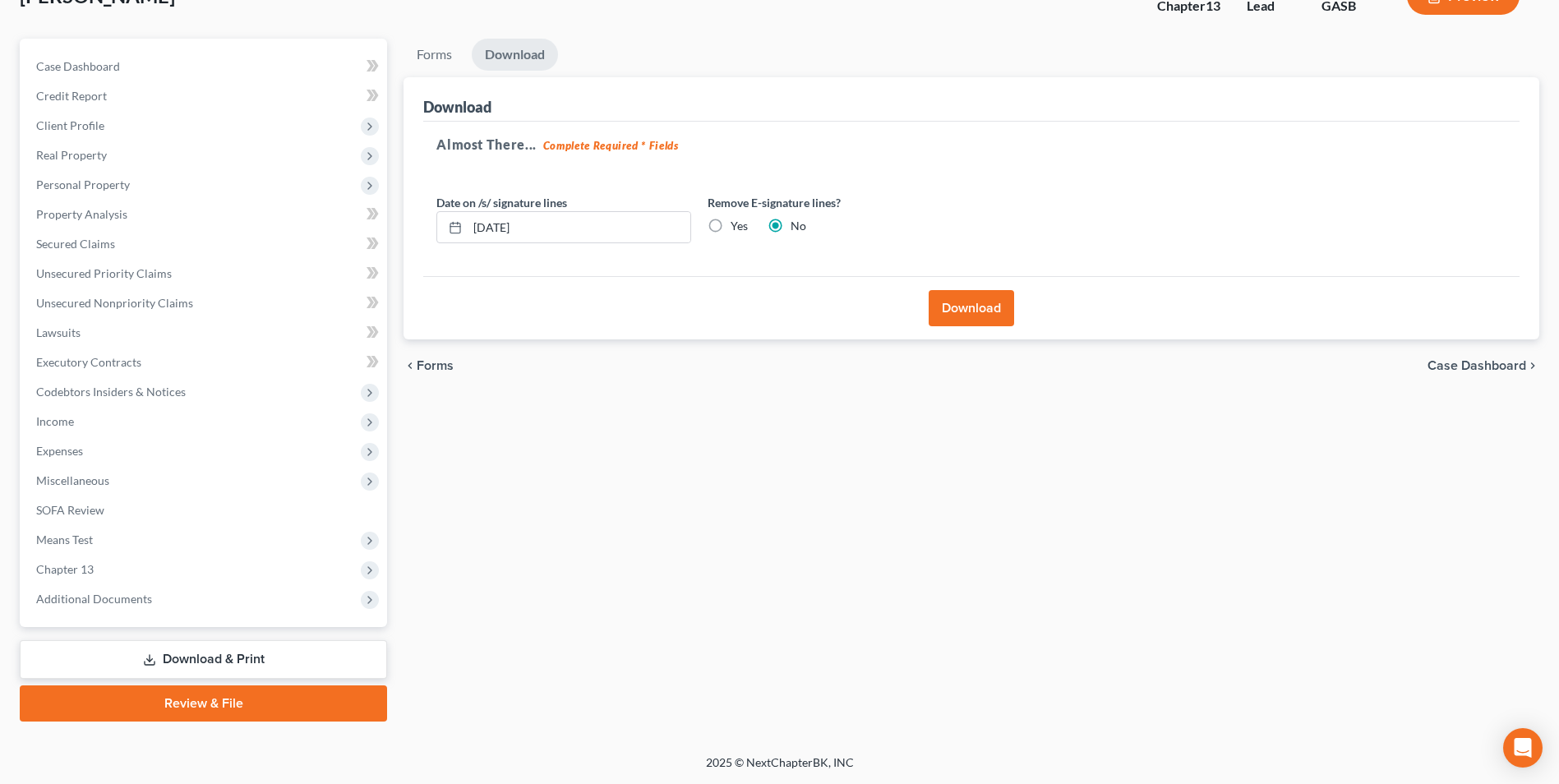
drag, startPoint x: 979, startPoint y: 309, endPoint x: 998, endPoint y: 405, distance: 97.9
click at [981, 311] on button "Download" at bounding box center [971, 308] width 85 height 36
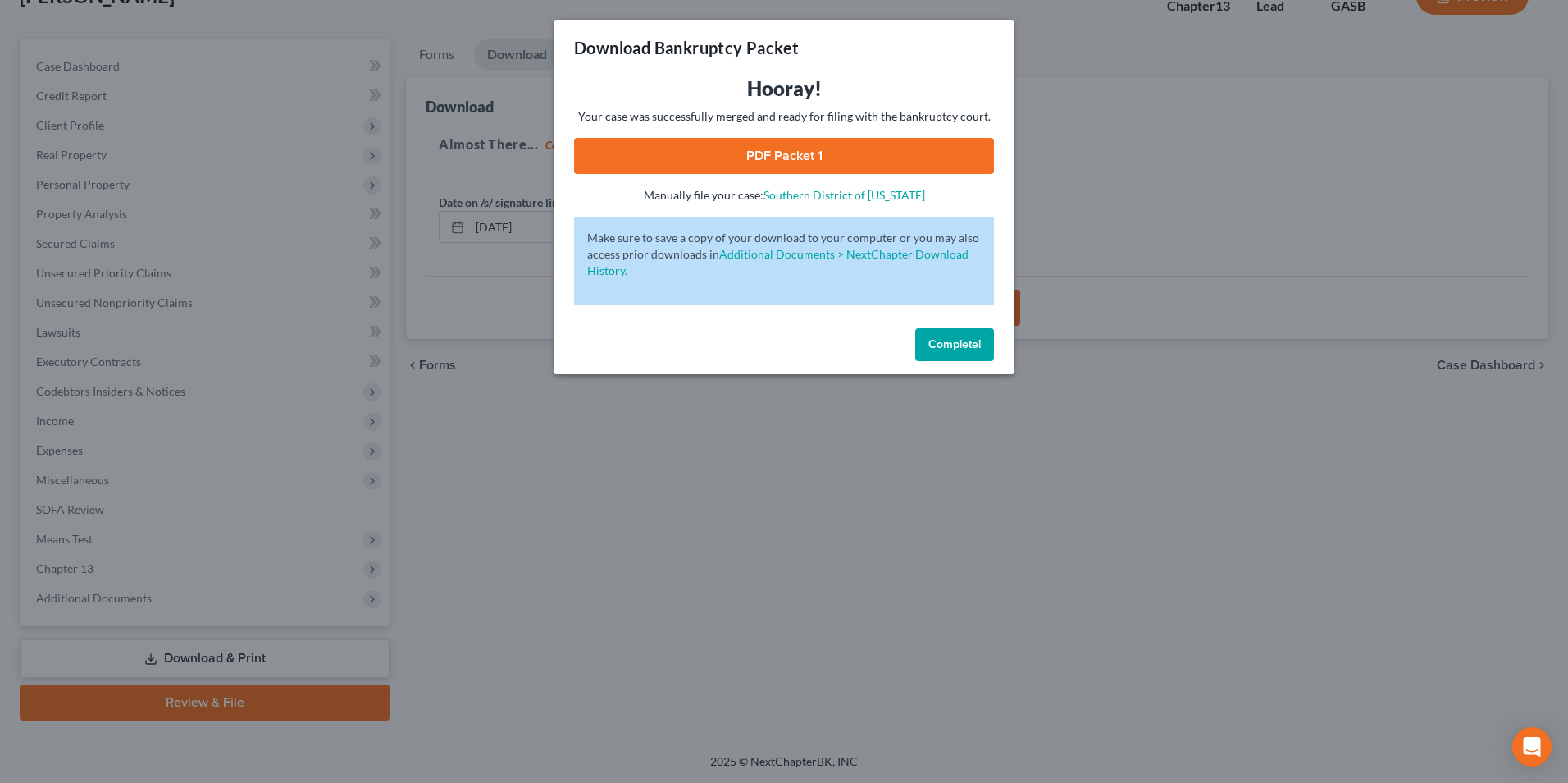
click at [796, 152] on link "PDF Packet 1" at bounding box center [784, 155] width 420 height 36
click at [547, 652] on div "Download Bankruptcy Packet Hooray! Your case was successfully merged and ready …" at bounding box center [784, 392] width 1568 height 783
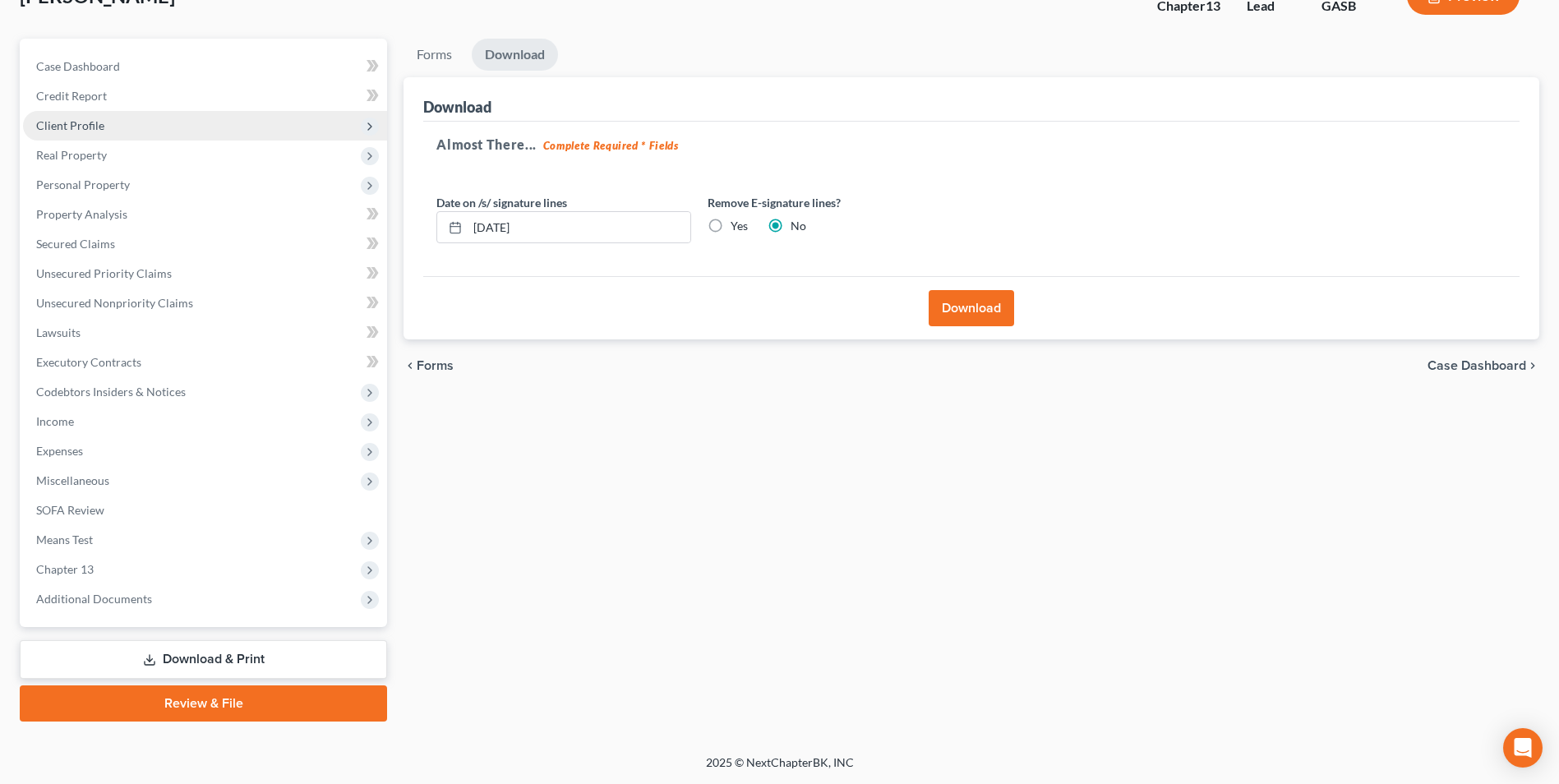
click at [80, 125] on span "Client Profile" at bounding box center [70, 125] width 68 height 14
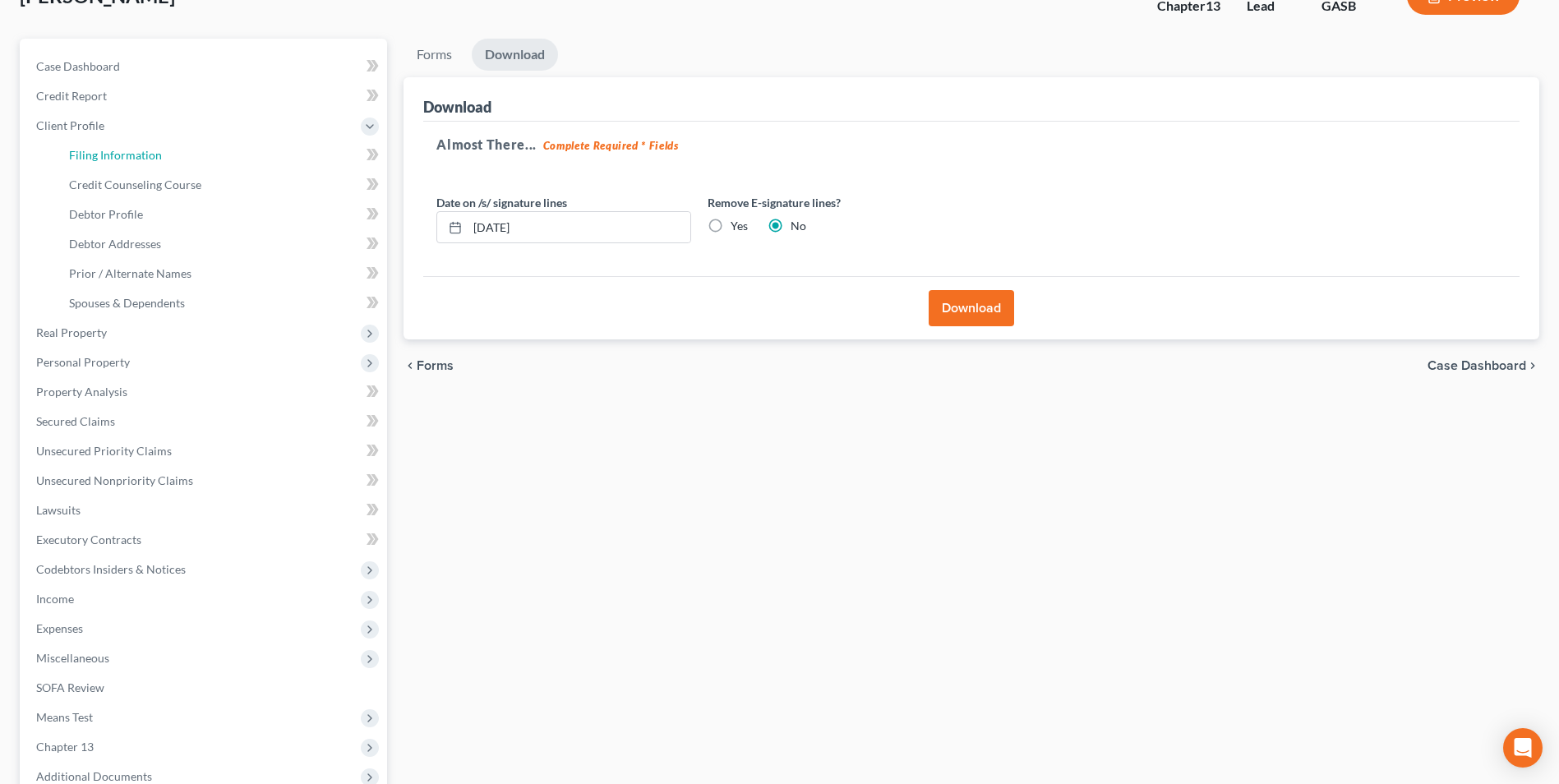
drag, startPoint x: 90, startPoint y: 153, endPoint x: 359, endPoint y: 274, distance: 295.0
click at [90, 153] on span "Filing Information" at bounding box center [116, 154] width 92 height 14
select select "1"
select select "0"
select select "3"
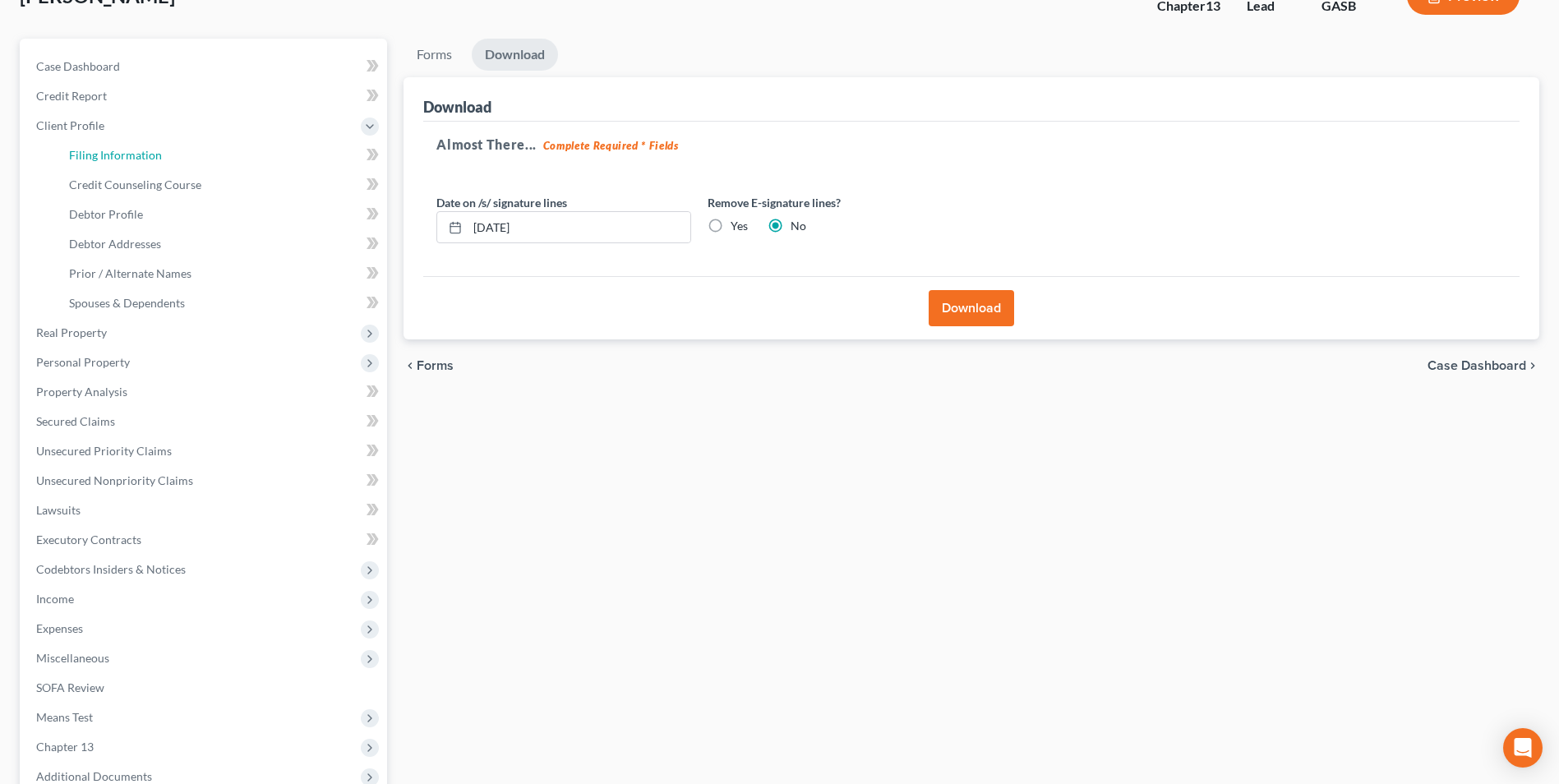
select select "20"
select select "0"
select select "10"
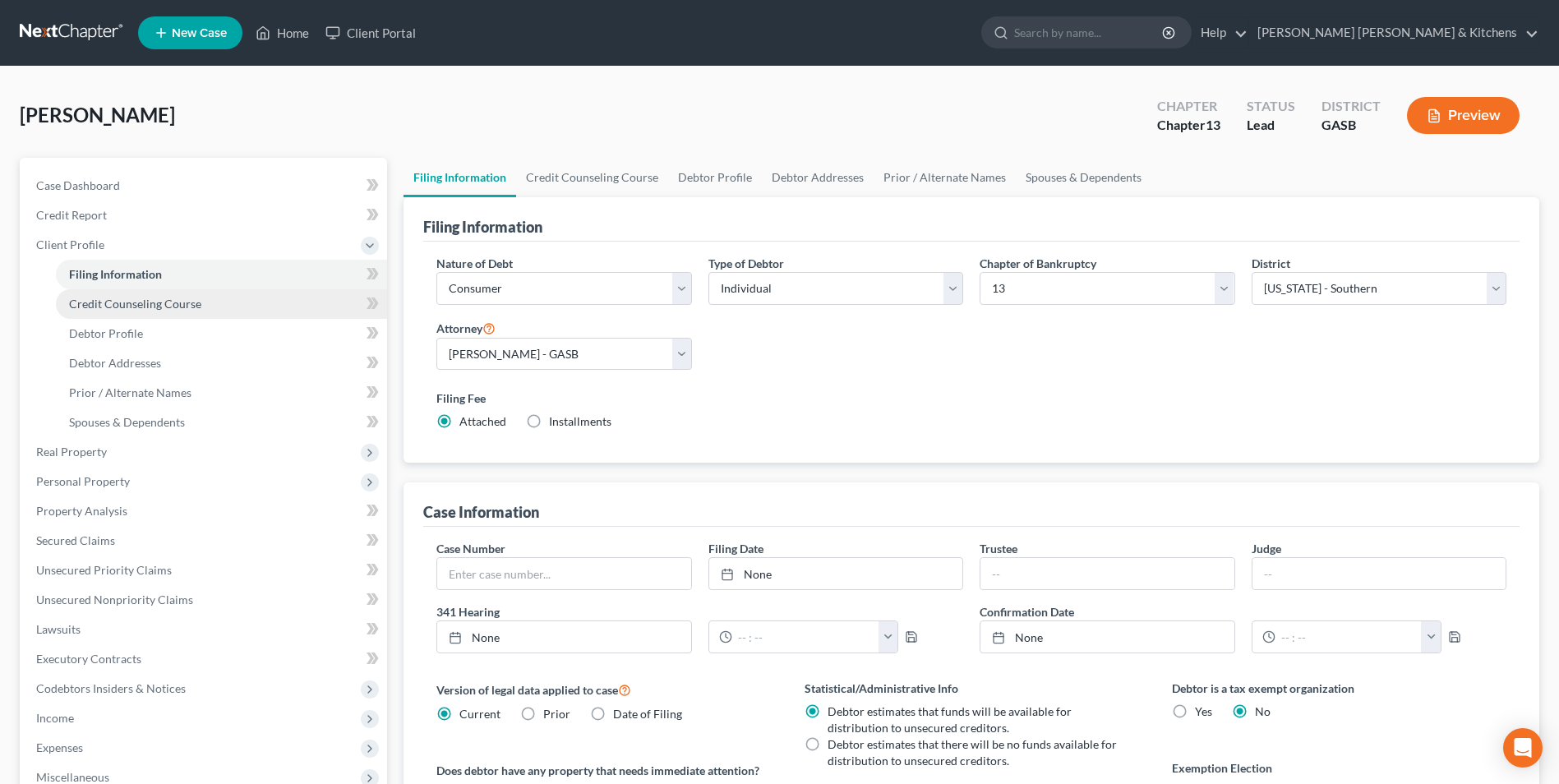
click at [80, 300] on span "Credit Counseling Course" at bounding box center [135, 303] width 132 height 14
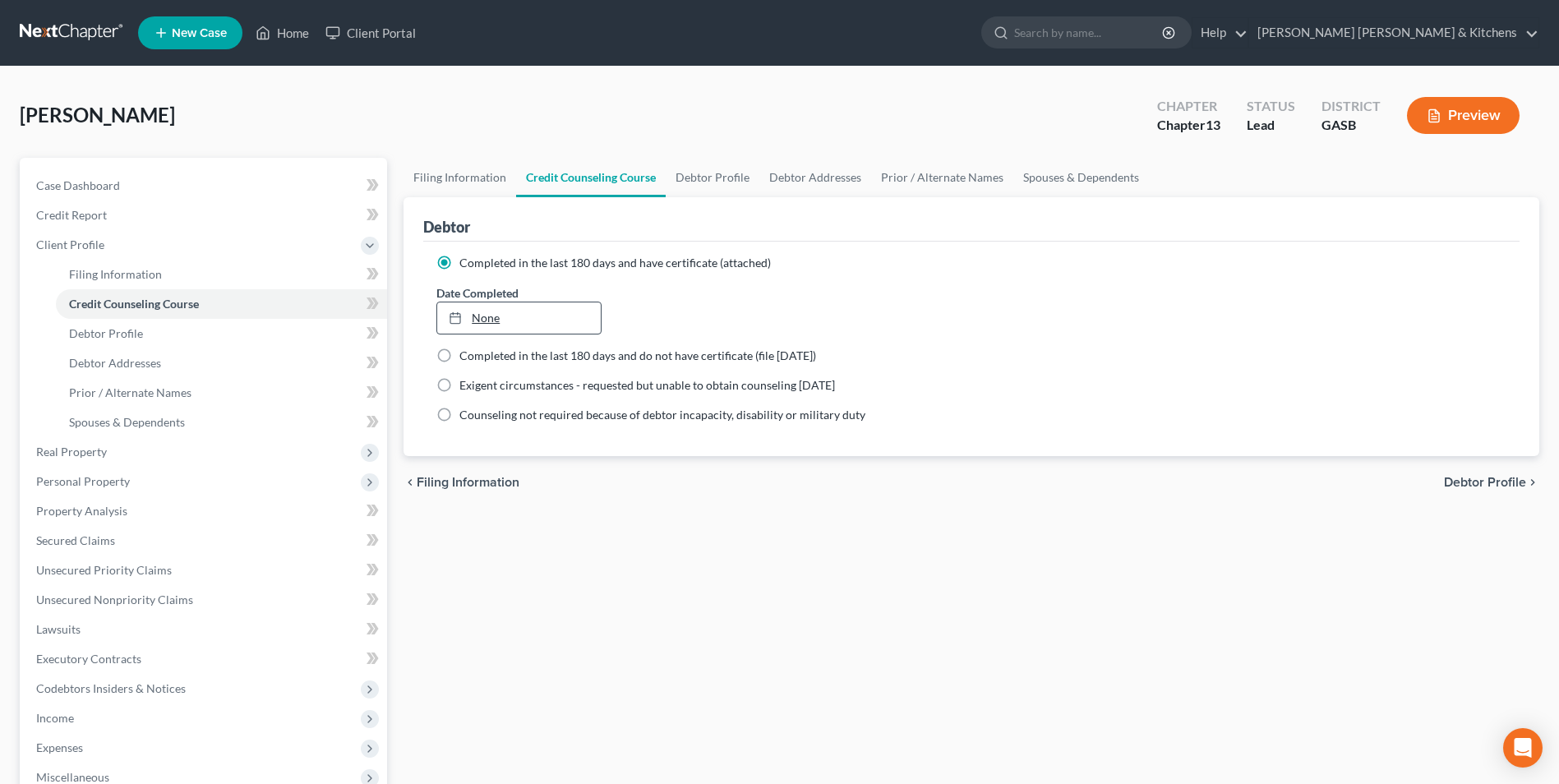
type input "[DATE]"
click at [487, 318] on link "None" at bounding box center [519, 318] width 163 height 31
click at [43, 728] on span "Income" at bounding box center [205, 718] width 364 height 30
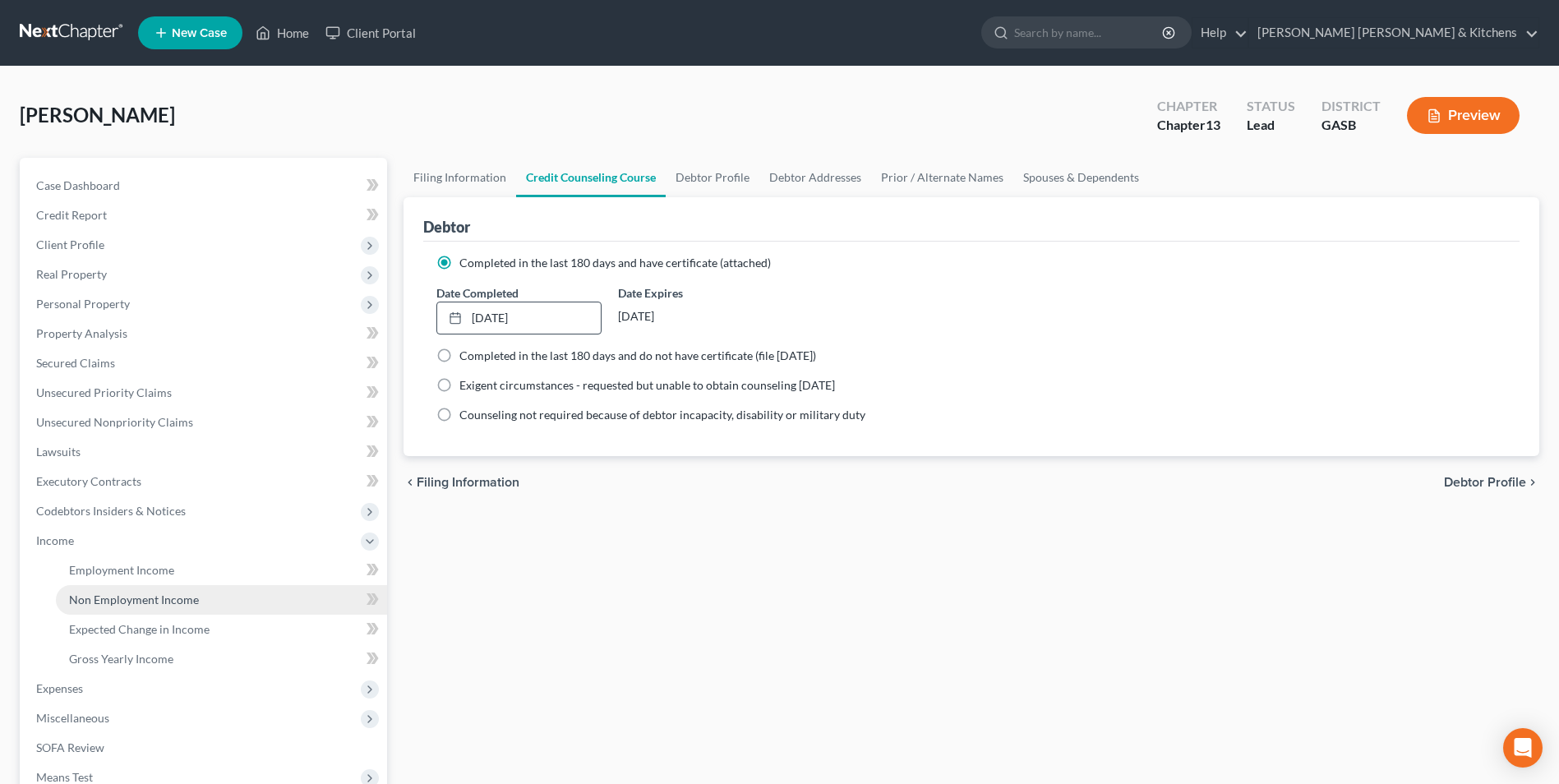
click at [129, 597] on span "Non Employment Income" at bounding box center [134, 599] width 129 height 14
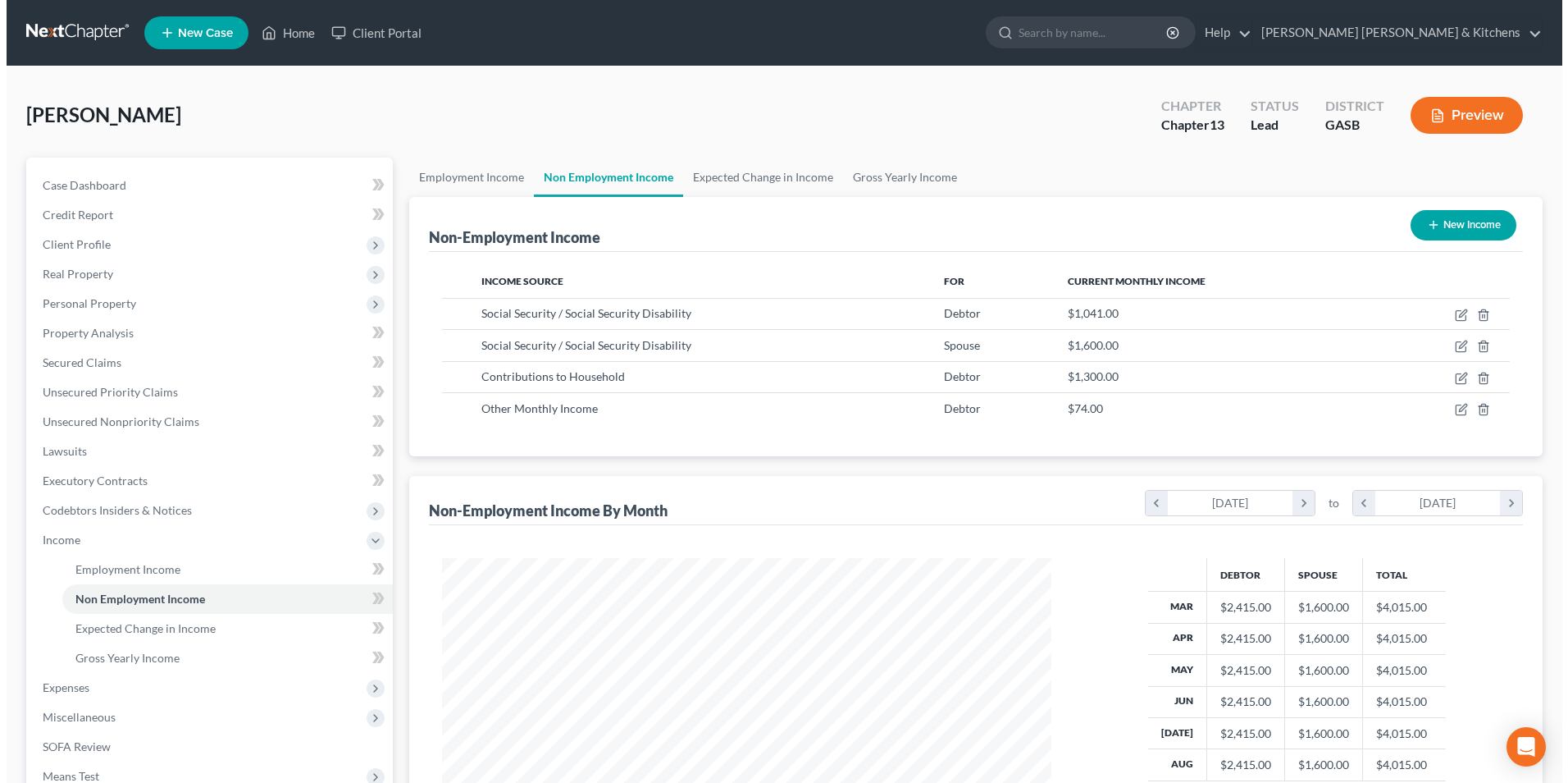
scroll to position [305, 641]
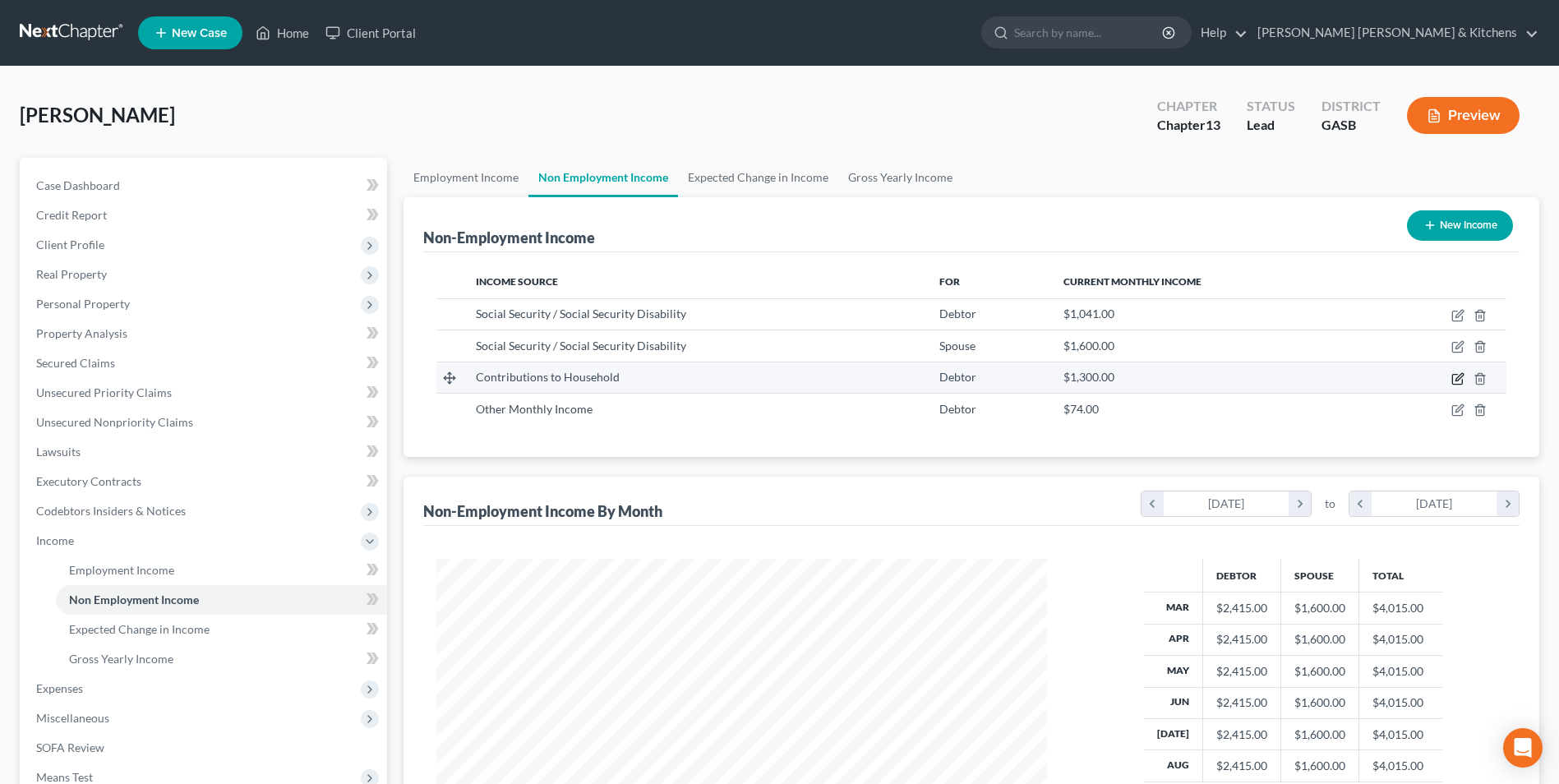
click at [1455, 383] on icon "button" at bounding box center [1458, 379] width 13 height 13
select select "8"
select select "0"
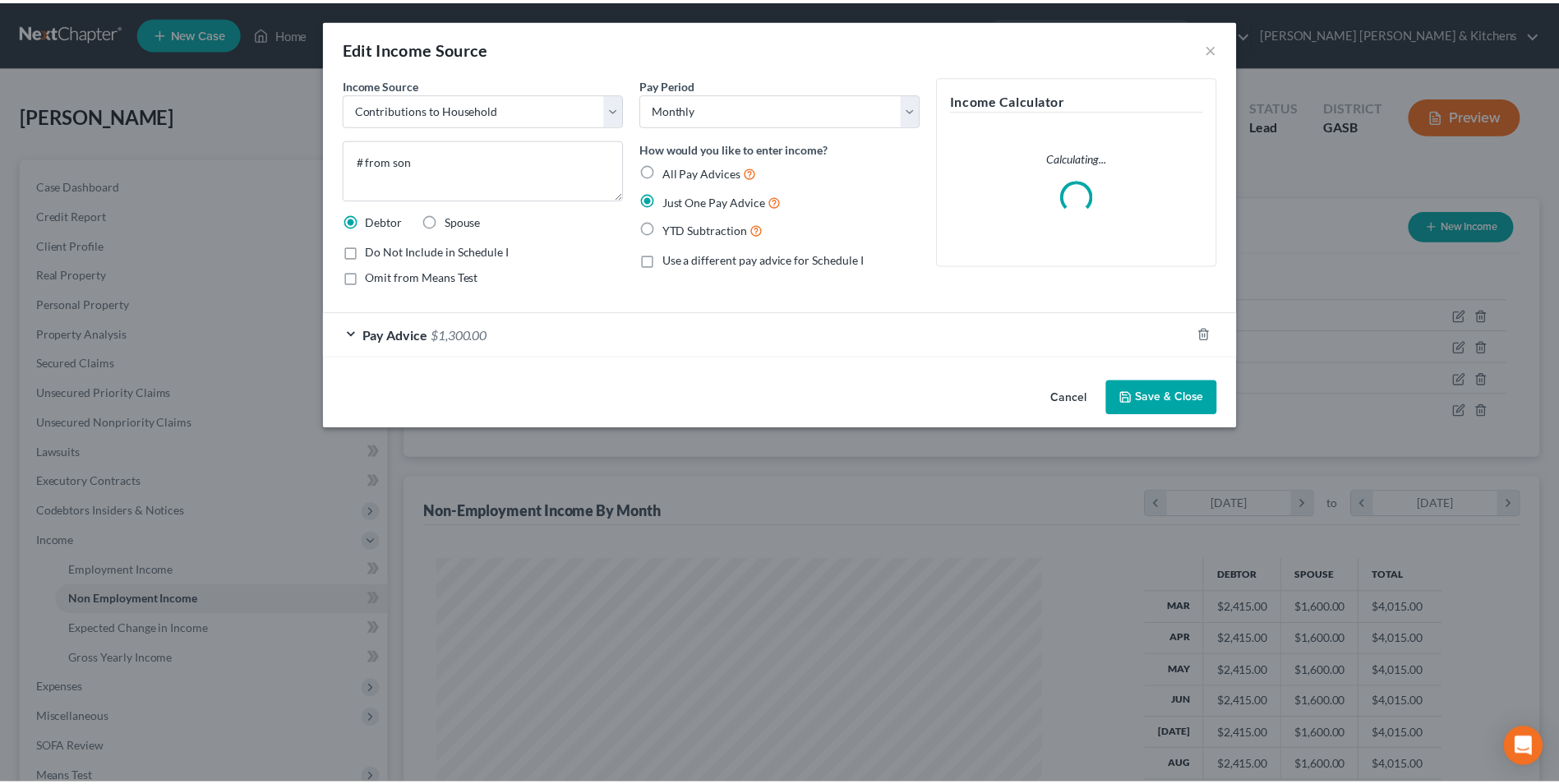
scroll to position [307, 649]
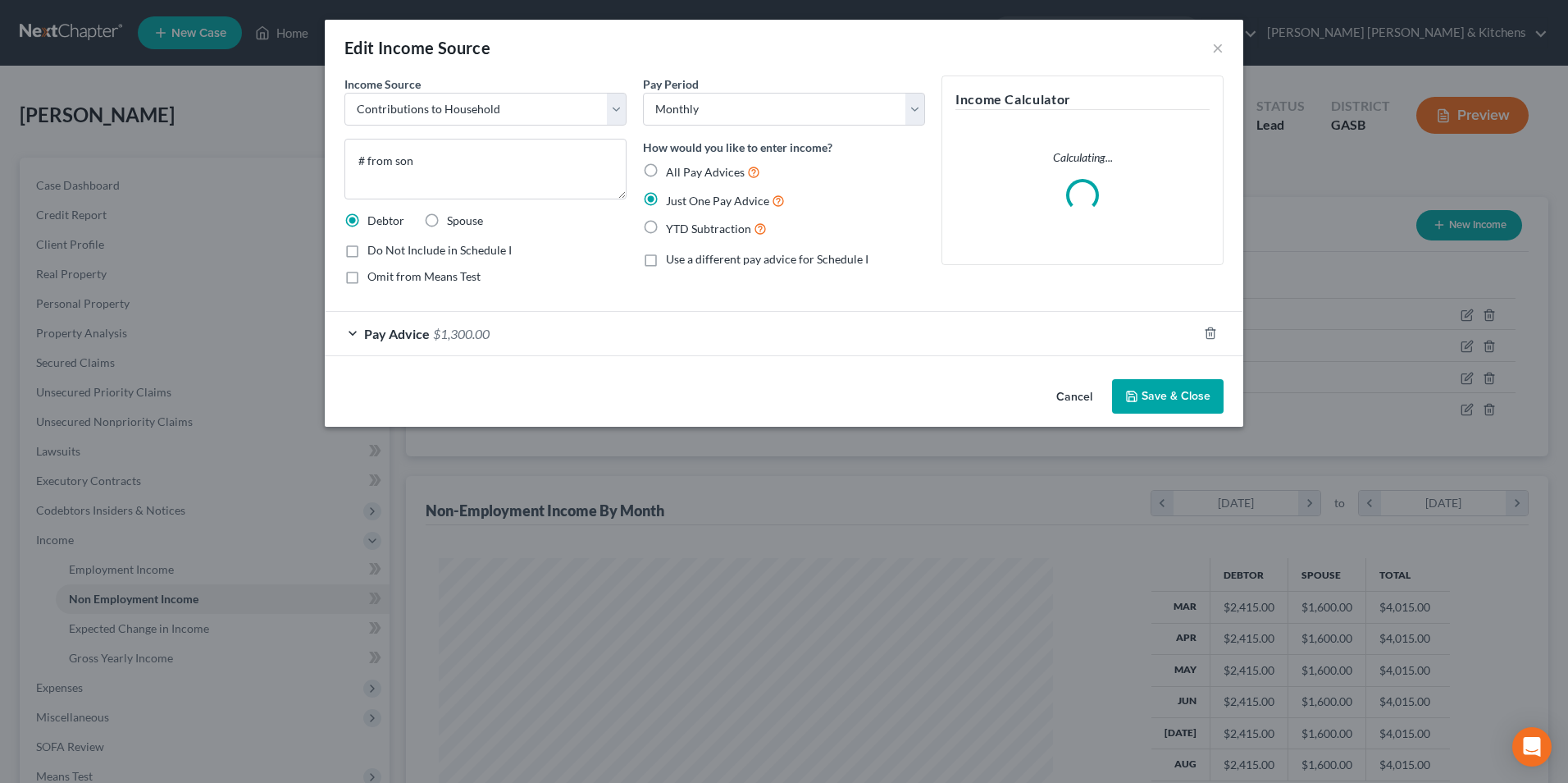
click at [666, 231] on label "YTD Subtraction" at bounding box center [716, 228] width 101 height 18
click at [673, 230] on input "YTD Subtraction" at bounding box center [678, 224] width 11 height 11
radio input "true"
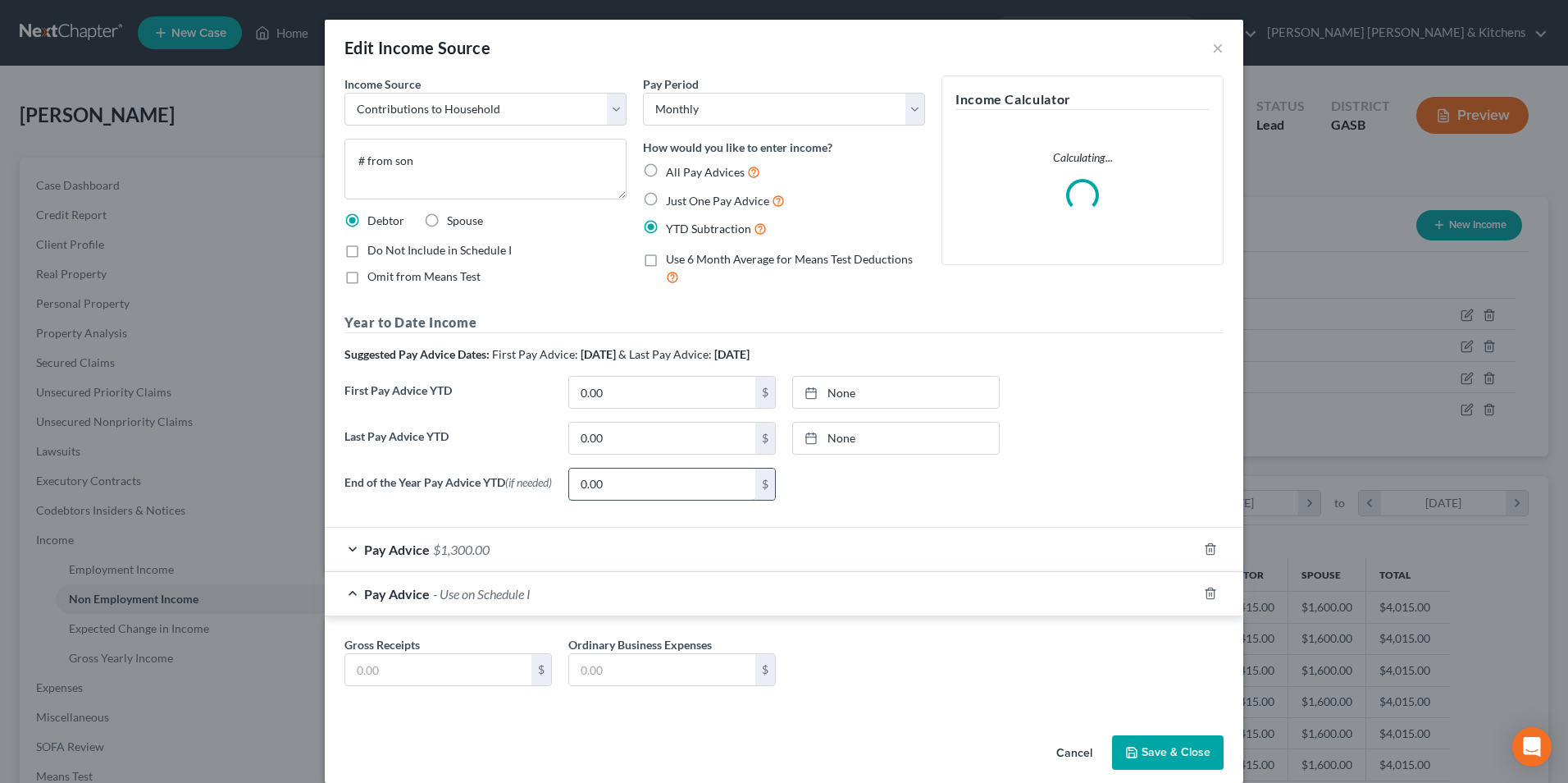
click at [623, 481] on input "0.00" at bounding box center [663, 485] width 186 height 31
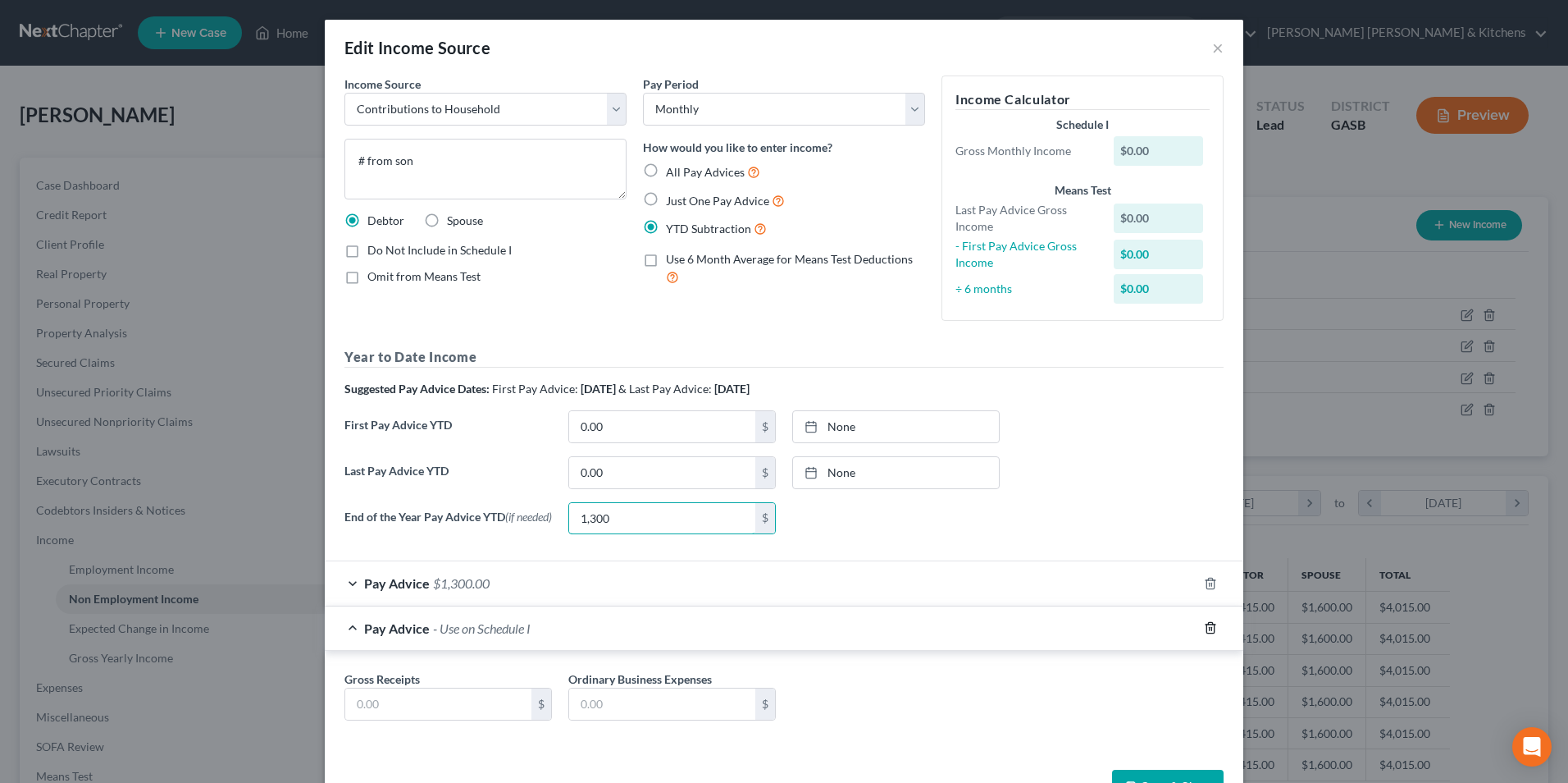
type input "1,300"
click at [1212, 631] on line "button" at bounding box center [1212, 630] width 0 height 4
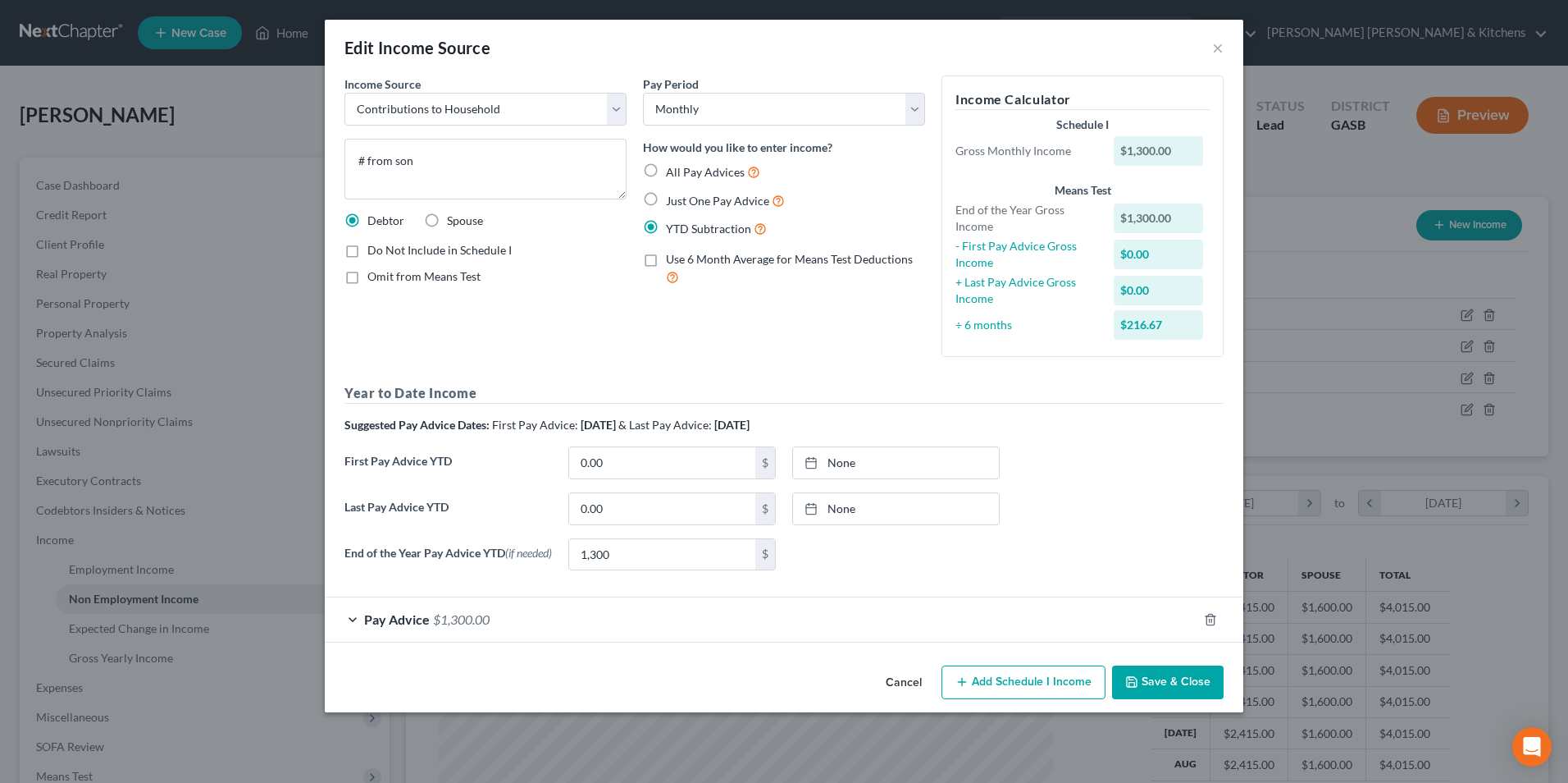
click at [1193, 698] on button "Save & Close" at bounding box center [1167, 682] width 112 height 34
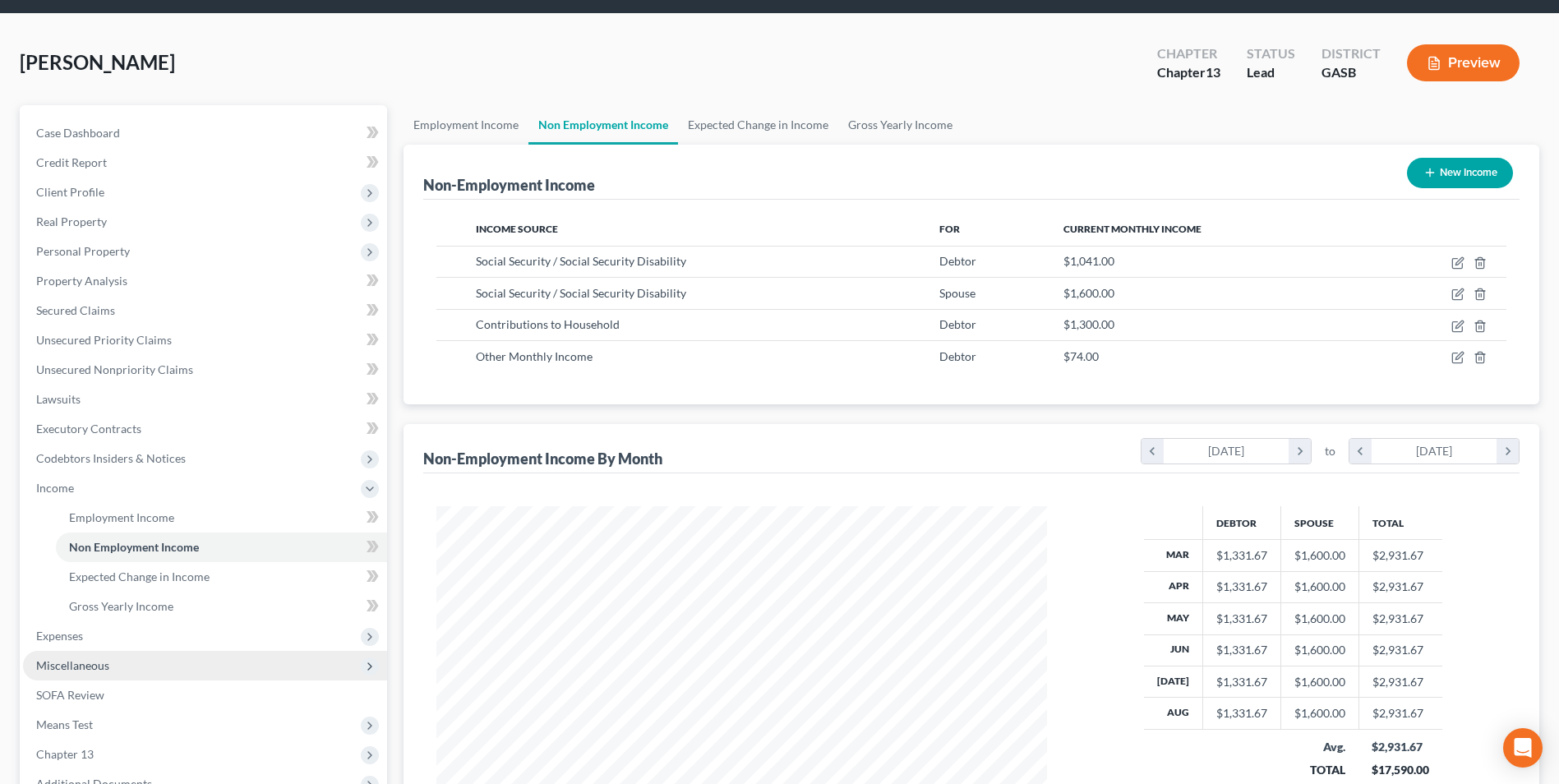
scroll to position [82, 0]
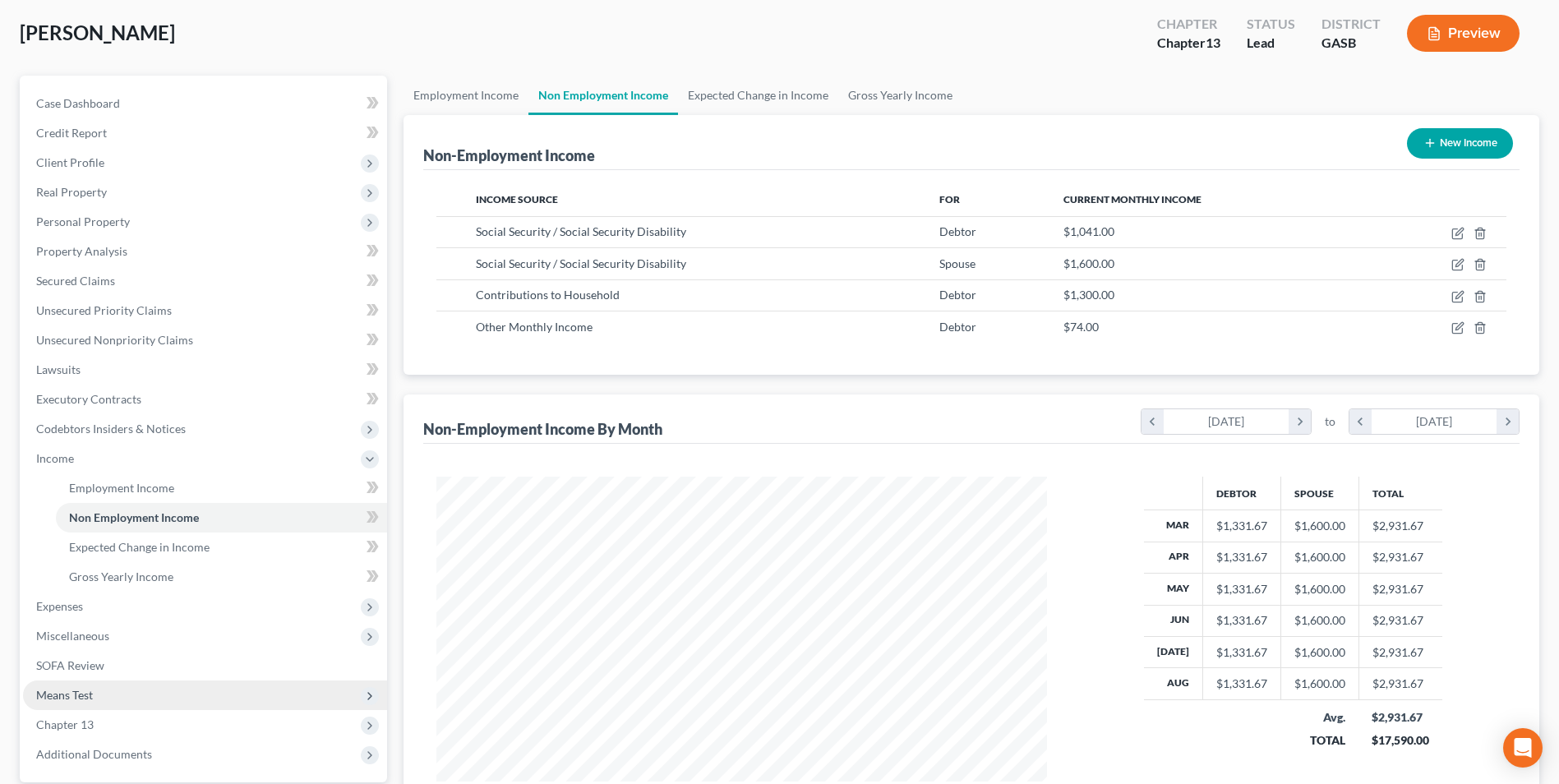
click at [91, 694] on span "Means Test" at bounding box center [64, 694] width 56 height 14
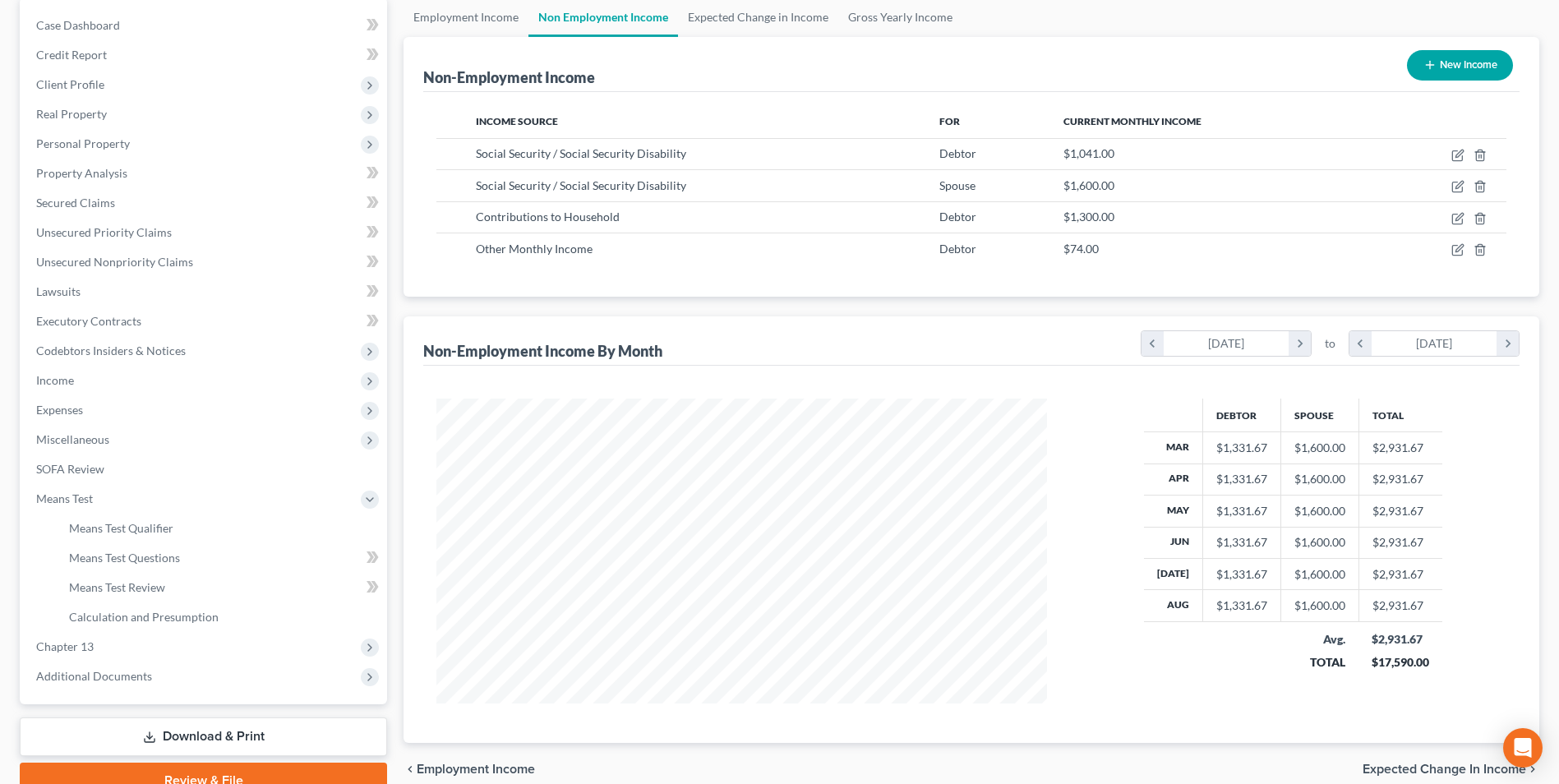
scroll to position [238, 0]
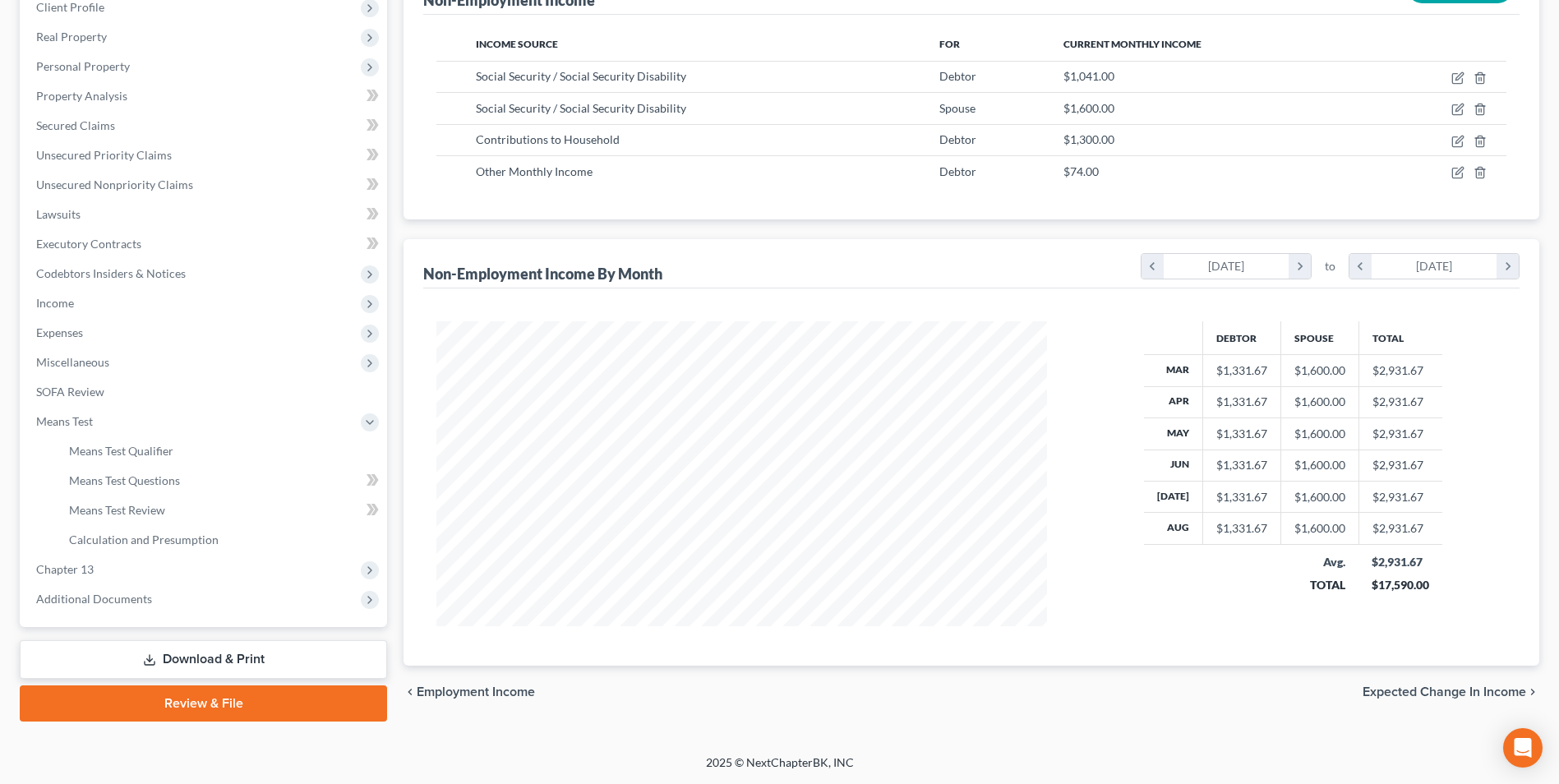
click at [211, 667] on link "Download & Print" at bounding box center [203, 659] width 367 height 39
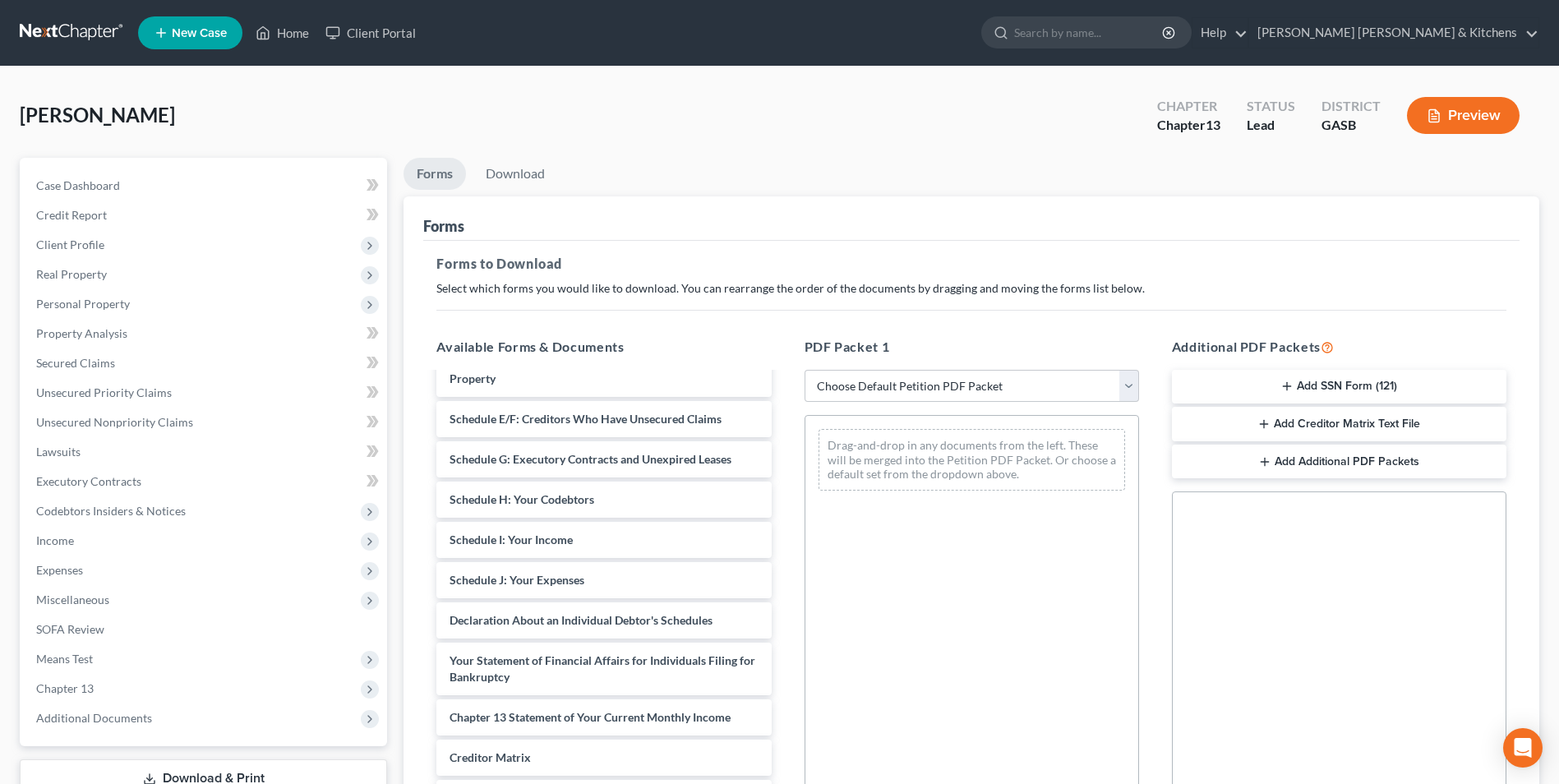
scroll to position [285, 0]
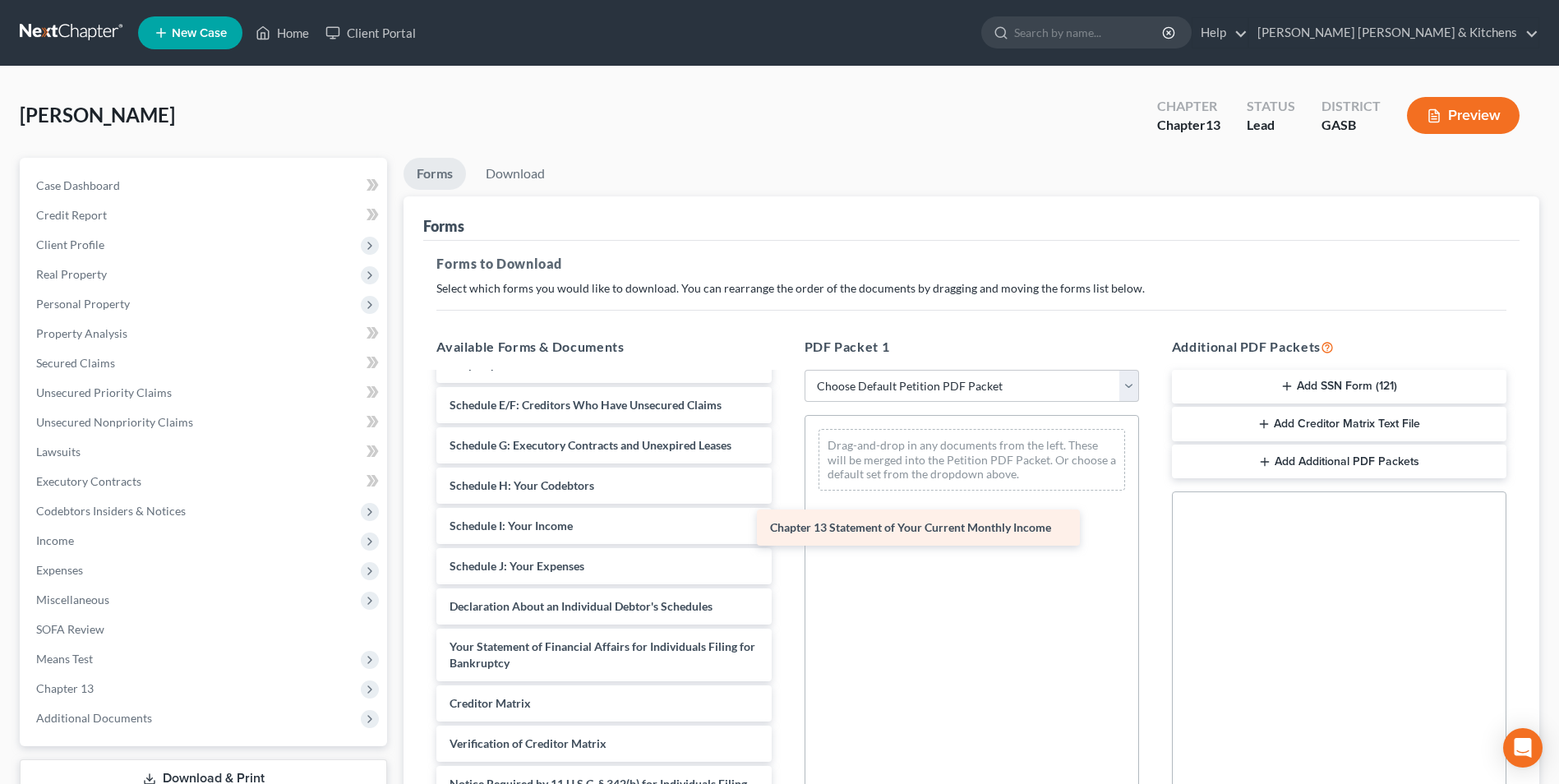
drag, startPoint x: 636, startPoint y: 714, endPoint x: 971, endPoint y: 511, distance: 391.7
click at [784, 511] on div "Chapter 13 Statement of Your Current Monthly Income Declaration re: Electronic …" at bounding box center [604, 473] width 361 height 770
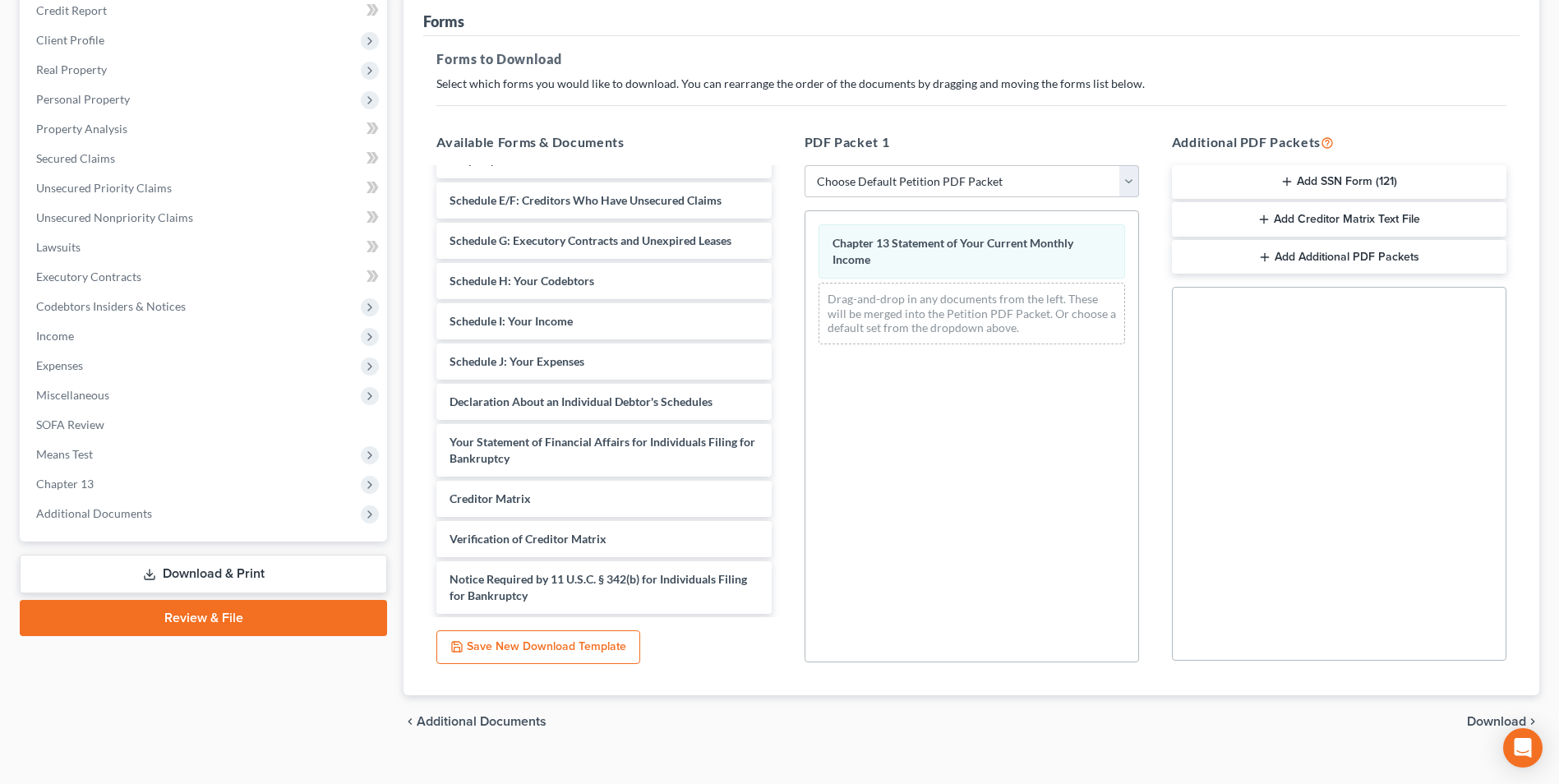
scroll to position [231, 0]
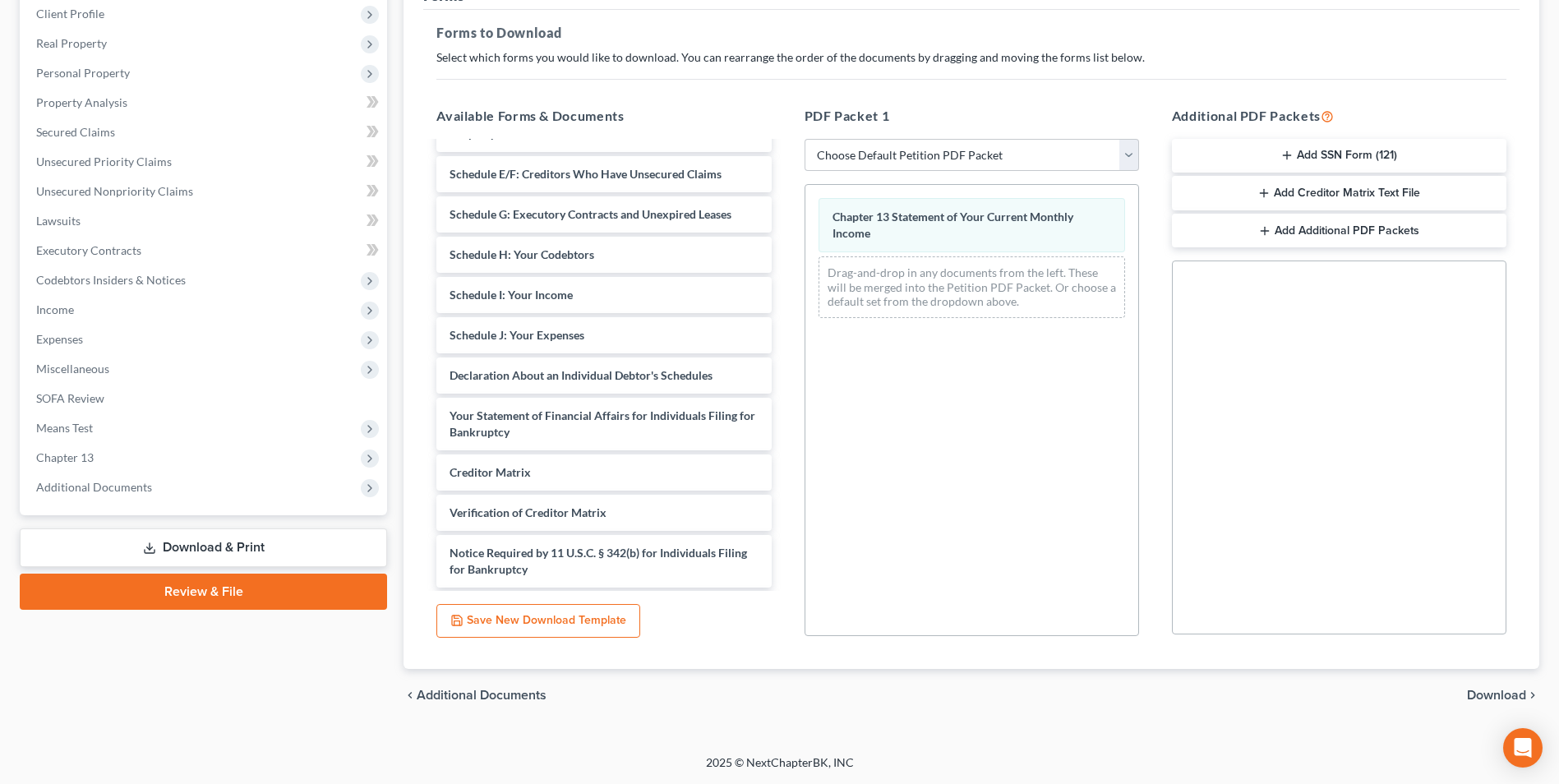
click at [1496, 696] on span "Download" at bounding box center [1497, 695] width 59 height 13
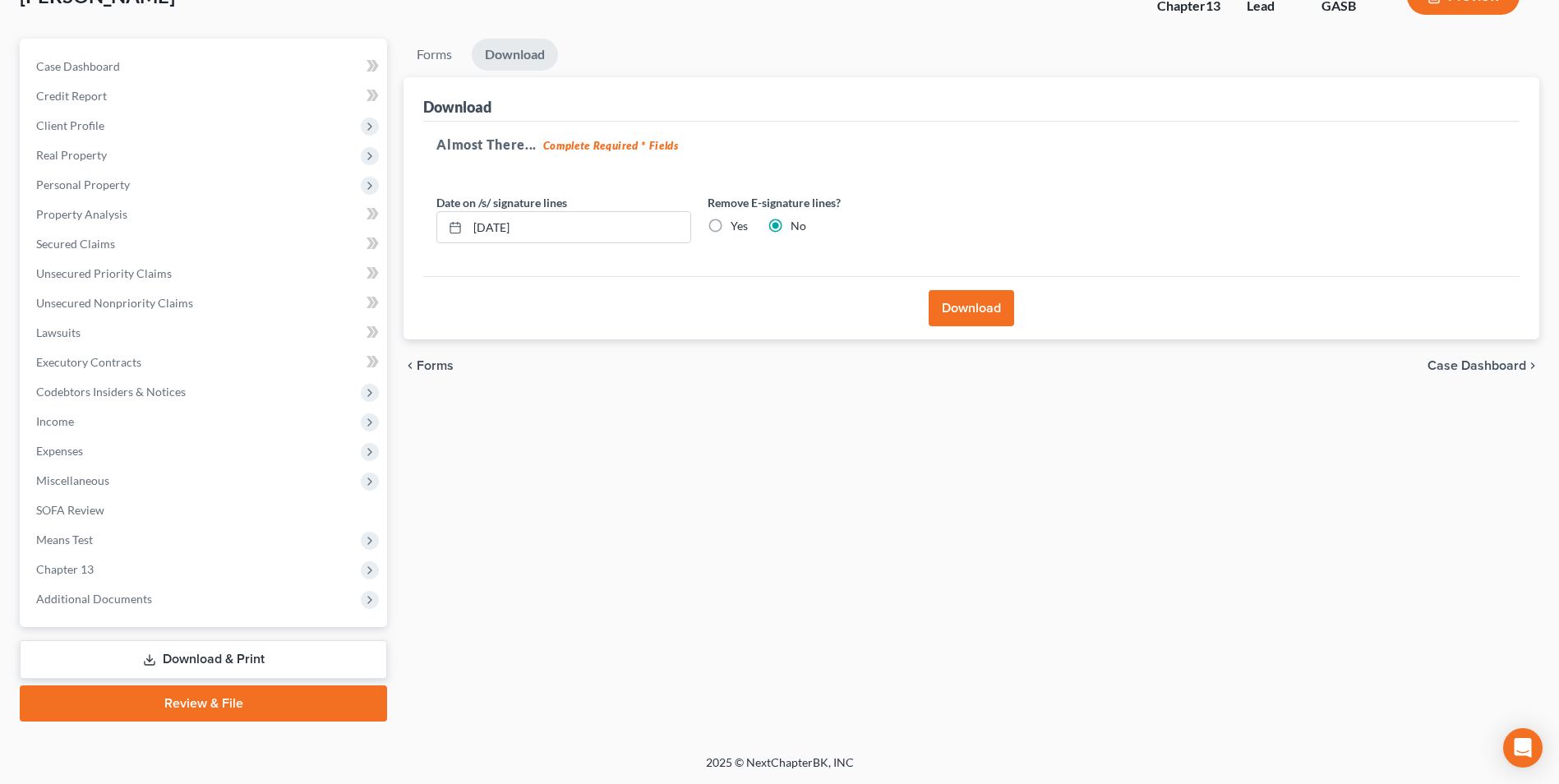
scroll to position [119, 0]
click at [967, 315] on button "Download" at bounding box center [971, 308] width 85 height 36
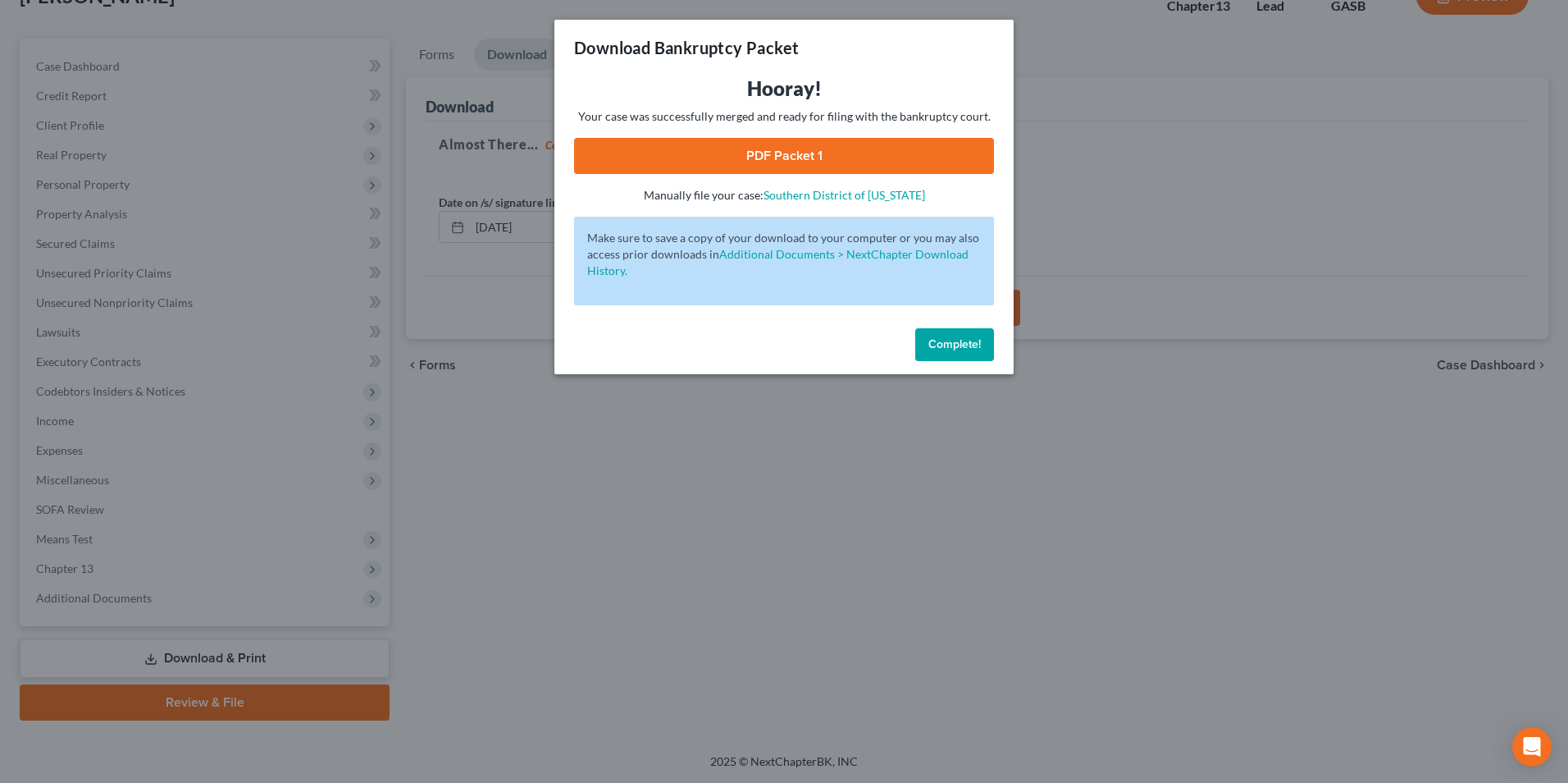
click at [810, 160] on link "PDF Packet 1" at bounding box center [784, 155] width 420 height 36
click at [896, 716] on div "Download Bankruptcy Packet Hooray! Your case was successfully merged and ready …" at bounding box center [784, 392] width 1568 height 783
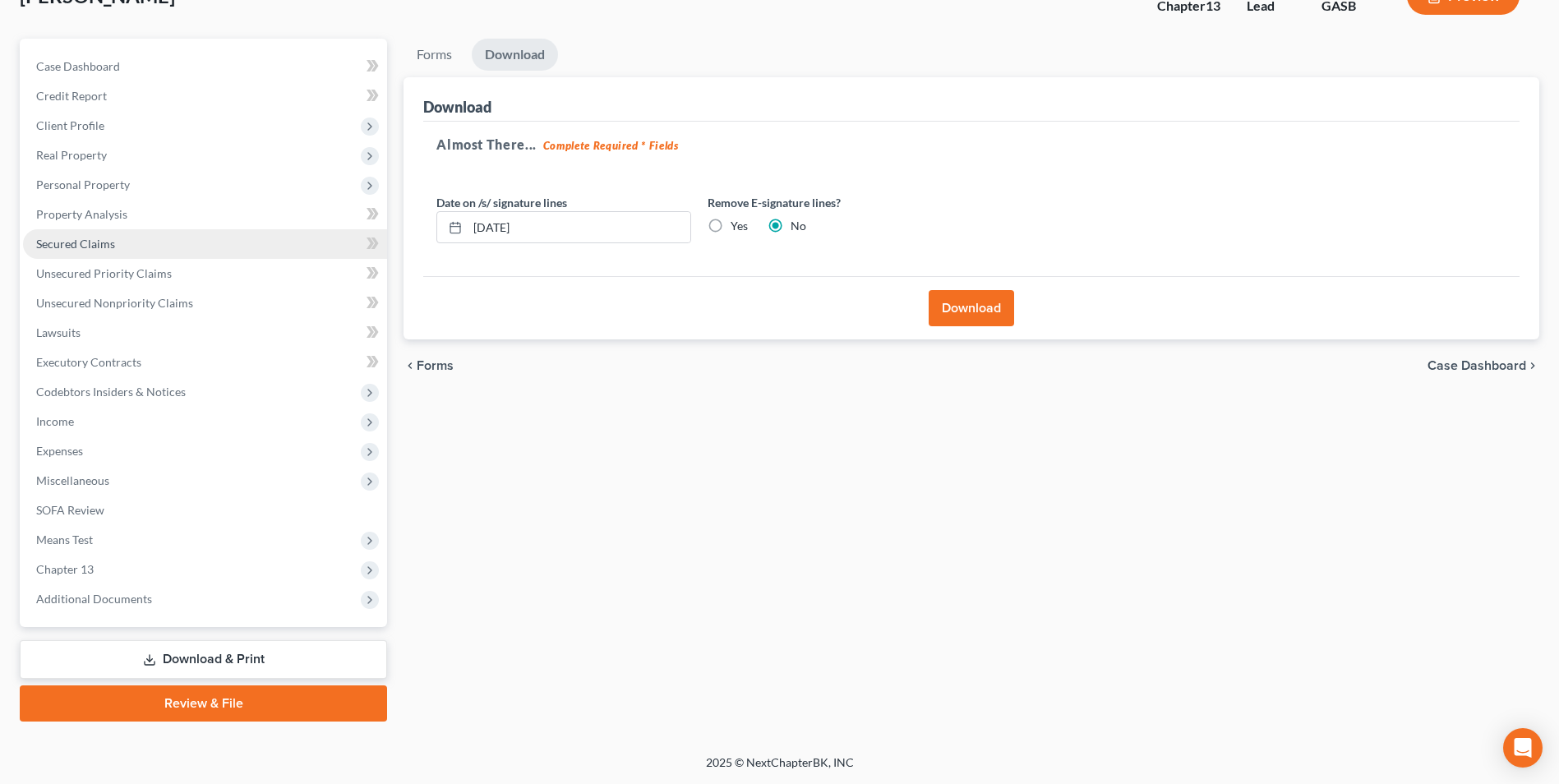
click at [118, 248] on link "Secured Claims" at bounding box center [205, 244] width 364 height 30
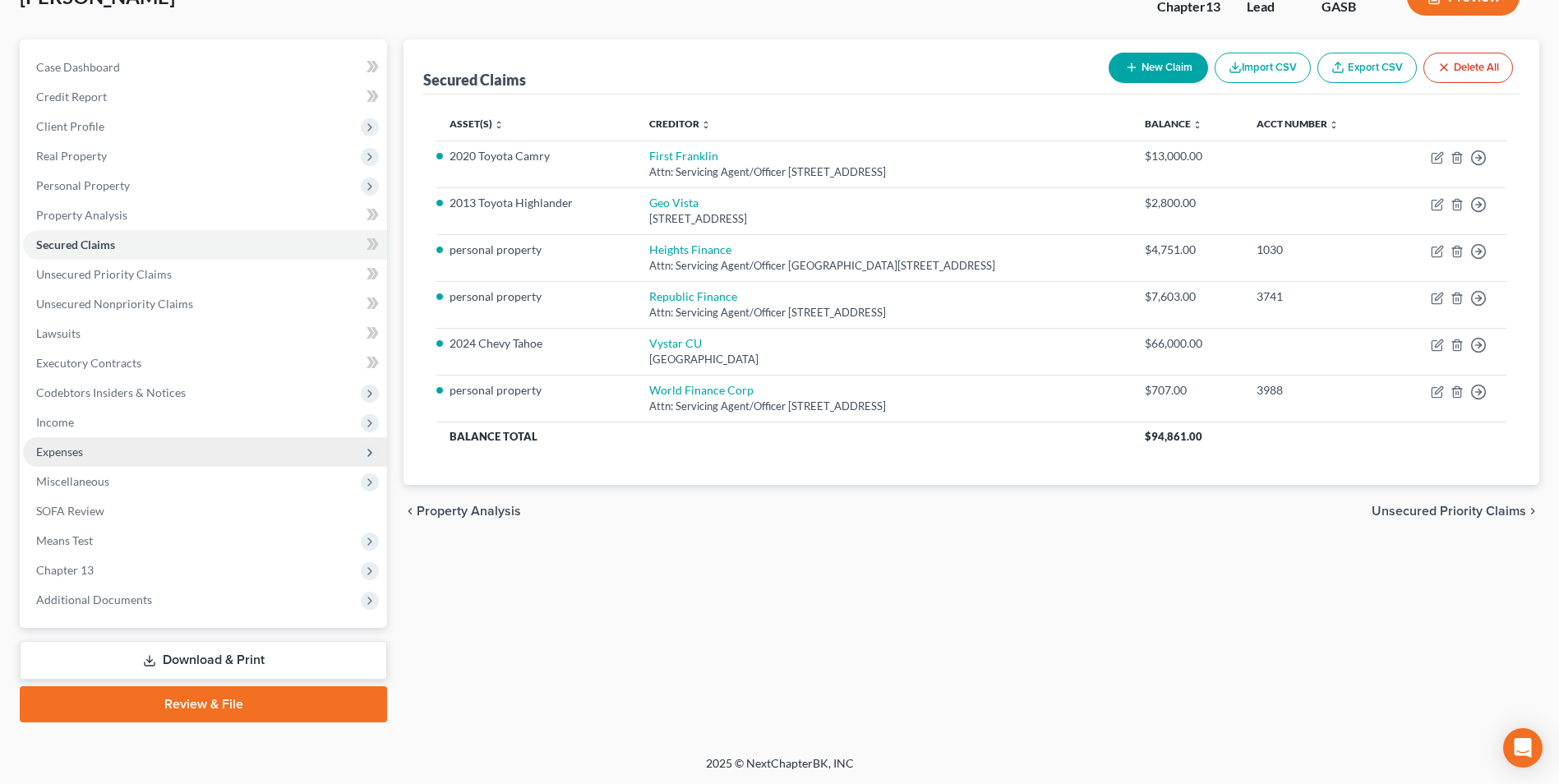
scroll to position [119, 0]
drag, startPoint x: 180, startPoint y: 660, endPoint x: 599, endPoint y: 662, distance: 419.0
click at [180, 660] on link "Download & Print" at bounding box center [203, 659] width 367 height 39
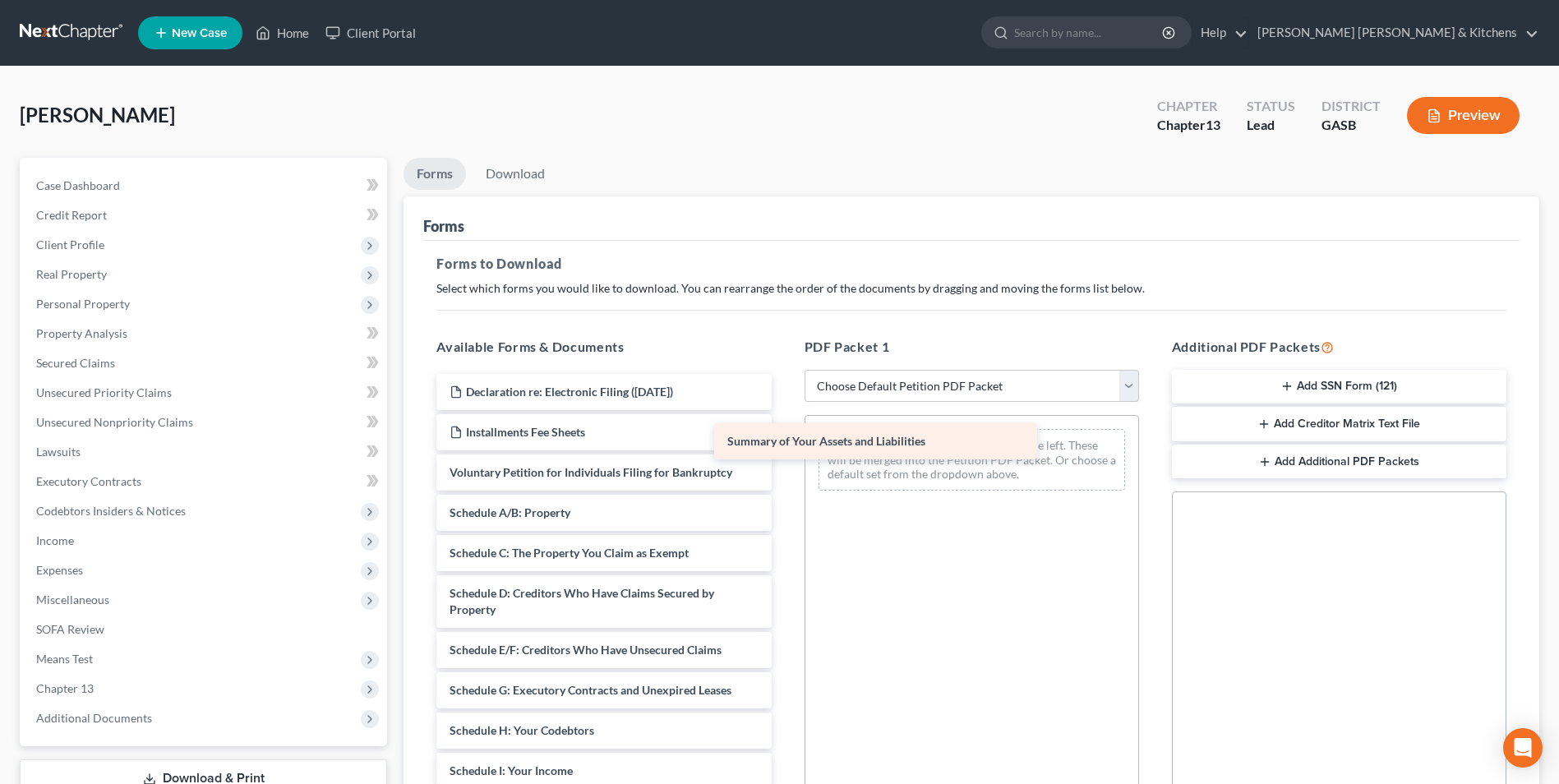
drag, startPoint x: 586, startPoint y: 511, endPoint x: 864, endPoint y: 440, distance: 286.9
click at [784, 440] on div "Summary of Your Assets and Liabilities Declaration re: Electronic Filing ([DATE…" at bounding box center [604, 758] width 361 height 770
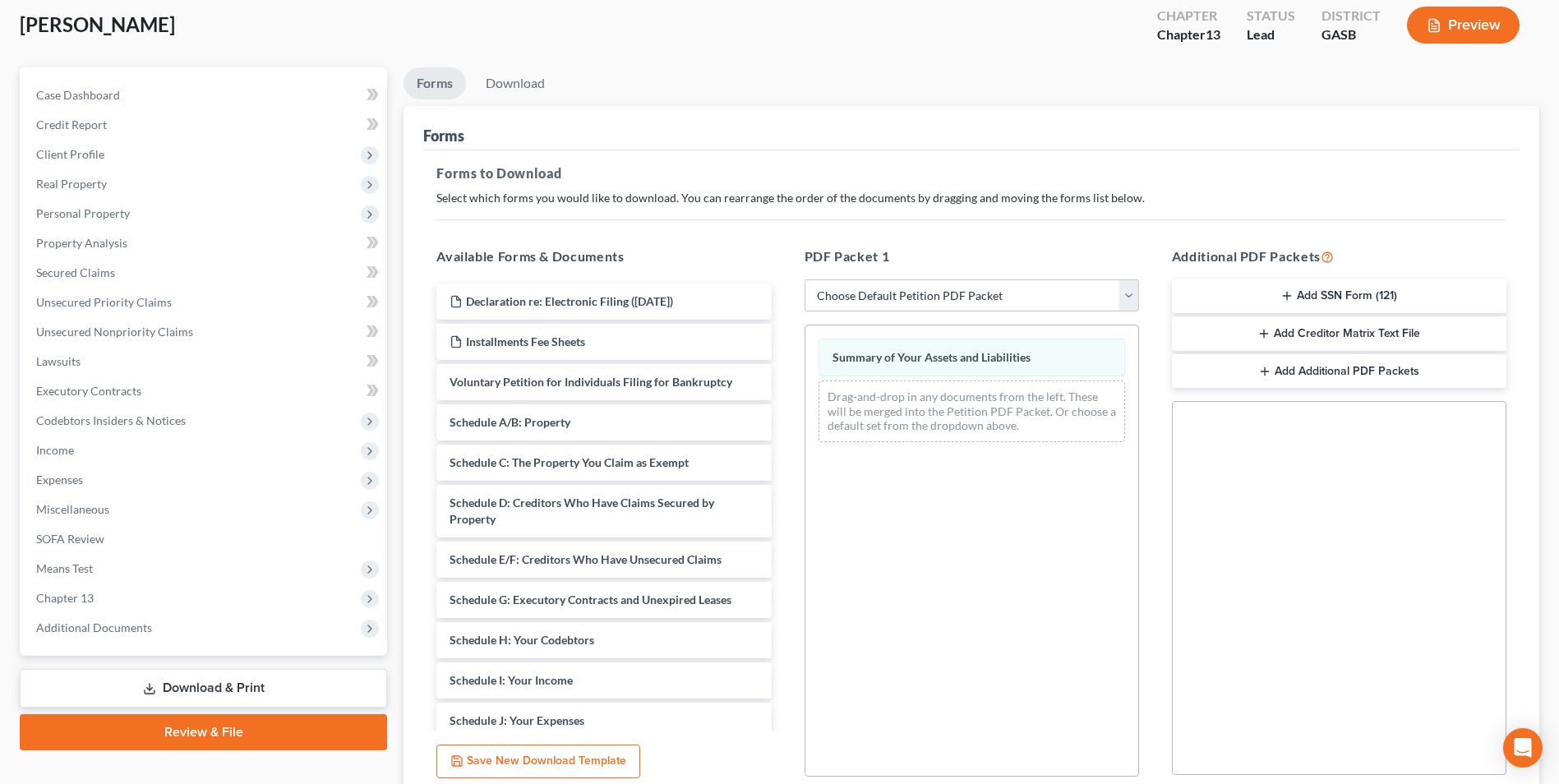
scroll to position [231, 0]
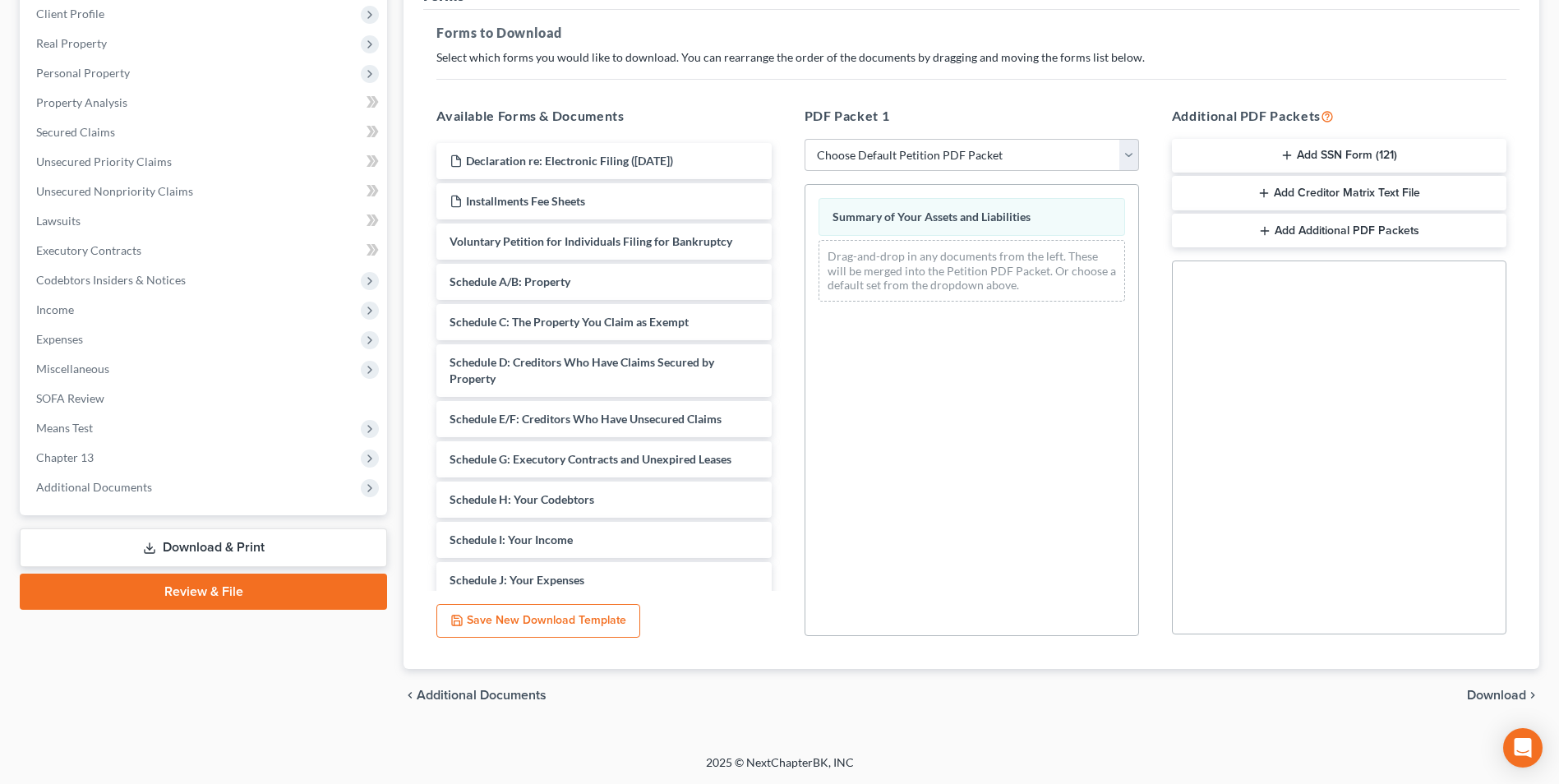
click at [1494, 693] on span "Download" at bounding box center [1497, 695] width 59 height 13
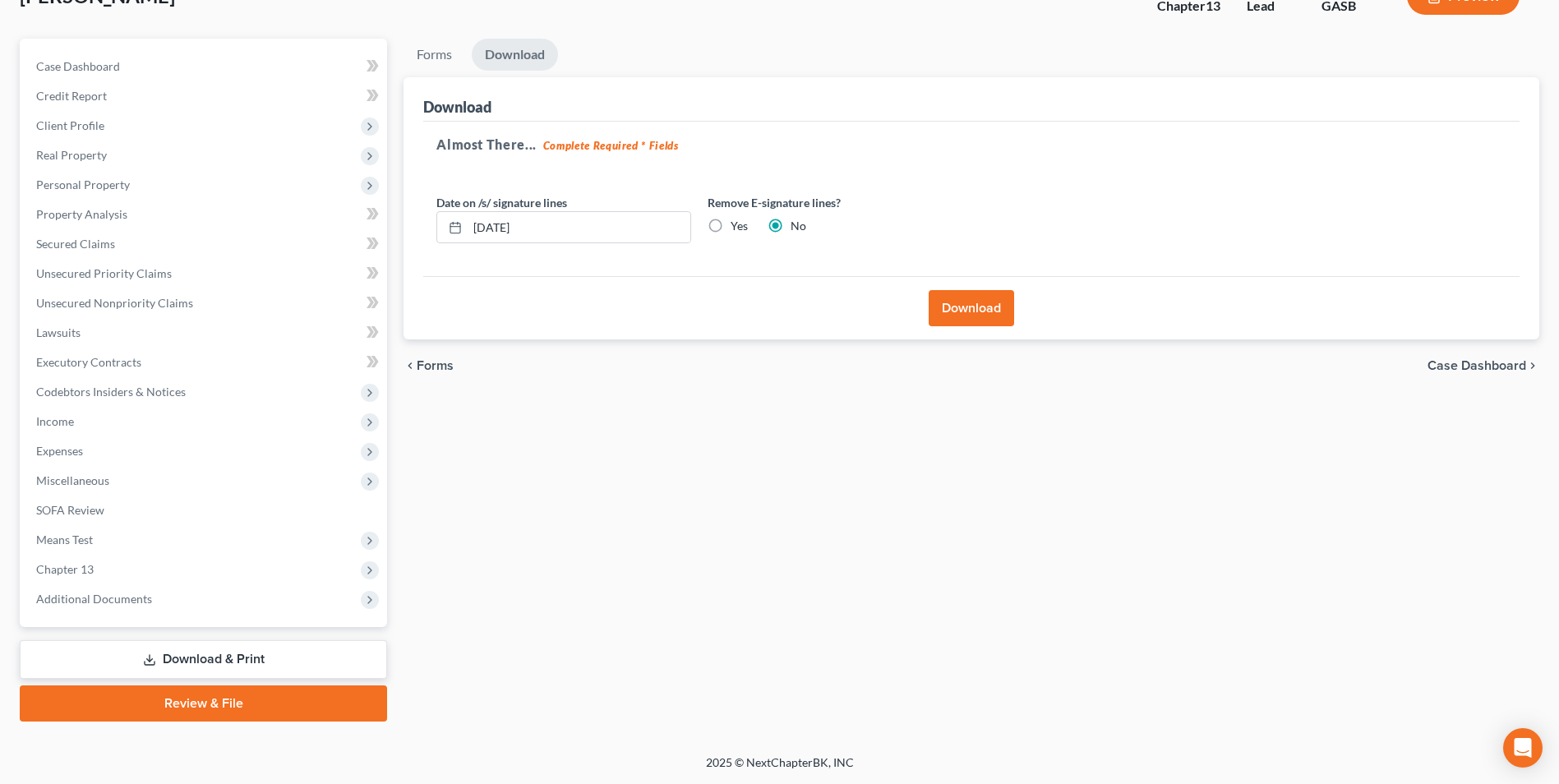
scroll to position [119, 0]
click at [980, 309] on button "Download" at bounding box center [971, 308] width 85 height 36
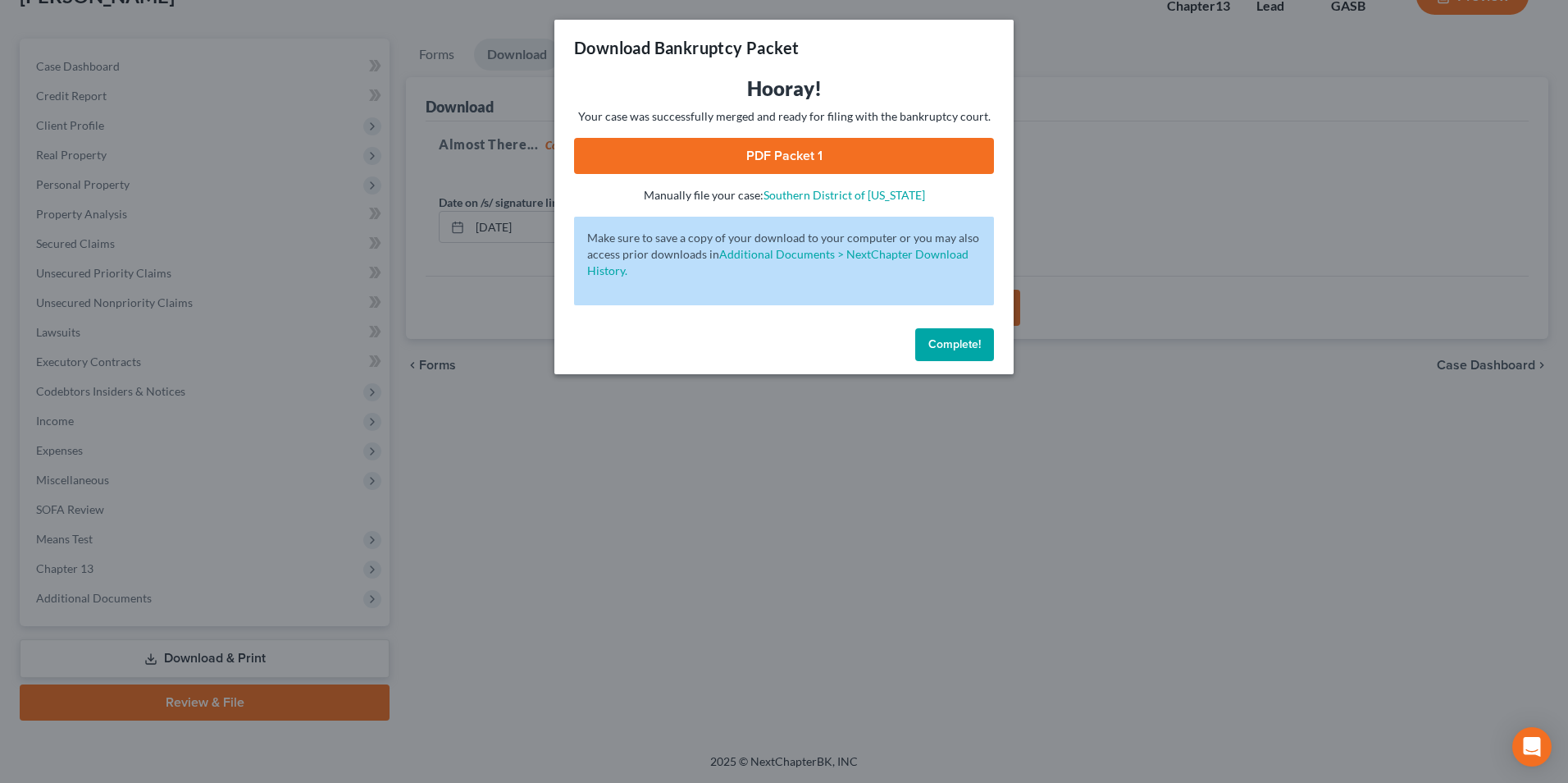
click at [756, 151] on link "PDF Packet 1" at bounding box center [784, 155] width 420 height 36
click at [620, 576] on div "Download Bankruptcy Packet Hooray! Your case was successfully merged and ready …" at bounding box center [784, 392] width 1568 height 783
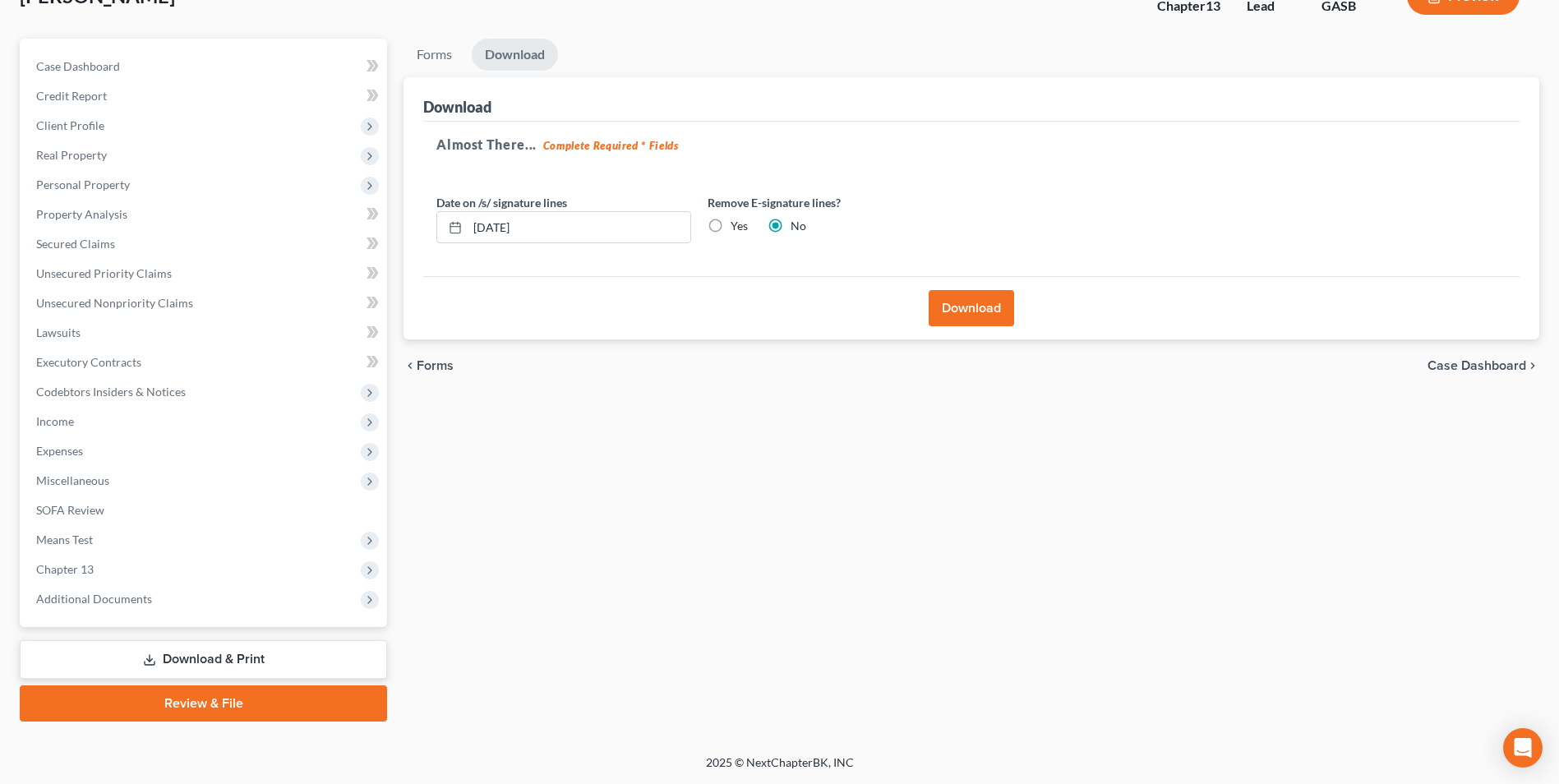
scroll to position [0, 0]
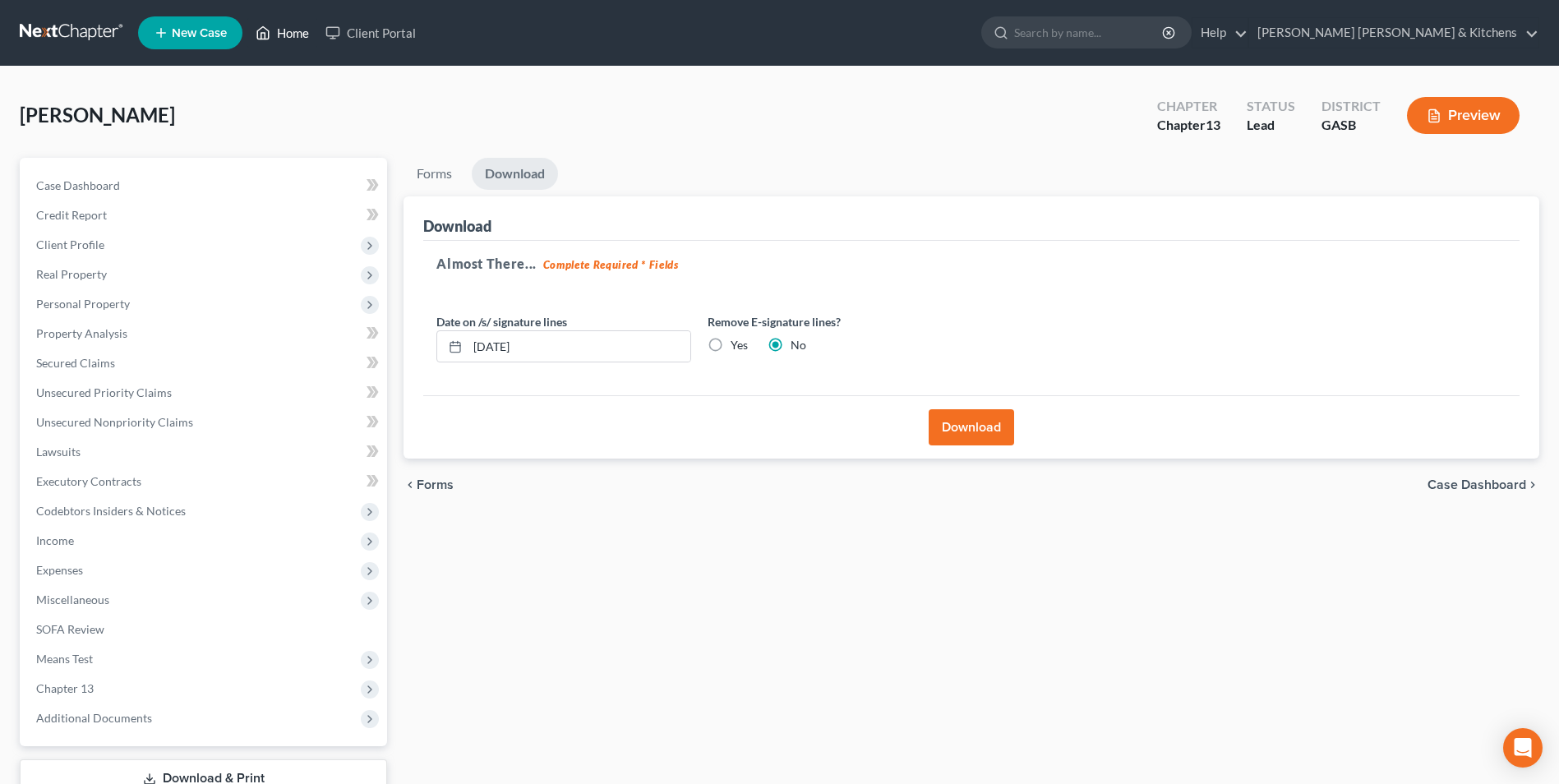
drag, startPoint x: 287, startPoint y: 34, endPoint x: 667, endPoint y: 407, distance: 532.5
click at [288, 34] on link "Home" at bounding box center [283, 33] width 70 height 30
